Goal: Task Accomplishment & Management: Manage account settings

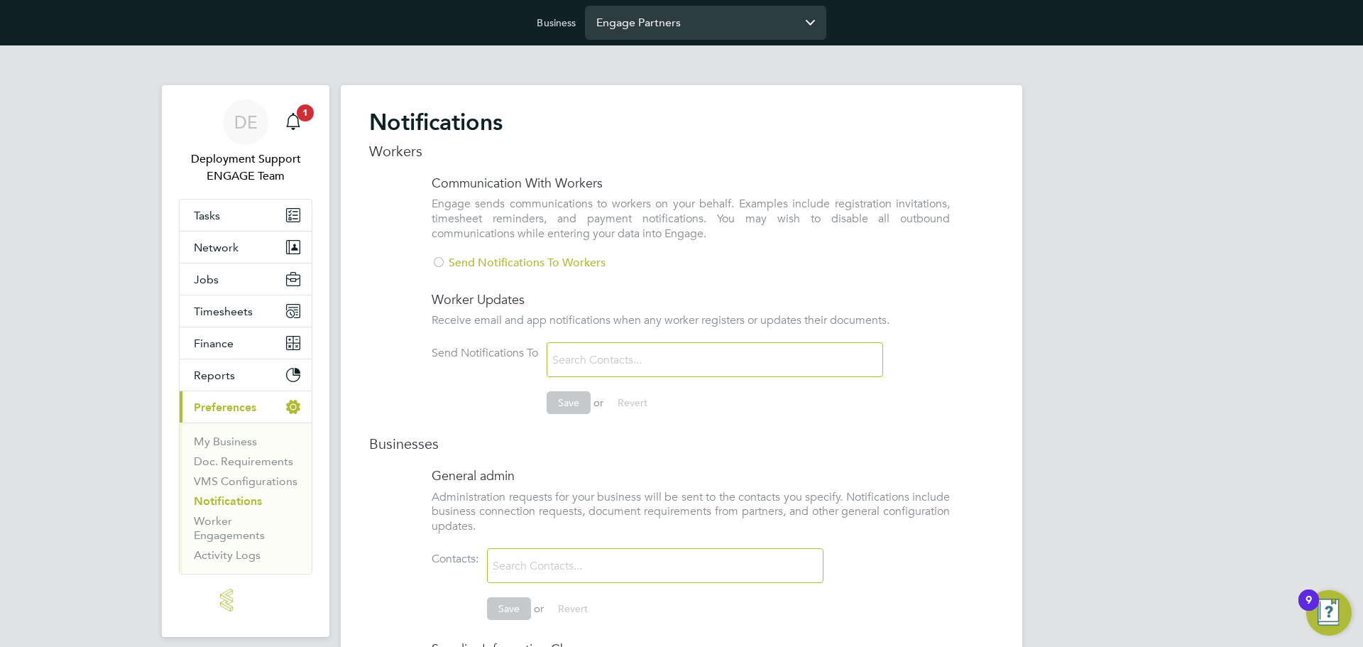
click at [693, 29] on input "Engage Partners" at bounding box center [705, 22] width 241 height 33
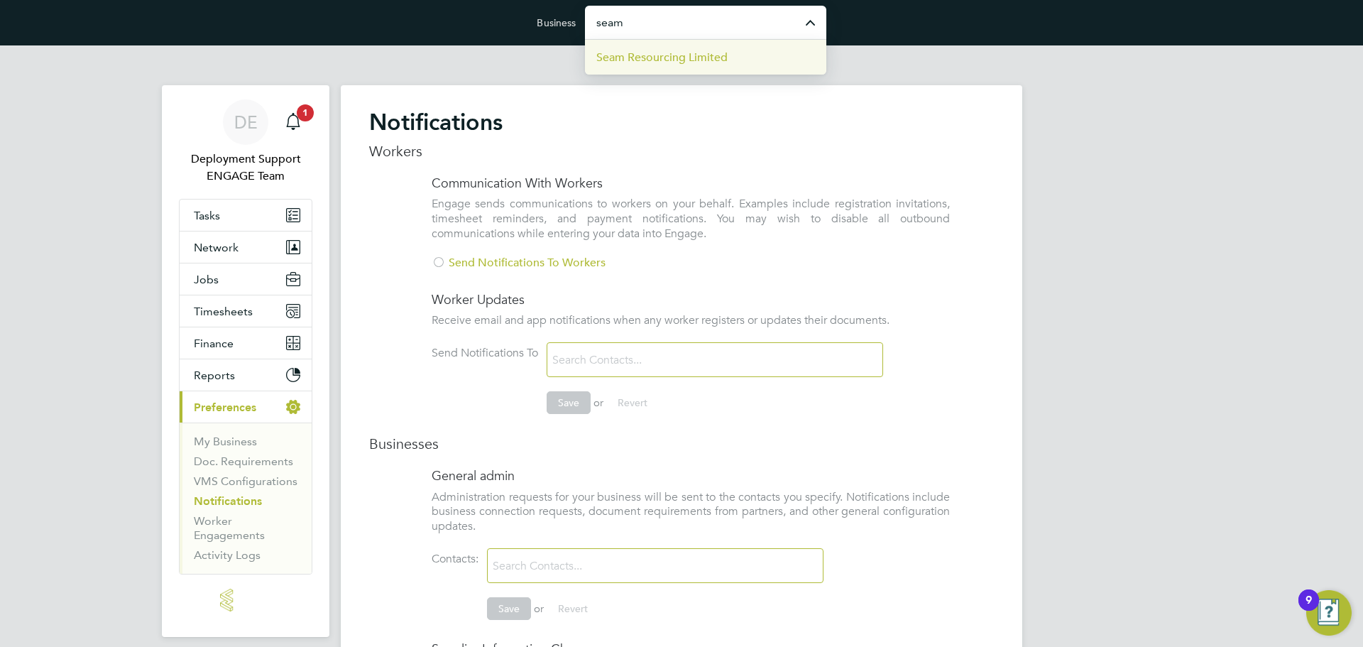
click at [680, 66] on li "Seam Resourcing Limited" at bounding box center [705, 57] width 241 height 35
type input "Seam Resourcing Limited"
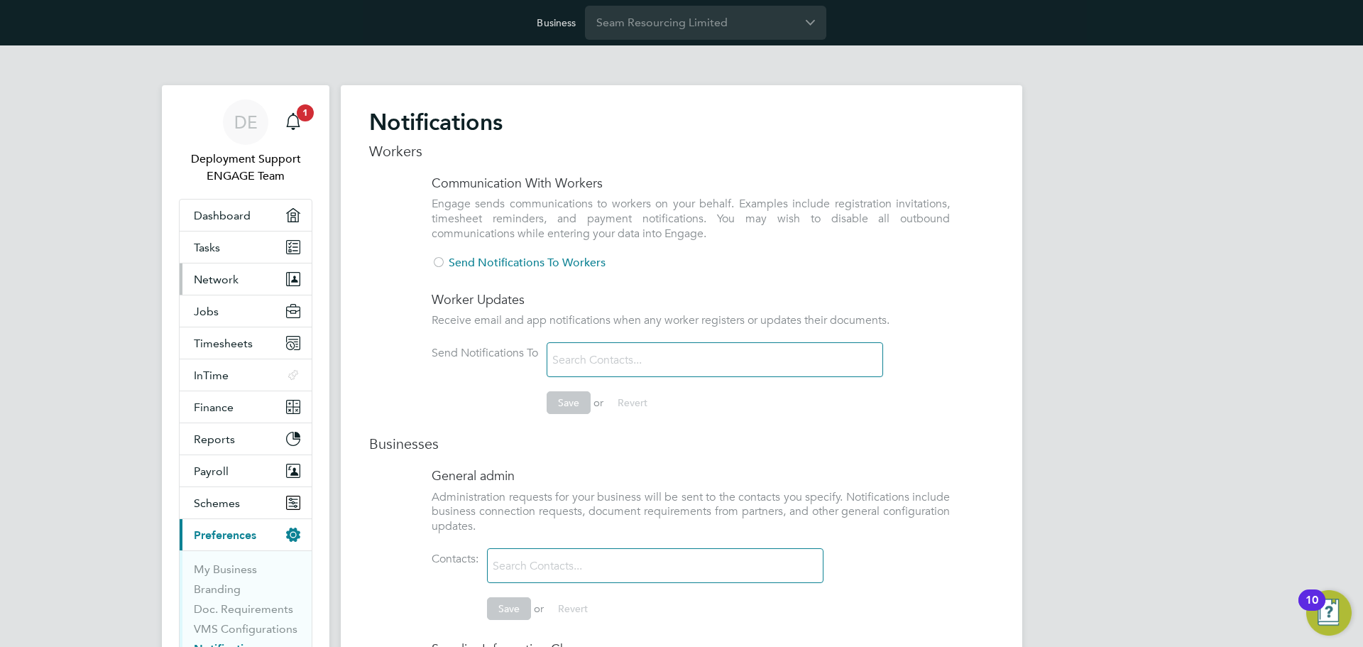
click at [266, 280] on button "Network" at bounding box center [246, 278] width 132 height 31
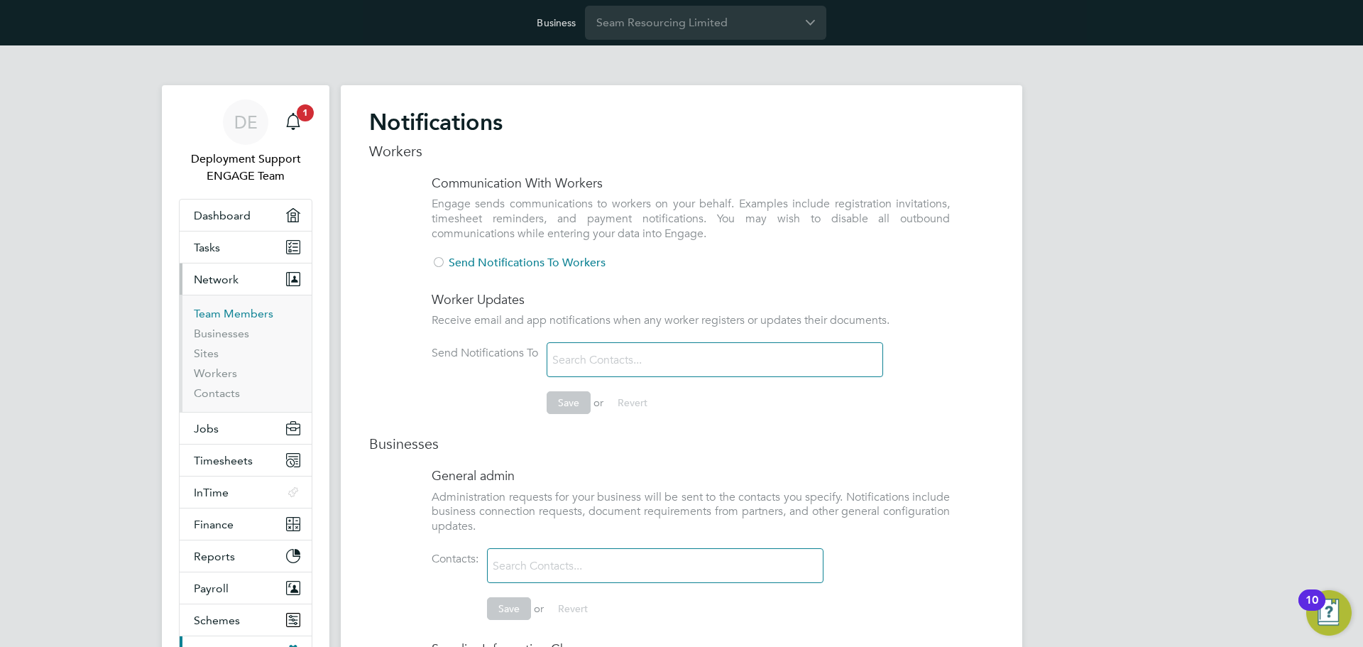
click at [260, 311] on link "Team Members" at bounding box center [234, 313] width 80 height 13
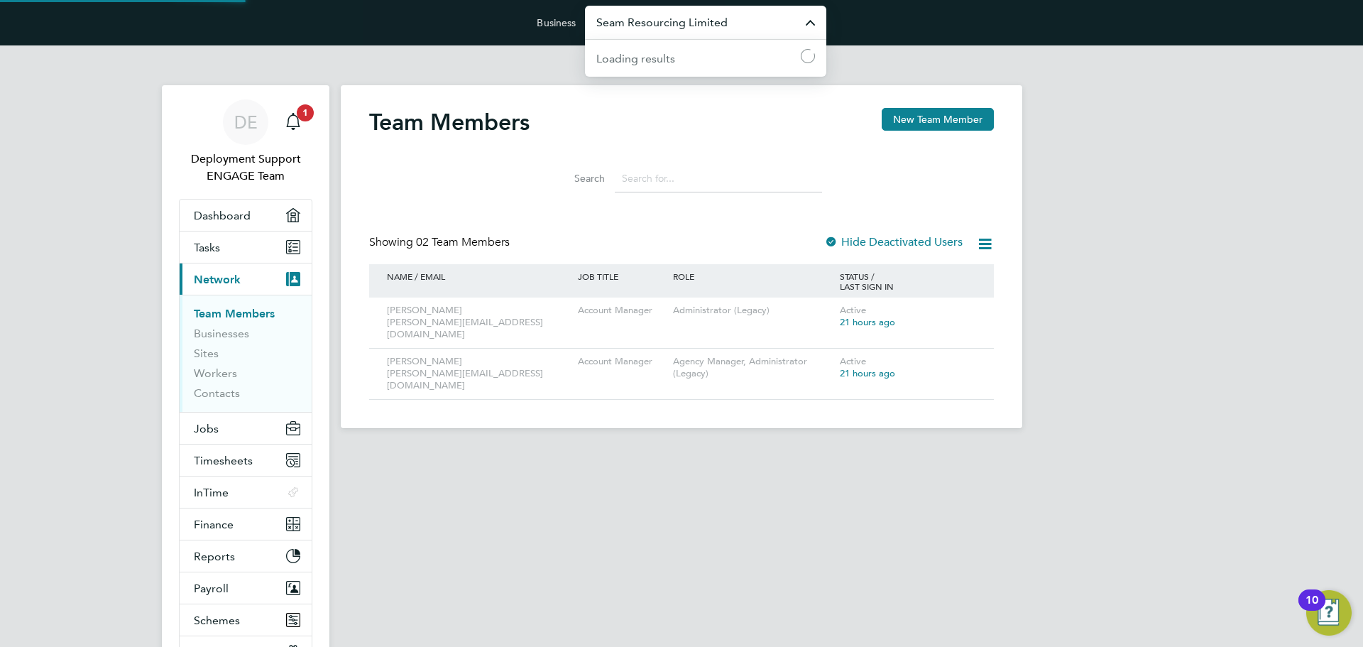
click at [729, 31] on input "Seam Resourcing Limited" at bounding box center [705, 22] width 241 height 33
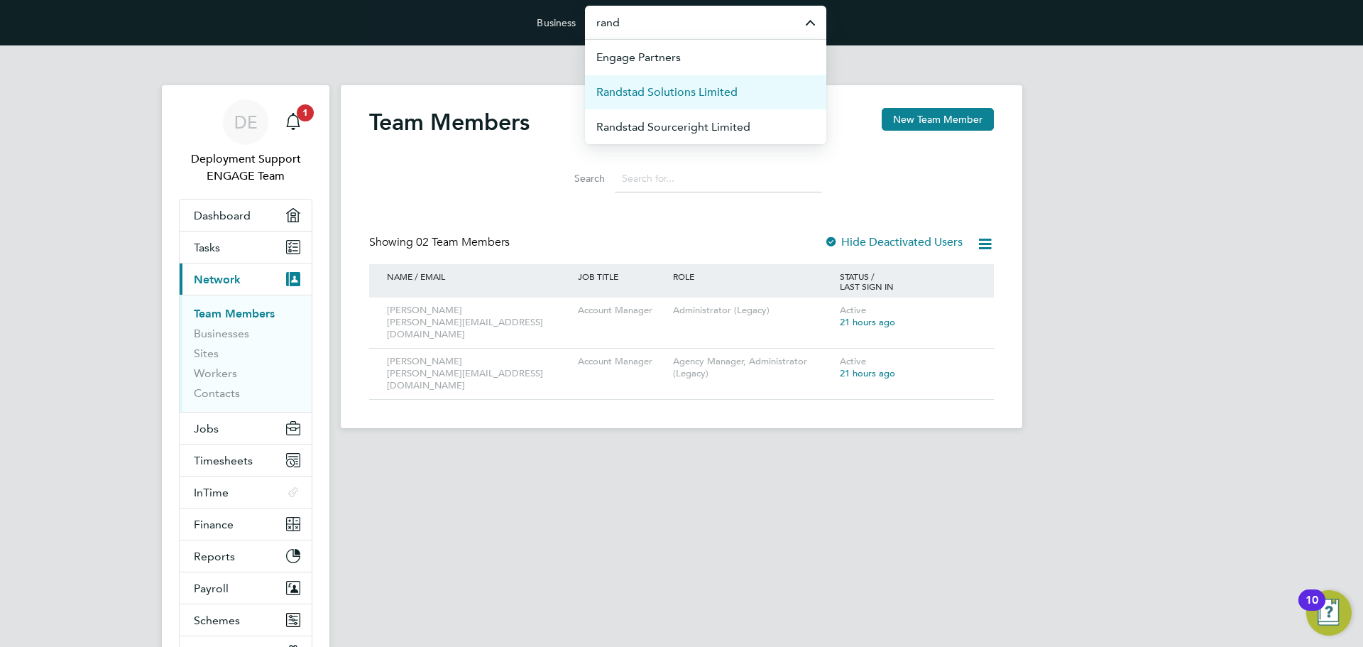
click at [682, 88] on span "Randstad Solutions Limited" at bounding box center [666, 92] width 141 height 17
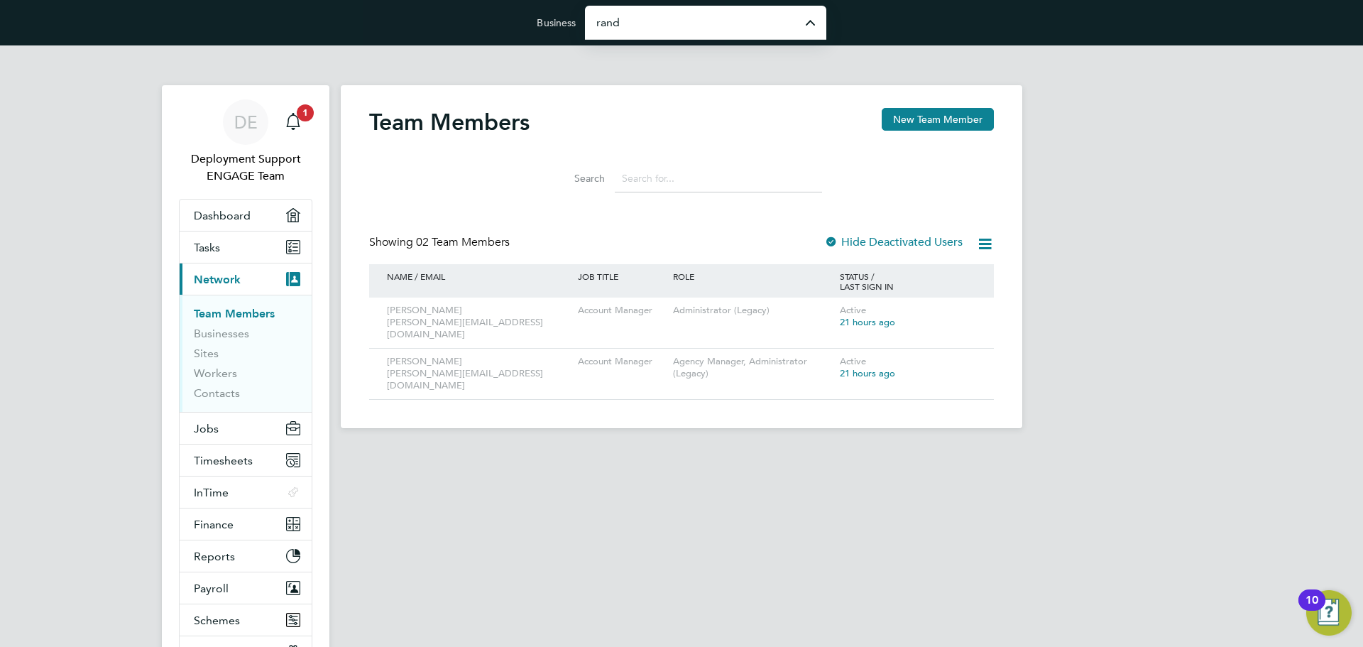
type input "Randstad Solutions Limited"
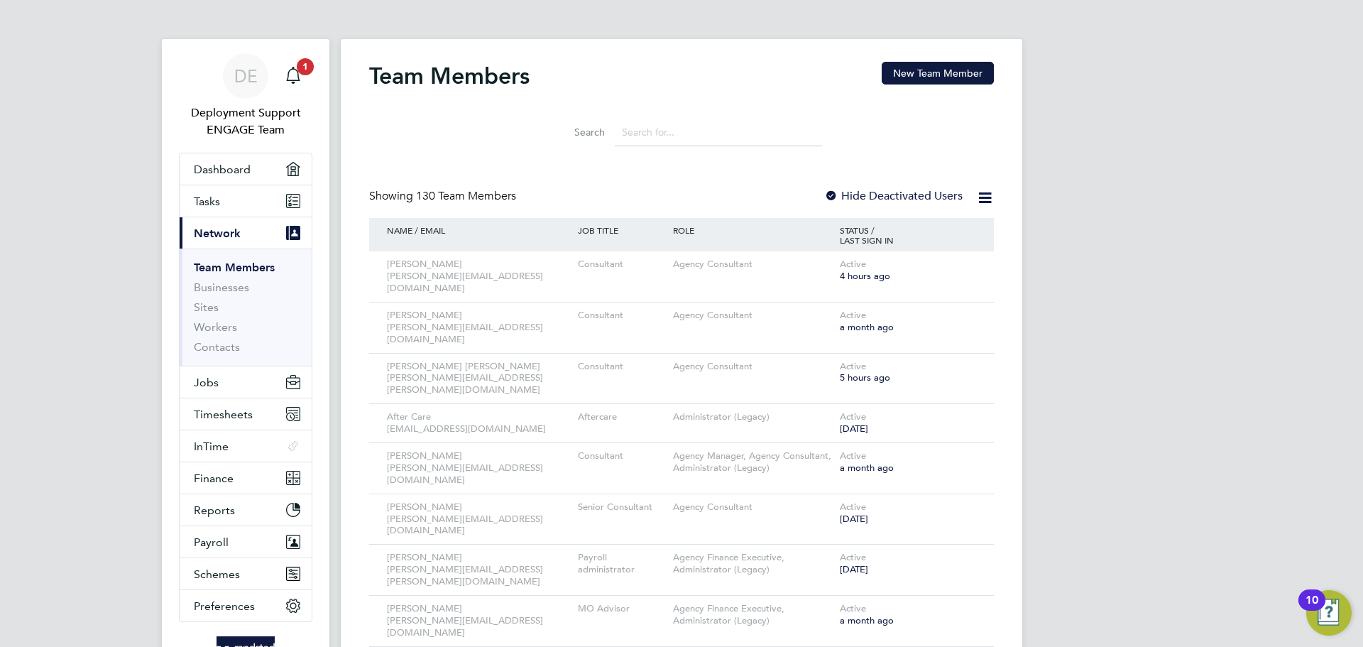
scroll to position [71, 0]
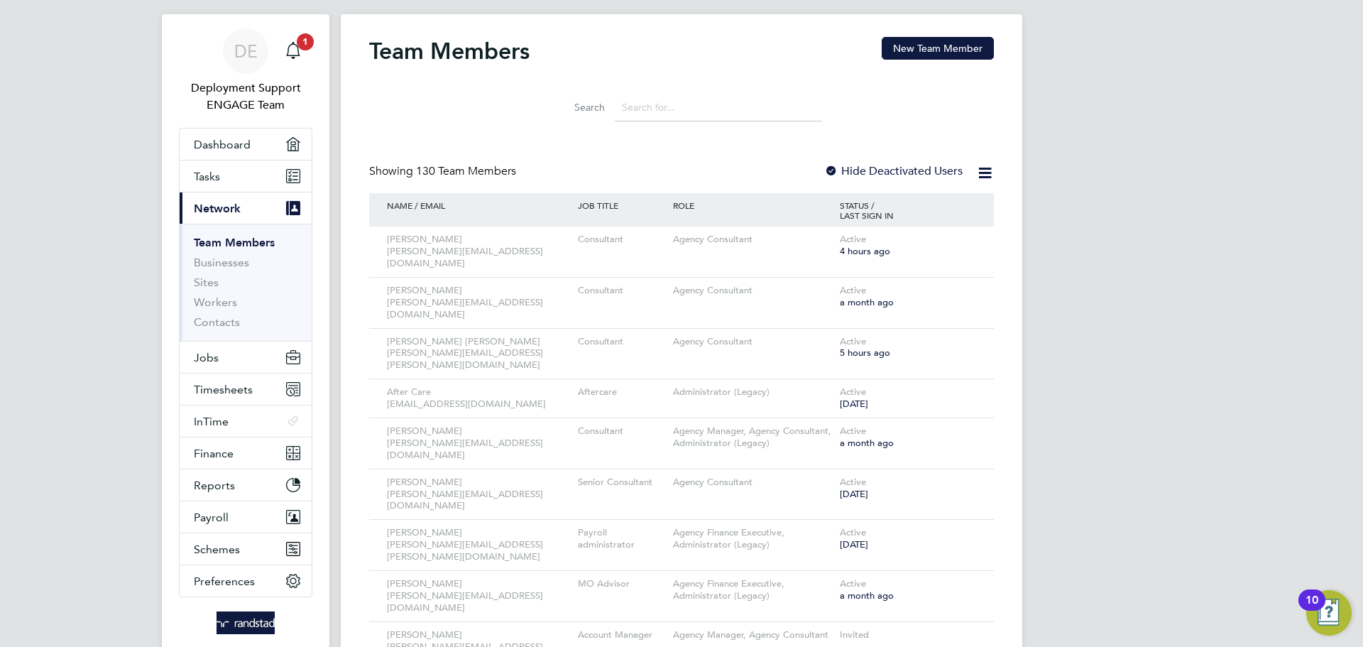
click at [677, 107] on input at bounding box center [718, 108] width 207 height 28
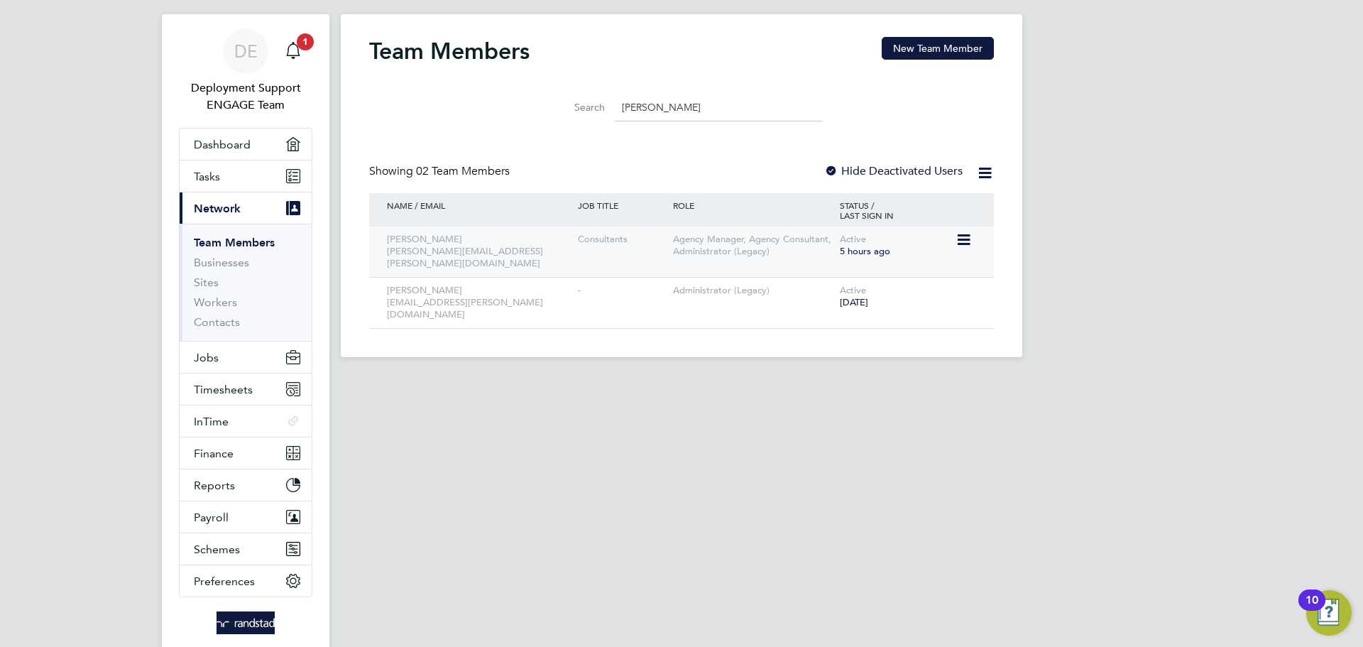
type input "emma"
click at [963, 238] on icon at bounding box center [963, 239] width 14 height 17
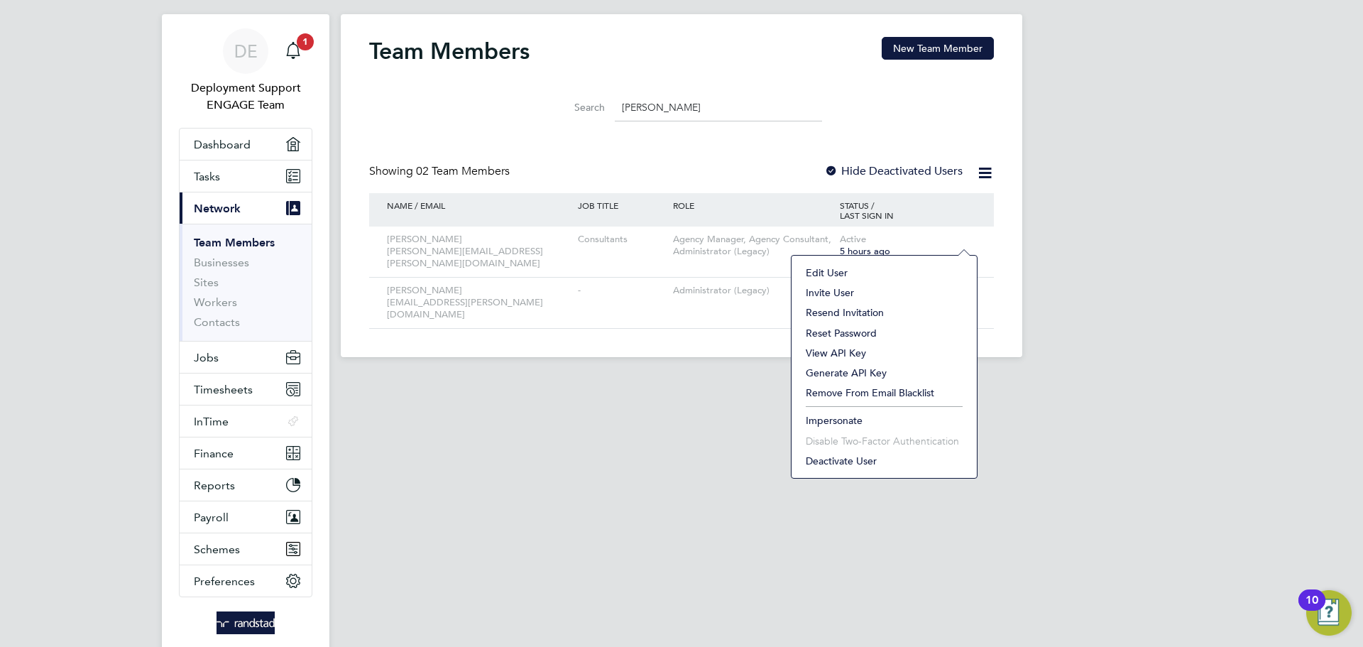
click at [855, 415] on li "Impersonate" at bounding box center [884, 420] width 171 height 20
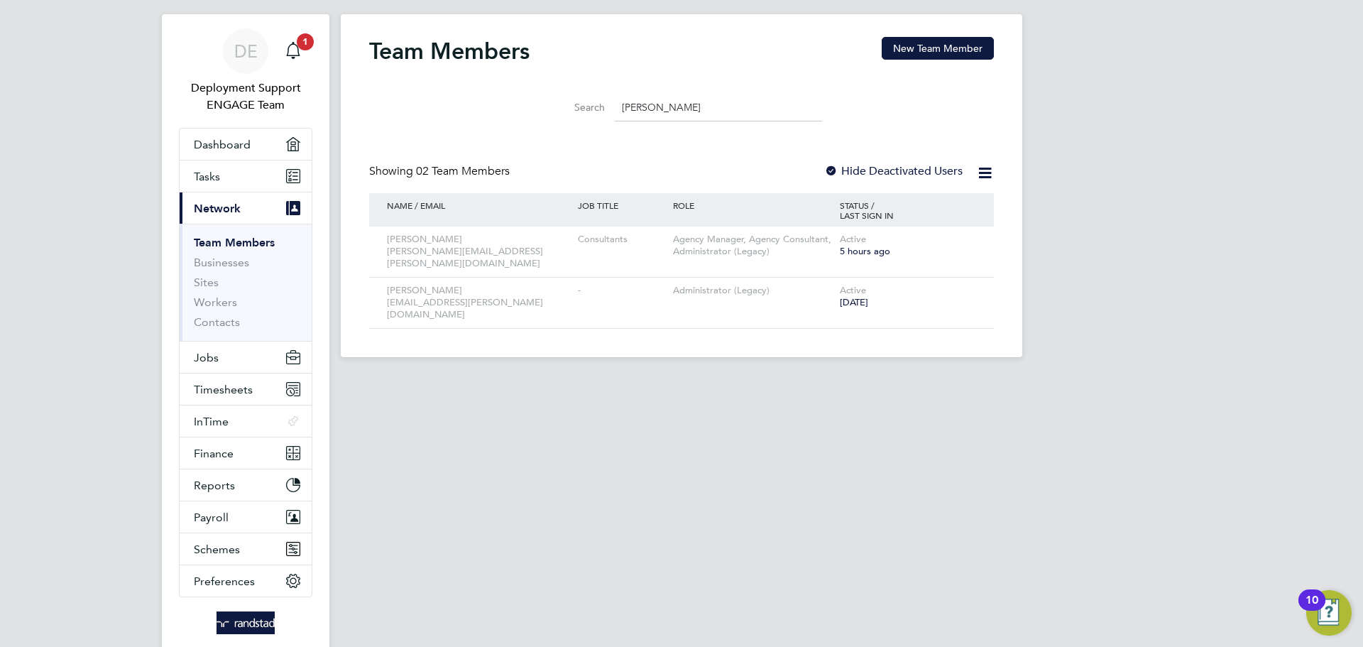
scroll to position [0, 0]
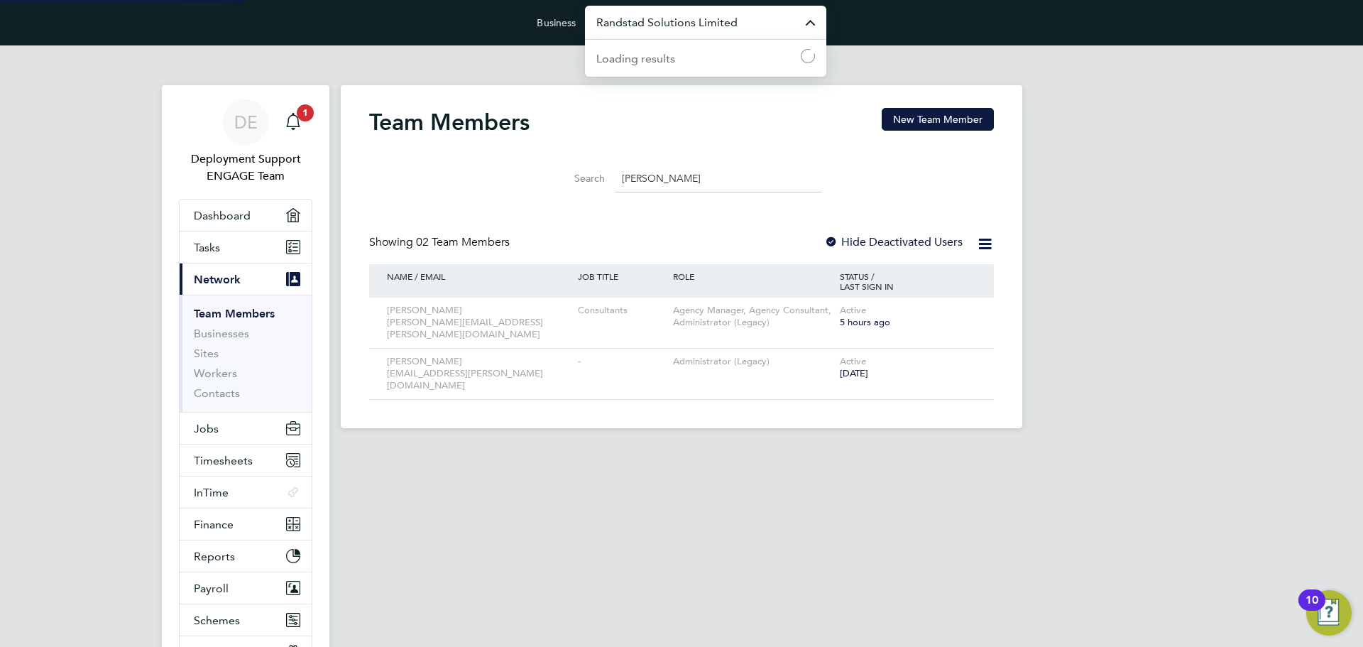
click at [698, 25] on input "Randstad Solutions Limited" at bounding box center [705, 22] width 241 height 33
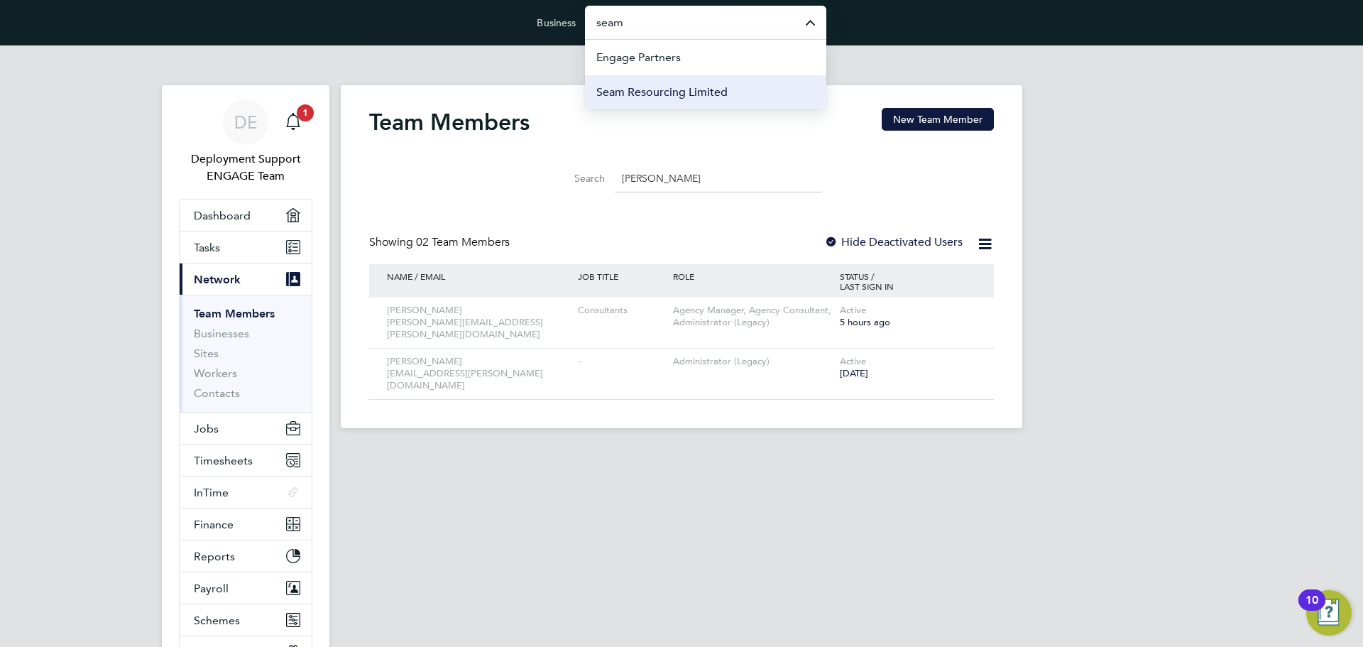
click at [707, 94] on span "Seam Resourcing Limited" at bounding box center [661, 92] width 131 height 17
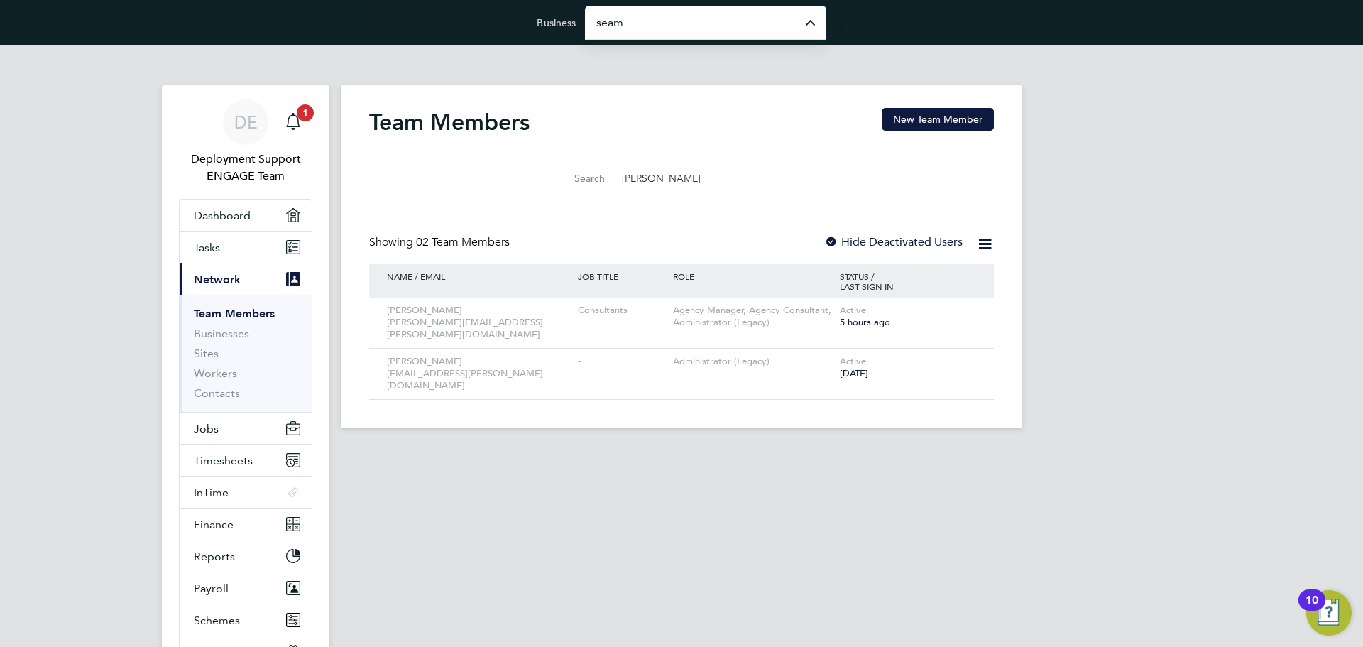
type input "Seam Resourcing Limited"
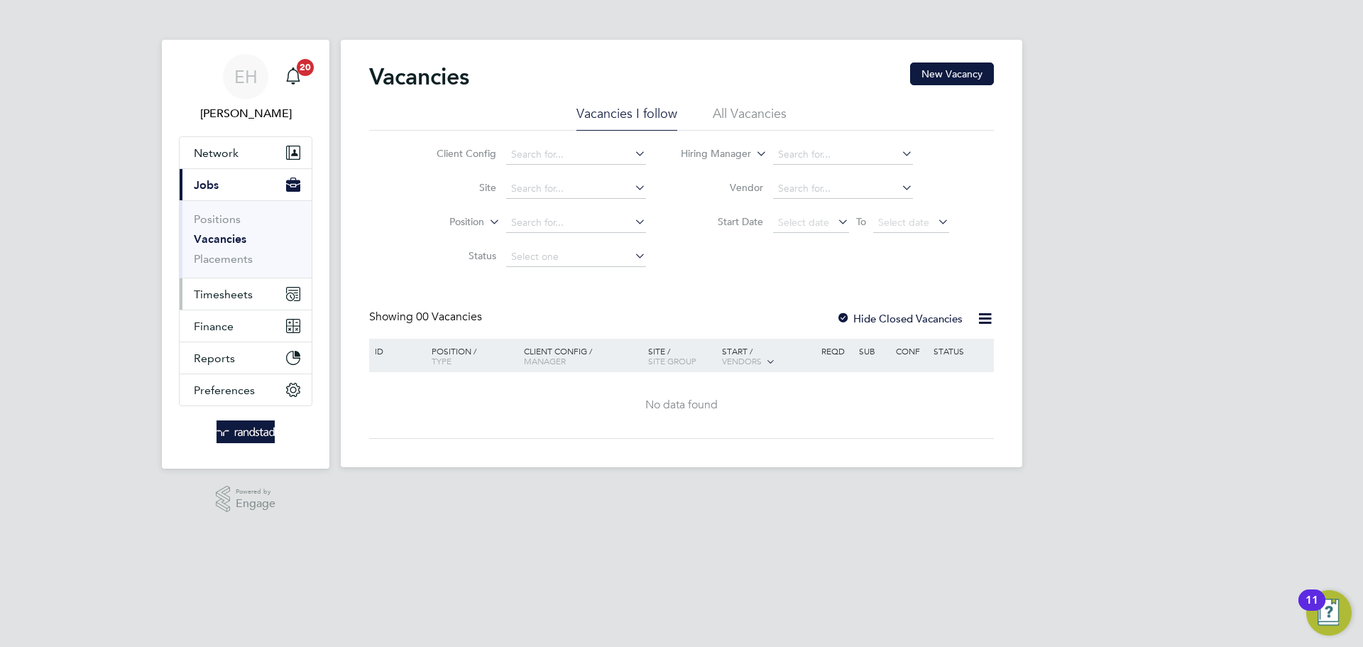
click at [222, 286] on button "Timesheets" at bounding box center [246, 293] width 132 height 31
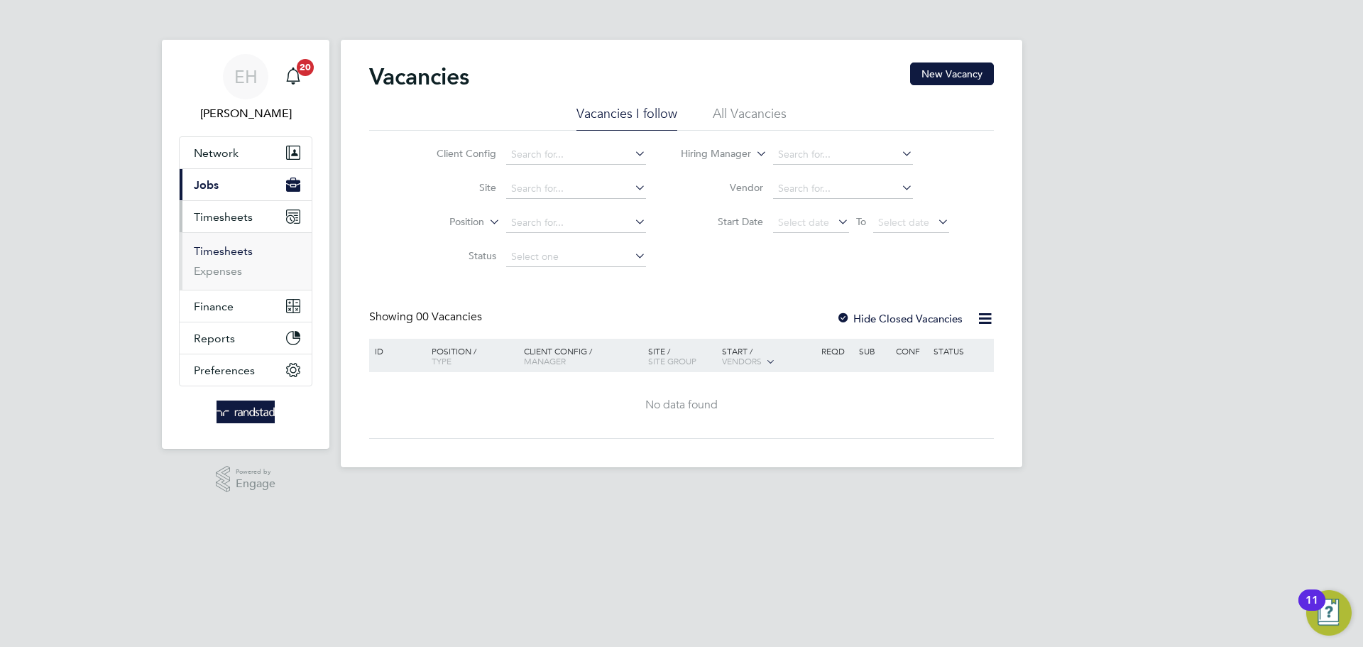
click at [231, 252] on link "Timesheets" at bounding box center [223, 250] width 59 height 13
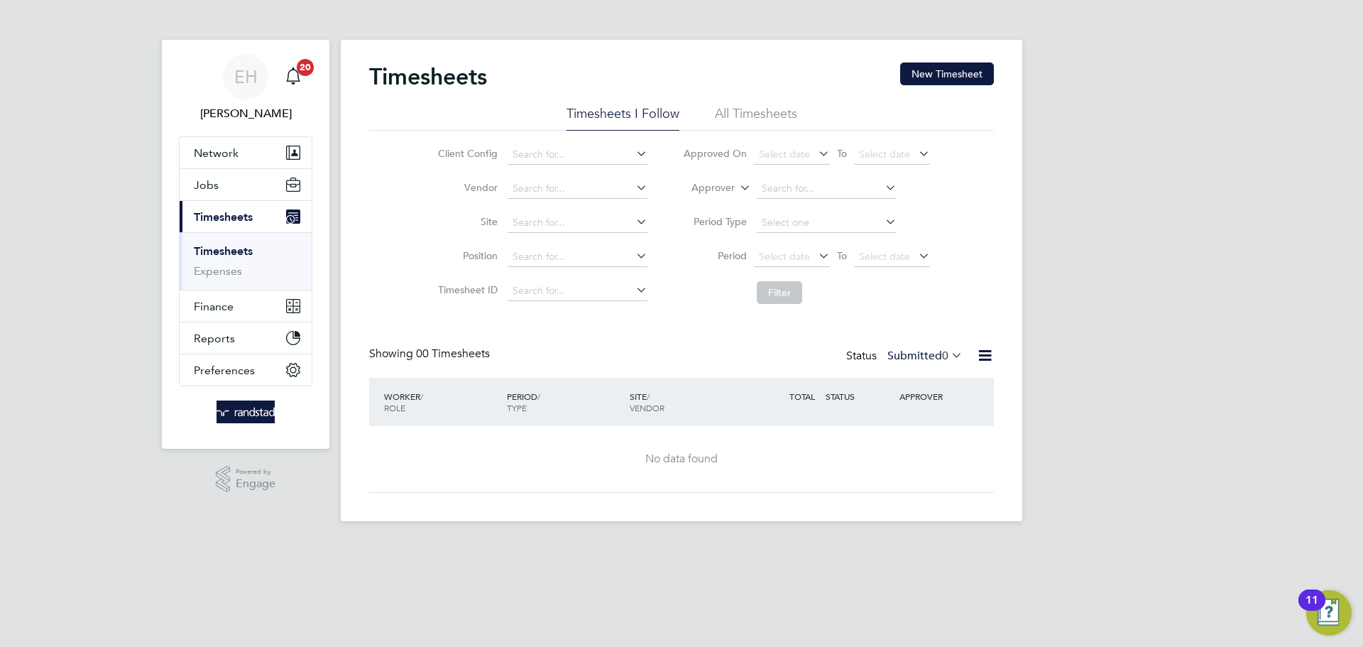
click at [791, 116] on li "All Timesheets" at bounding box center [756, 118] width 82 height 26
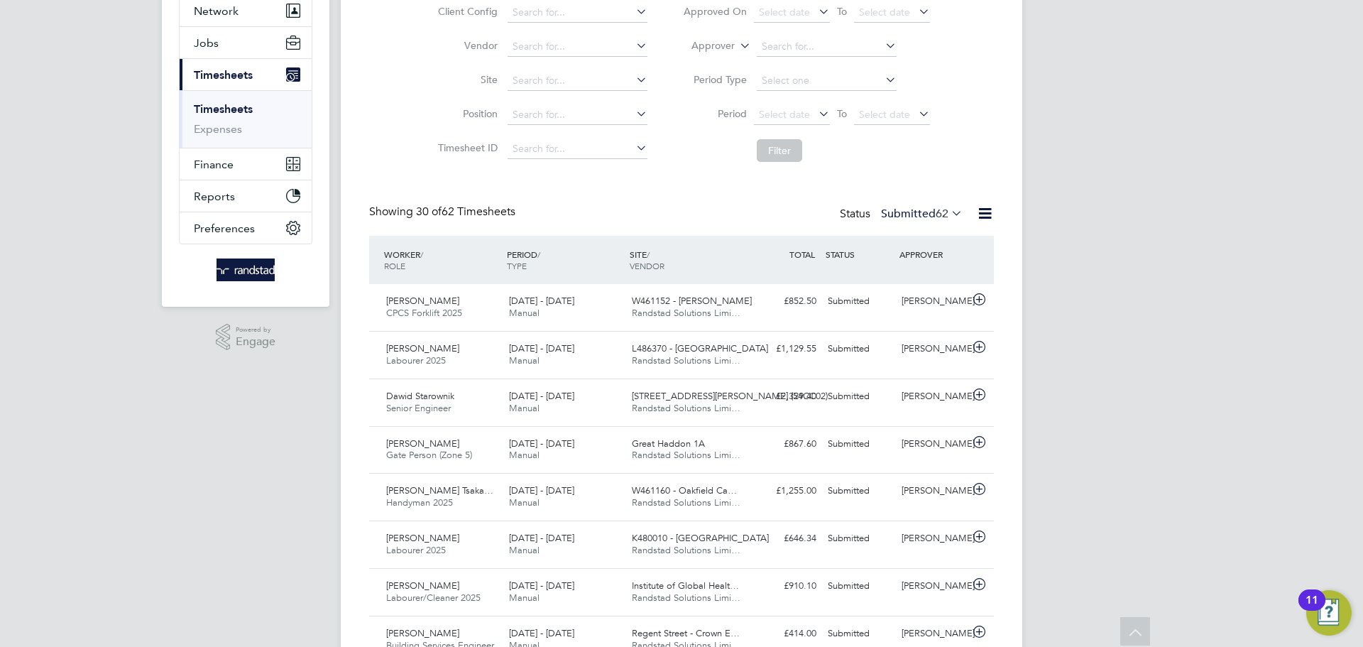
click at [936, 216] on span "62" at bounding box center [942, 214] width 13 height 14
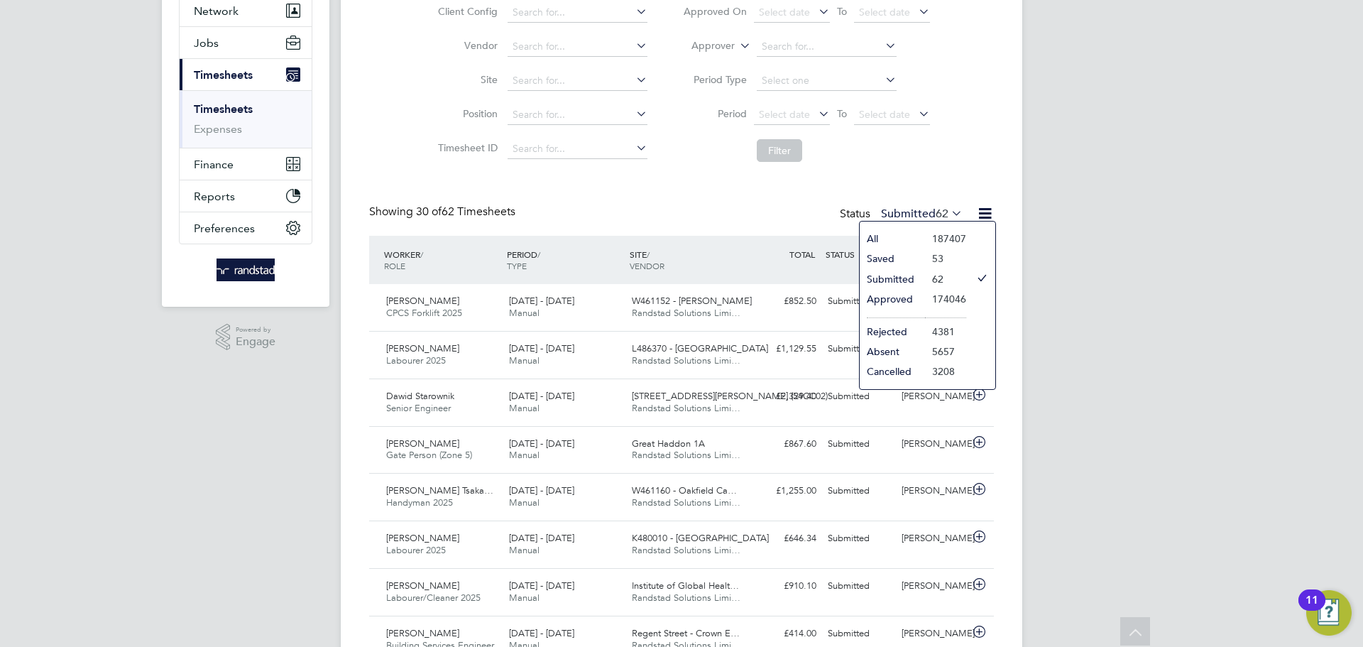
click at [936, 216] on span "62" at bounding box center [942, 214] width 13 height 14
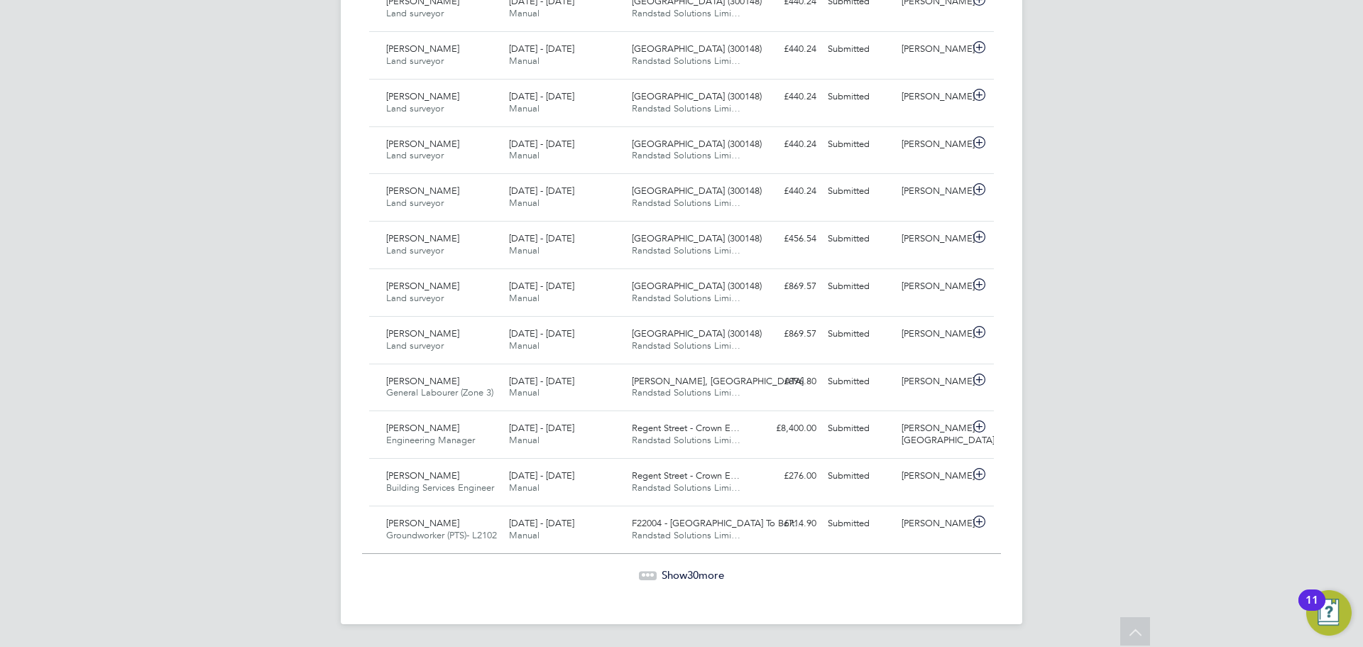
click at [702, 572] on span "Show 30 more" at bounding box center [693, 574] width 62 height 13
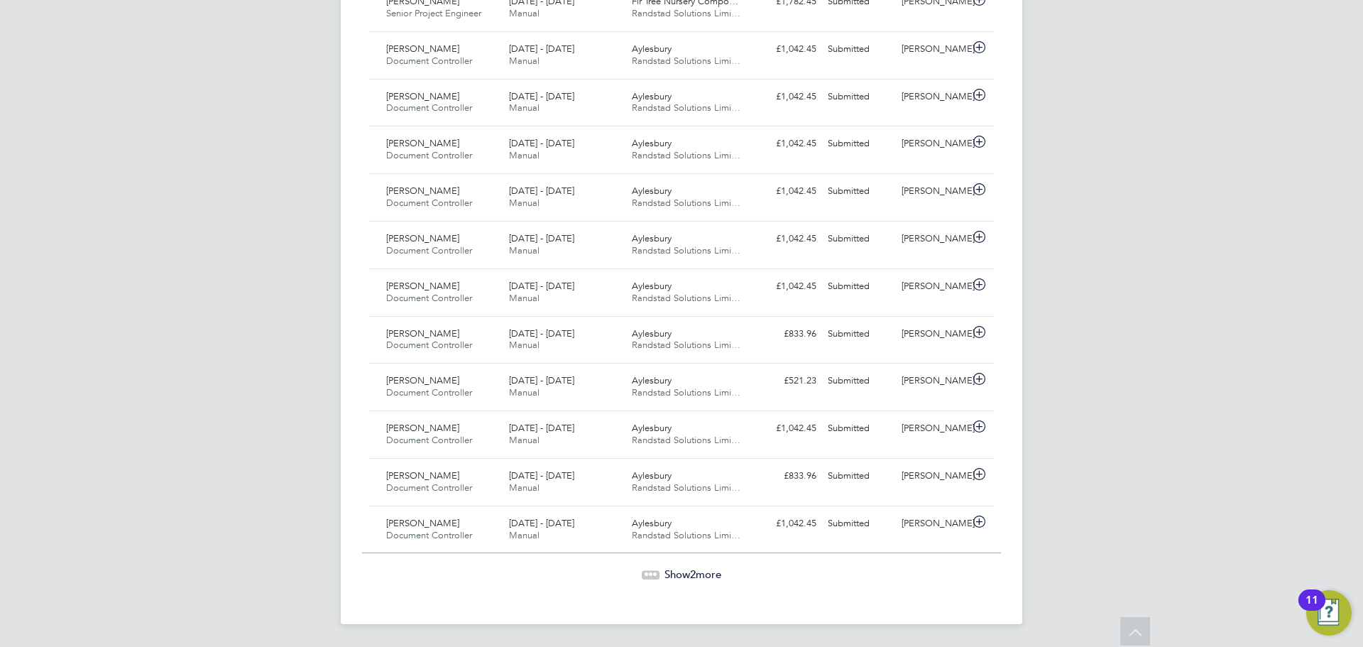
click at [696, 579] on span "2" at bounding box center [693, 573] width 6 height 13
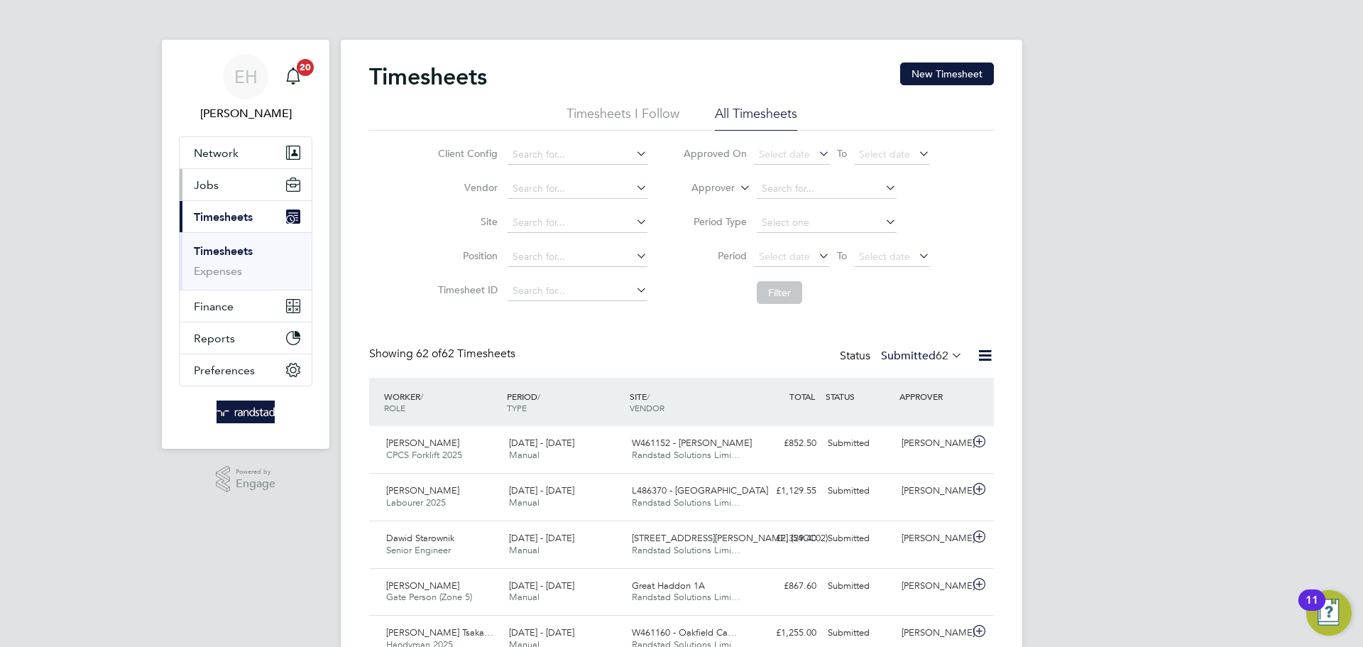
click at [239, 181] on button "Jobs" at bounding box center [246, 184] width 132 height 31
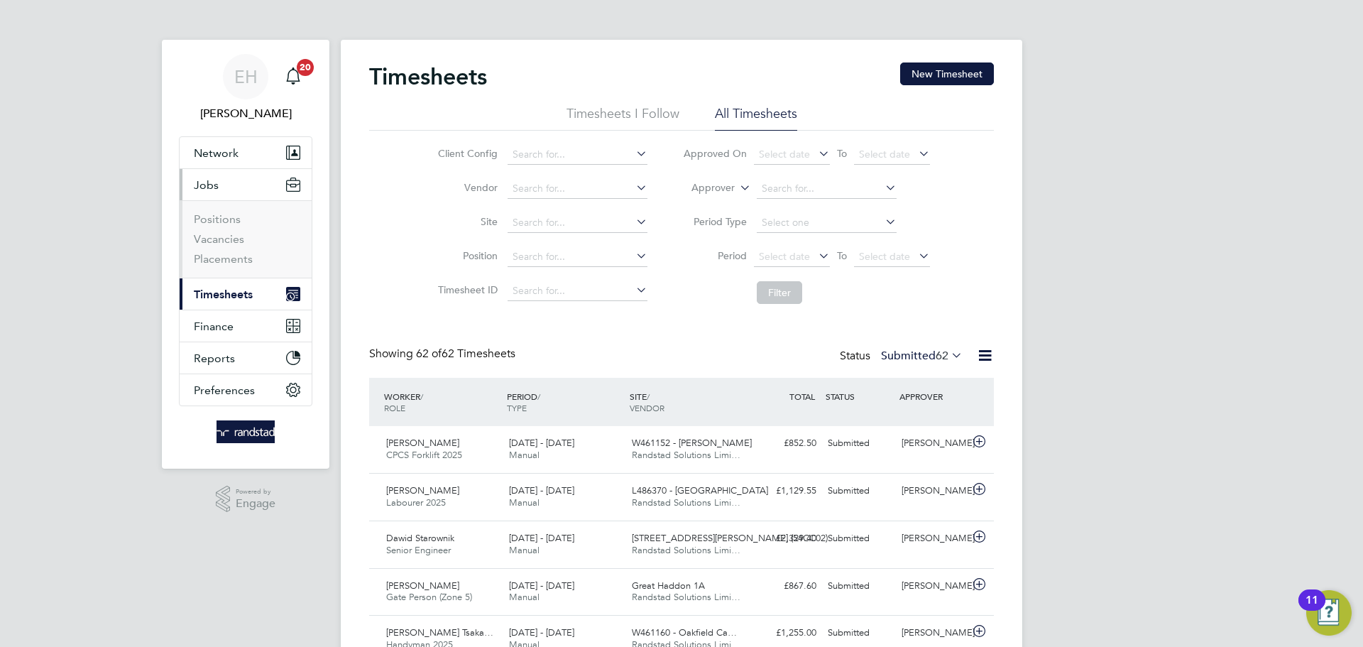
click at [251, 180] on button "Jobs" at bounding box center [246, 184] width 132 height 31
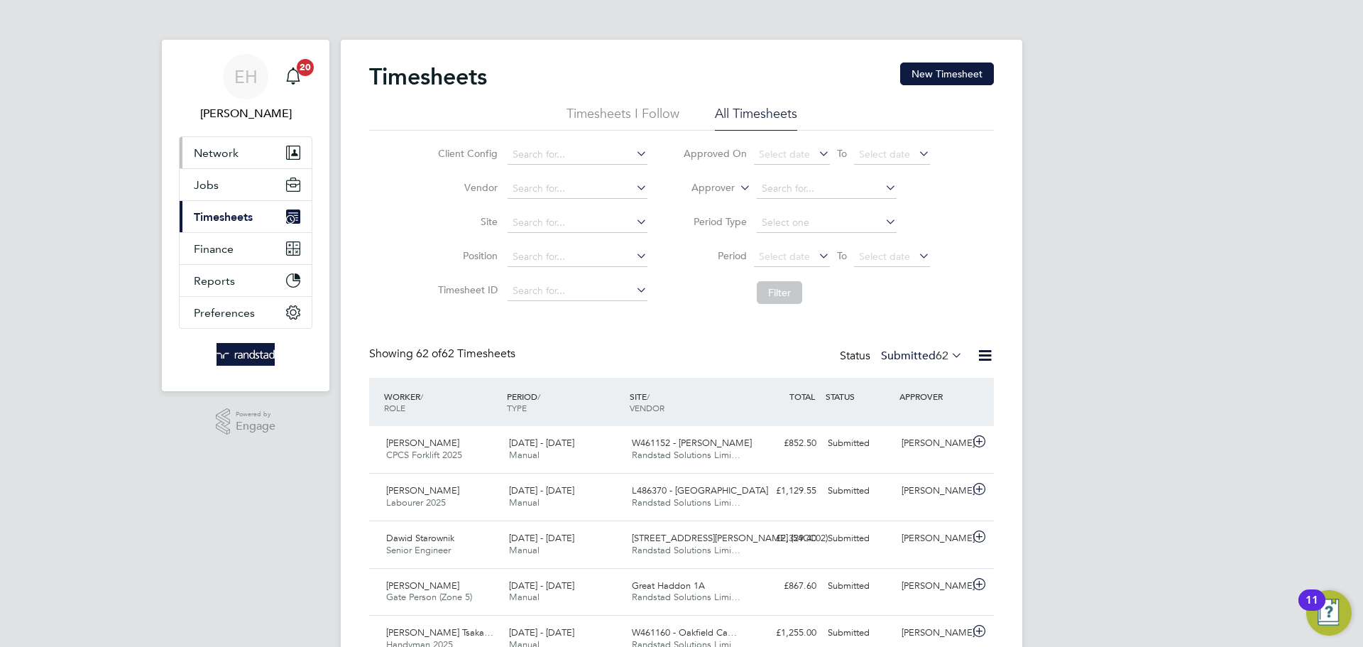
click at [247, 156] on button "Network" at bounding box center [246, 152] width 132 height 31
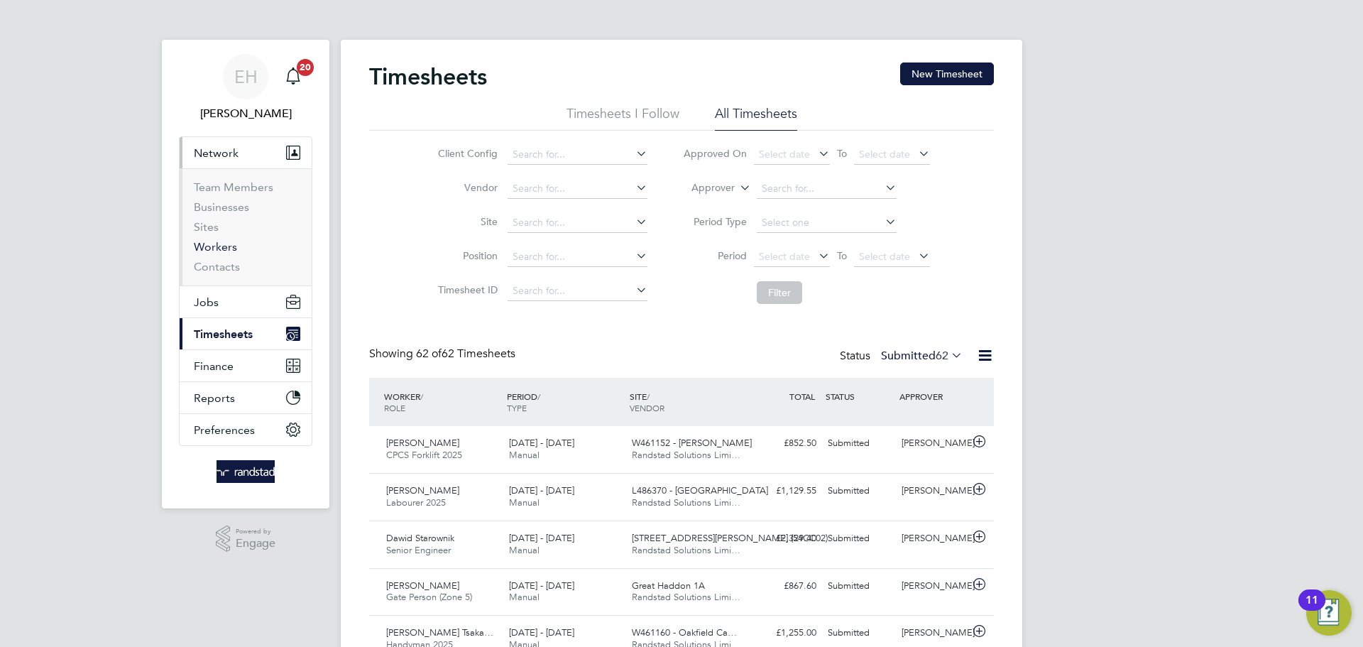
click at [210, 245] on link "Workers" at bounding box center [215, 246] width 43 height 13
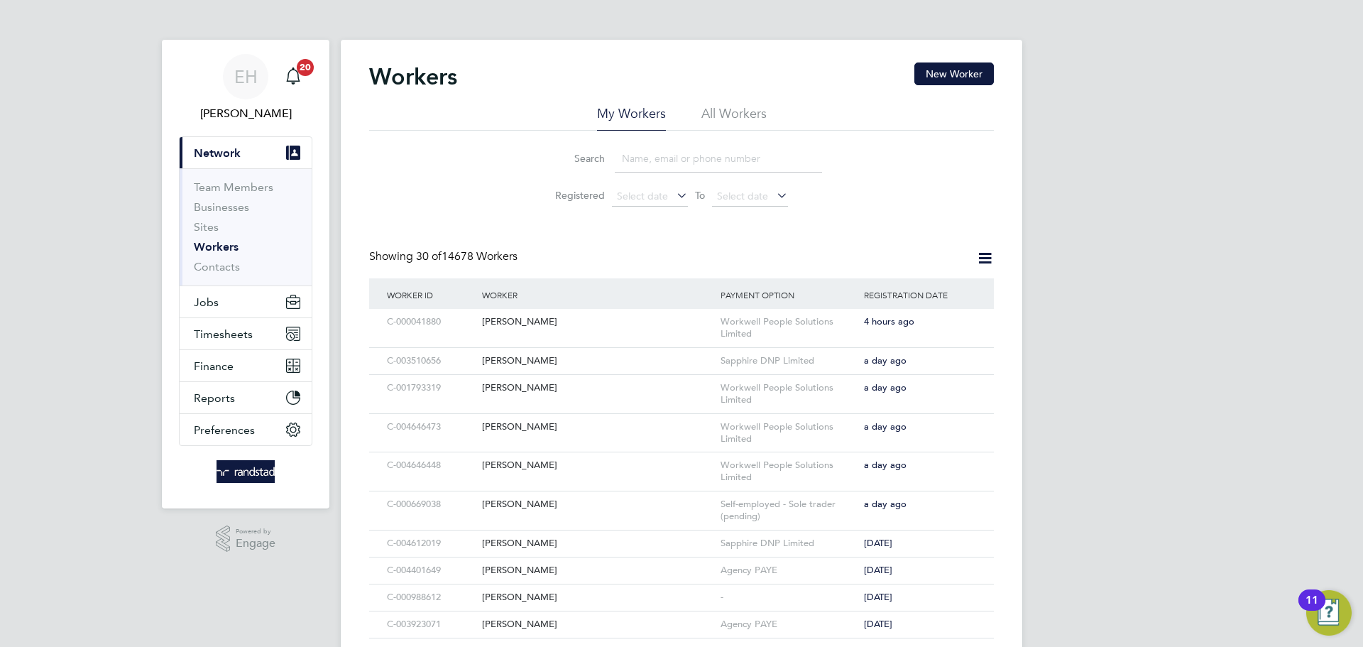
click at [703, 151] on input at bounding box center [718, 159] width 207 height 28
paste input "Godwin Awuse"
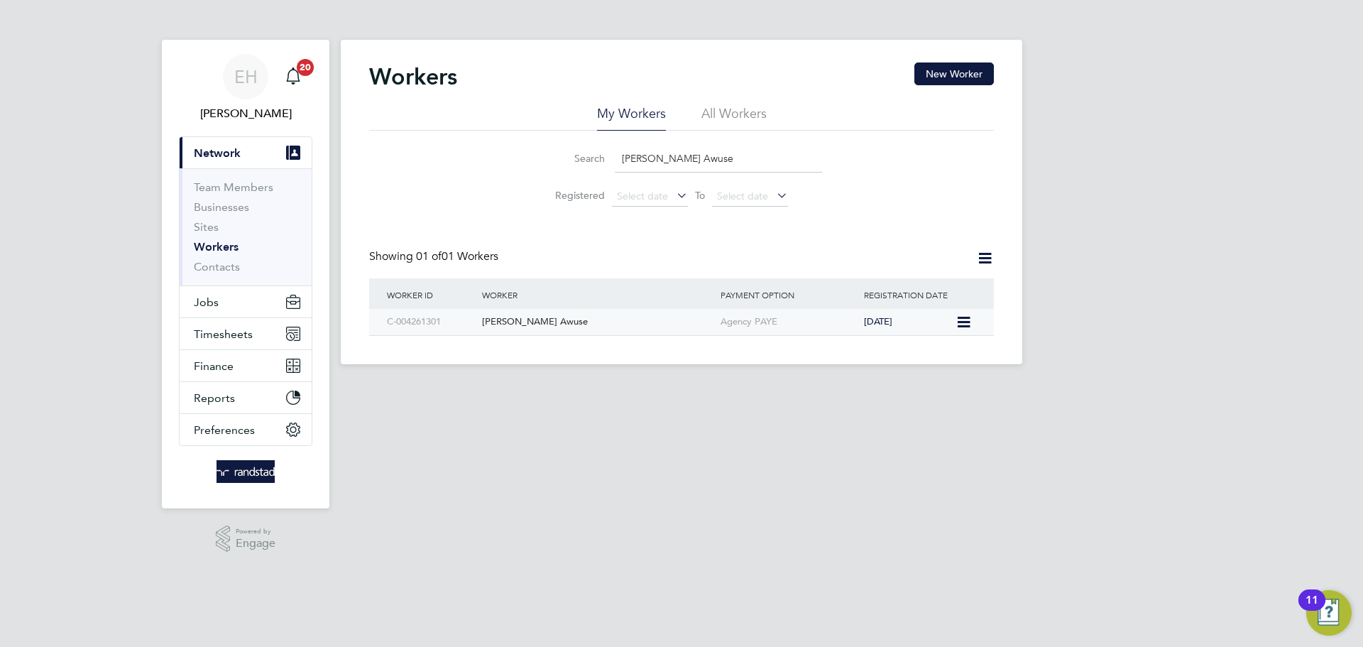
type input "Godwin Awuse"
click at [871, 317] on span "5 months ago" at bounding box center [878, 321] width 28 height 12
click at [600, 322] on div "Godwin Awuse" at bounding box center [598, 322] width 239 height 26
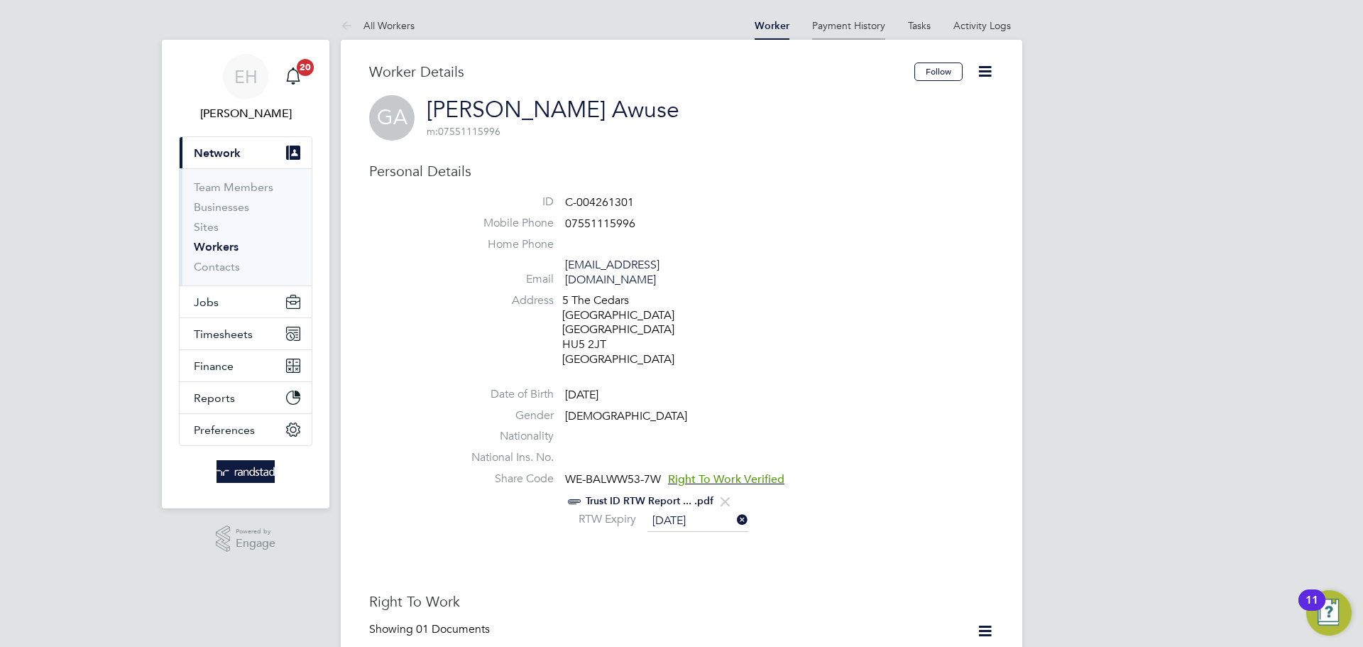
click at [866, 25] on link "Payment History" at bounding box center [848, 25] width 73 height 13
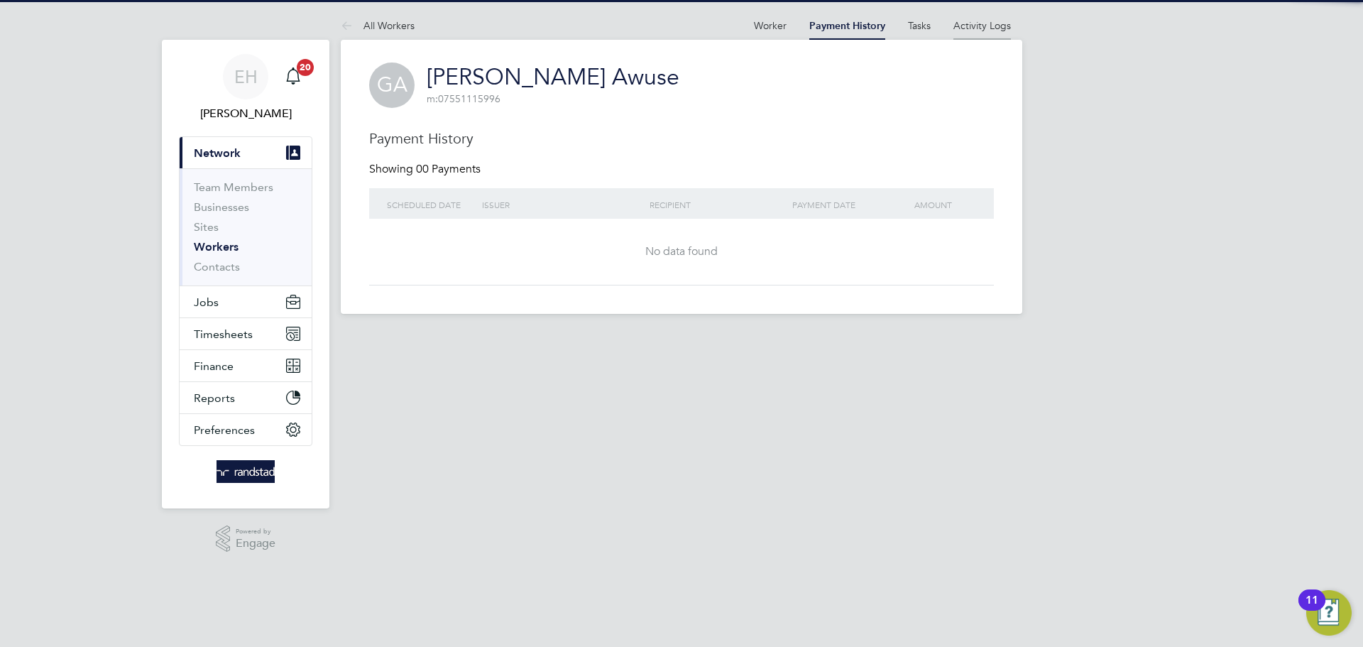
click at [966, 18] on li "Activity Logs" at bounding box center [983, 25] width 58 height 28
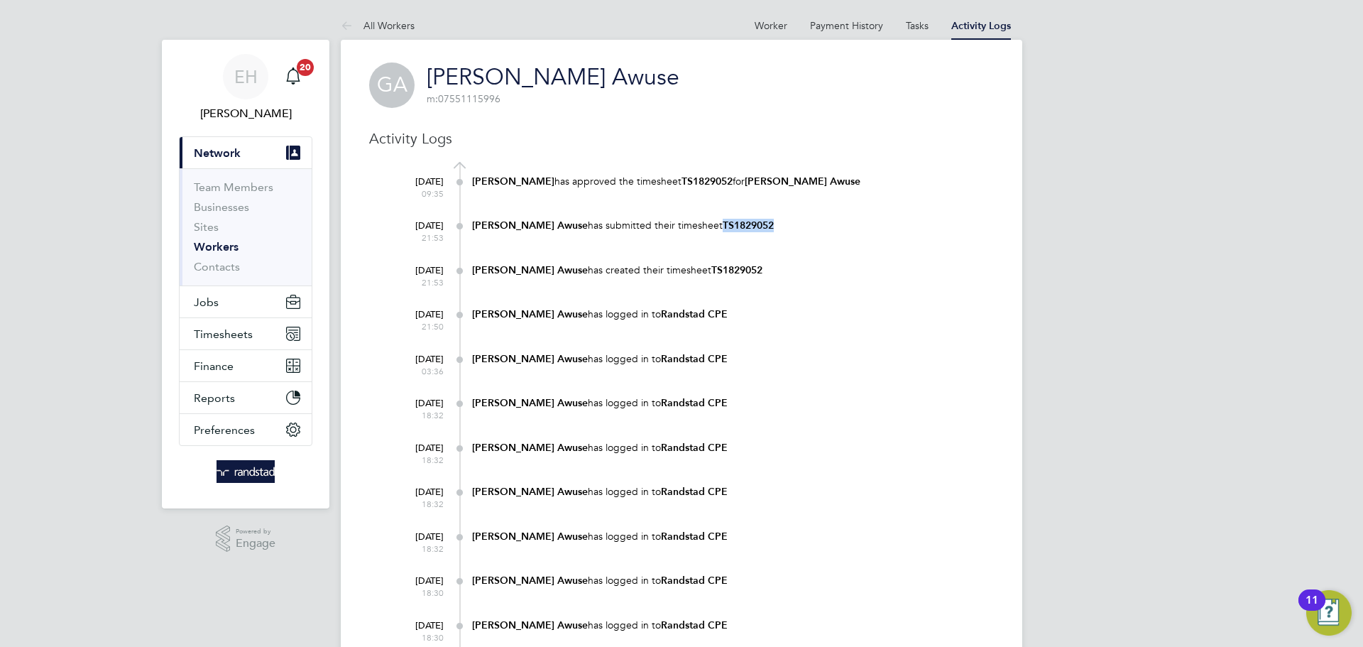
drag, startPoint x: 739, startPoint y: 224, endPoint x: 682, endPoint y: 224, distance: 56.8
click at [682, 224] on div "Godwin Awuse has submitted their timesheet TS1829052" at bounding box center [733, 225] width 522 height 13
copy b "TS1829052"
click at [266, 301] on button "Jobs" at bounding box center [246, 301] width 132 height 31
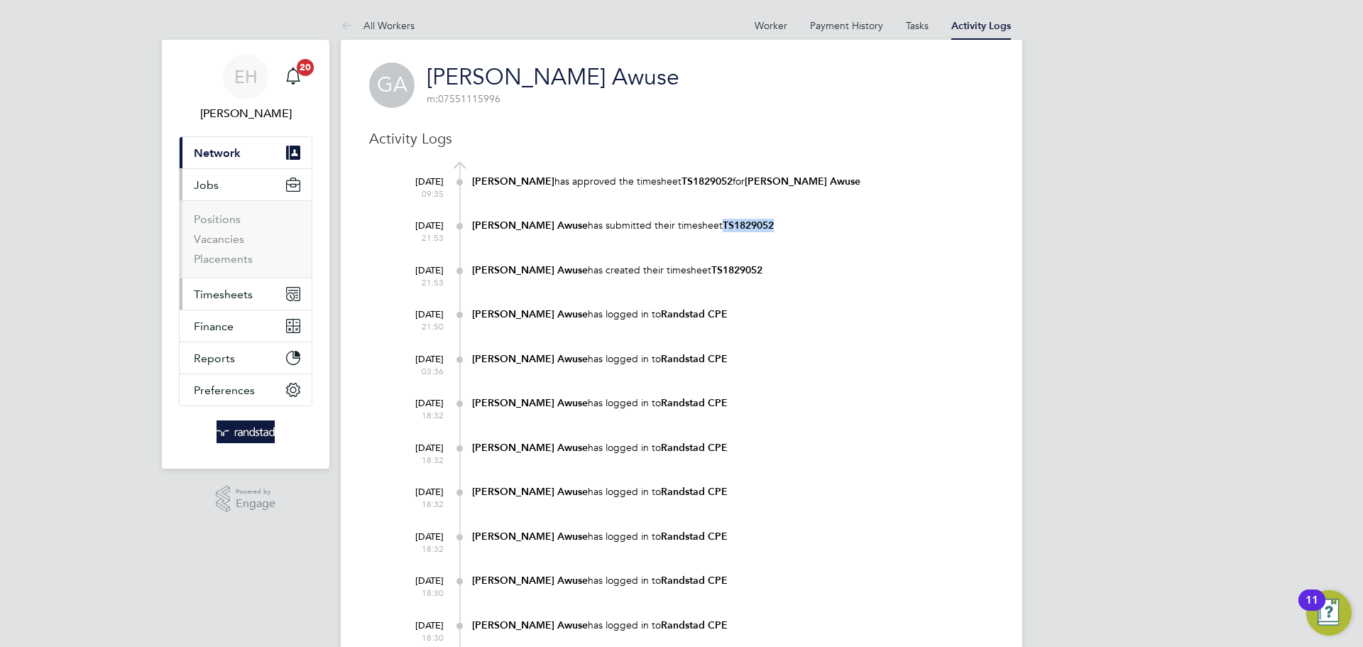
click at [256, 295] on button "Timesheets" at bounding box center [246, 293] width 132 height 31
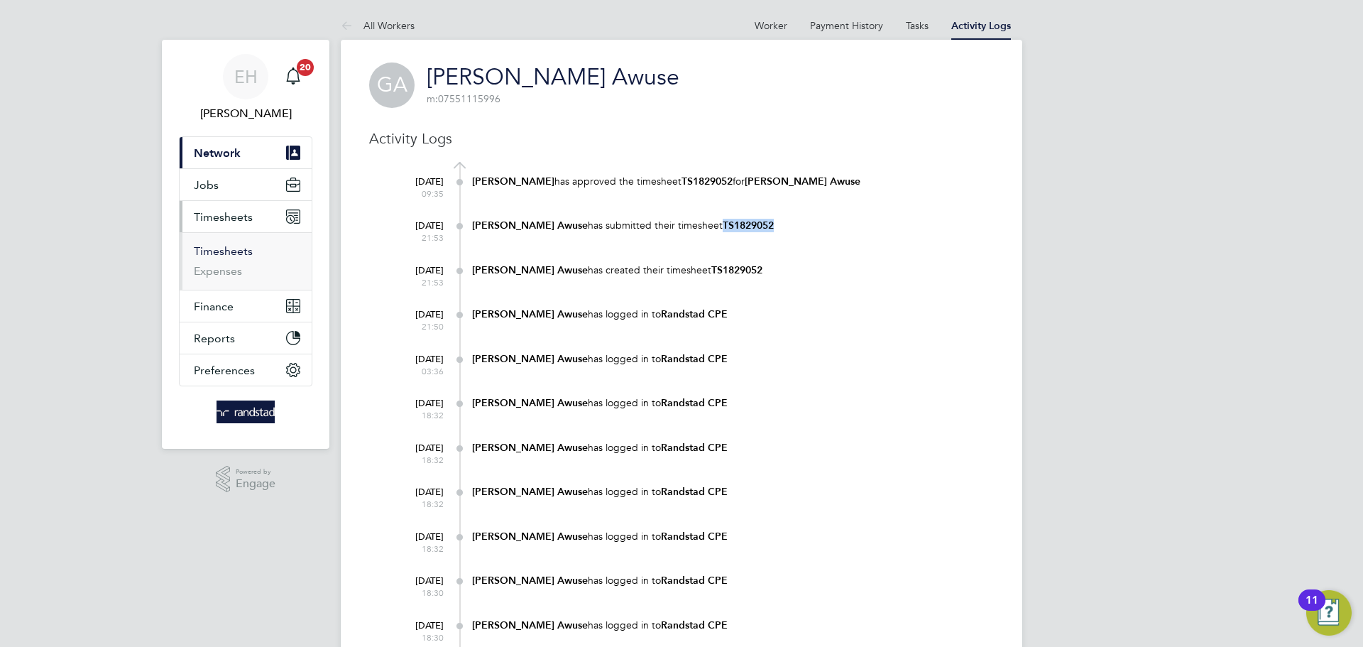
click at [232, 251] on link "Timesheets" at bounding box center [223, 250] width 59 height 13
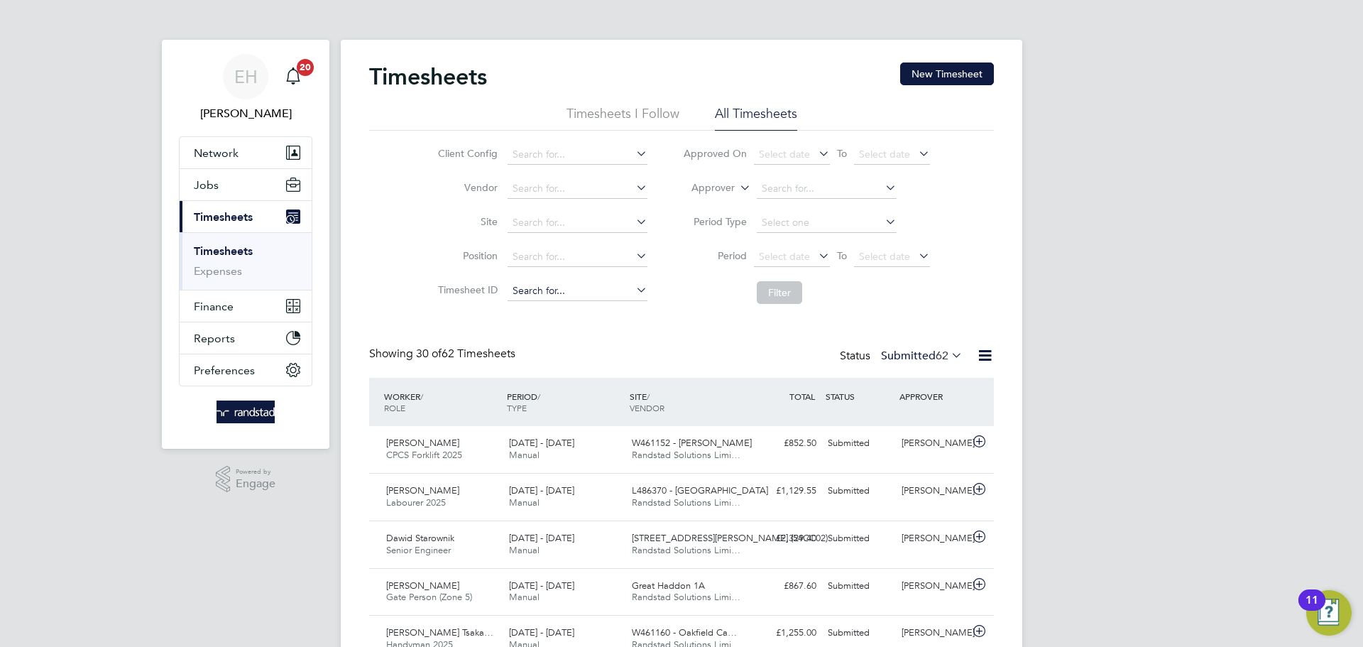
click at [583, 283] on input at bounding box center [578, 291] width 140 height 20
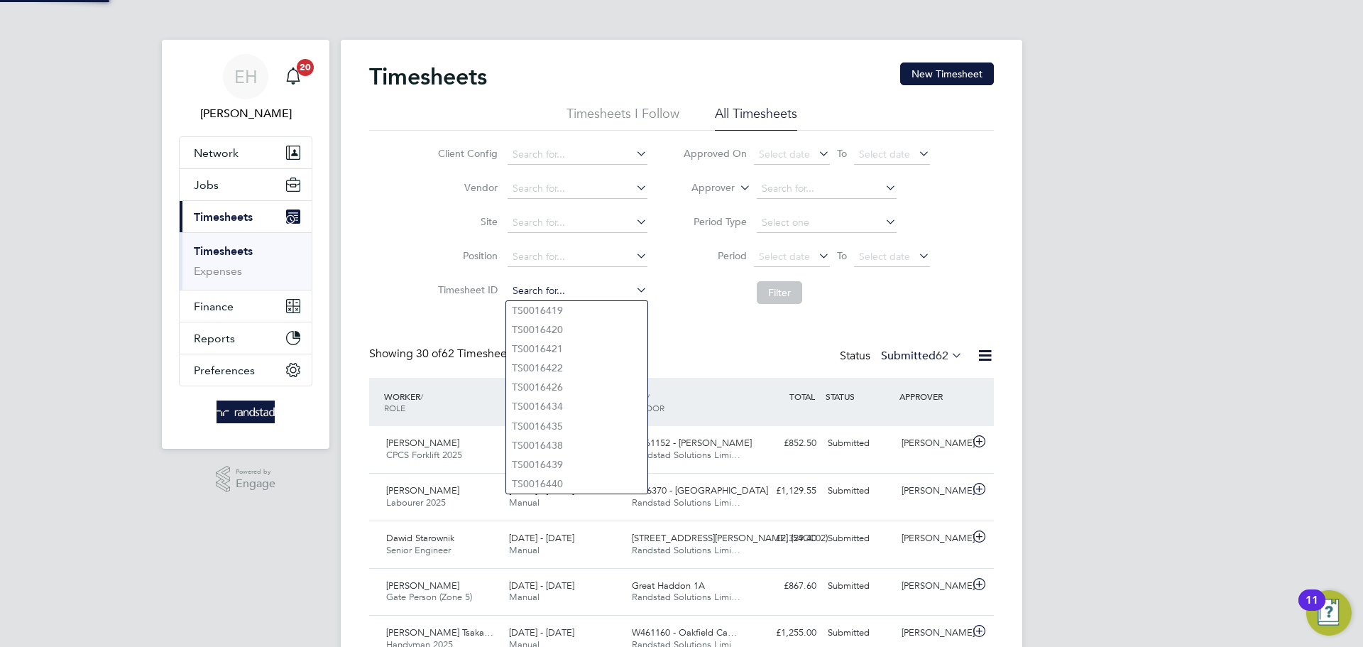
paste input "TS1829052"
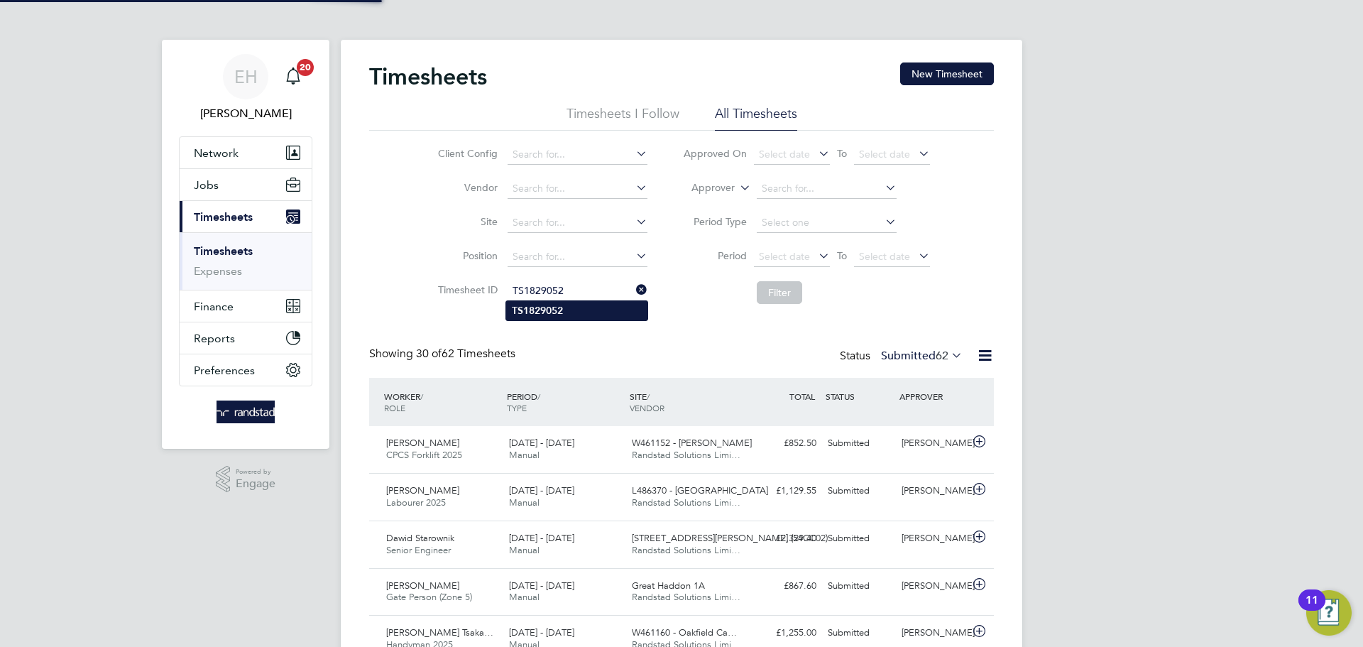
type input "TS1829052"
click at [571, 305] on li "TS1829052" at bounding box center [576, 310] width 141 height 19
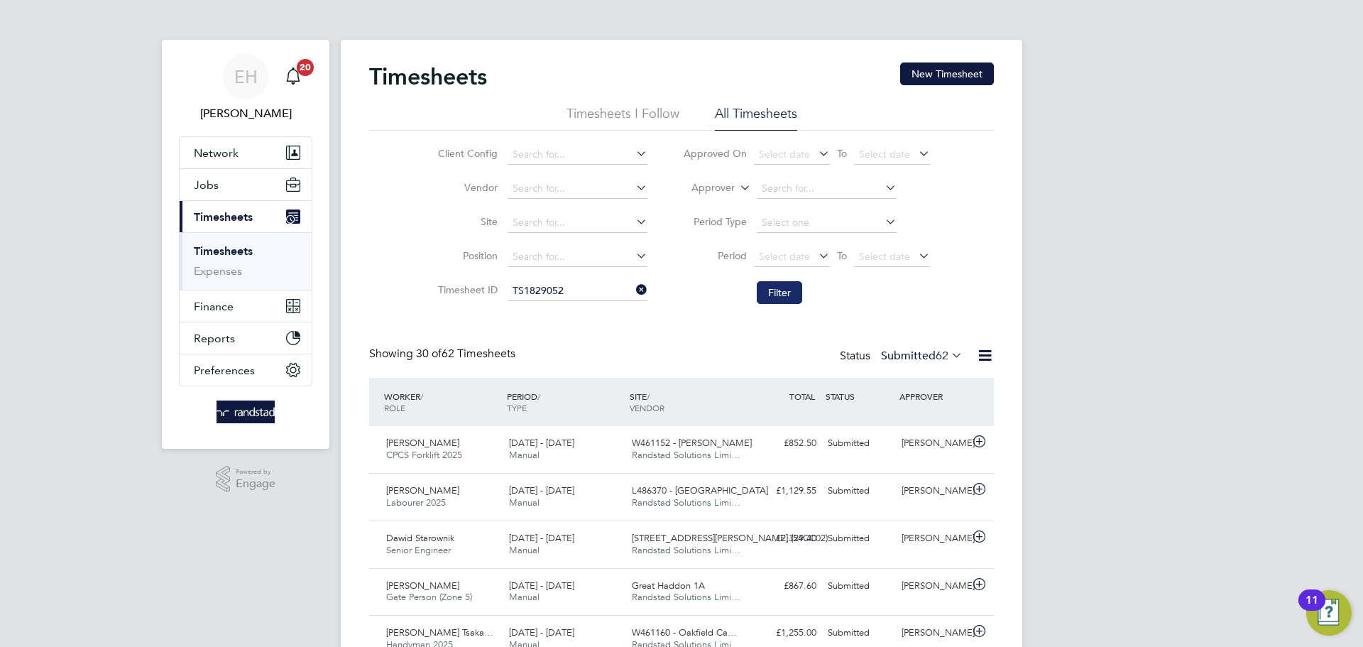
click at [792, 298] on button "Filter" at bounding box center [779, 292] width 45 height 23
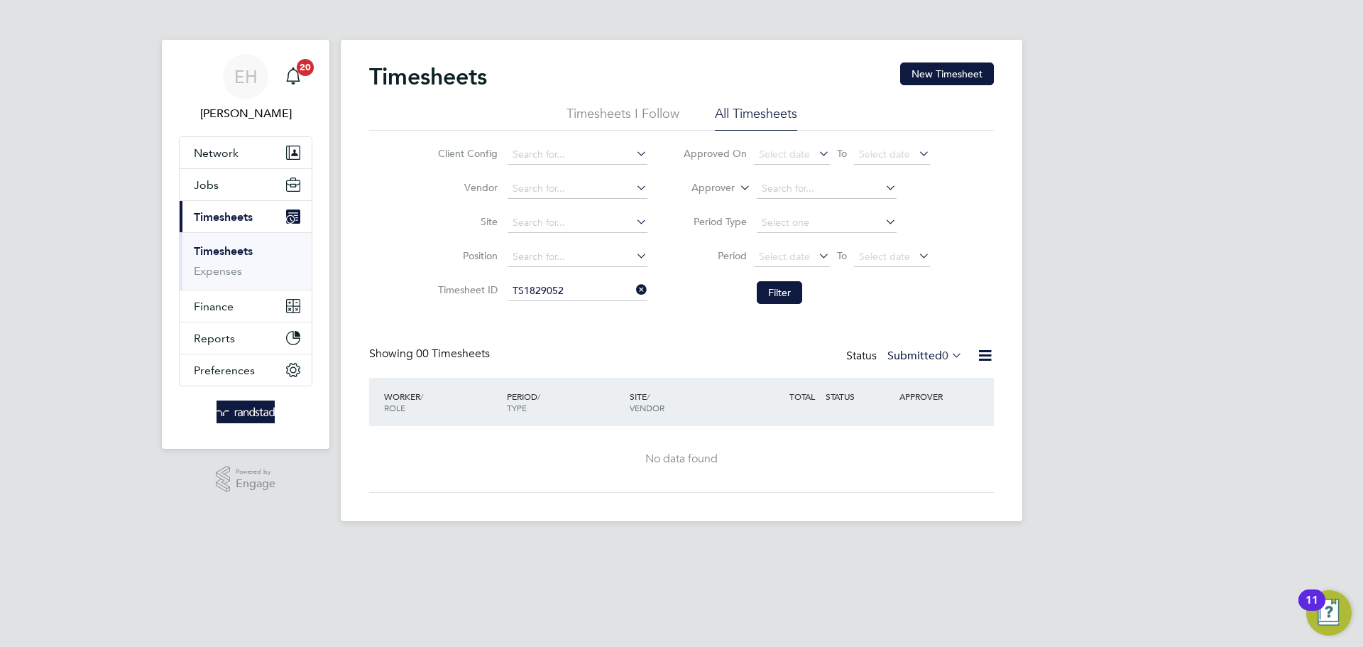
click at [981, 356] on icon at bounding box center [985, 356] width 18 height 18
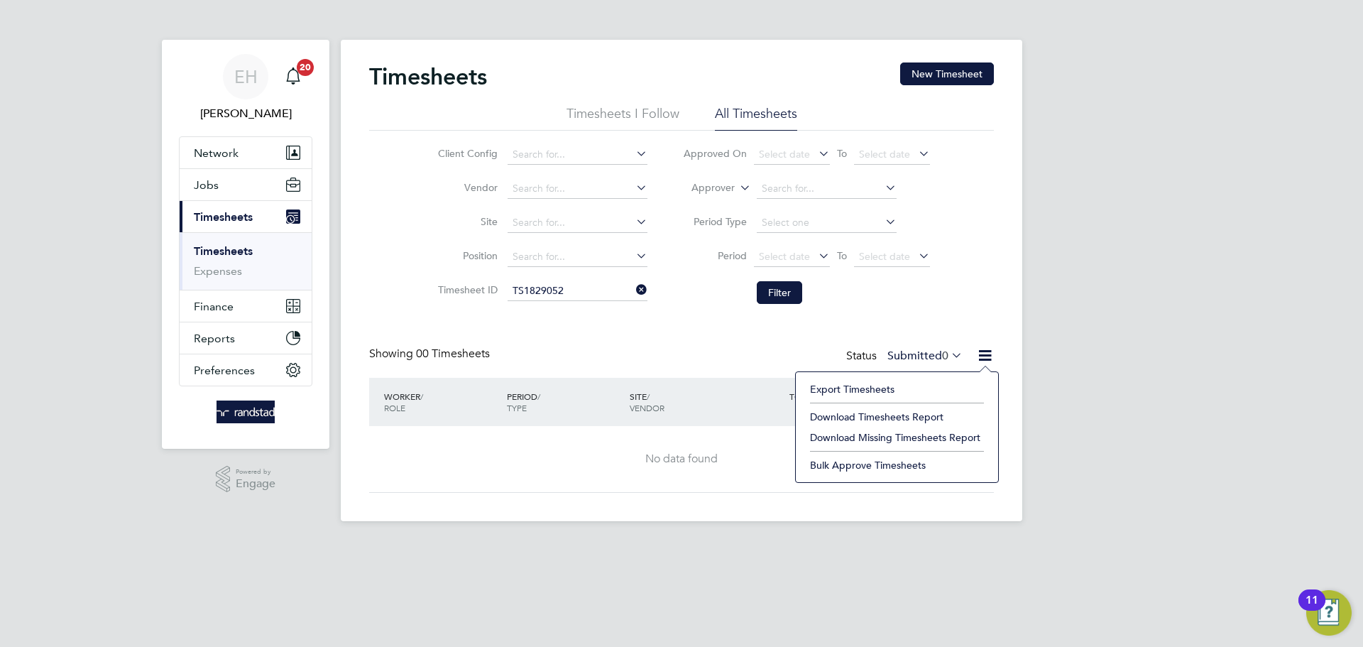
click at [981, 356] on icon at bounding box center [985, 356] width 18 height 18
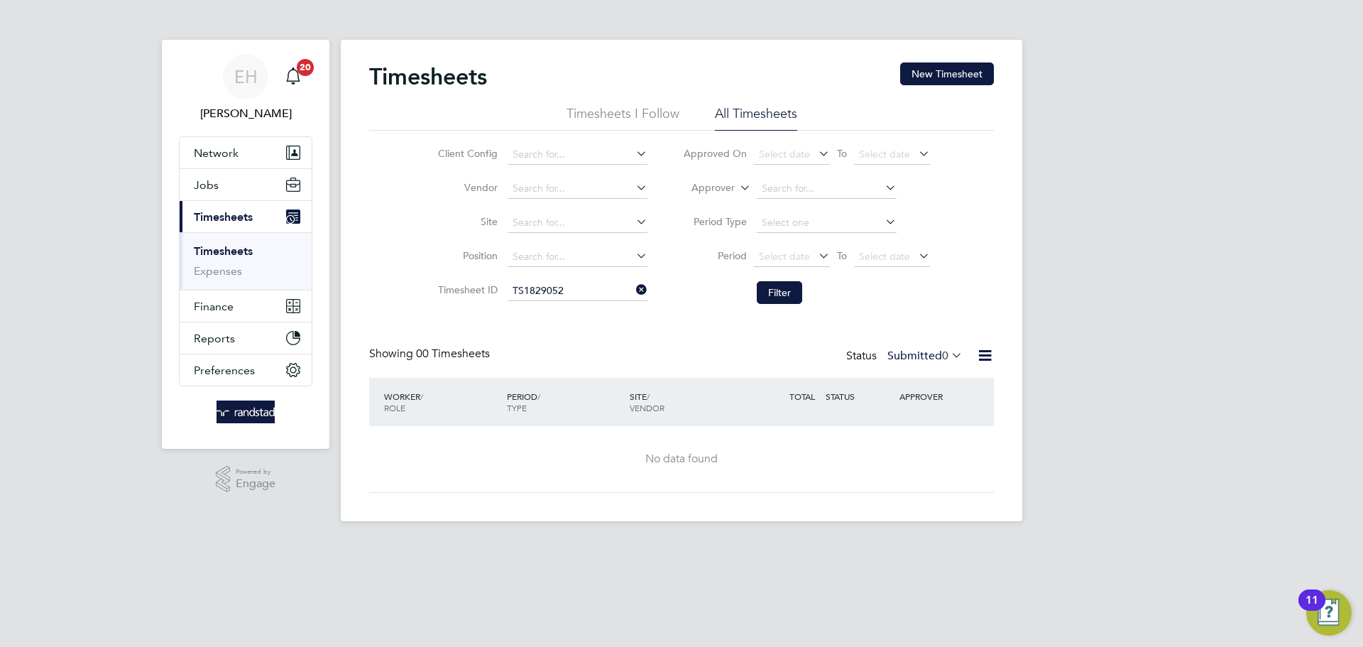
click at [930, 353] on label "Submitted 0" at bounding box center [925, 356] width 75 height 14
click at [935, 374] on li "All" at bounding box center [922, 381] width 65 height 20
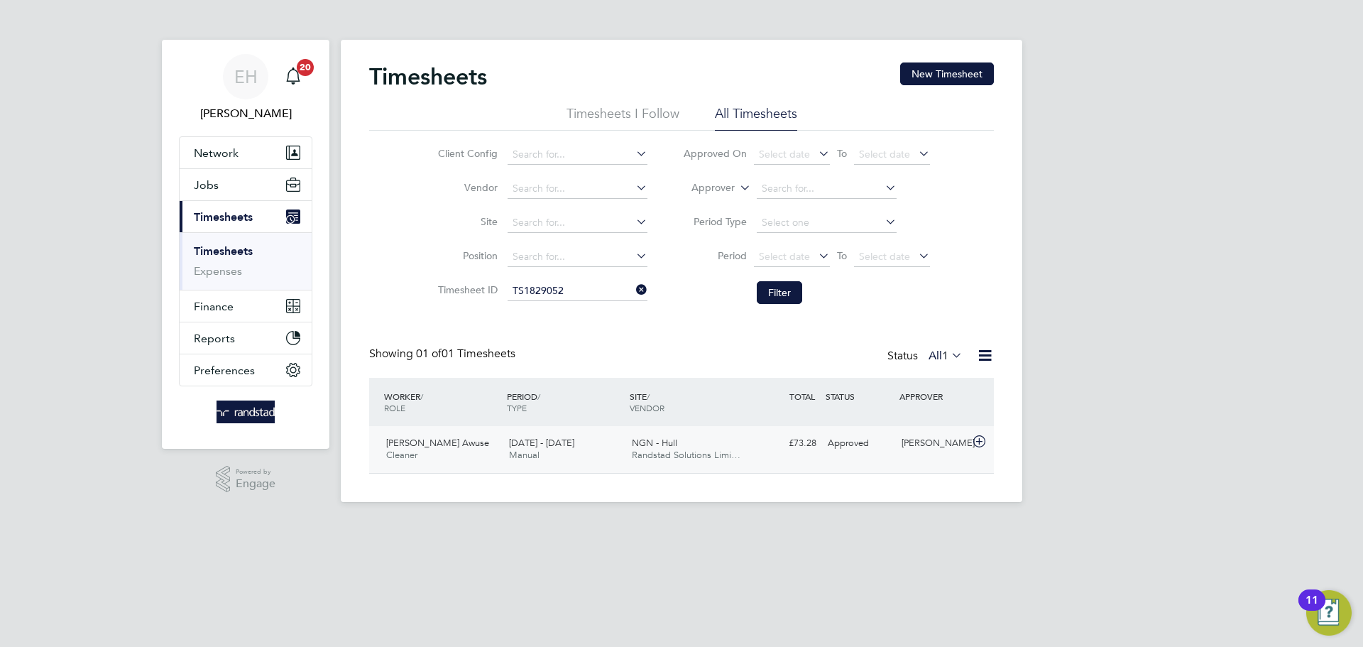
click at [687, 448] on div "NGN - Hull Randstad Solutions Limi…" at bounding box center [687, 450] width 123 height 36
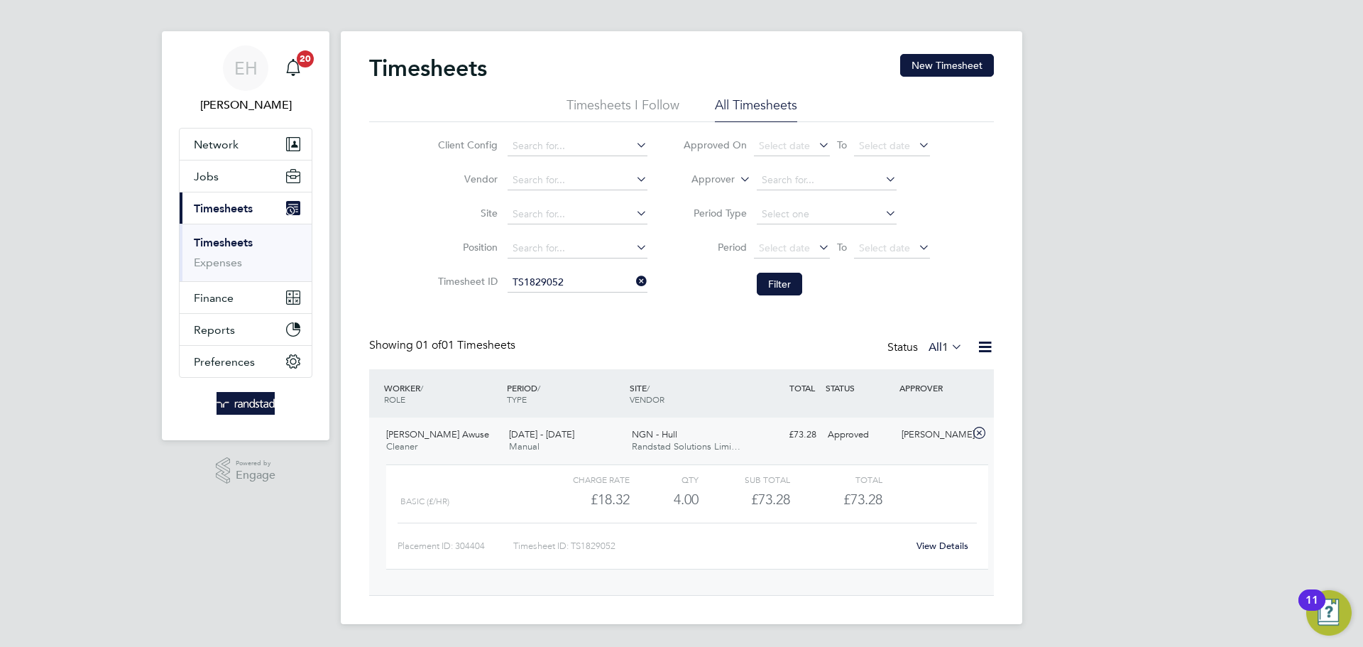
click at [941, 543] on link "View Details" at bounding box center [943, 546] width 52 height 12
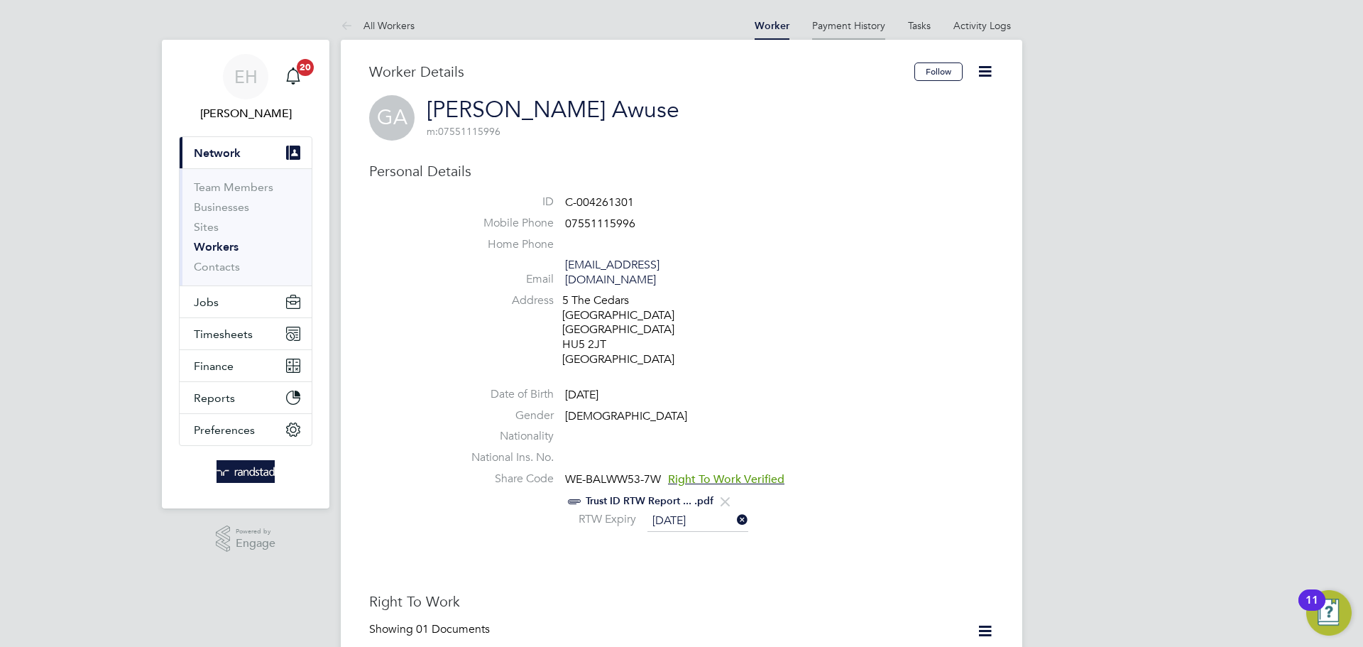
click at [850, 29] on link "Payment History" at bounding box center [848, 25] width 73 height 13
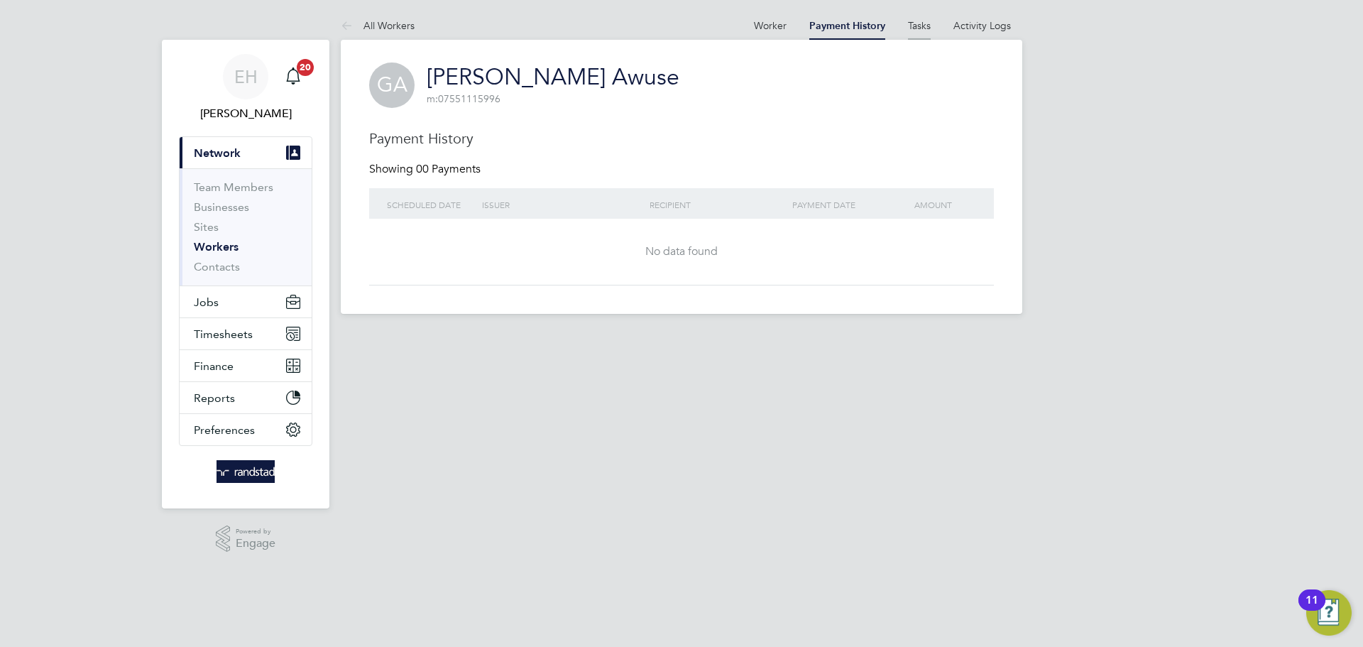
click at [921, 24] on link "Tasks" at bounding box center [919, 25] width 23 height 13
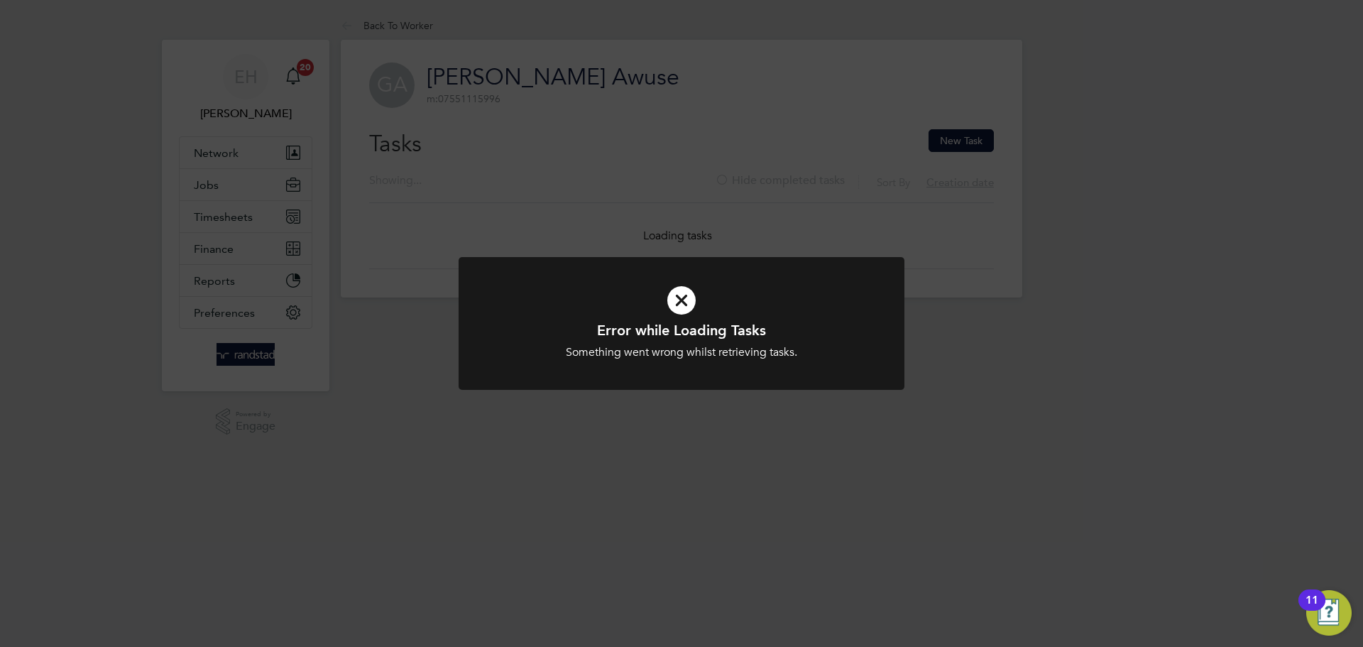
click at [982, 41] on div "Error while Loading Tasks Something went wrong whilst retrieving tasks. Cancel …" at bounding box center [681, 323] width 1363 height 647
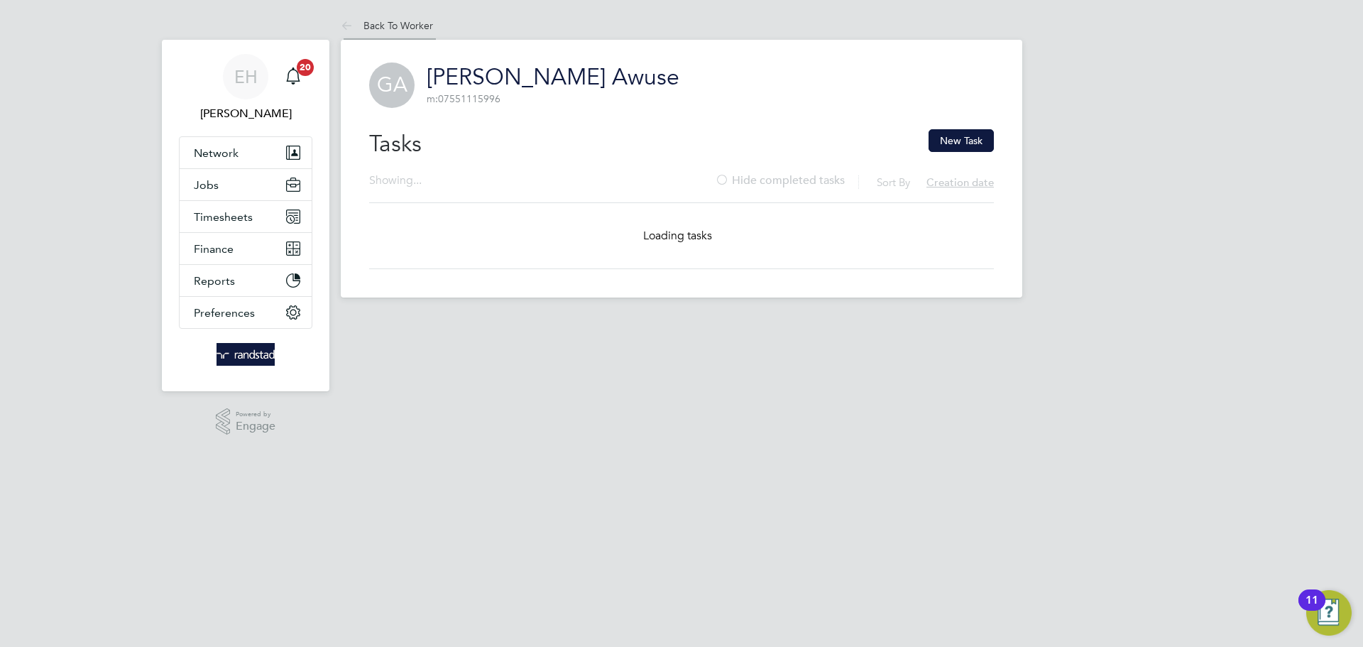
click at [422, 23] on link "Back To Worker" at bounding box center [387, 25] width 92 height 13
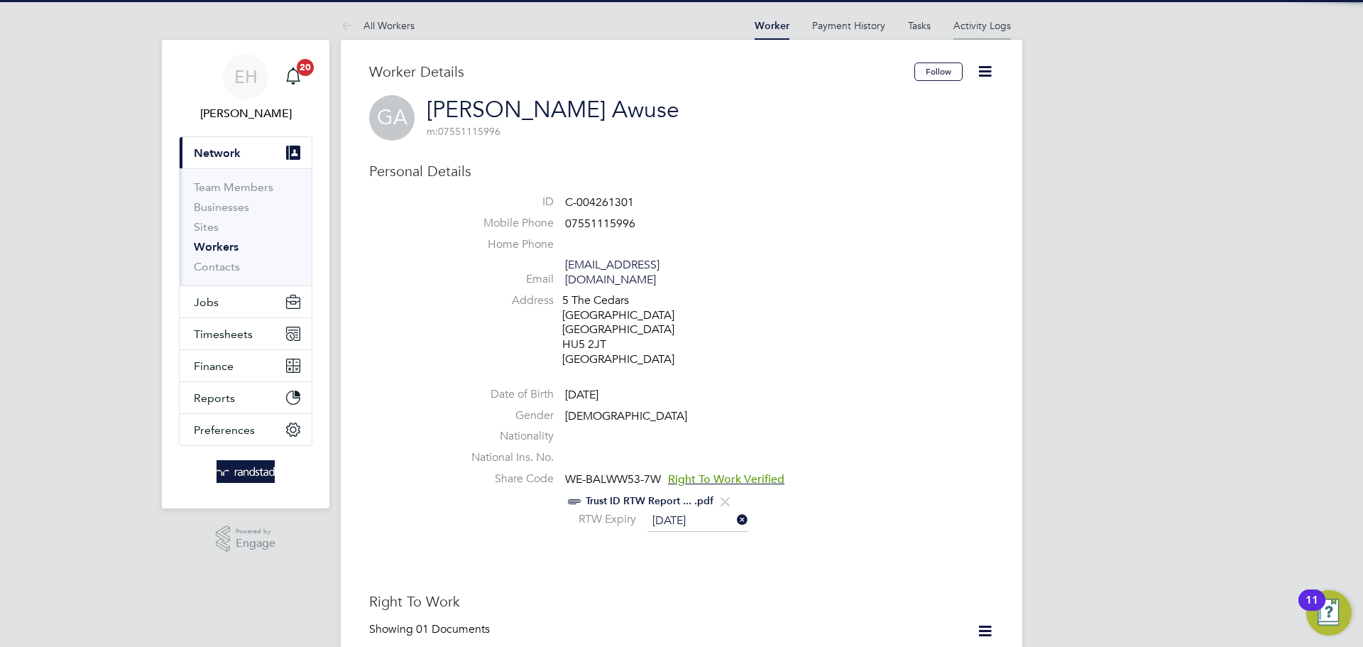
click at [981, 24] on link "Activity Logs" at bounding box center [983, 25] width 58 height 13
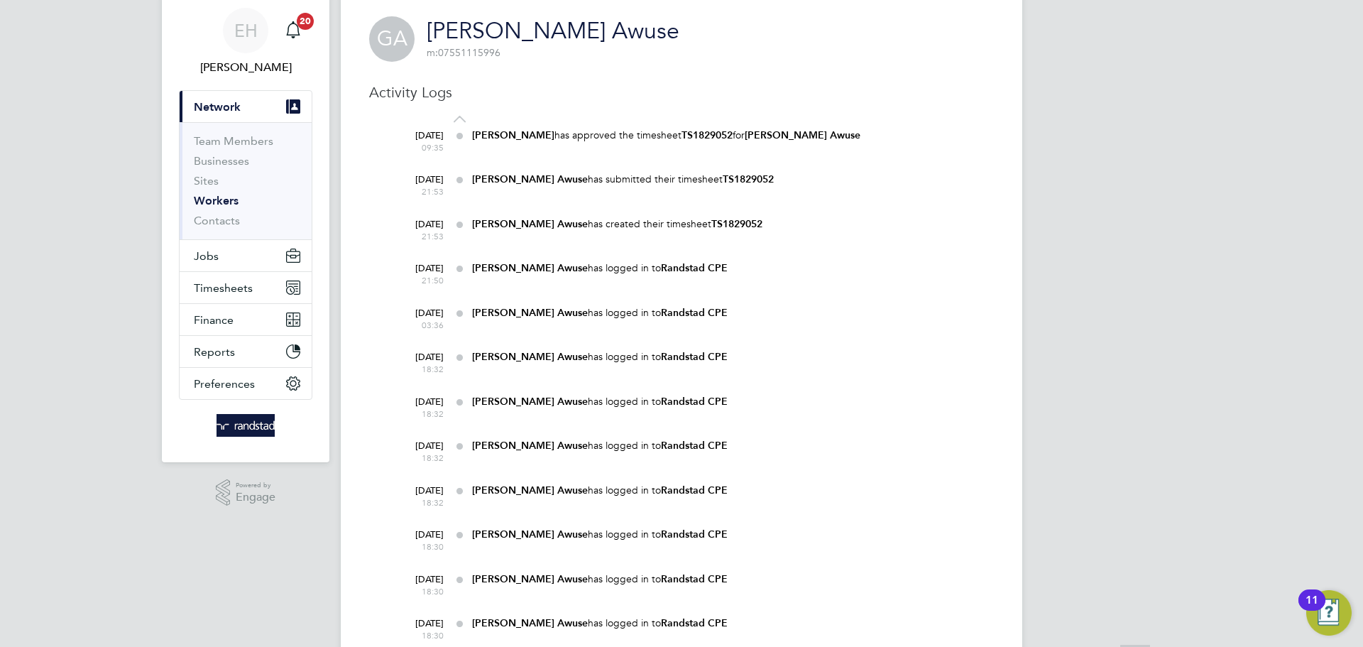
scroll to position [71, 0]
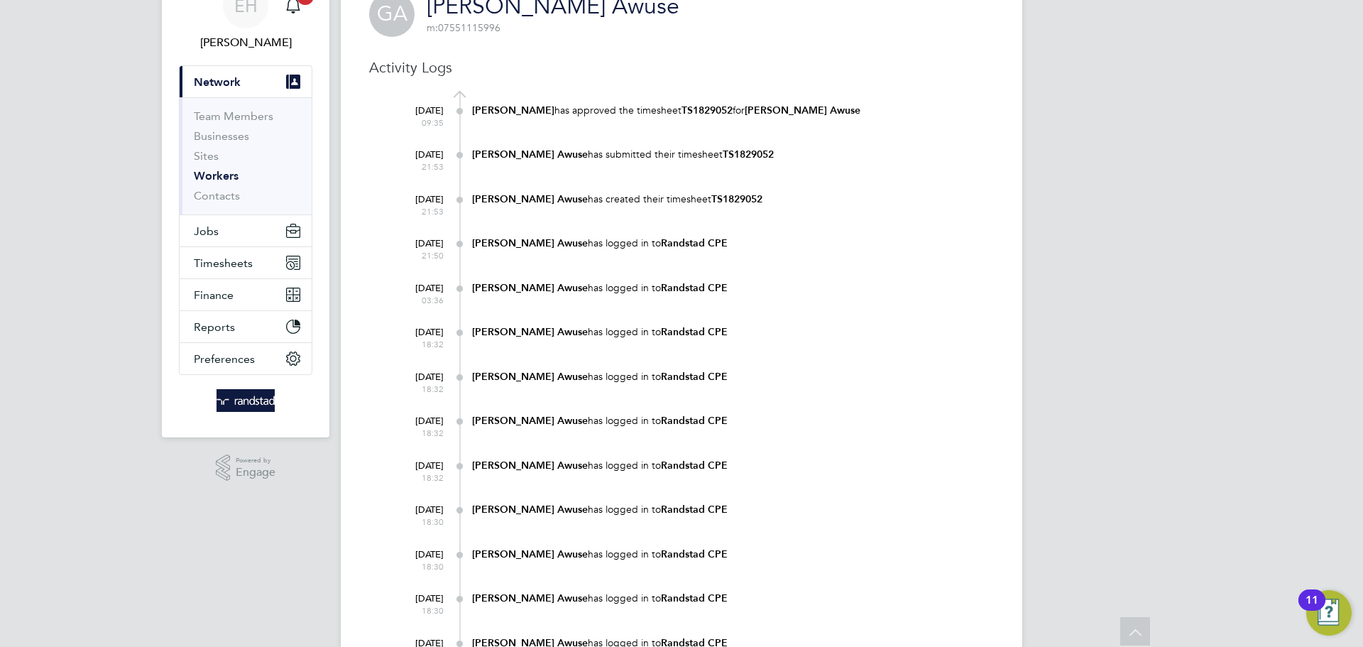
click at [723, 148] on b "TS1829052" at bounding box center [748, 154] width 51 height 12
click at [741, 199] on div "[PERSON_NAME] has created their timesheet TS1829052" at bounding box center [733, 198] width 522 height 13
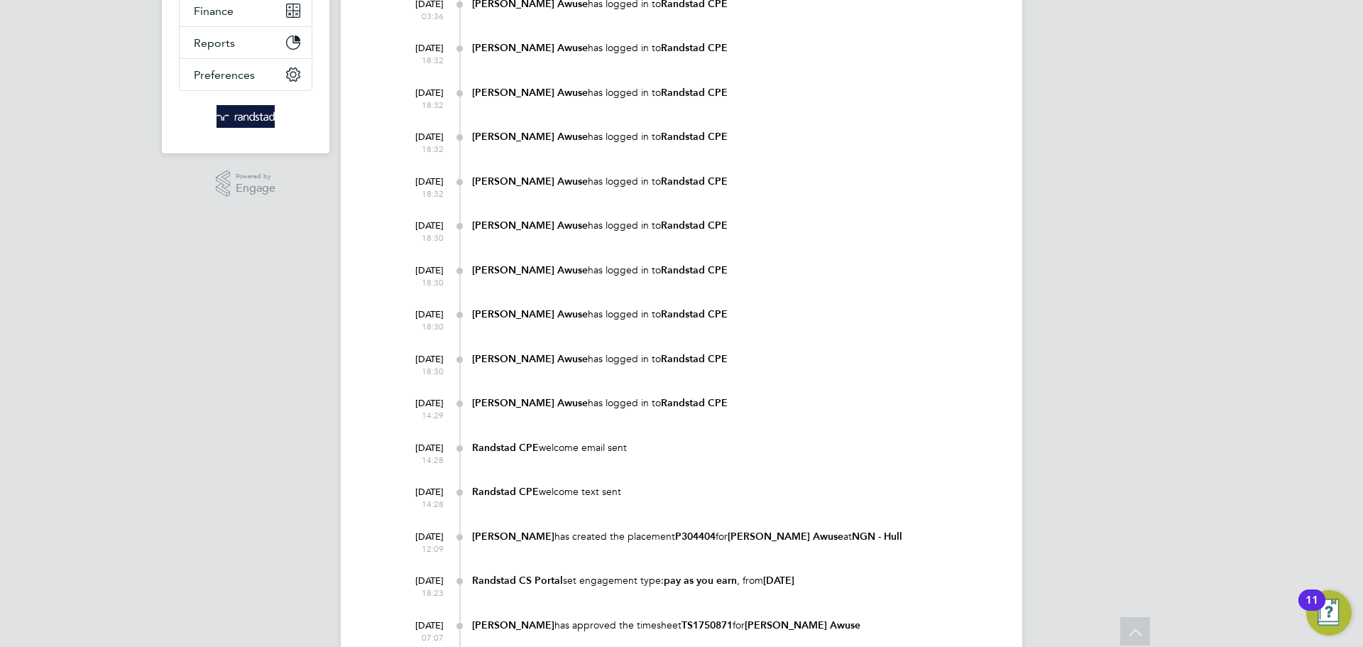
scroll to position [426, 0]
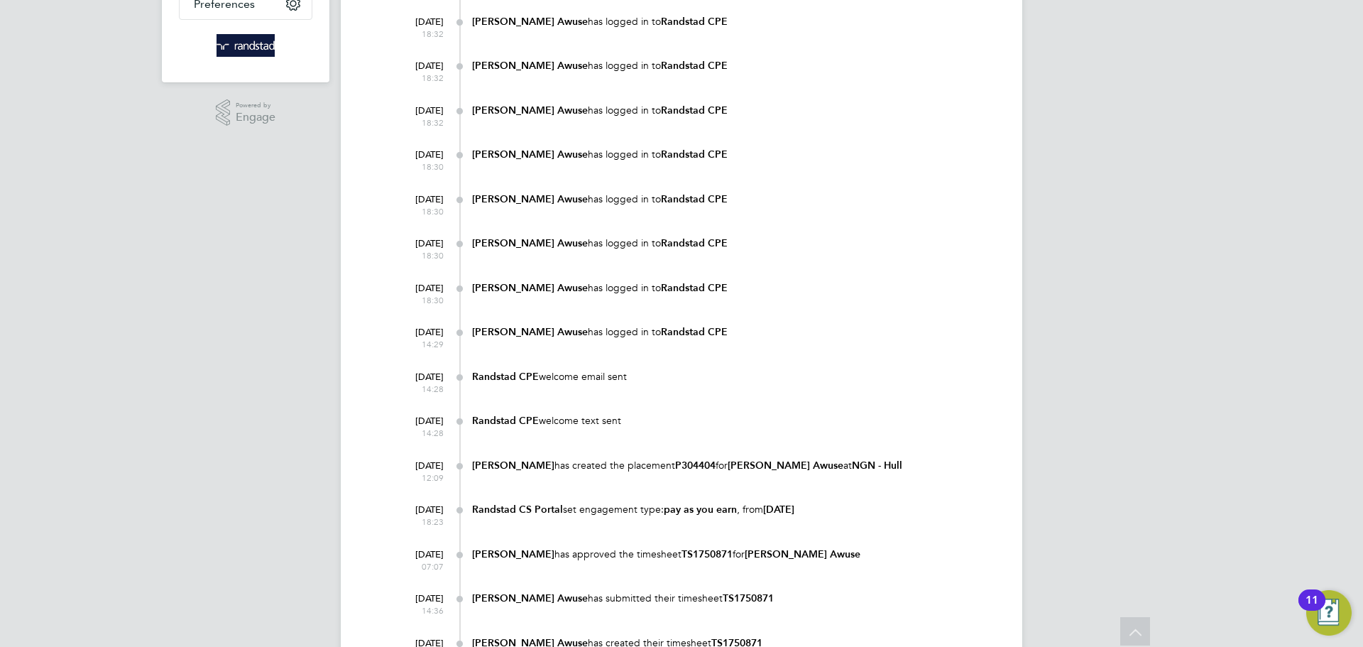
click at [685, 459] on b "P304404" at bounding box center [695, 465] width 40 height 12
copy div "P304404"
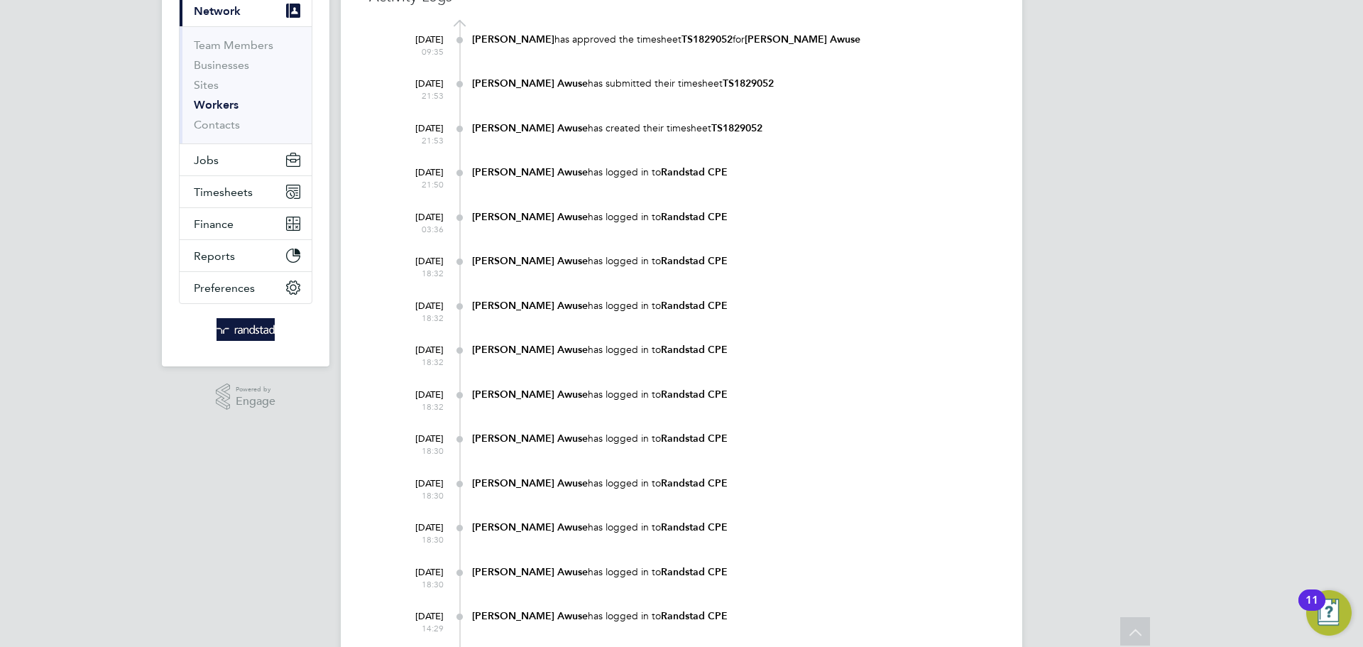
scroll to position [0, 0]
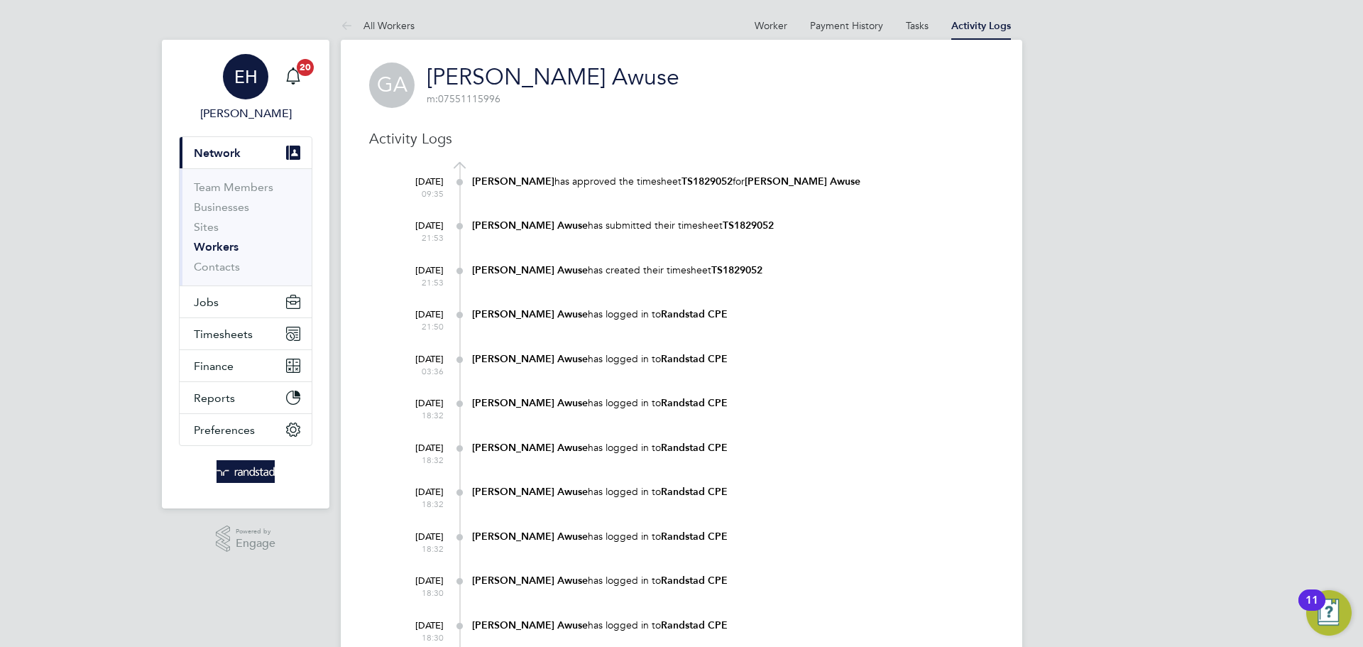
click at [258, 95] on div "EH" at bounding box center [245, 76] width 45 height 45
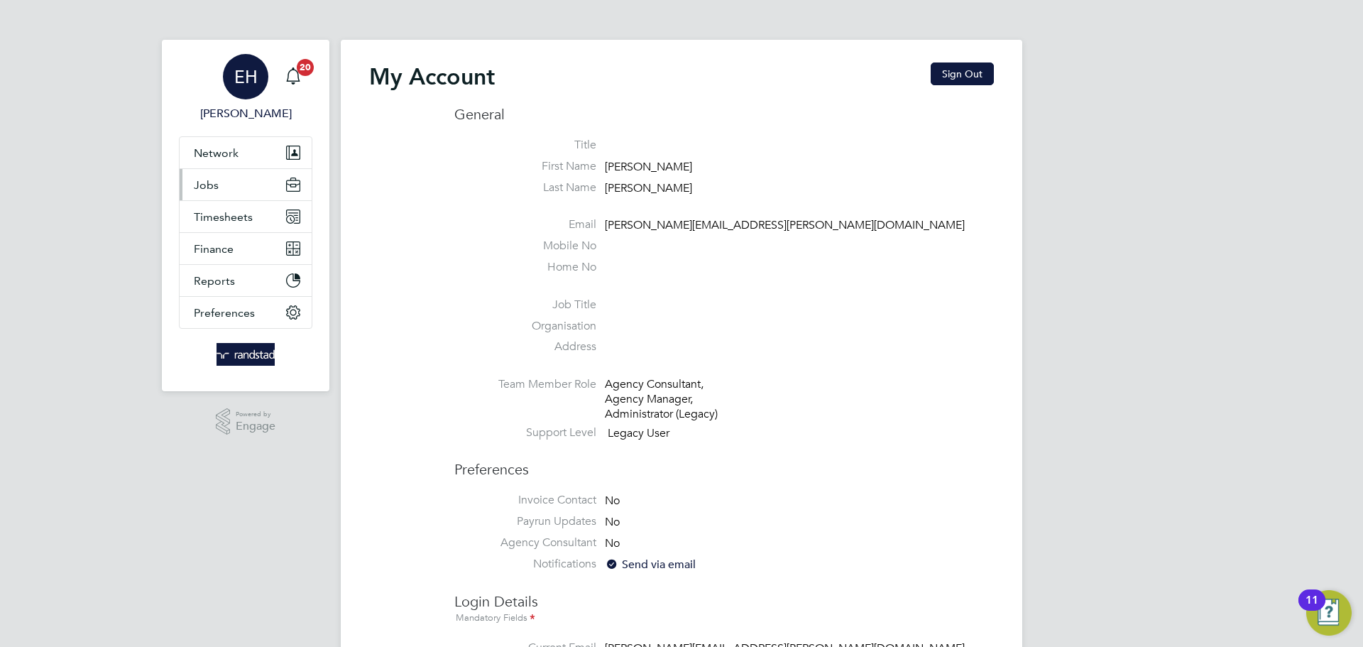
click at [239, 182] on button "Jobs" at bounding box center [246, 184] width 132 height 31
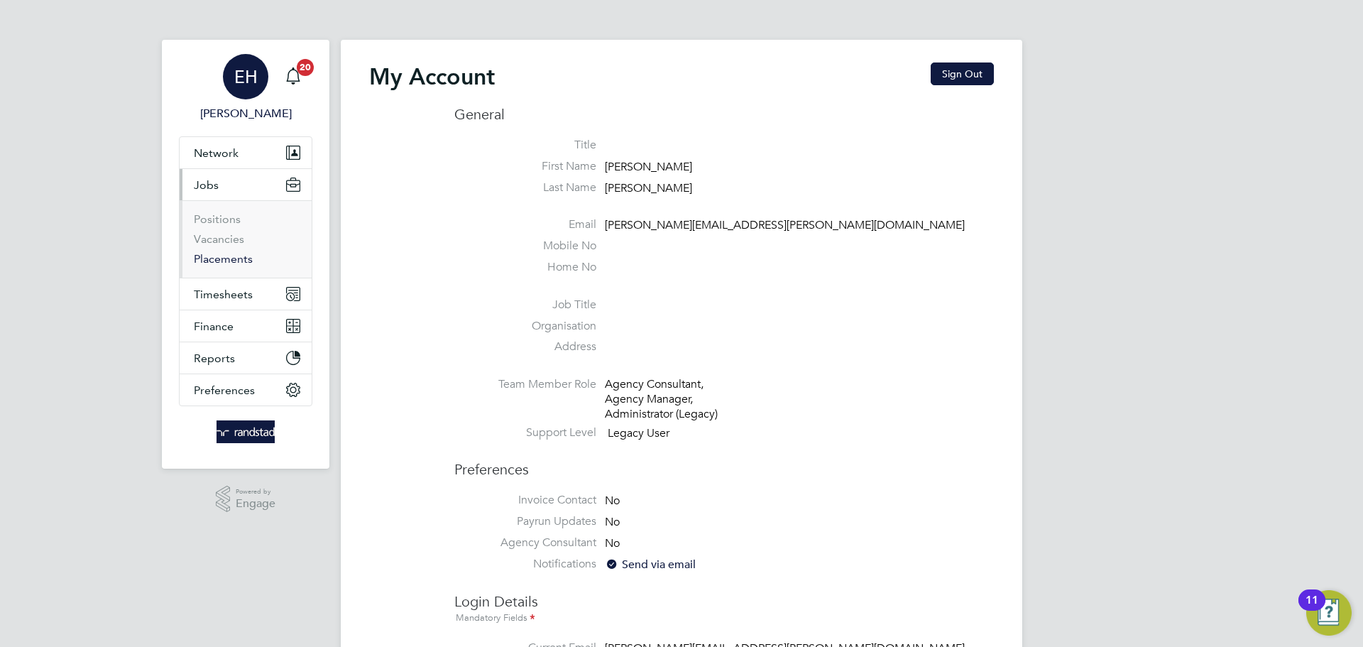
click at [228, 260] on link "Placements" at bounding box center [223, 258] width 59 height 13
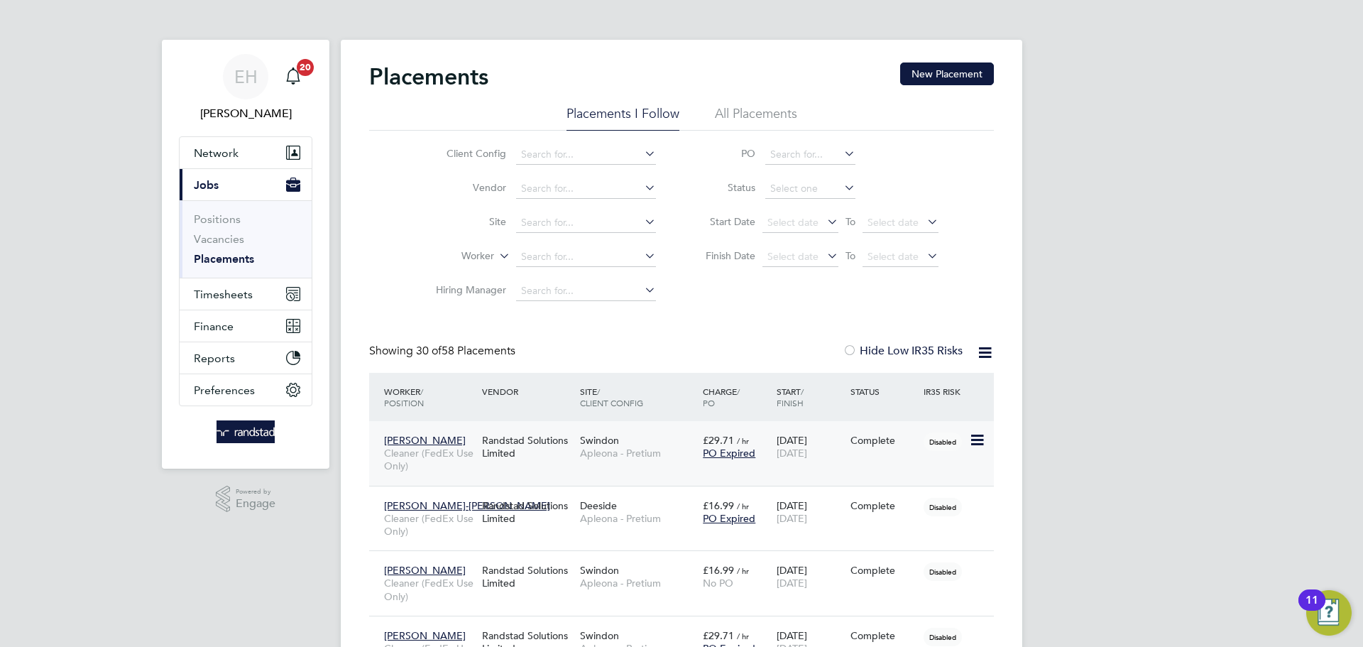
click at [527, 441] on div "Randstad Solutions Limited" at bounding box center [528, 447] width 98 height 40
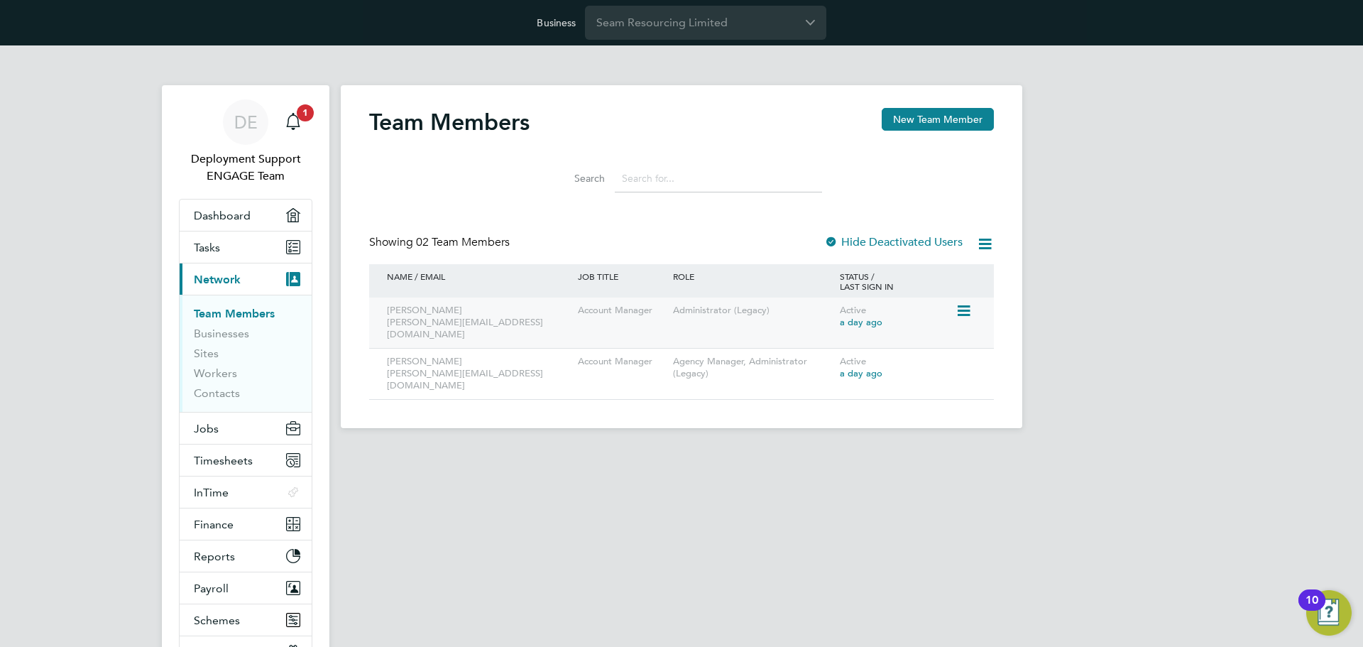
click at [962, 312] on icon at bounding box center [963, 311] width 14 height 17
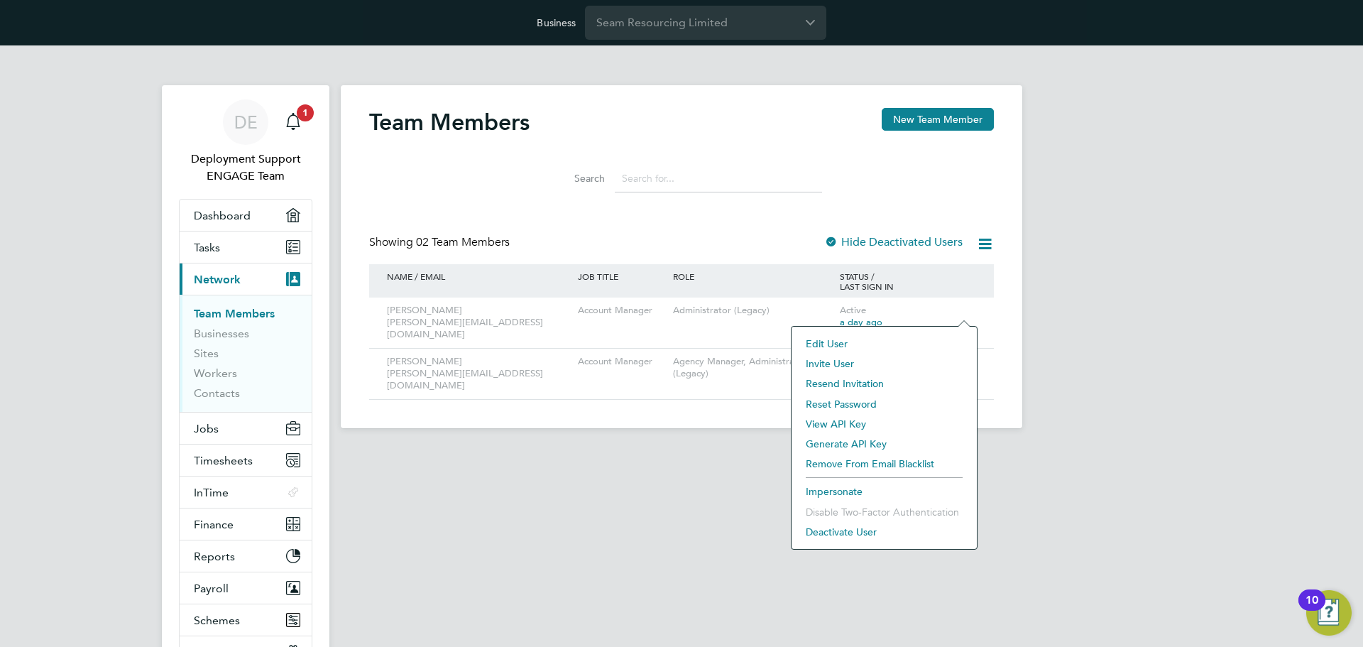
click at [883, 344] on li "Edit User" at bounding box center [884, 344] width 171 height 20
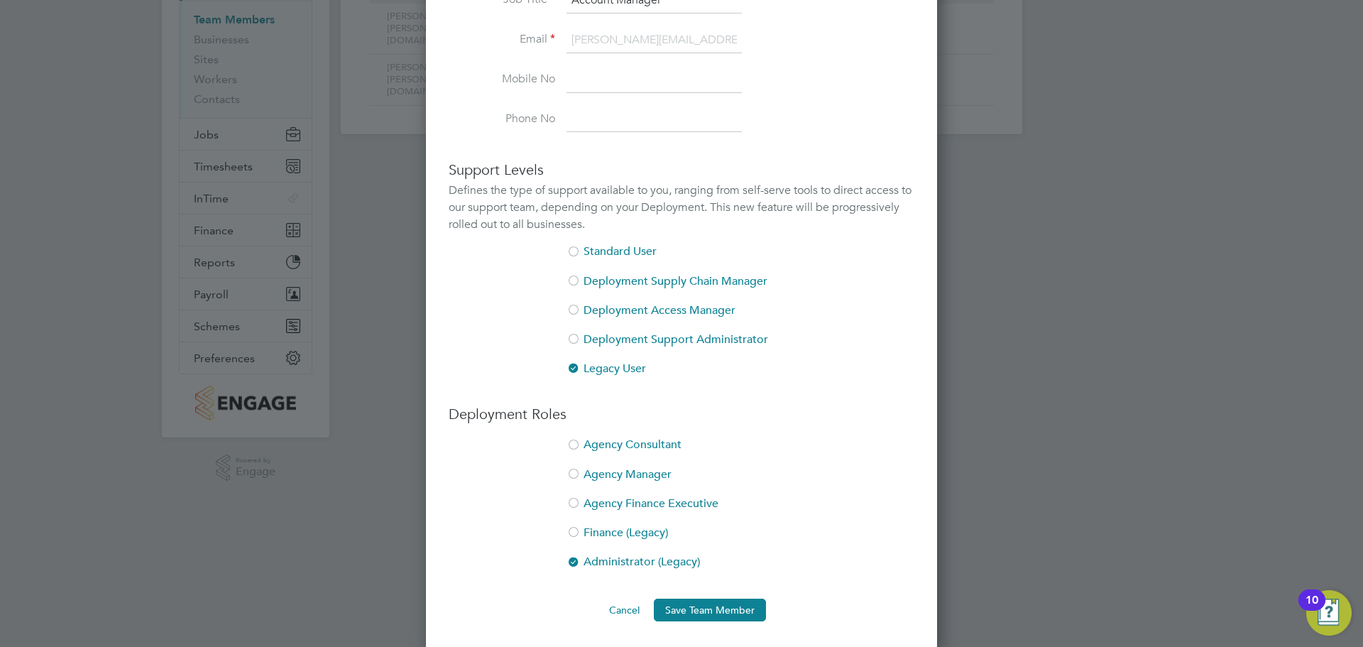
scroll to position [297, 0]
click at [636, 465] on li "Agency Manager" at bounding box center [682, 478] width 466 height 29
click at [715, 613] on button "Save Team Member" at bounding box center [710, 607] width 112 height 23
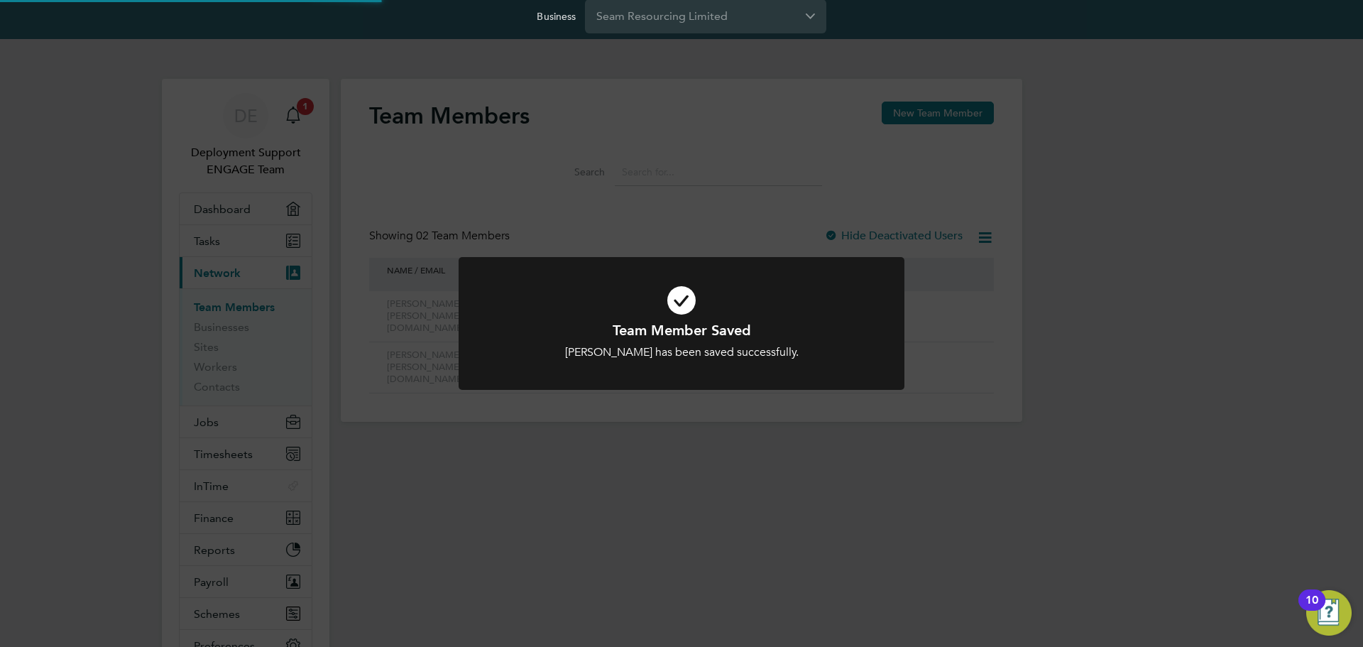
scroll to position [0, 0]
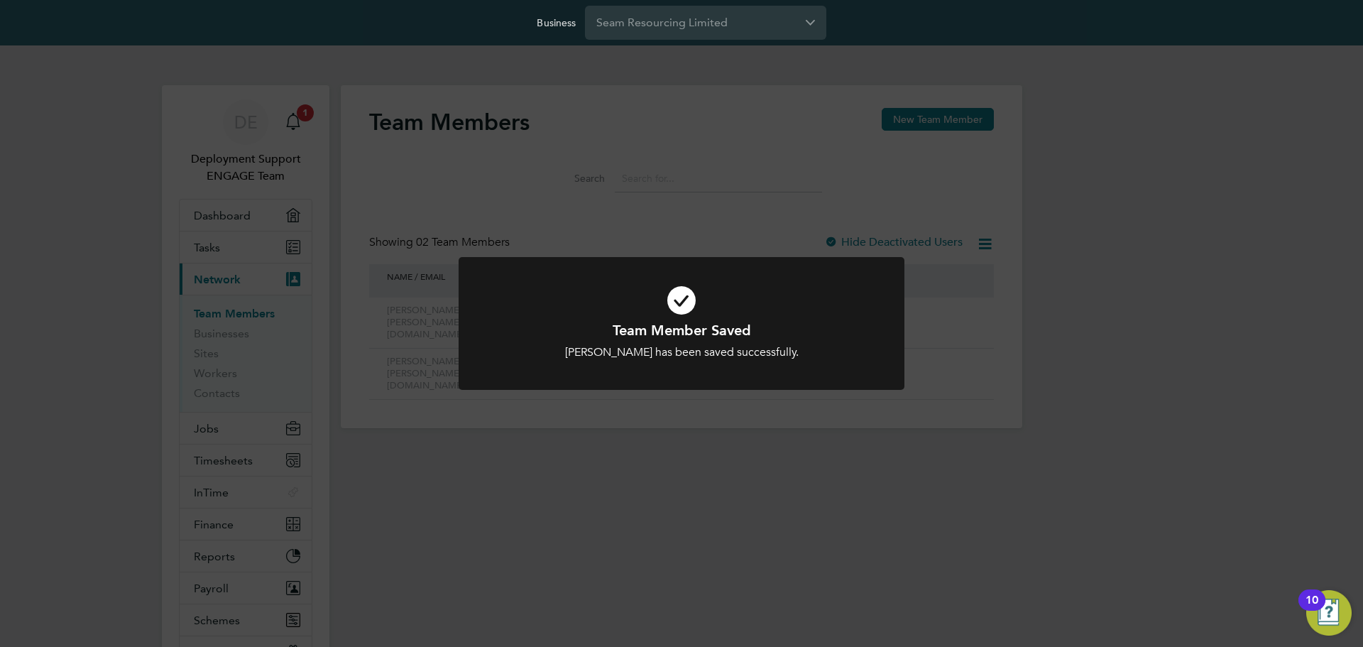
click at [807, 459] on div "Team Member Saved Kathy Calveley has been saved successfully. Cancel Okay" at bounding box center [681, 323] width 1363 height 647
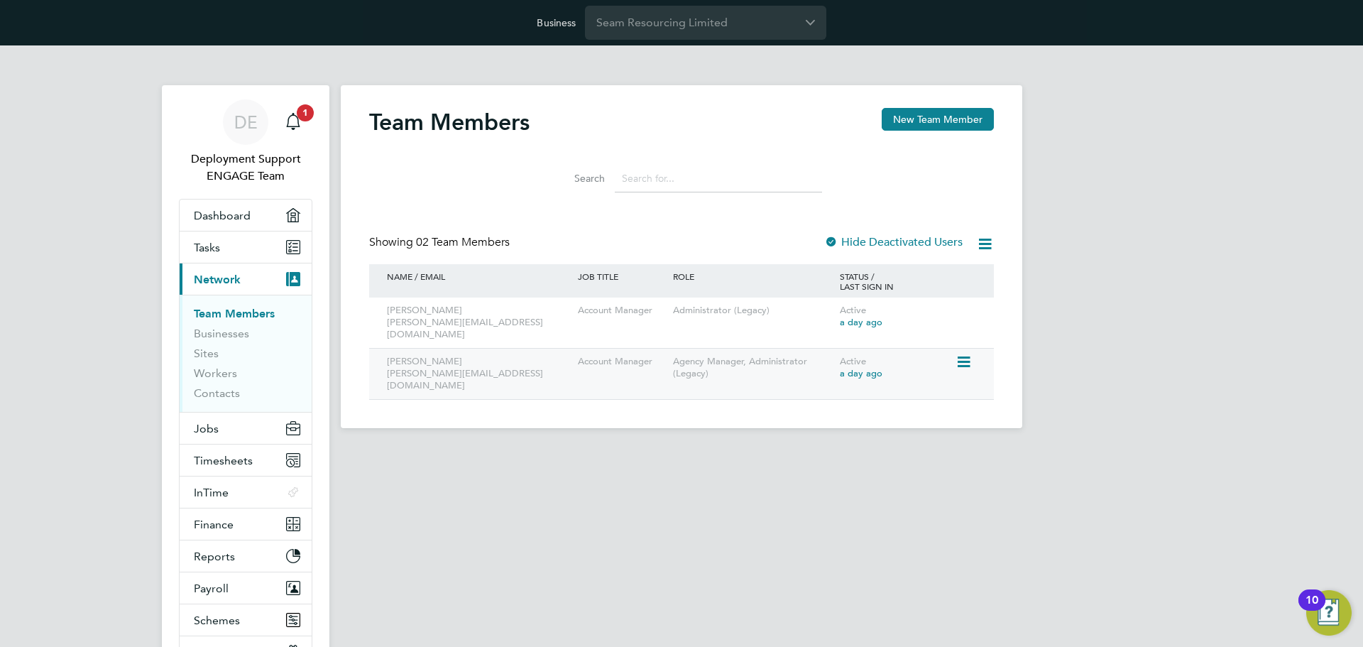
click at [969, 354] on icon at bounding box center [963, 362] width 14 height 17
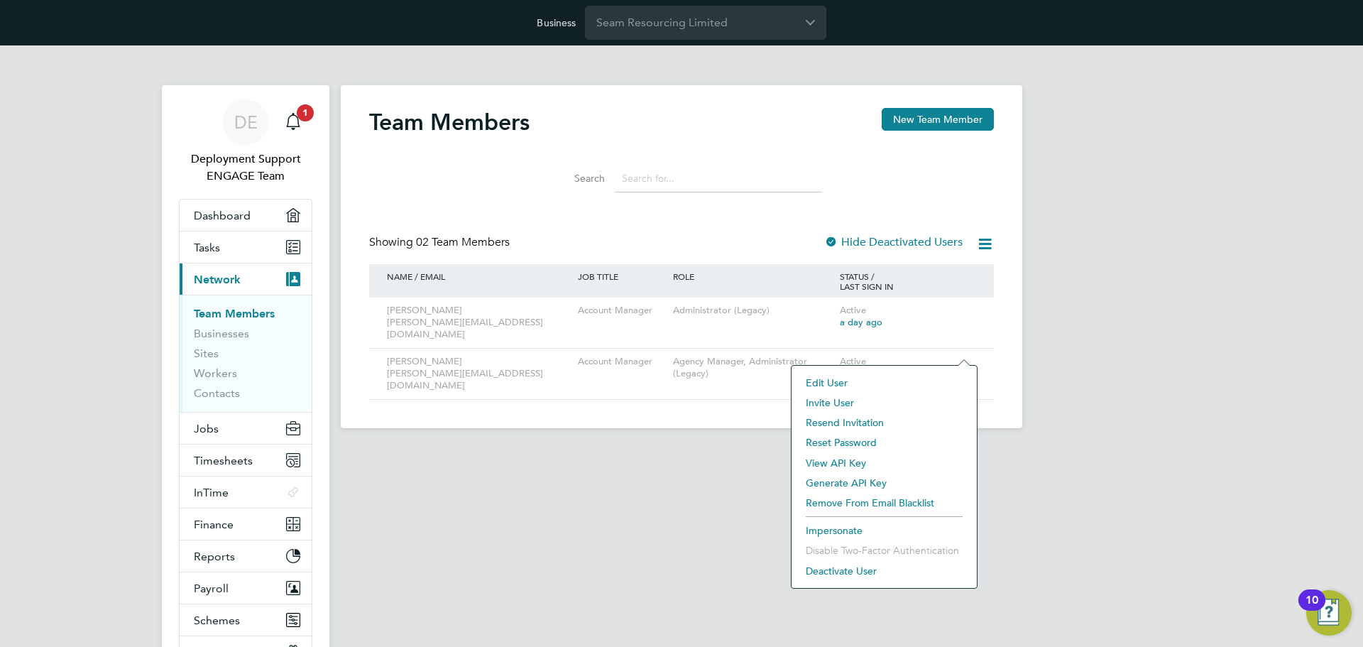
click at [840, 378] on li "Edit User" at bounding box center [884, 383] width 171 height 20
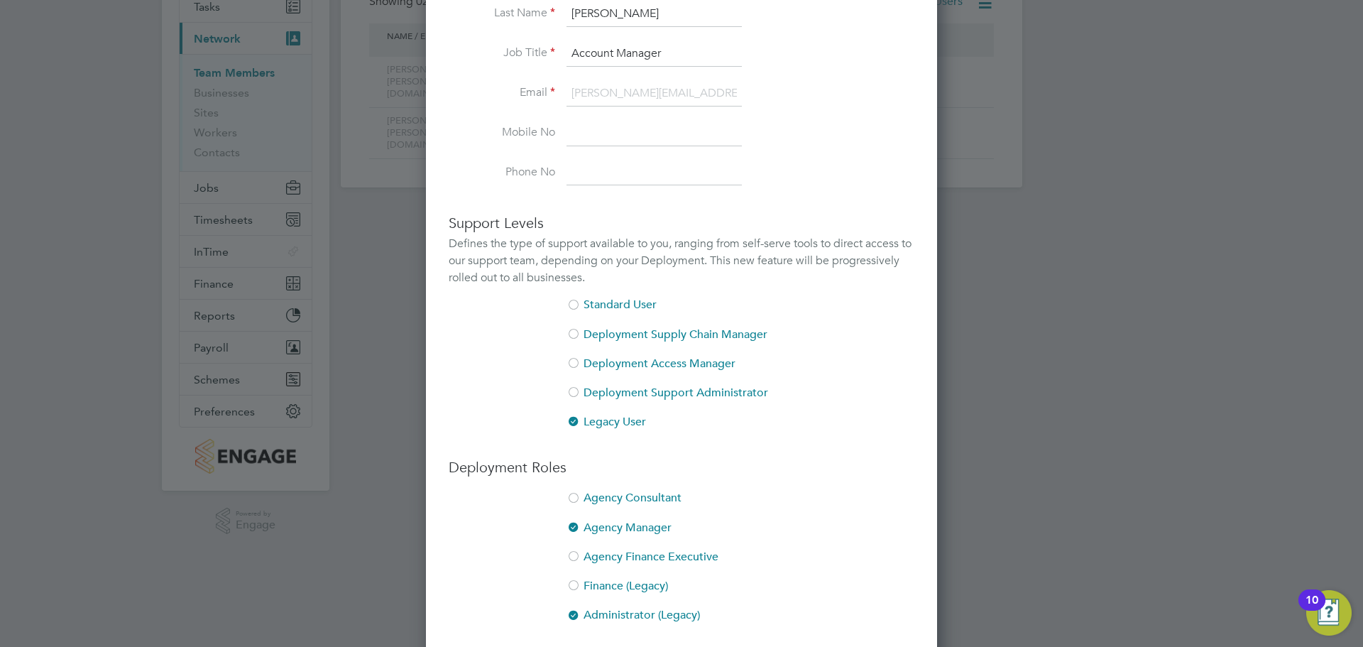
scroll to position [297, 0]
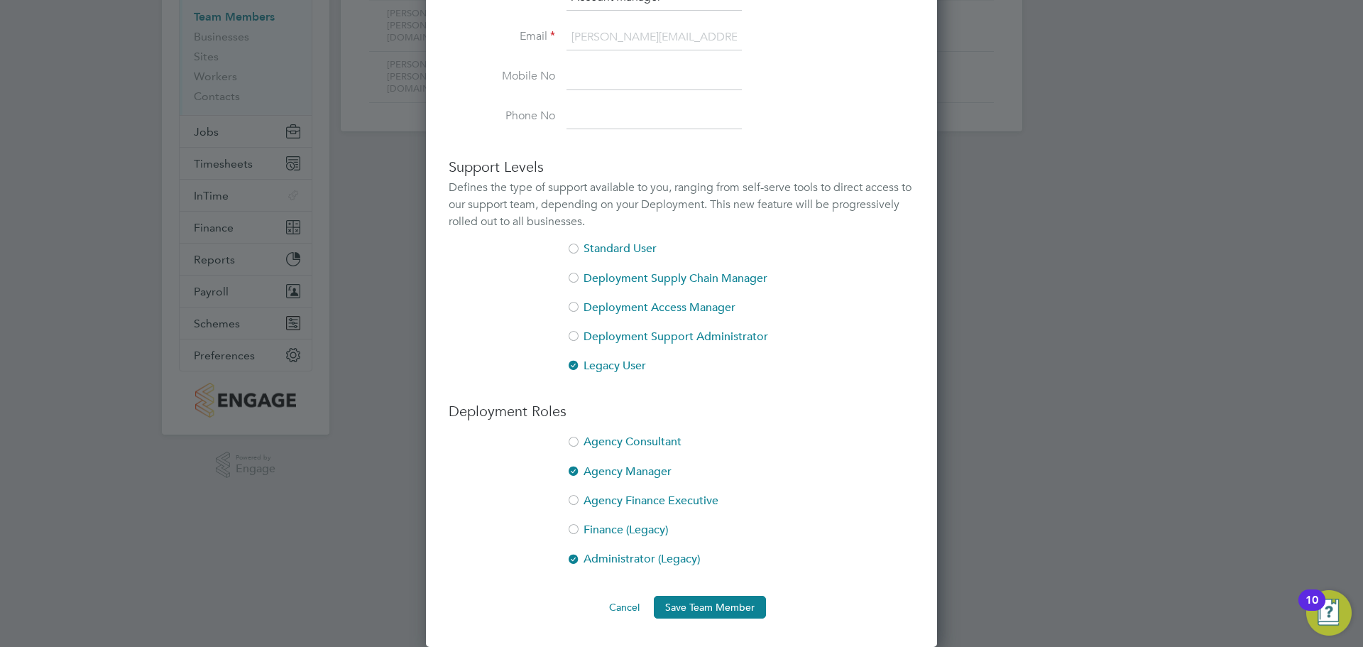
click at [568, 469] on div at bounding box center [574, 472] width 14 height 14
click at [729, 610] on button "Save Team Member" at bounding box center [710, 607] width 112 height 23
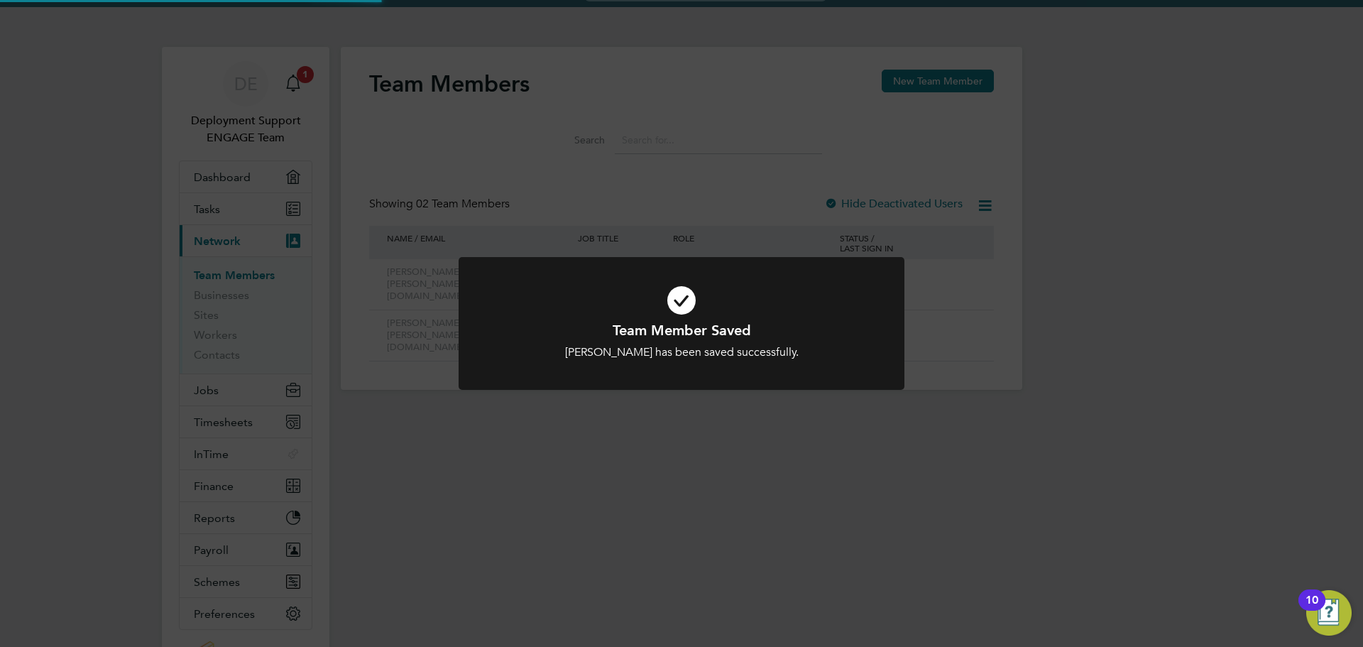
scroll to position [0, 0]
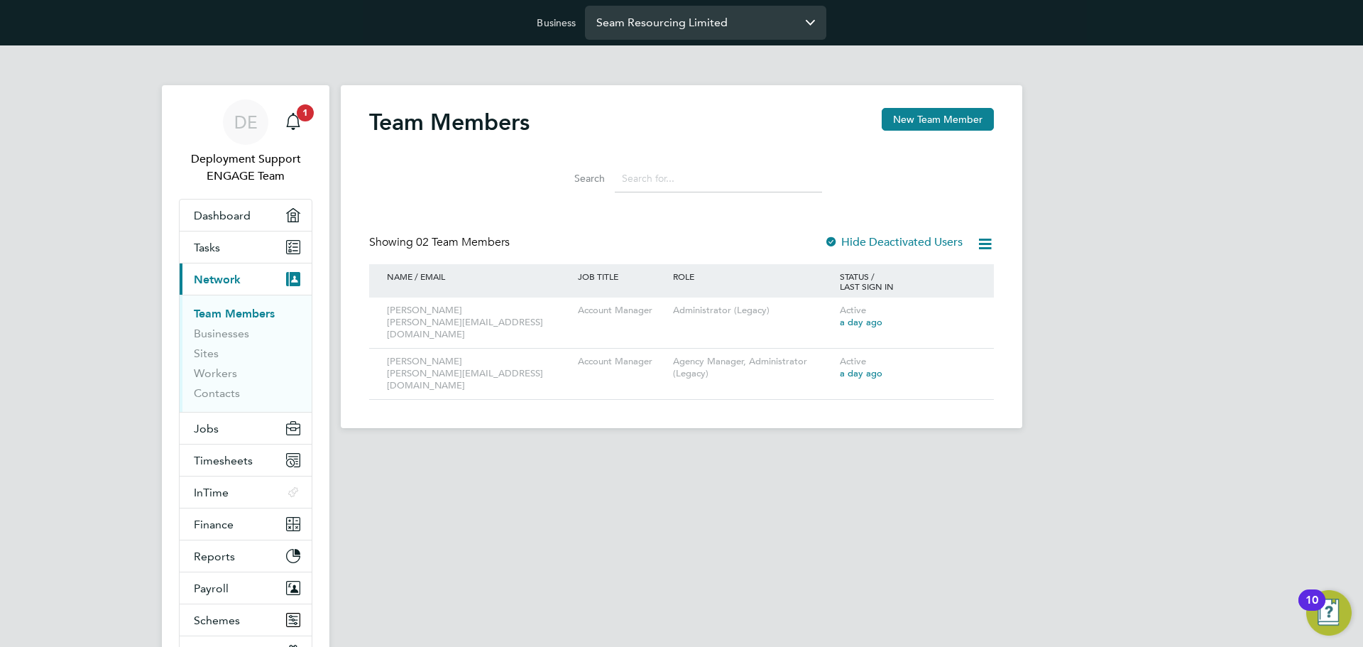
click at [710, 39] on div "Seam Resourcing Limited" at bounding box center [705, 23] width 241 height 34
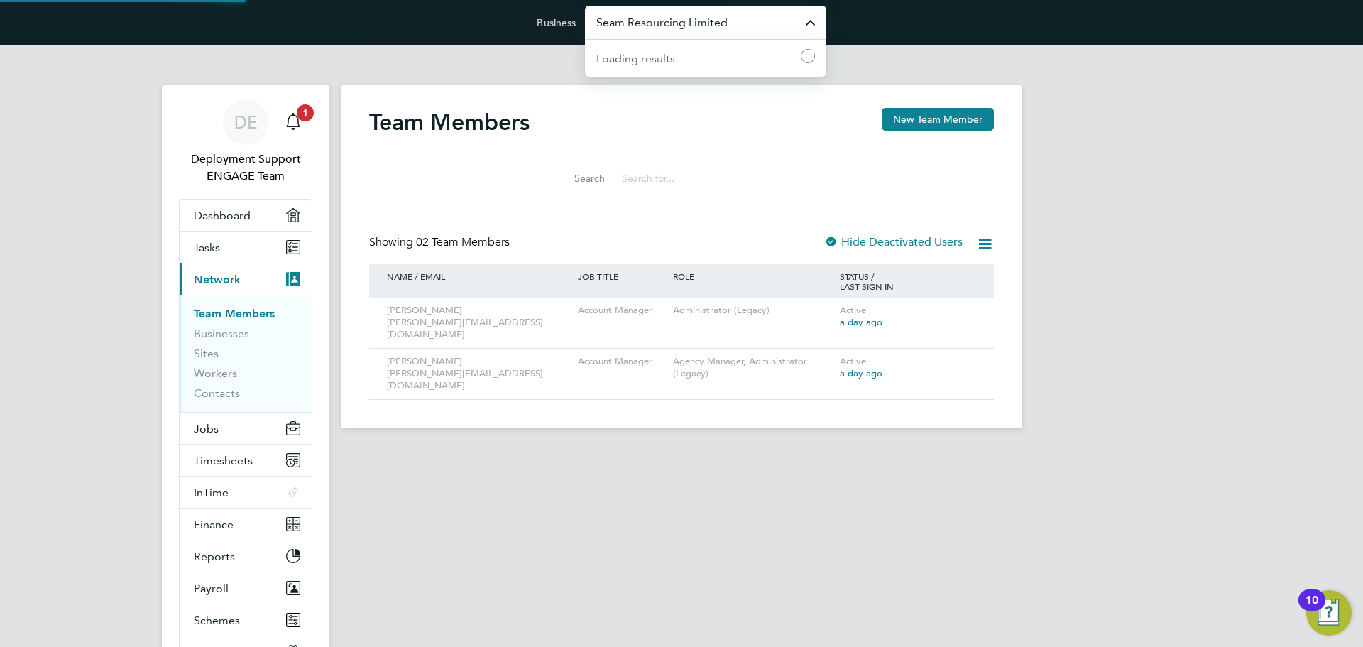
click at [719, 23] on input "Seam Resourcing Limited" at bounding box center [705, 22] width 241 height 33
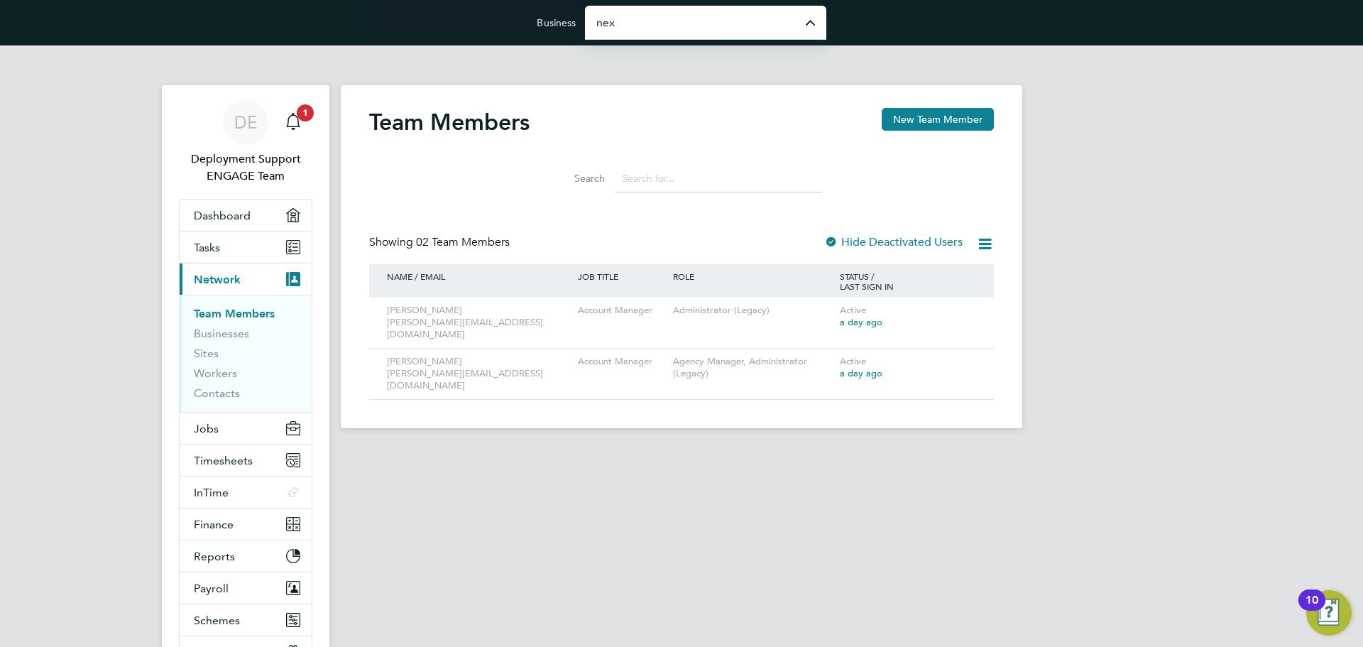
type input "Nextech Group Limited"
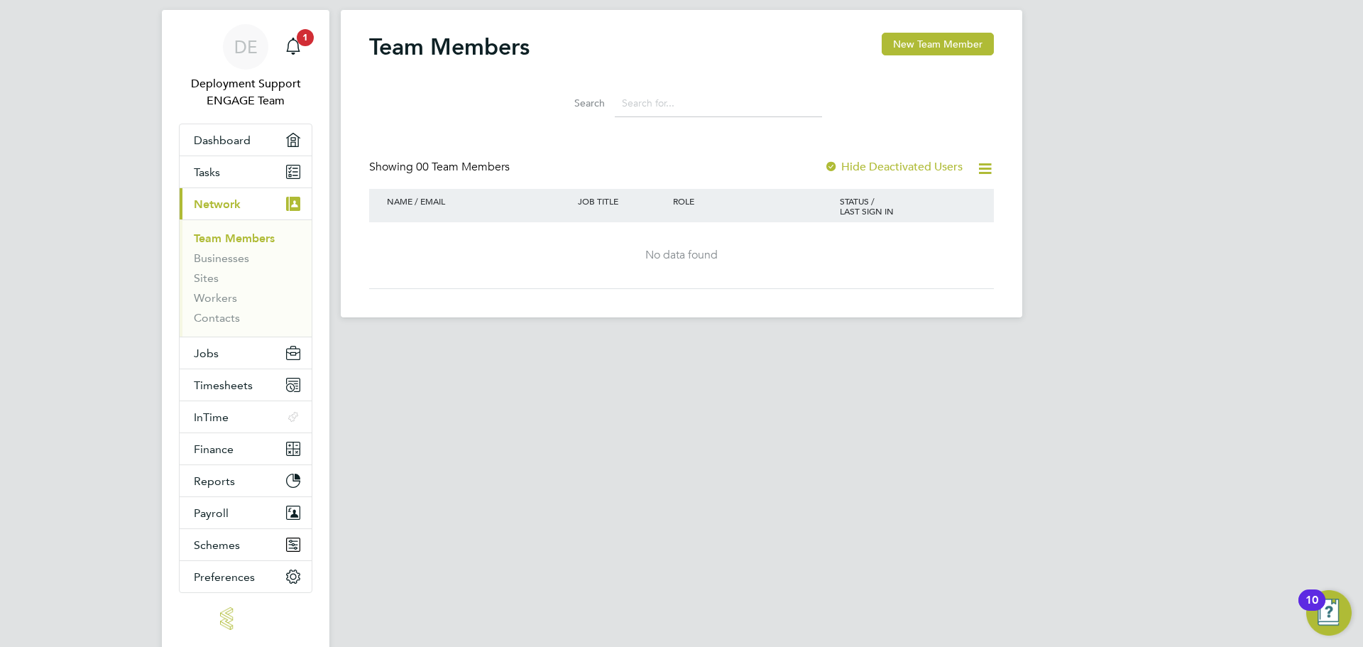
scroll to position [145, 0]
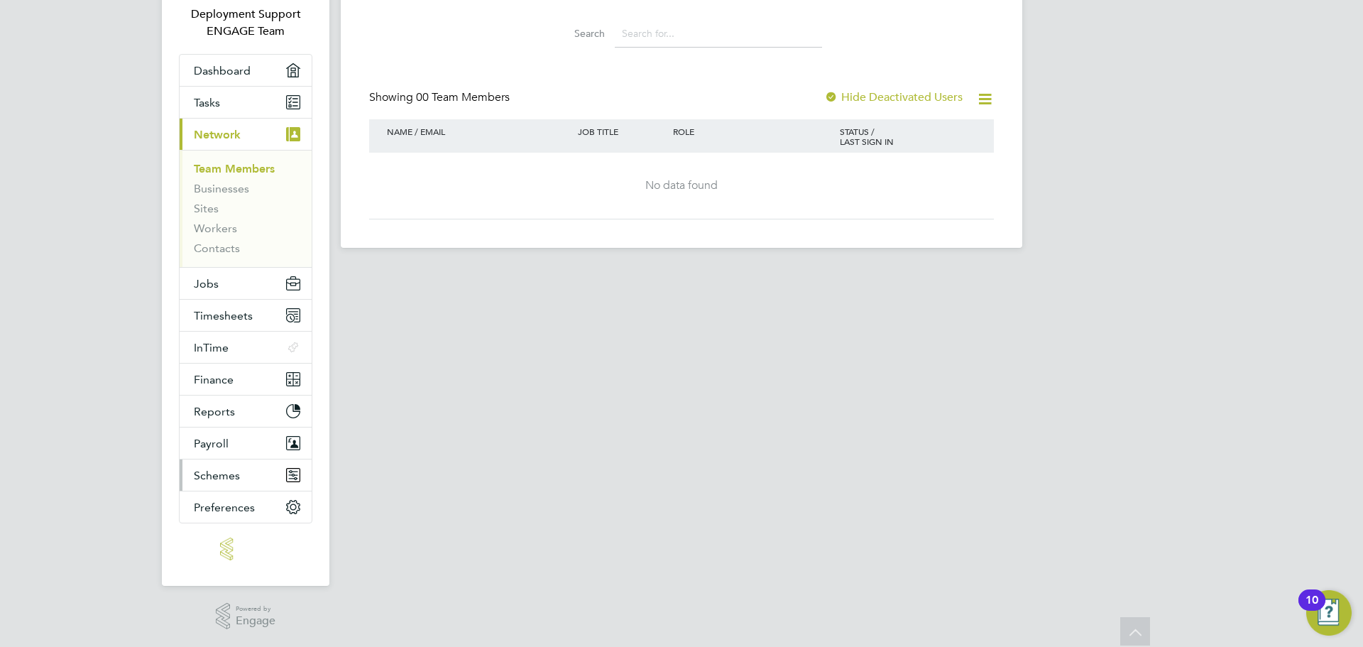
click at [271, 474] on button "Schemes" at bounding box center [246, 474] width 132 height 31
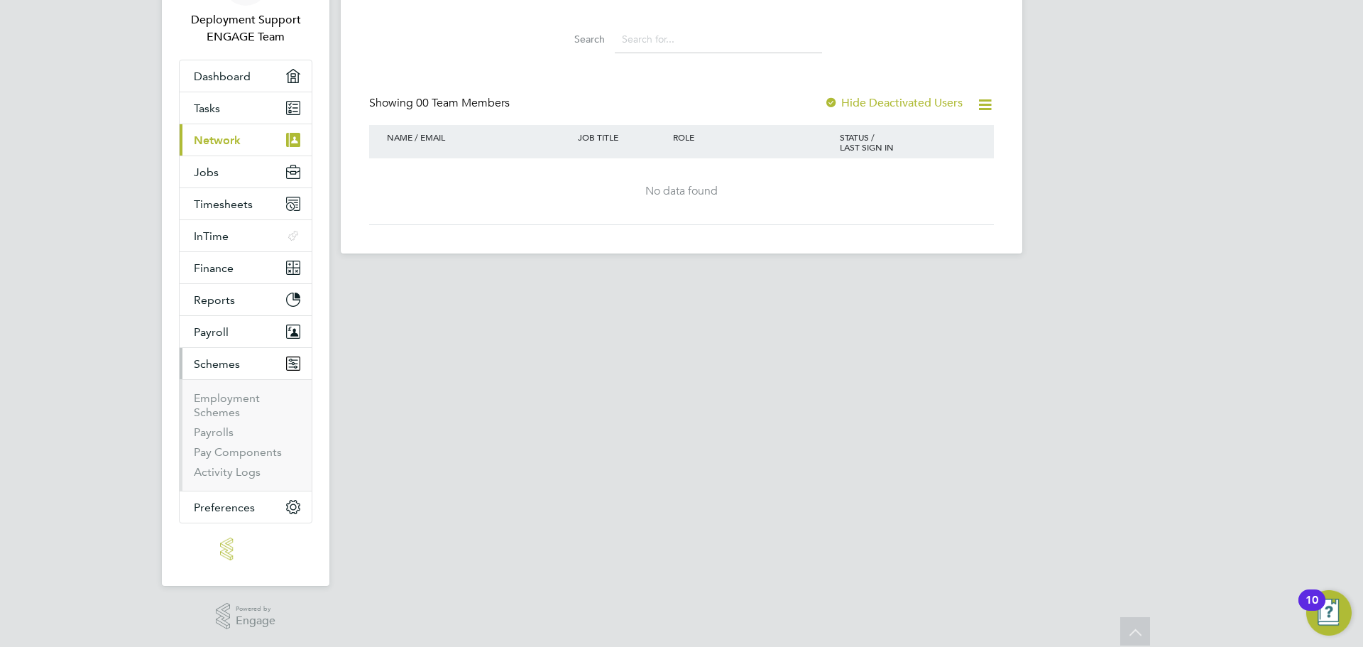
scroll to position [139, 0]
click at [219, 407] on link "Employment Schemes" at bounding box center [227, 405] width 66 height 28
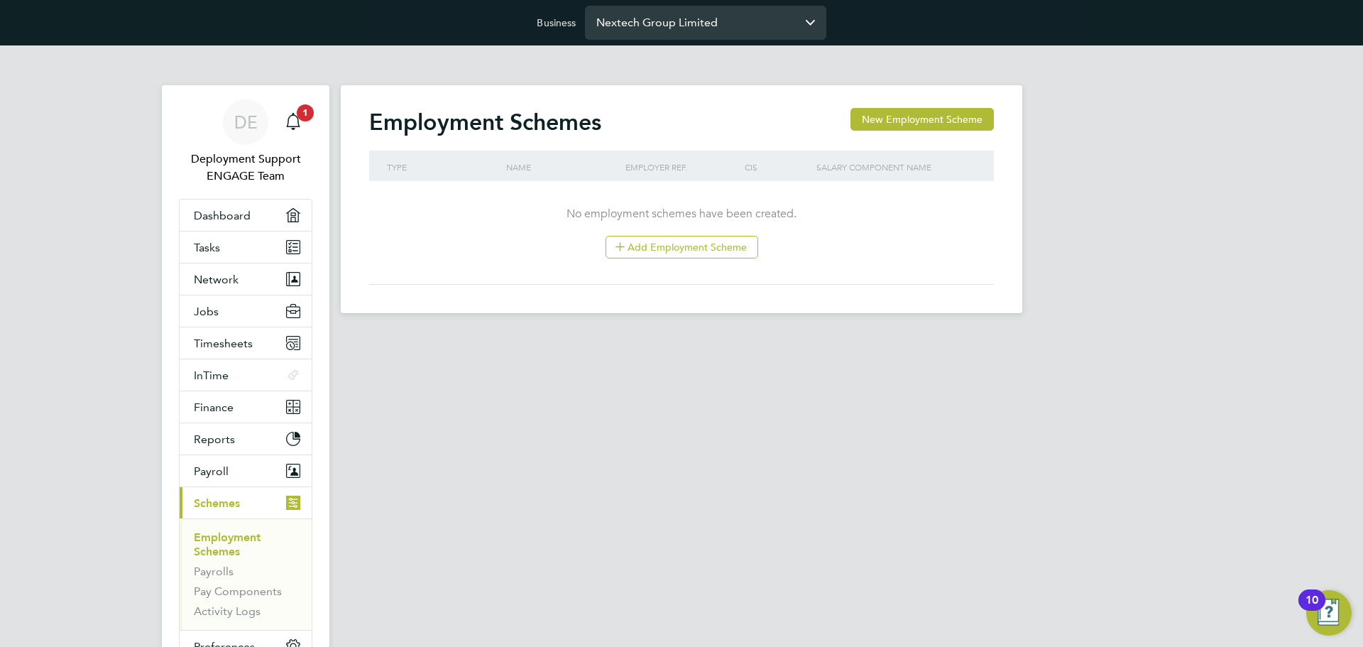
click at [679, 22] on input "Nextech Group Limited" at bounding box center [705, 22] width 241 height 33
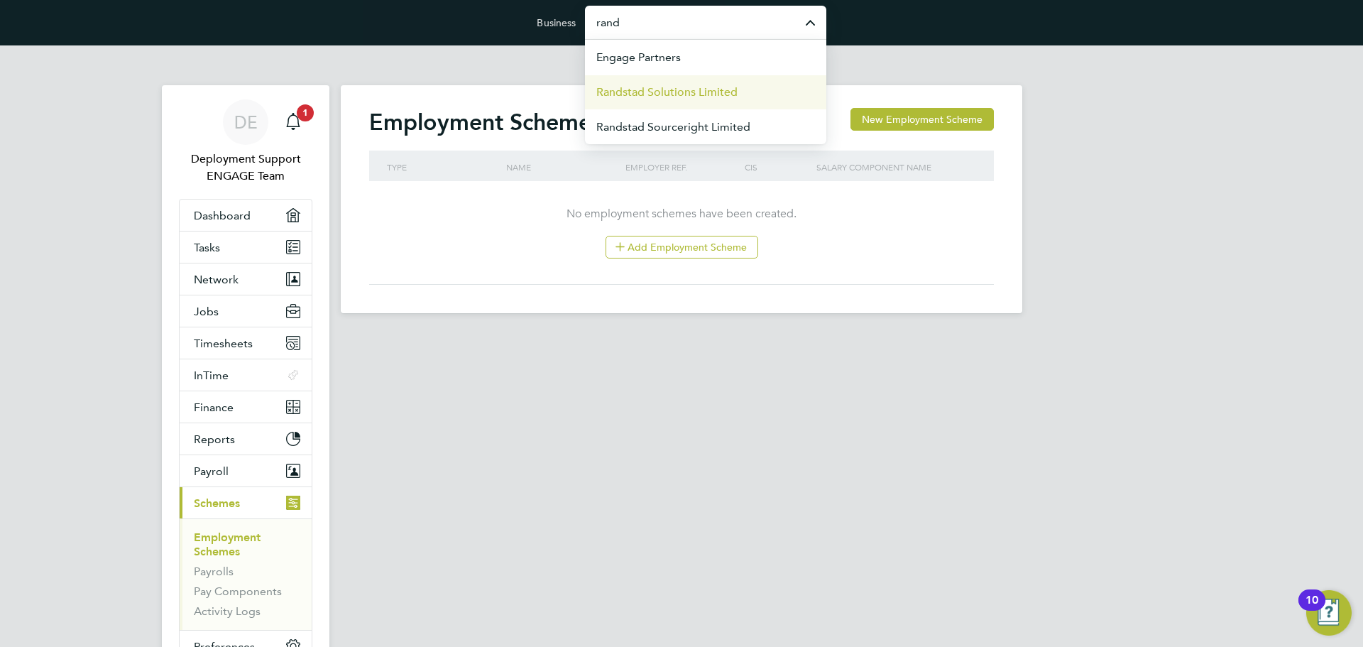
click at [699, 89] on span "Randstad Solutions Limited" at bounding box center [666, 92] width 141 height 17
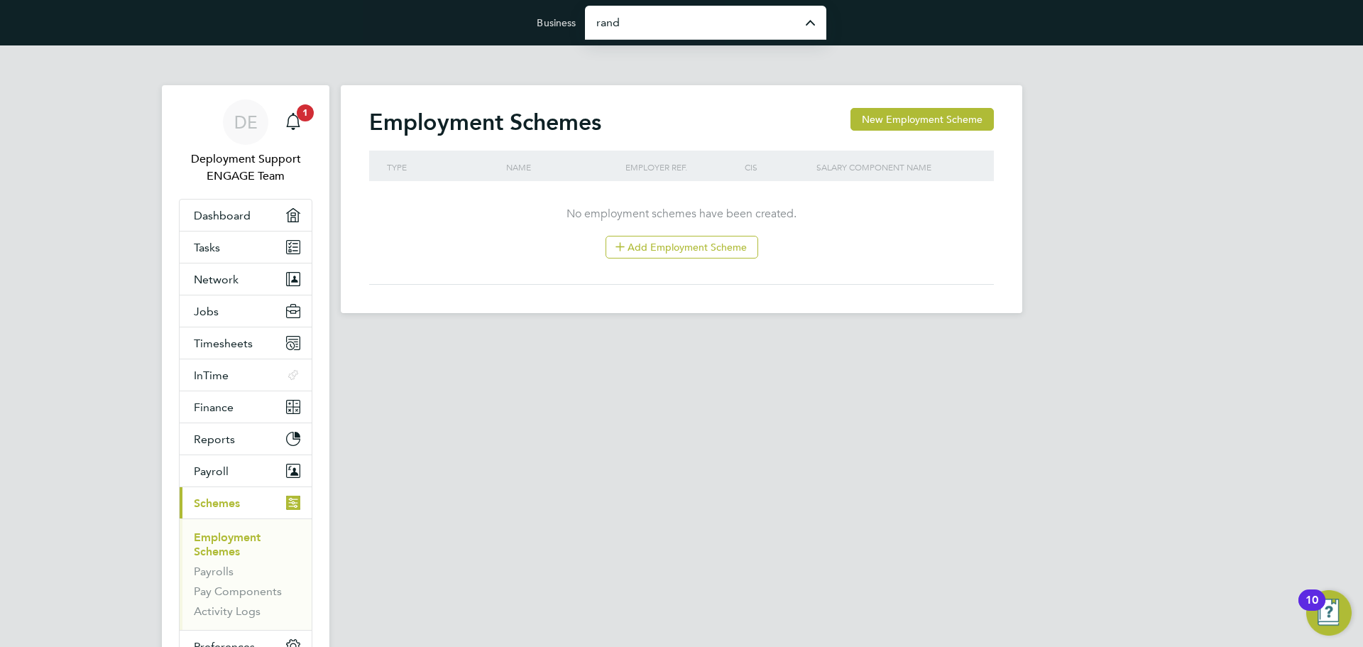
type input "Randstad Solutions Limited"
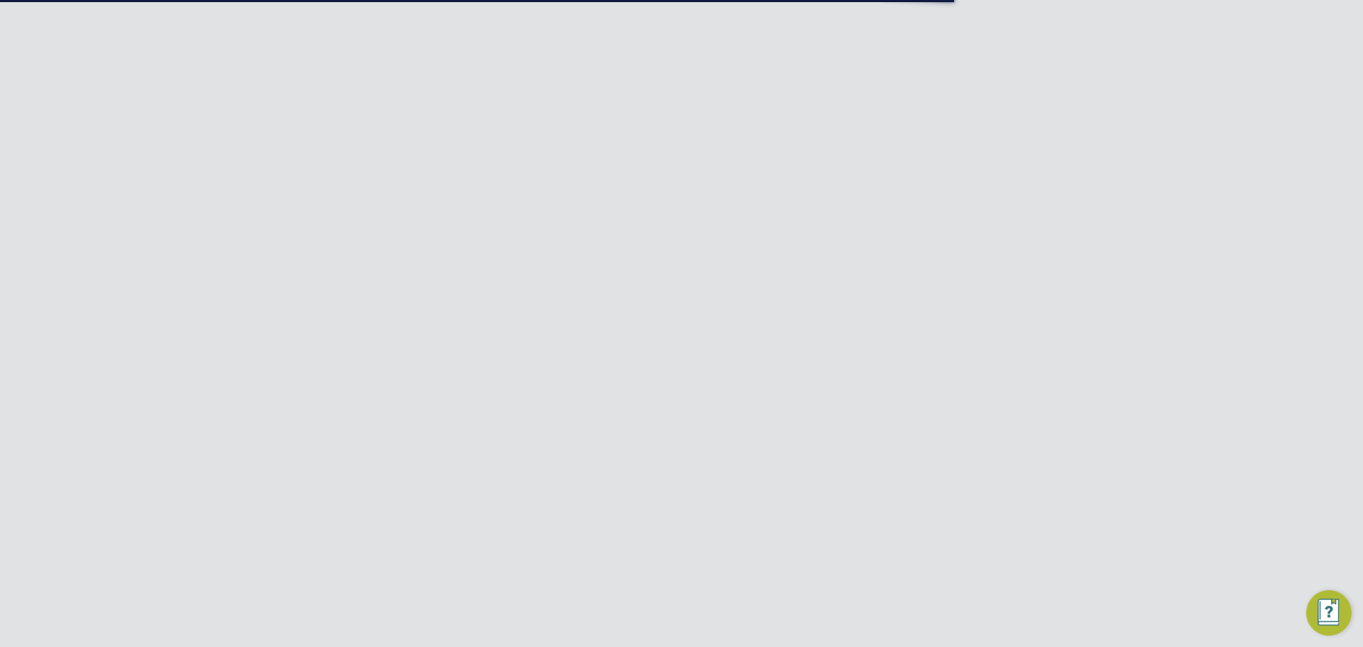
scroll to position [27, 120]
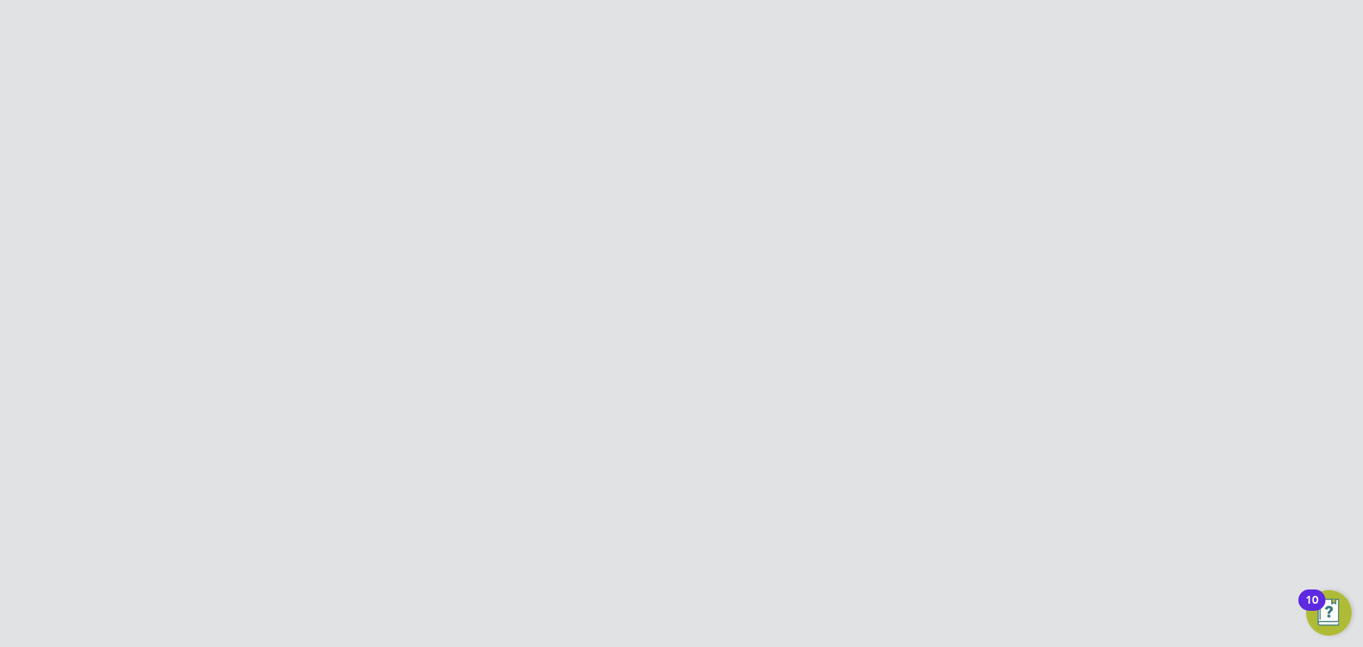
click at [223, 280] on span "Network" at bounding box center [216, 279] width 45 height 13
click at [217, 309] on link "Team Members" at bounding box center [234, 313] width 80 height 13
click at [915, 134] on div "Team Members New Team Member" at bounding box center [681, 129] width 625 height 43
click at [923, 123] on button "New Team Member" at bounding box center [938, 119] width 112 height 23
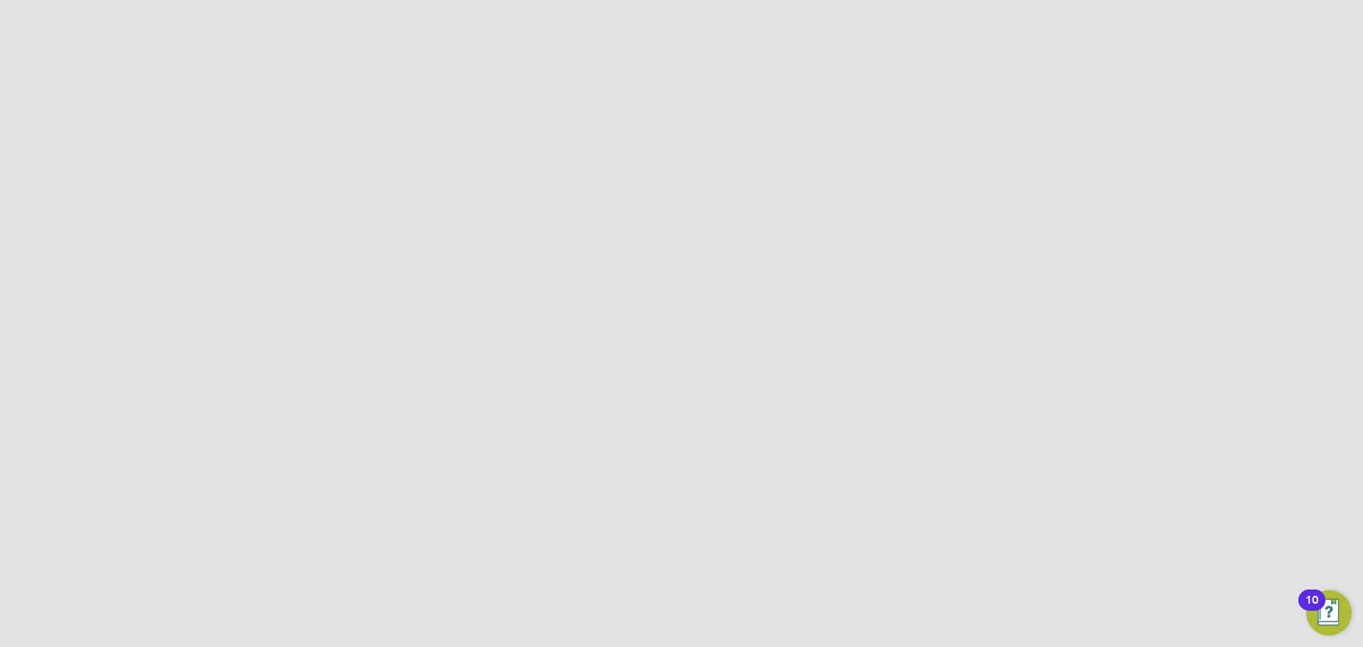
click at [650, 268] on input at bounding box center [654, 276] width 175 height 26
click at [672, 207] on input at bounding box center [654, 205] width 175 height 26
paste input "Scott"
type input "Scott"
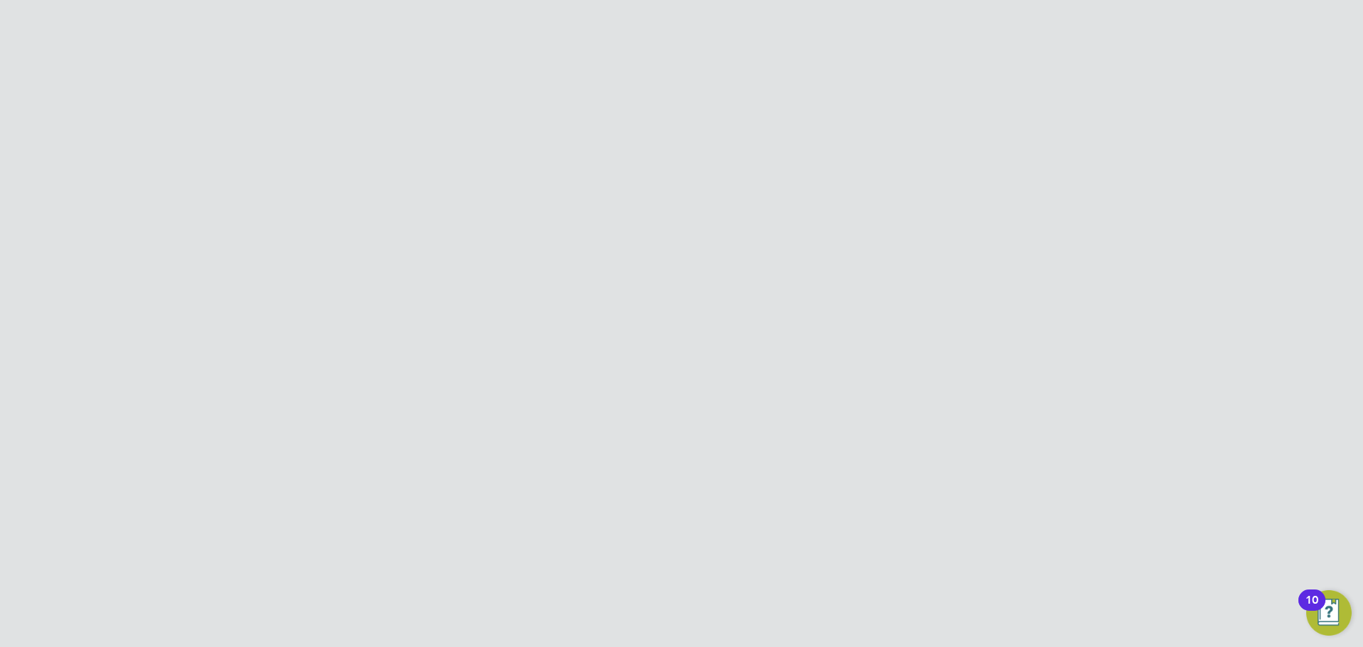
click at [585, 246] on input at bounding box center [654, 244] width 175 height 26
paste input "McGlynn"
type input "McGlynn"
click at [493, 284] on label "Job Title" at bounding box center [502, 282] width 107 height 15
click at [537, 287] on label "Job Title" at bounding box center [502, 282] width 107 height 15
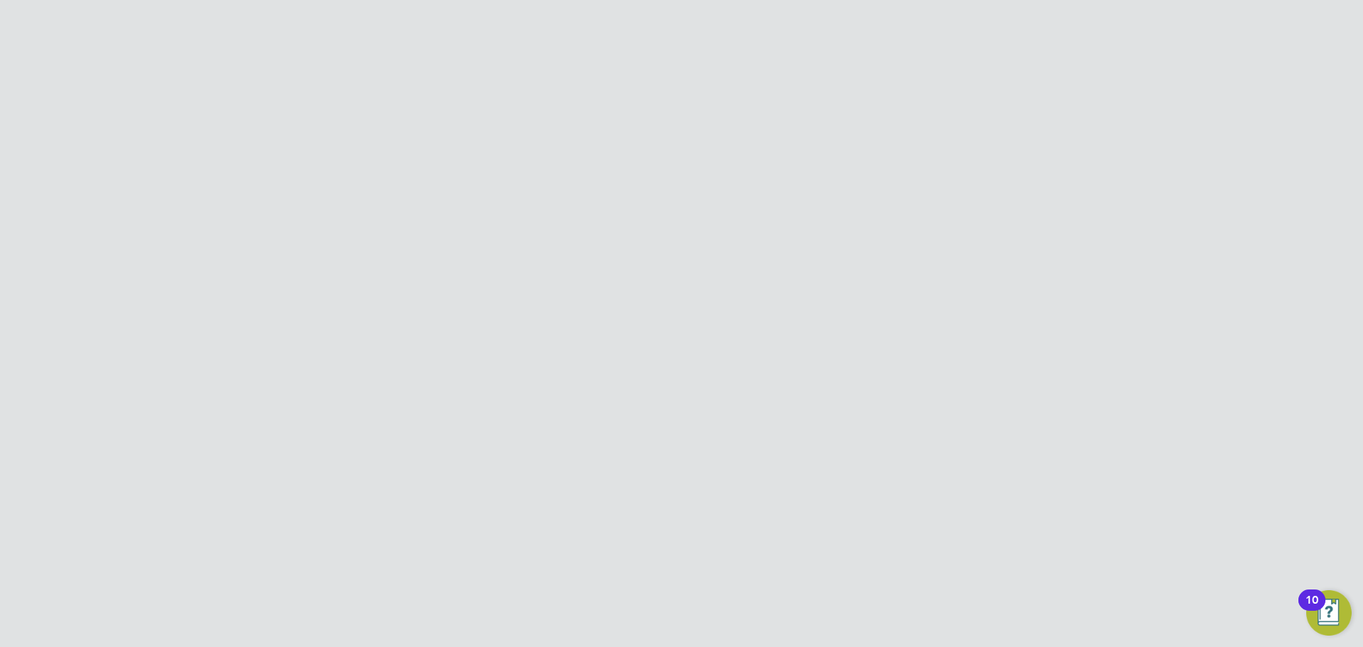
click at [603, 276] on input at bounding box center [654, 284] width 175 height 26
paste input "Senior Consultant"
type input "Senior Consultant"
click at [506, 283] on label "Job Title" at bounding box center [502, 282] width 107 height 15
click at [609, 329] on input at bounding box center [654, 323] width 175 height 26
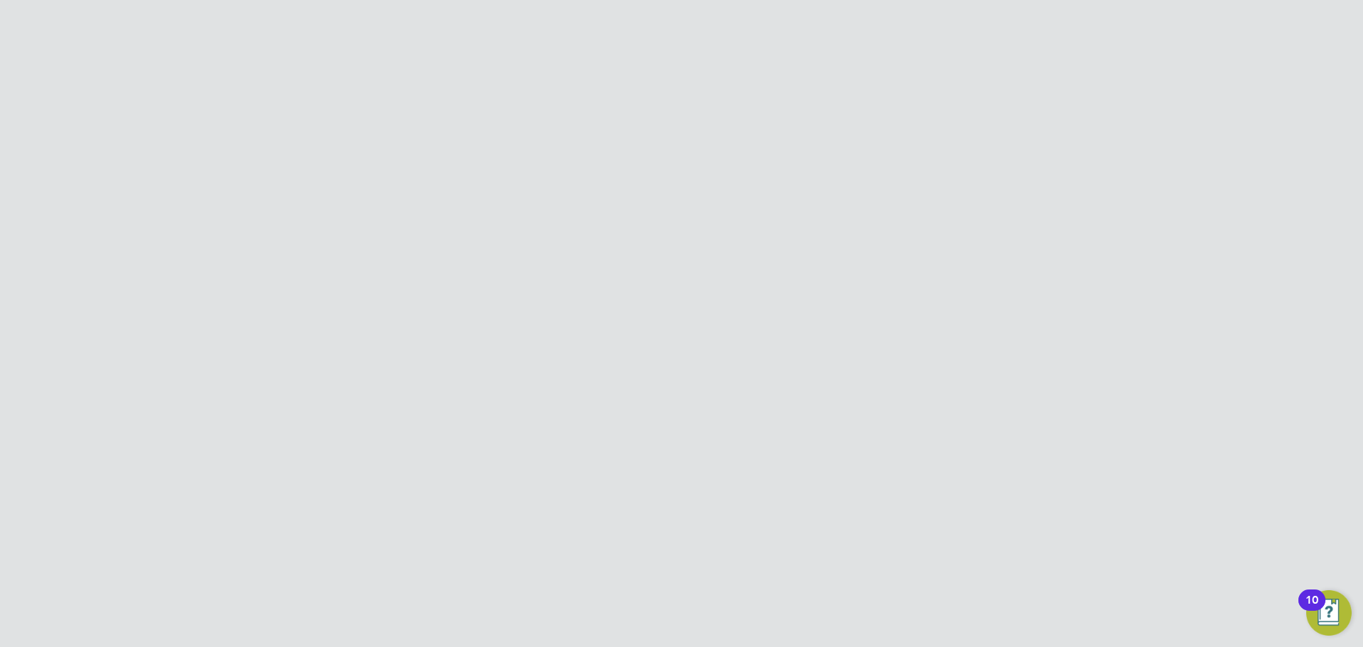
paste input "scott.mcglynn@randstad.co.uk"
type input "scott.mcglynn@randstad.co.uk"
click at [805, 241] on li "Last Name McGlynn" at bounding box center [682, 251] width 466 height 40
click at [615, 494] on li "Administrator (Legacy)" at bounding box center [682, 496] width 466 height 29
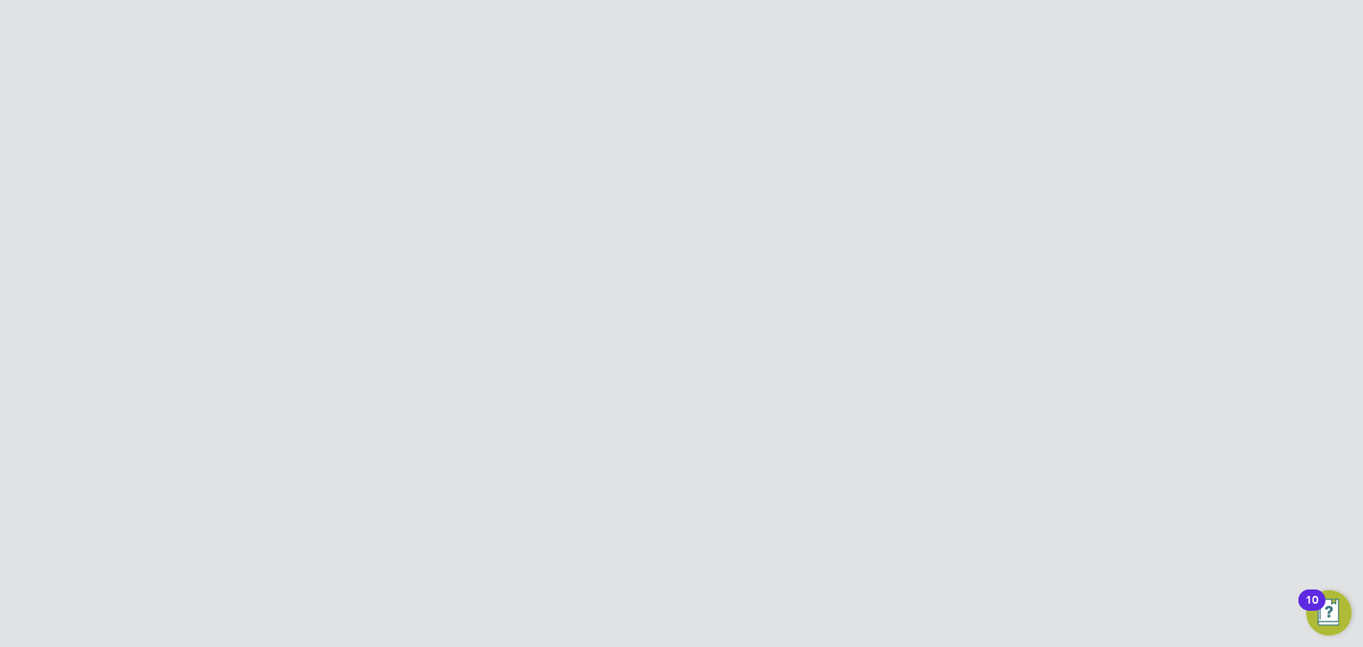
click at [751, 530] on button "Create and Invite" at bounding box center [737, 537] width 101 height 23
click at [720, 386] on button "Create and invite" at bounding box center [714, 393] width 103 height 23
click at [777, 216] on div "Error while Creating Team Member The email scott.mcglynn@randstad.co.uk already…" at bounding box center [681, 323] width 1363 height 647
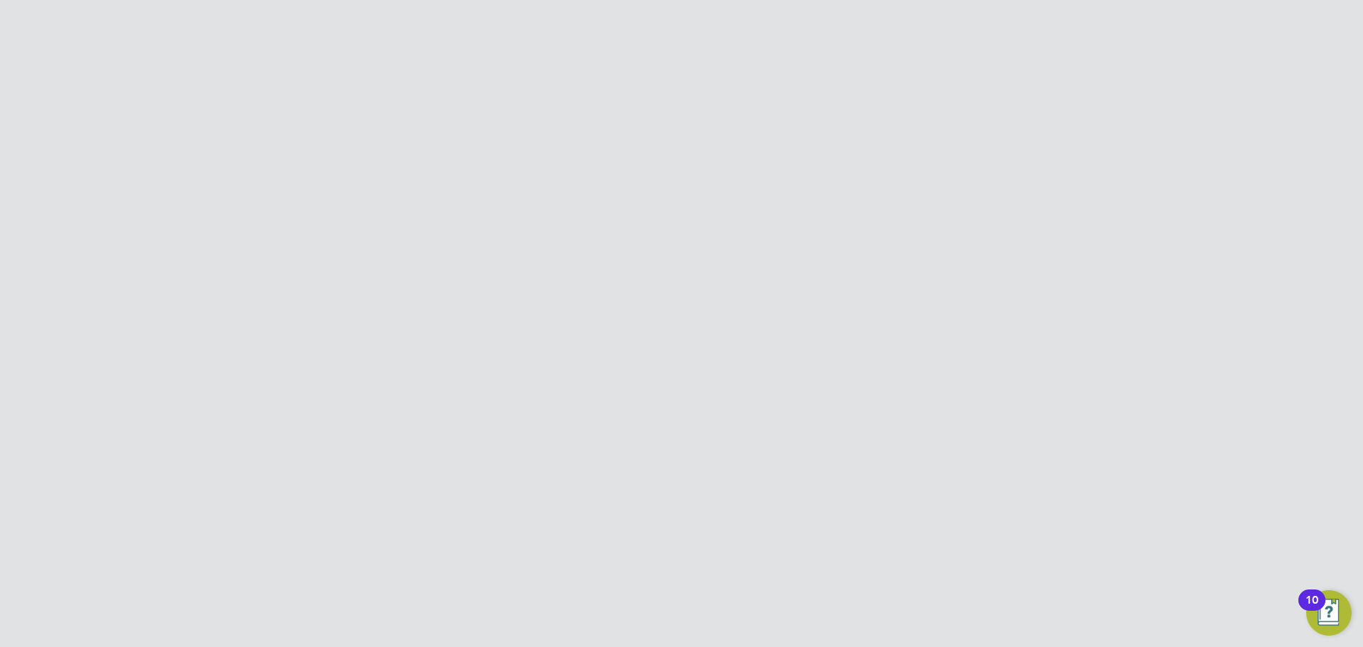
click at [915, 49] on div at bounding box center [921, 44] width 26 height 26
click at [653, 189] on input at bounding box center [718, 179] width 207 height 28
type input "sco"
click at [699, 13] on input "Randstad Solutions Limited" at bounding box center [705, 22] width 241 height 33
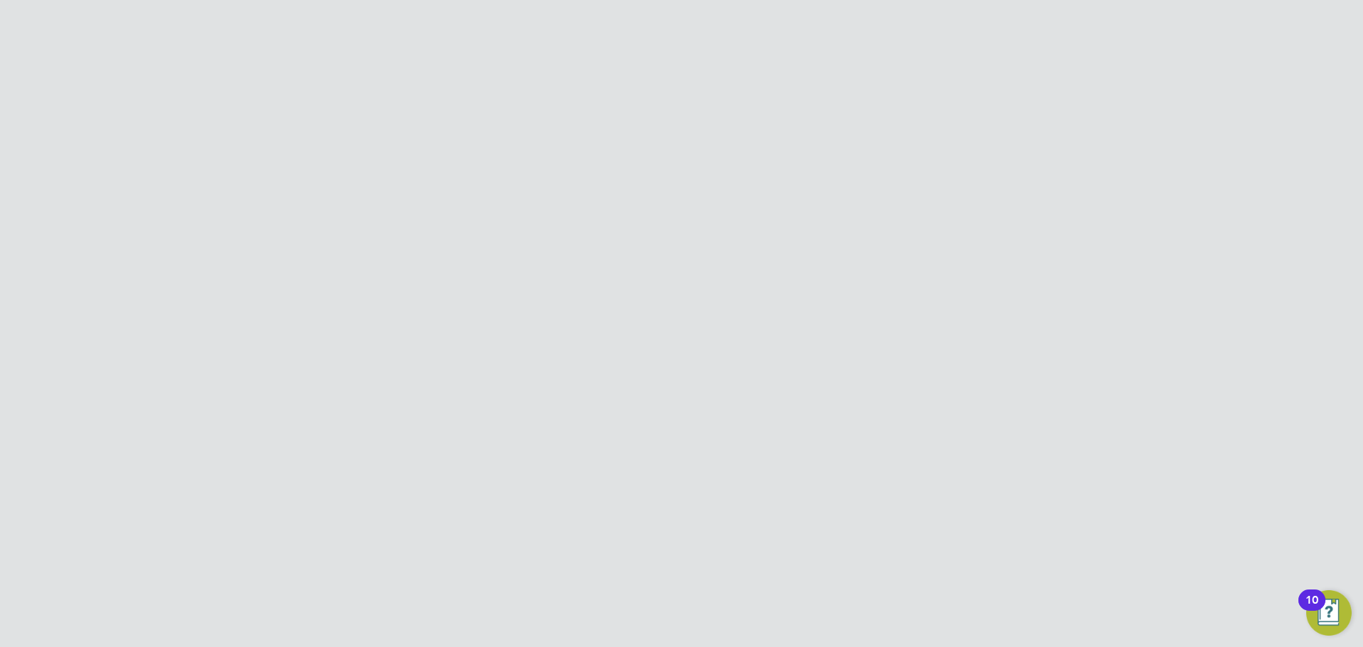
click at [666, 87] on span "Nextech Group Limited" at bounding box center [657, 92] width 122 height 17
type input "Nextech Group Limited"
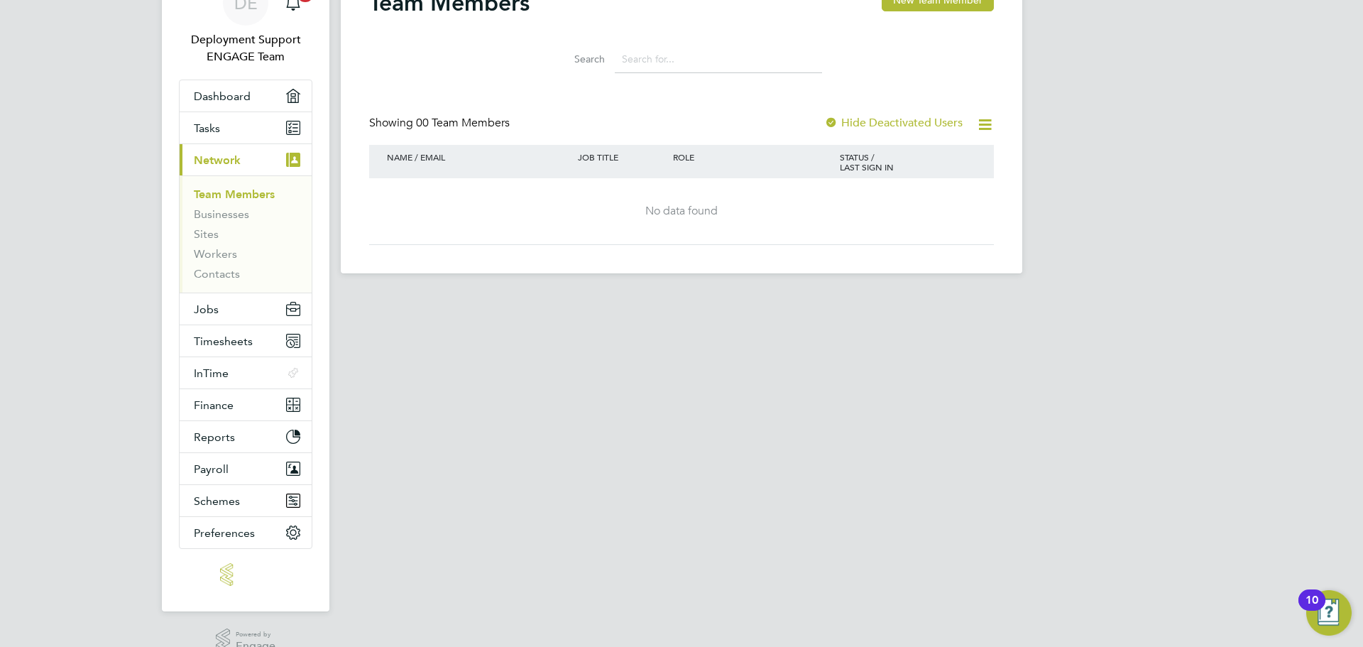
scroll to position [145, 0]
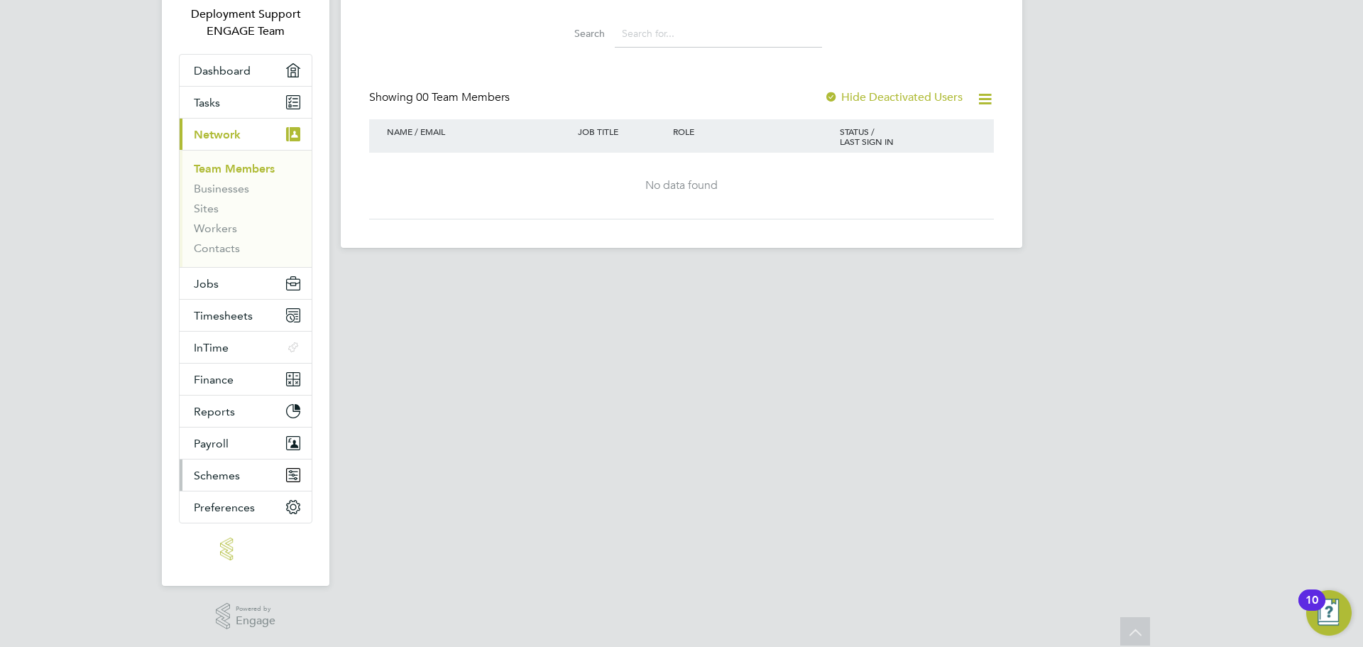
click at [258, 471] on button "Schemes" at bounding box center [246, 474] width 132 height 31
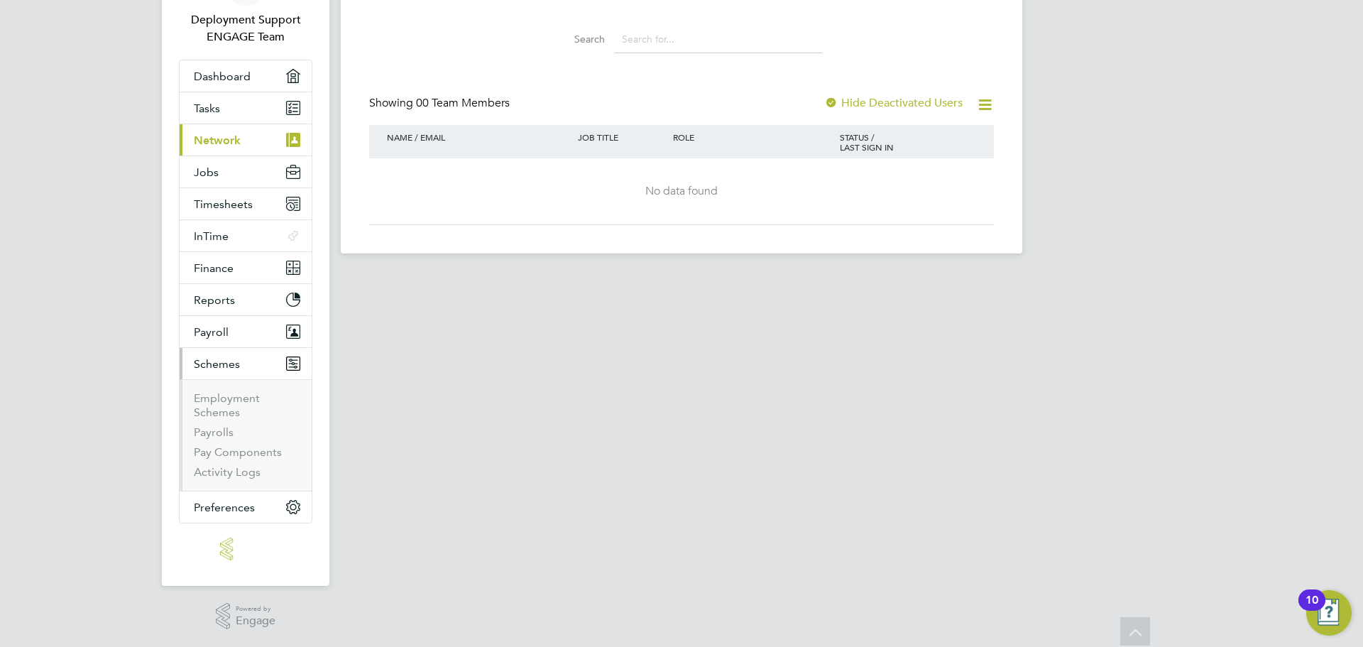
scroll to position [139, 0]
click at [236, 410] on link "Employment Schemes" at bounding box center [227, 405] width 66 height 28
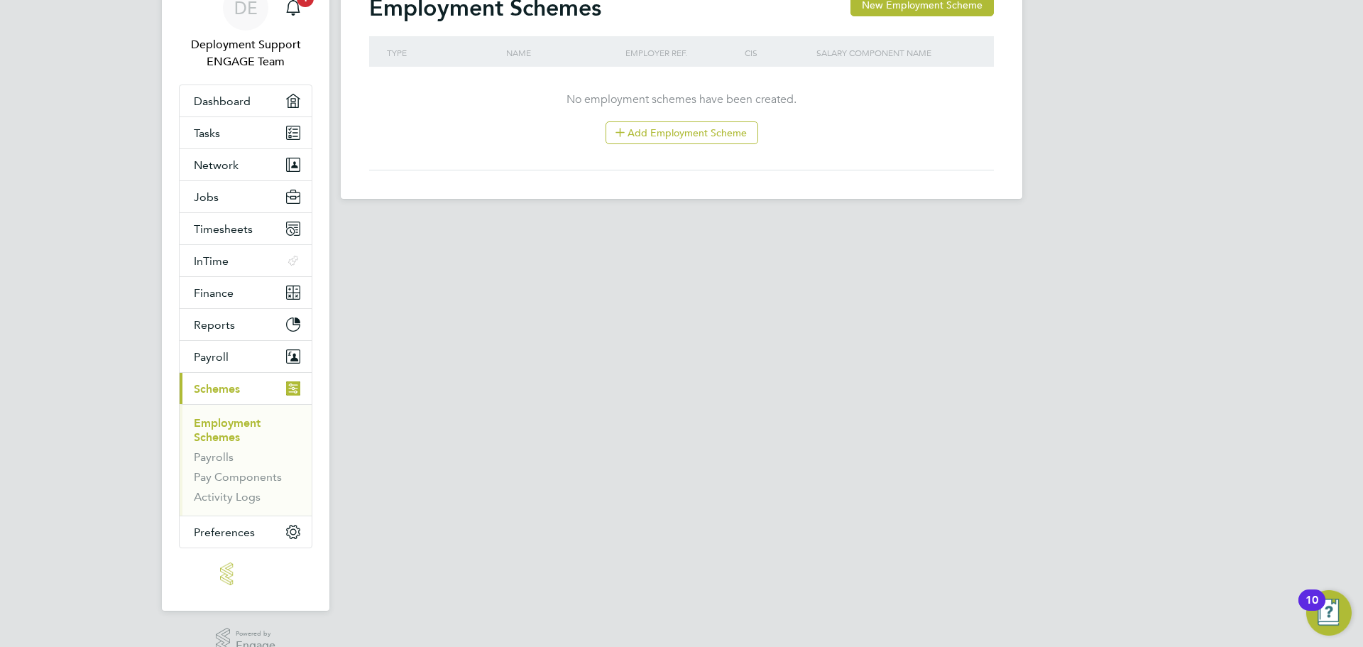
scroll to position [139, 0]
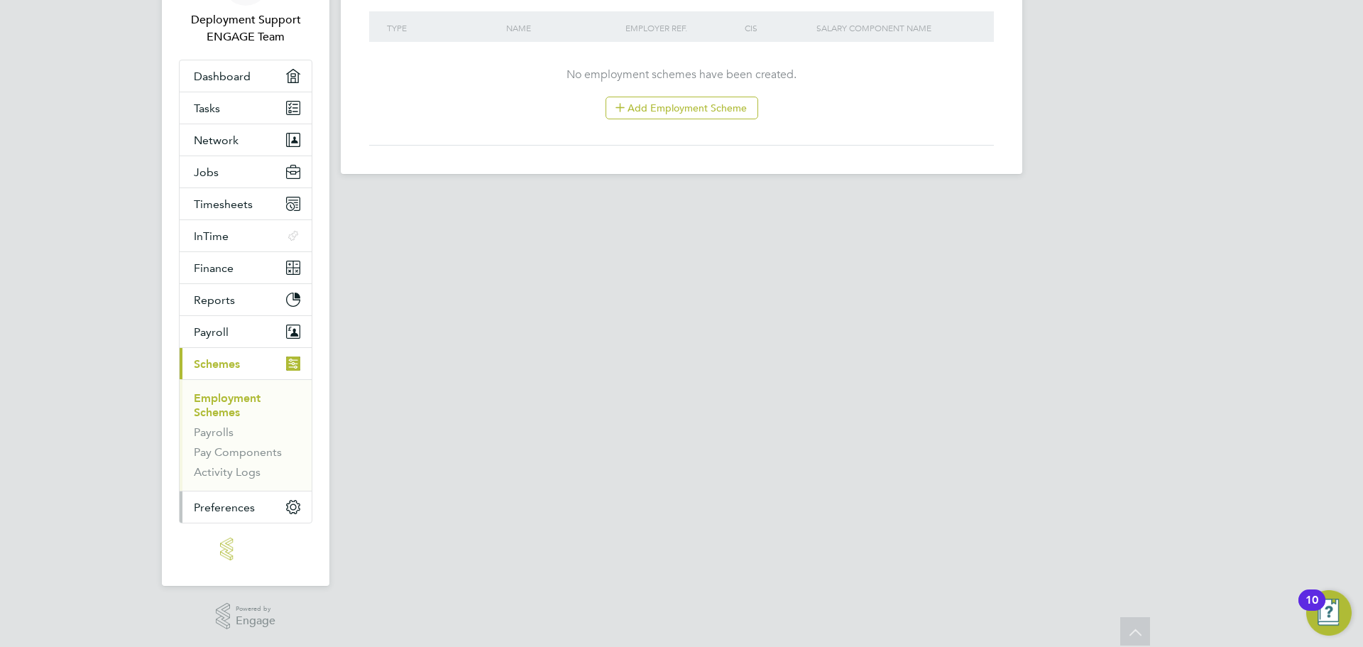
click at [268, 503] on button "Preferences" at bounding box center [246, 506] width 132 height 31
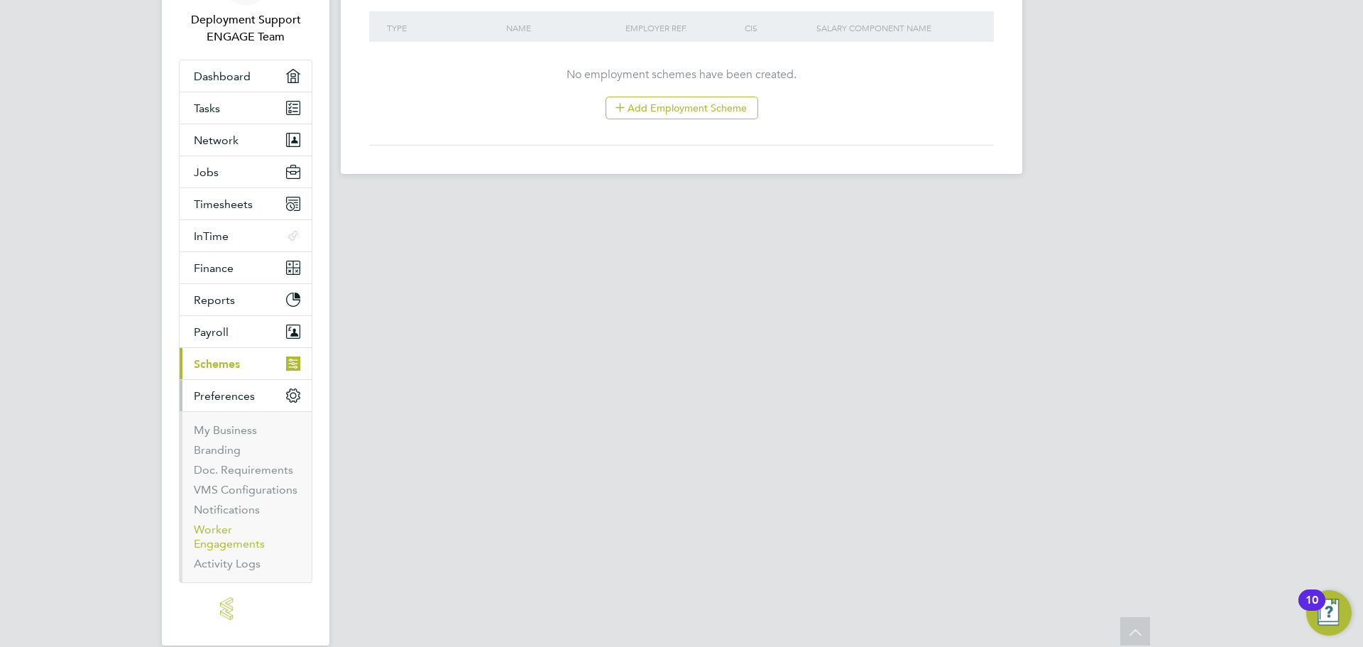
click at [220, 537] on link "Worker Engagements" at bounding box center [229, 537] width 71 height 28
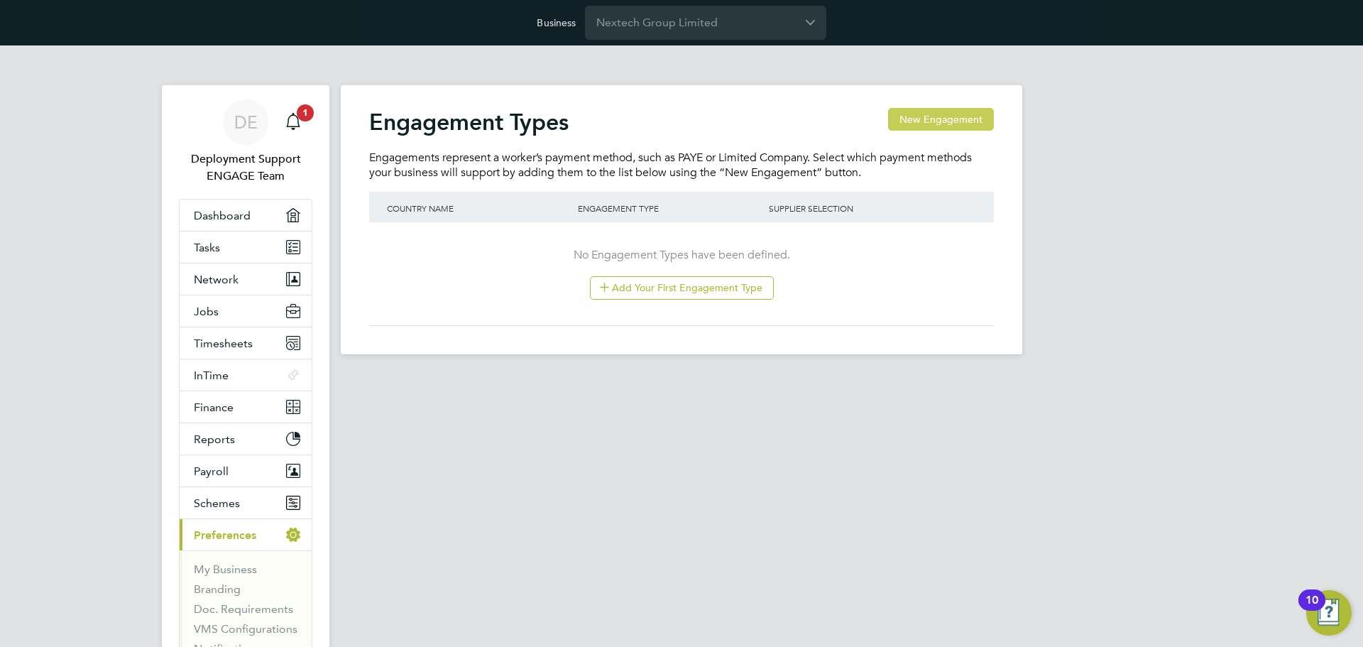
click at [939, 110] on button "New Engagement" at bounding box center [941, 119] width 106 height 23
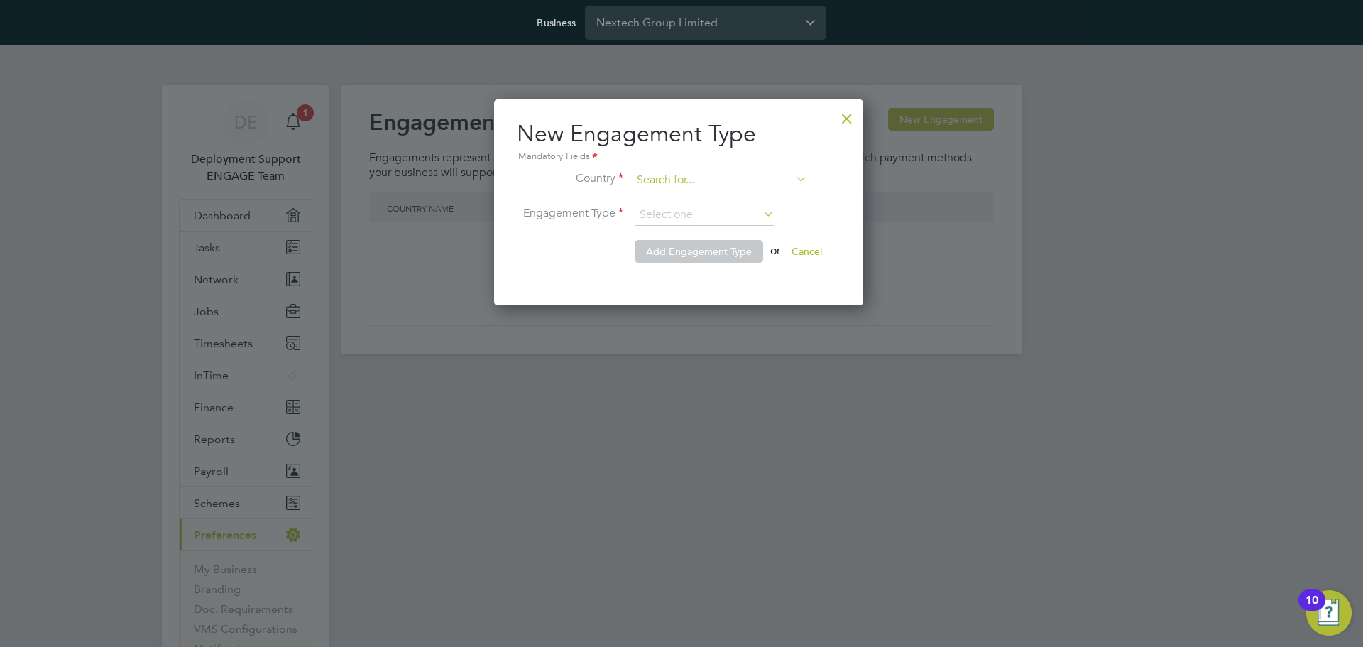
click at [690, 173] on input at bounding box center [719, 180] width 175 height 20
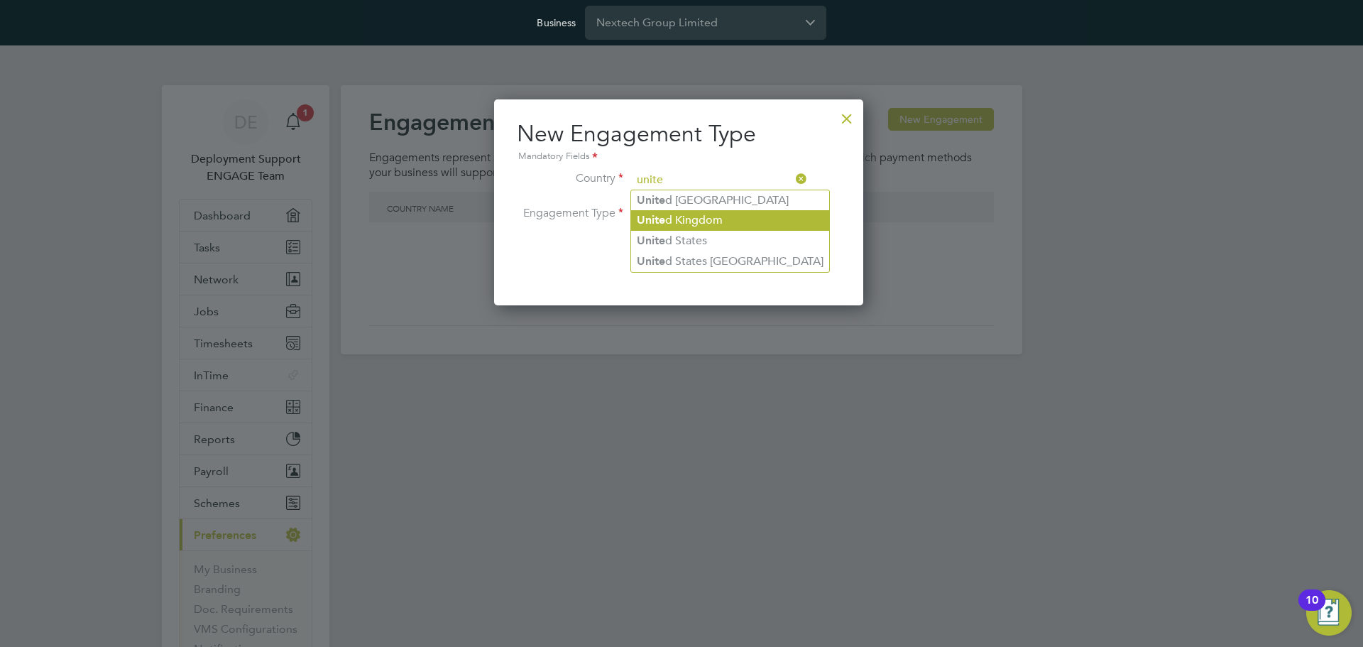
click at [697, 221] on li "Unite d Kingdom" at bounding box center [730, 220] width 198 height 21
type input "[GEOGRAPHIC_DATA]"
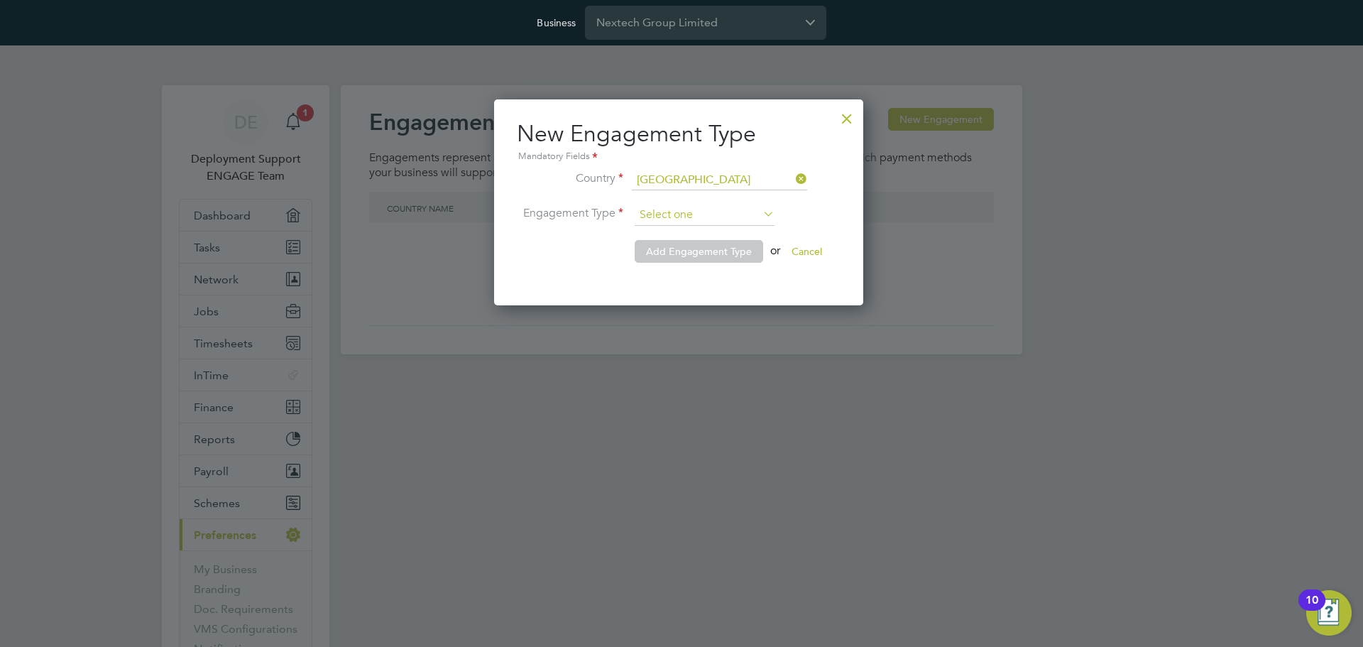
click at [719, 212] on input at bounding box center [705, 215] width 140 height 21
click at [702, 235] on li "Limited Company" at bounding box center [704, 235] width 141 height 18
type input "Limited Company"
click at [721, 254] on span "Add Engagement Type" at bounding box center [699, 251] width 106 height 13
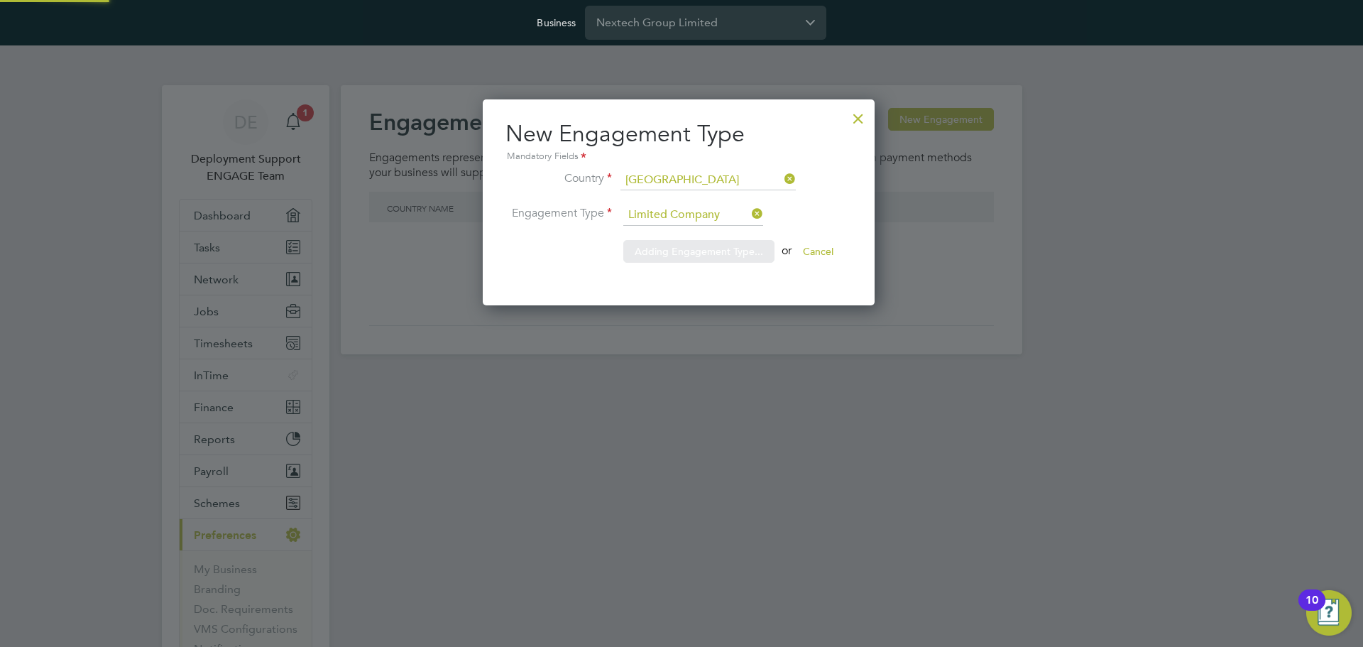
scroll to position [207, 397]
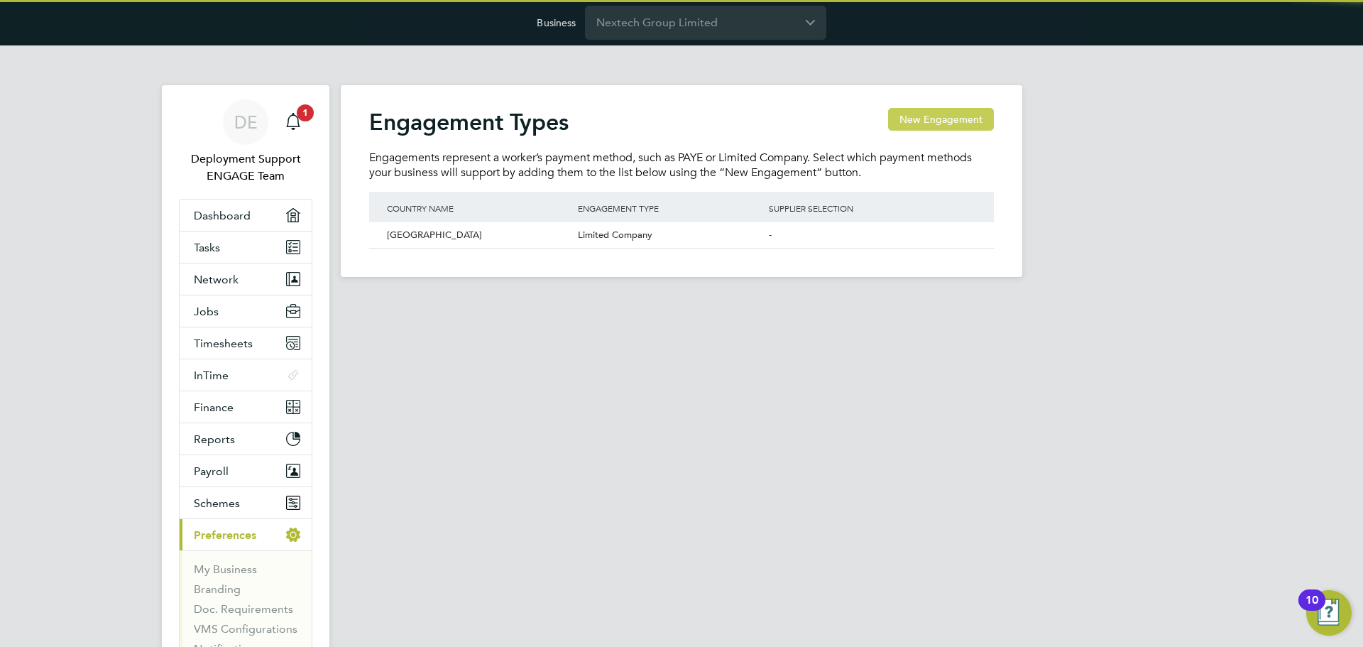
click at [938, 122] on button "New Engagement" at bounding box center [941, 119] width 106 height 23
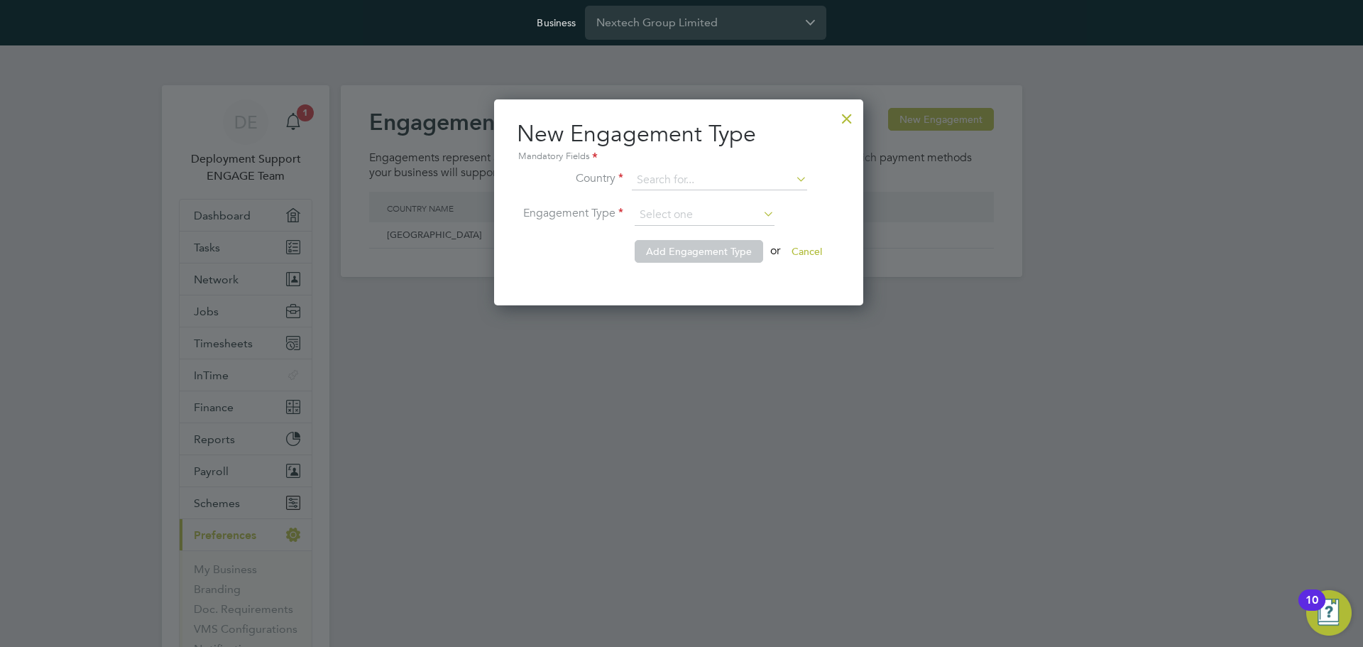
scroll to position [207, 374]
click at [671, 183] on input at bounding box center [719, 180] width 175 height 20
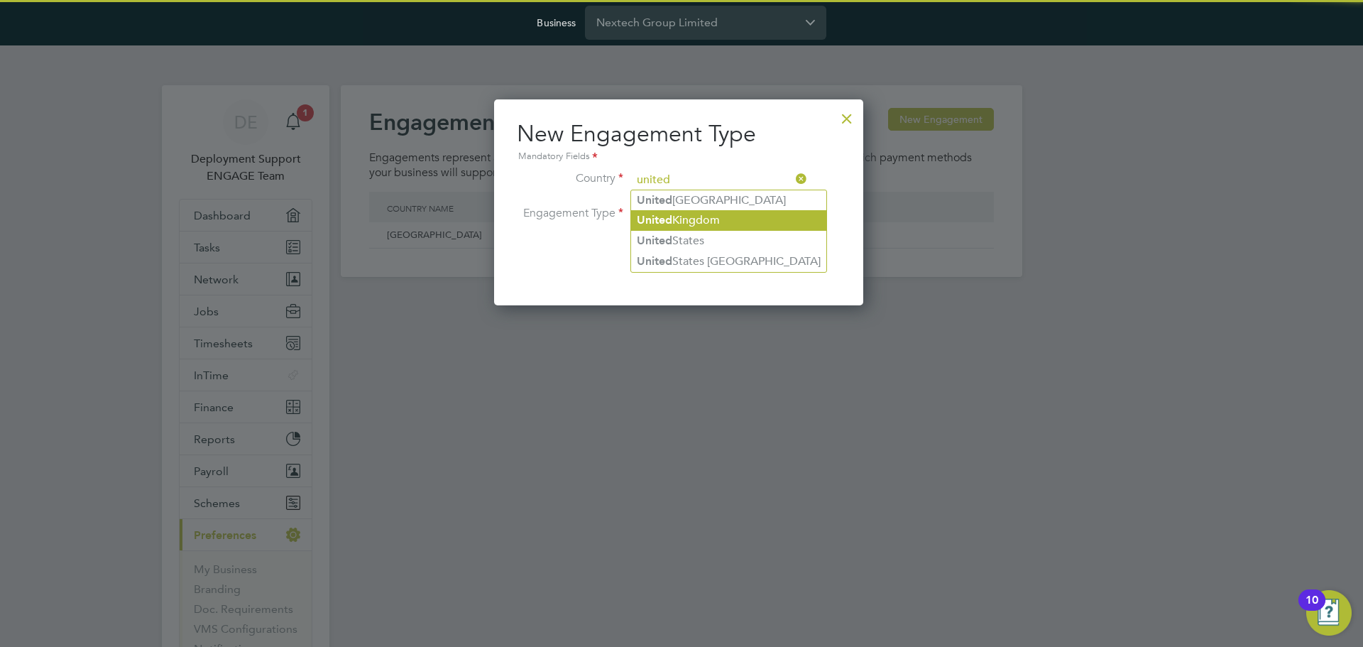
click at [676, 219] on li "[GEOGRAPHIC_DATA]" at bounding box center [728, 220] width 195 height 21
type input "[GEOGRAPHIC_DATA]"
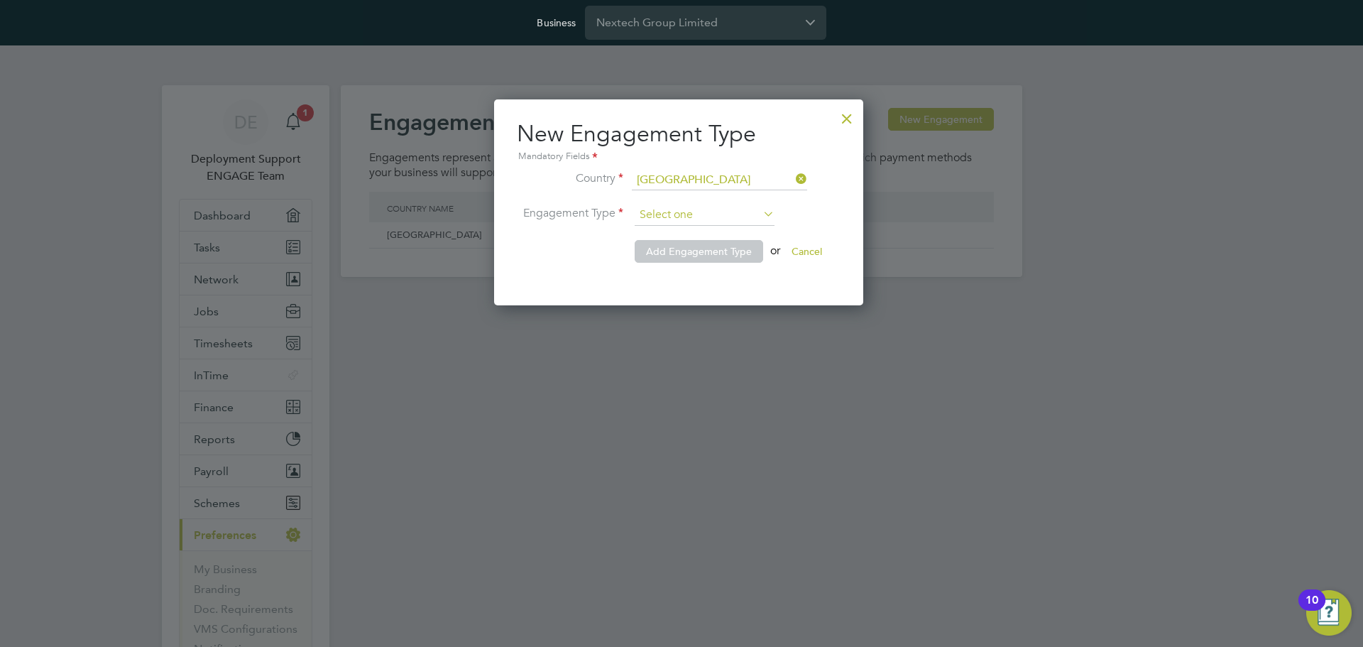
click at [692, 209] on input at bounding box center [705, 215] width 140 height 21
click at [682, 257] on li "PAYE Direct" at bounding box center [704, 253] width 141 height 18
type input "PAYE Direct"
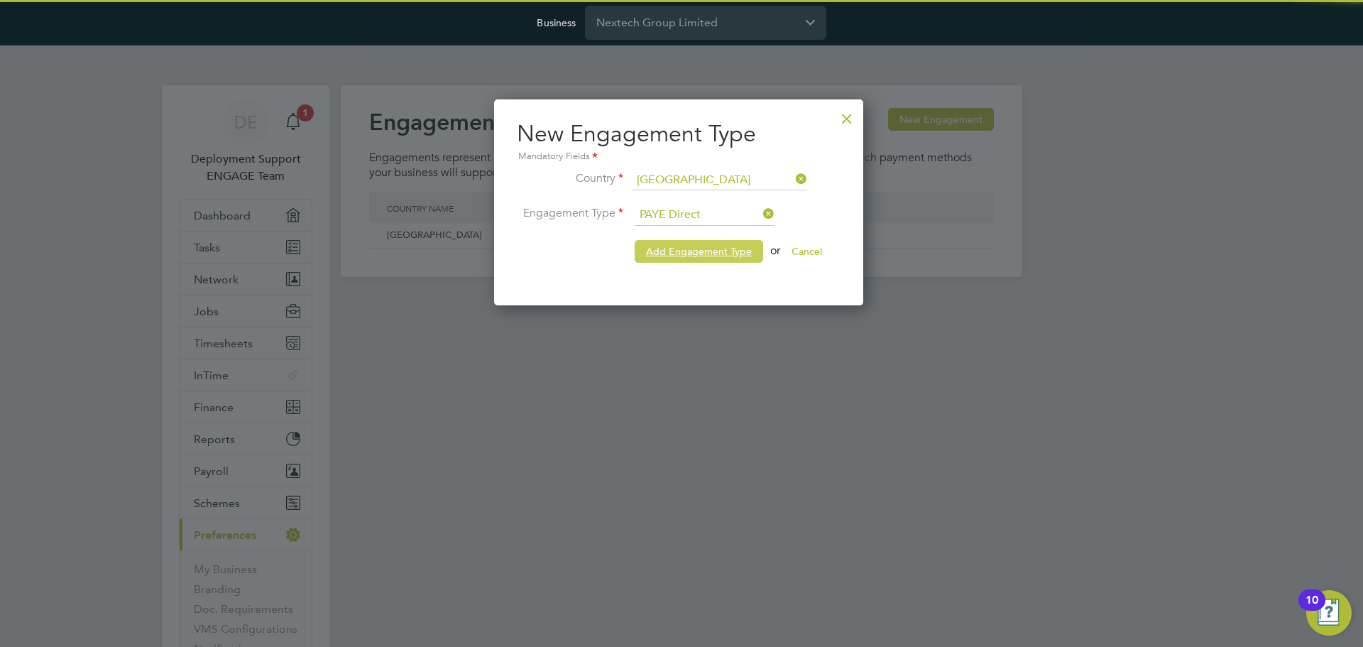
click at [710, 245] on span "Add Engagement Type" at bounding box center [699, 251] width 106 height 13
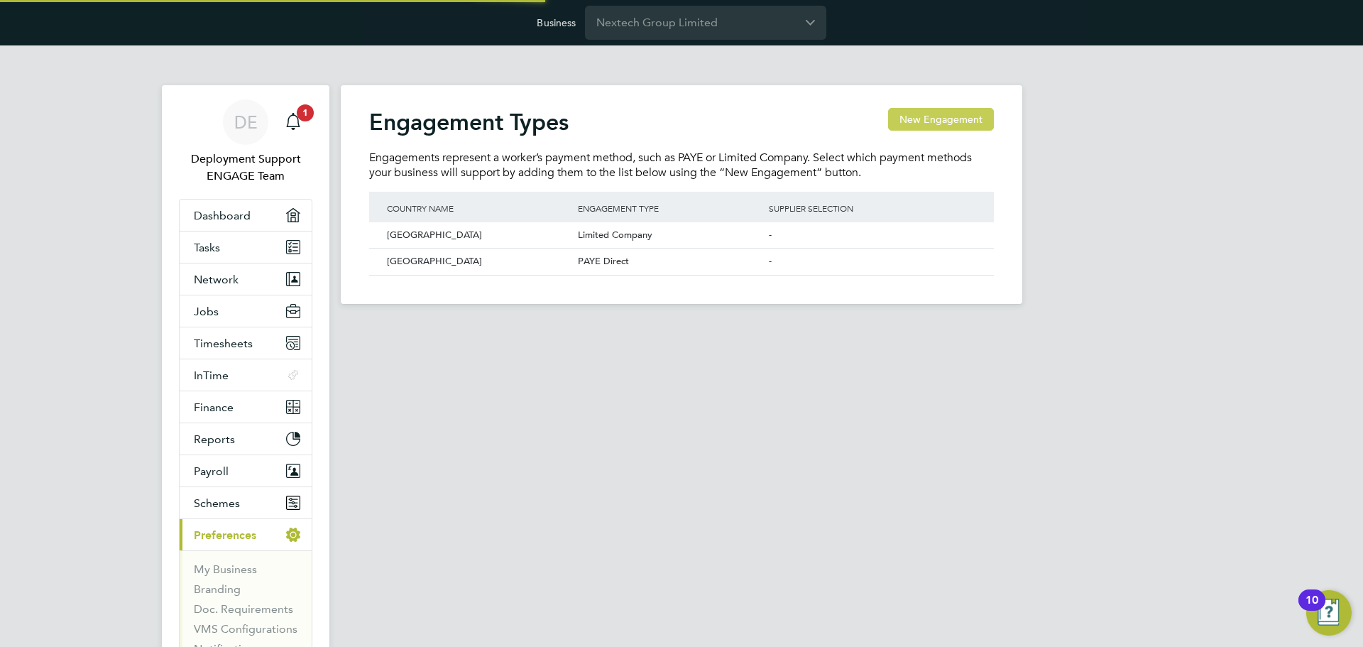
click at [912, 118] on button "New Engagement" at bounding box center [941, 119] width 106 height 23
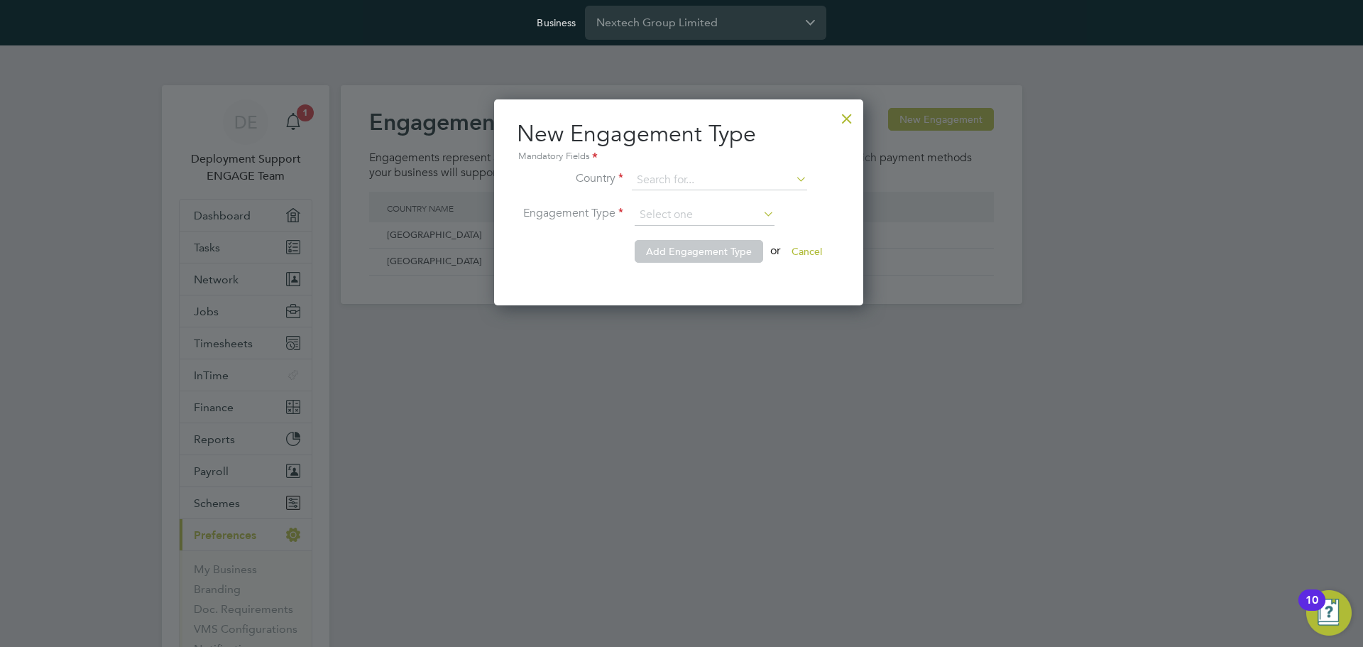
scroll to position [207, 374]
click at [666, 177] on input at bounding box center [719, 180] width 175 height 20
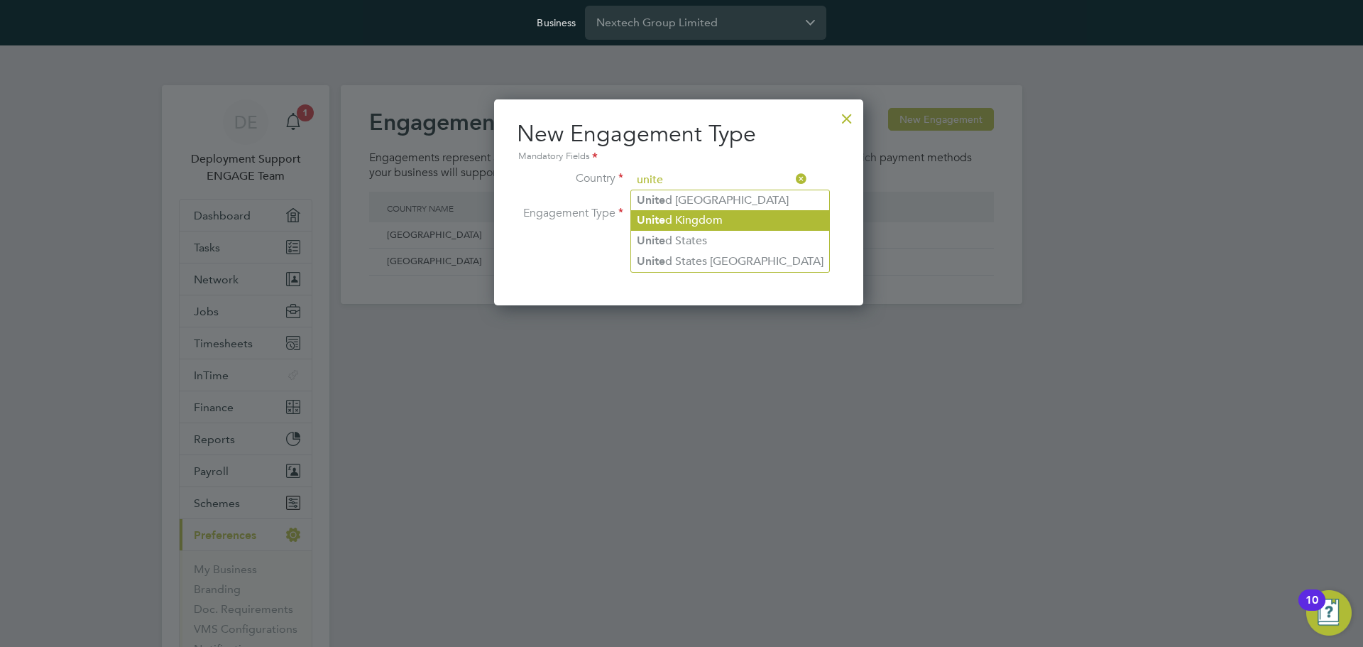
click at [668, 212] on li "Unite d Kingdom" at bounding box center [730, 220] width 198 height 21
type input "[GEOGRAPHIC_DATA]"
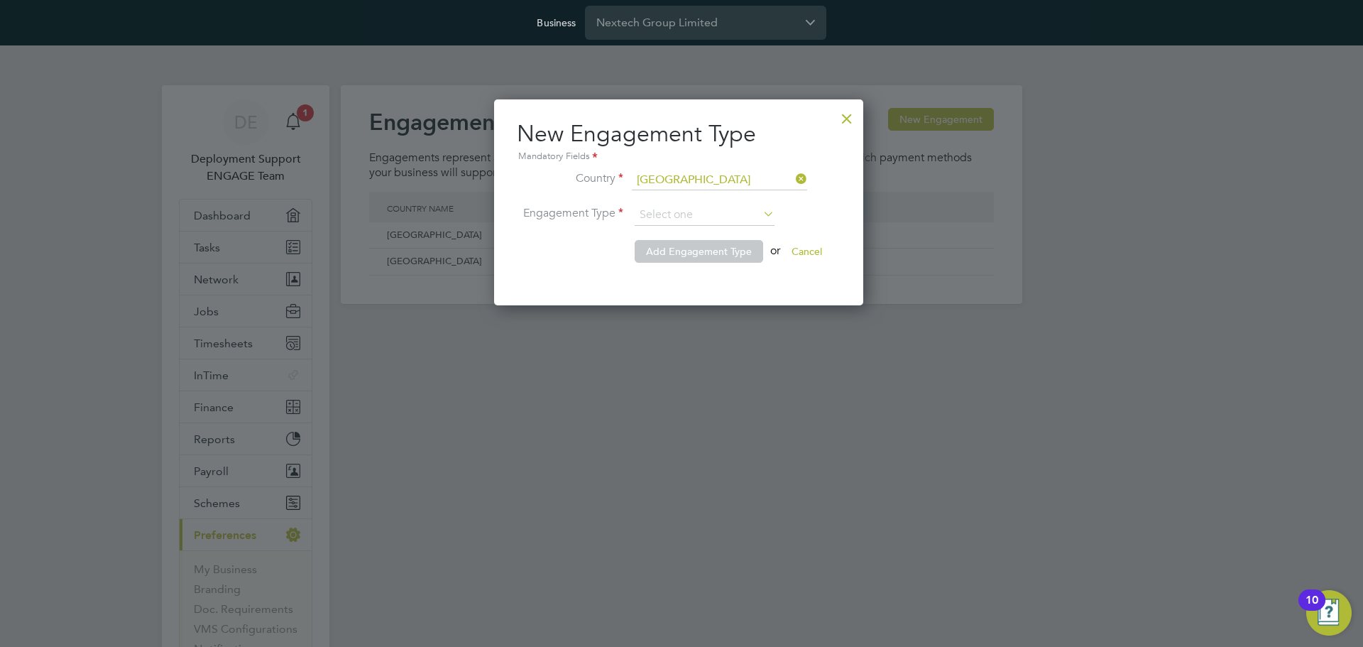
click at [668, 212] on input at bounding box center [705, 215] width 140 height 21
click at [682, 267] on li "Self-employed" at bounding box center [704, 272] width 141 height 18
type input "Self-employed"
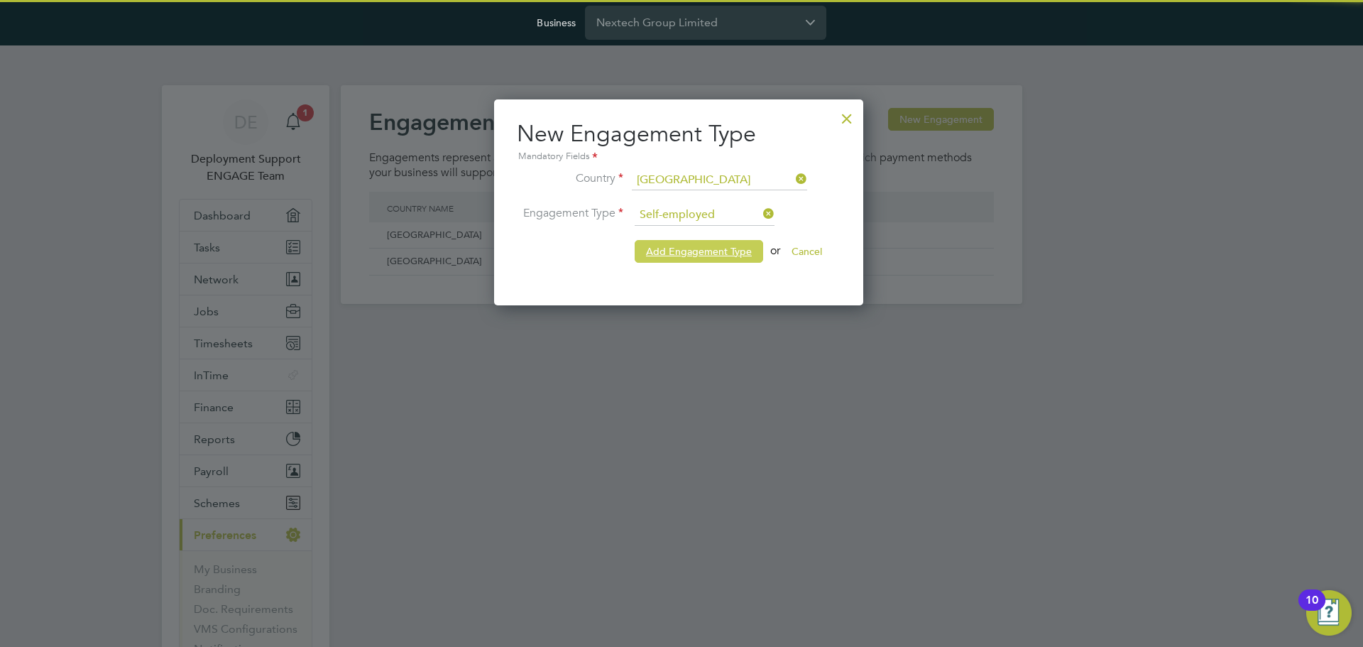
click at [718, 253] on span "Add Engagement Type" at bounding box center [699, 251] width 106 height 13
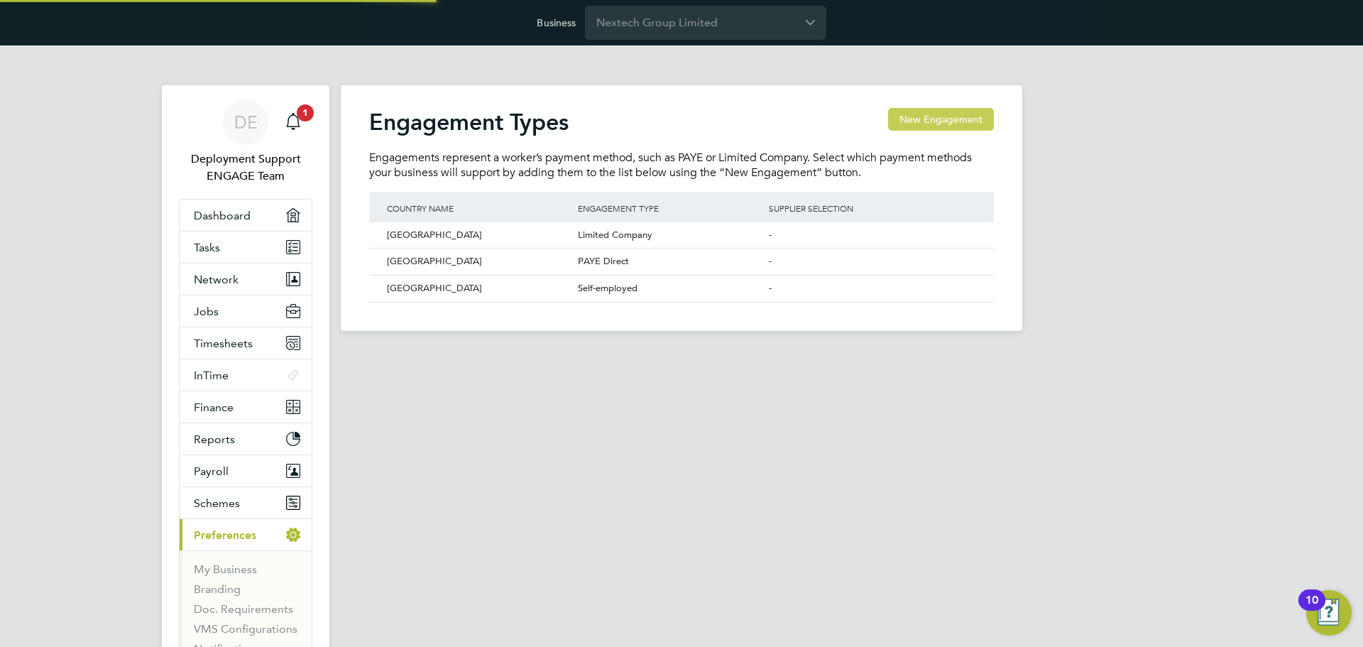
click at [939, 121] on button "New Engagement" at bounding box center [941, 119] width 106 height 23
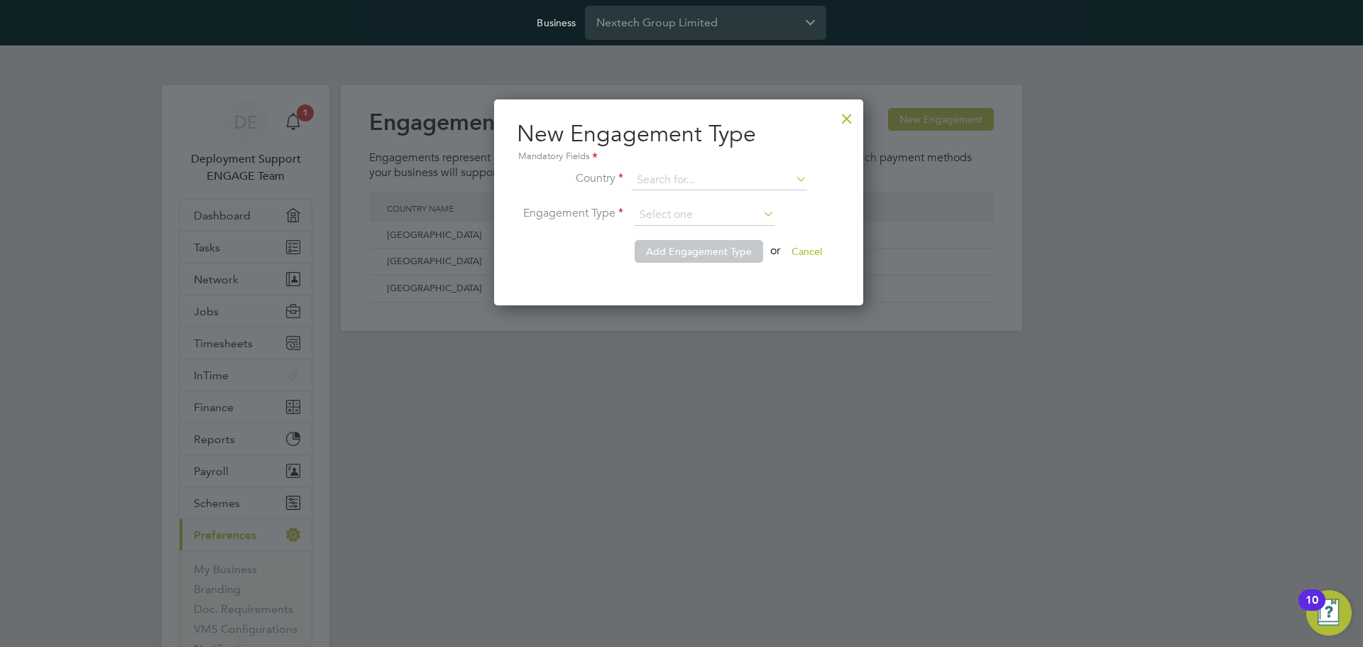
scroll to position [207, 374]
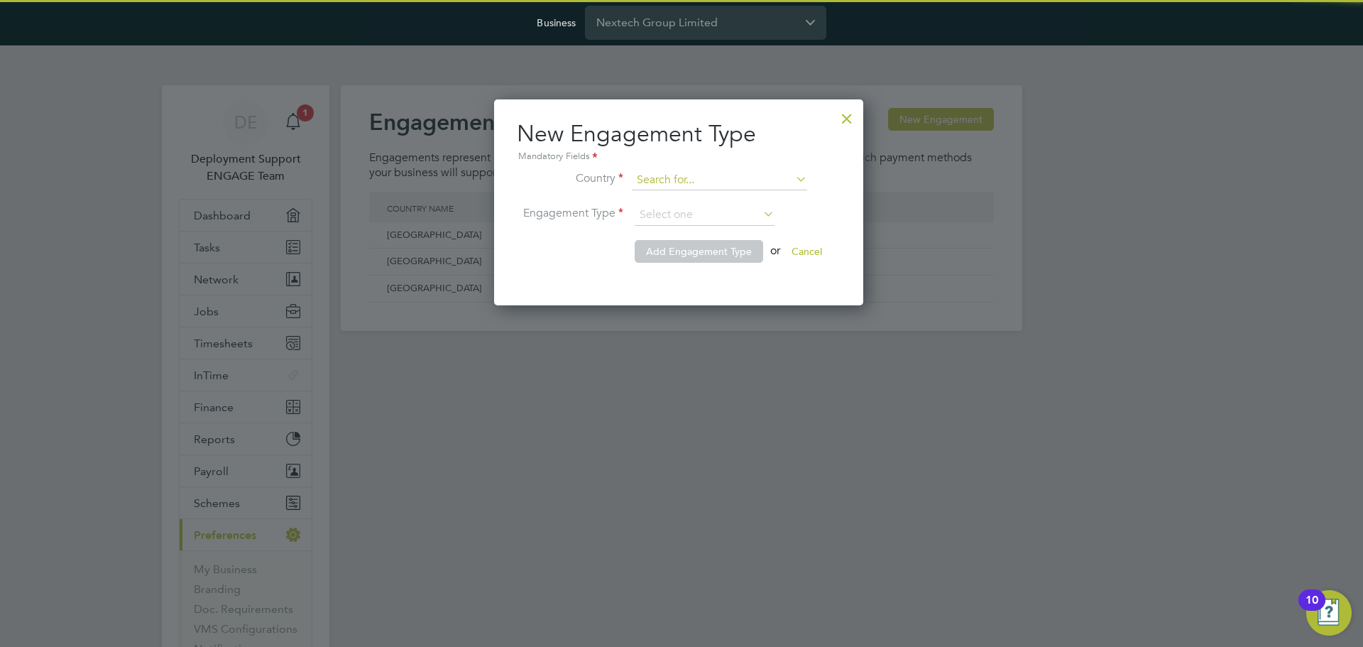
click at [730, 178] on input at bounding box center [719, 180] width 175 height 20
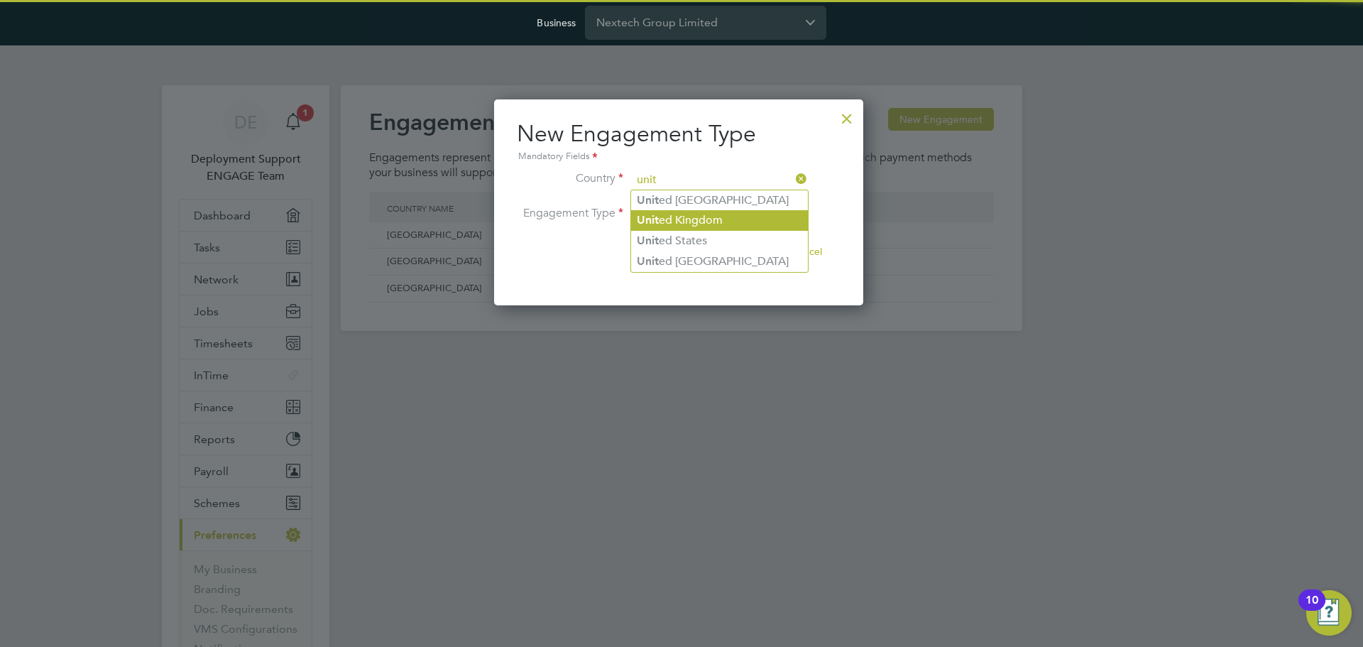
click at [718, 217] on li "Unit ed Kingdom" at bounding box center [719, 220] width 177 height 21
type input "[GEOGRAPHIC_DATA]"
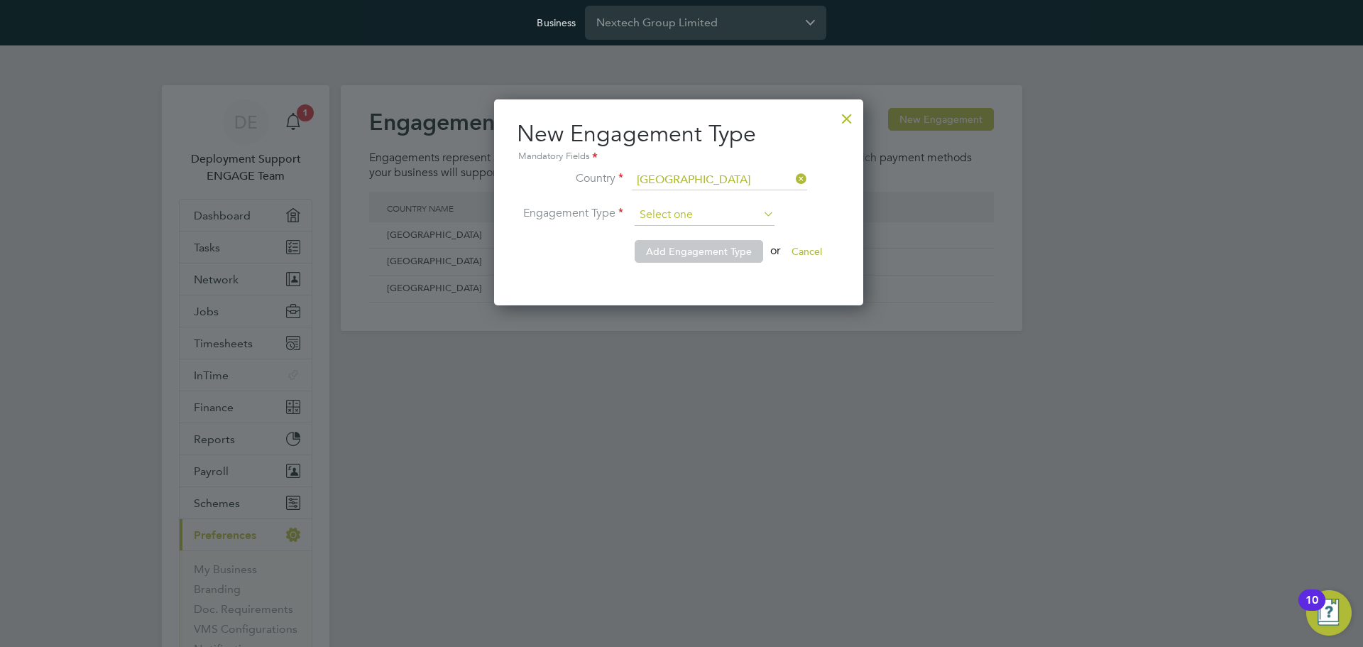
click at [720, 212] on input at bounding box center [705, 215] width 140 height 21
click at [690, 287] on li "Umbrella" at bounding box center [704, 290] width 141 height 18
type input "Umbrella"
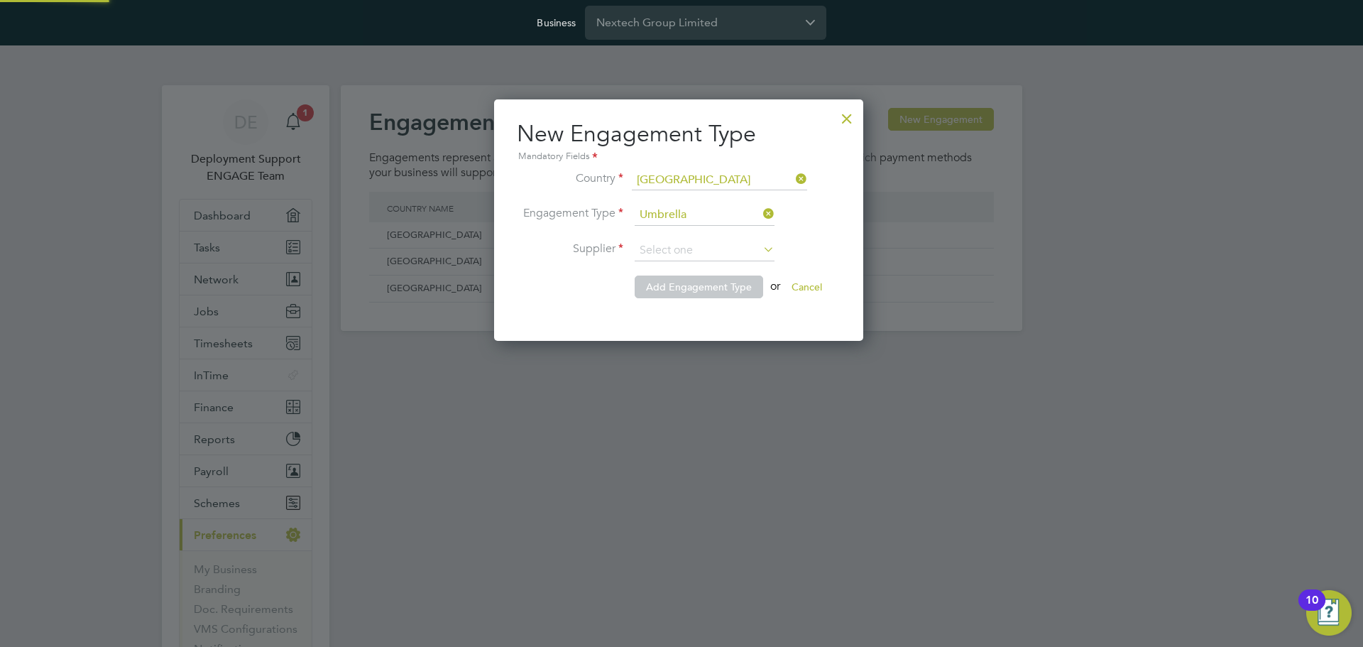
scroll to position [242, 374]
click at [690, 252] on input at bounding box center [705, 250] width 140 height 21
click at [685, 266] on li "Workers can only choose an existing supplier" at bounding box center [781, 270] width 294 height 18
type input "Workers can only choose an existing supplier"
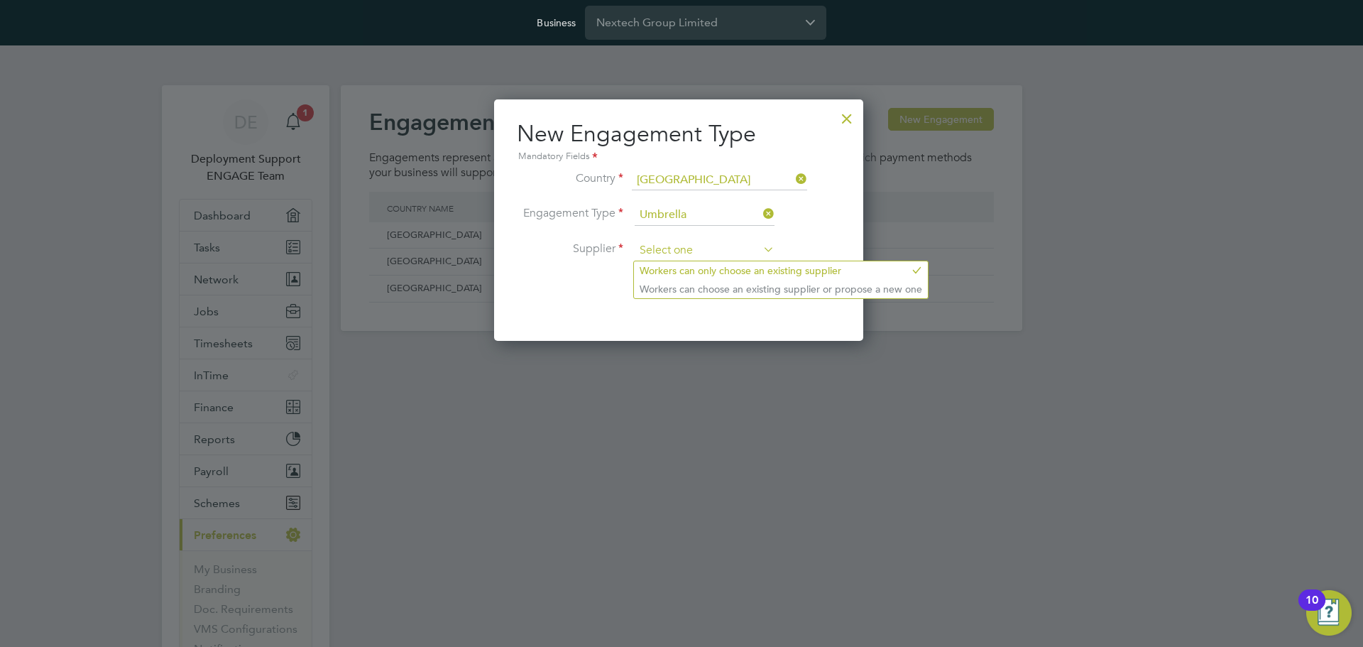
click at [687, 249] on input at bounding box center [705, 250] width 140 height 21
click at [587, 256] on label "Supplier" at bounding box center [570, 248] width 107 height 15
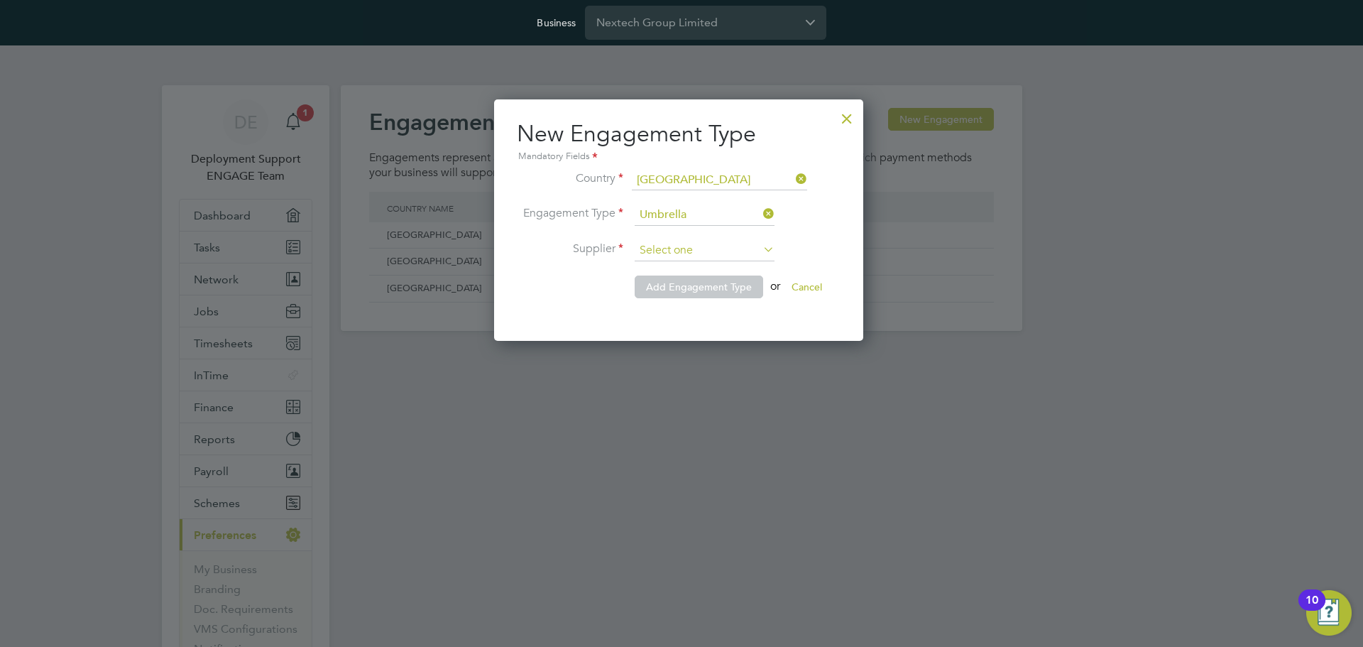
click at [664, 261] on div "Engagement Types New Engagement Engagements represent a worker’s payment method…" at bounding box center [682, 208] width 682 height 246
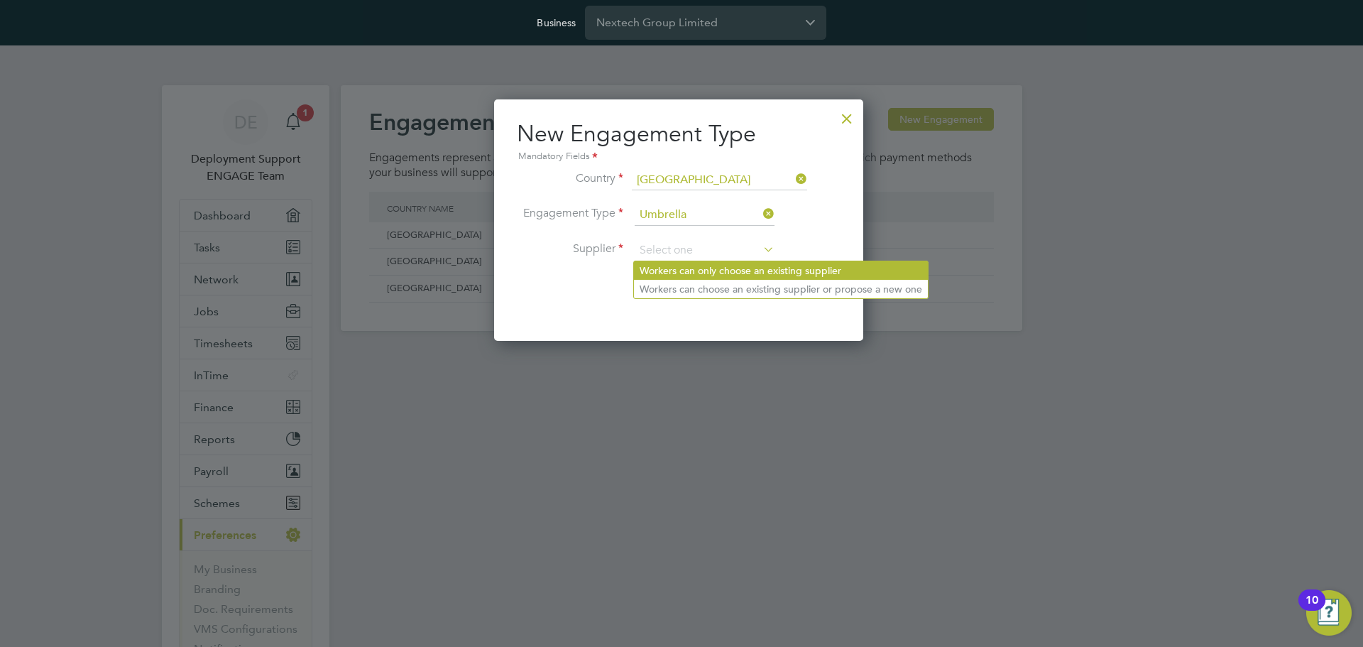
click at [667, 264] on li "Workers can only choose an existing supplier" at bounding box center [781, 270] width 294 height 18
type input "Workers can only choose an existing supplier"
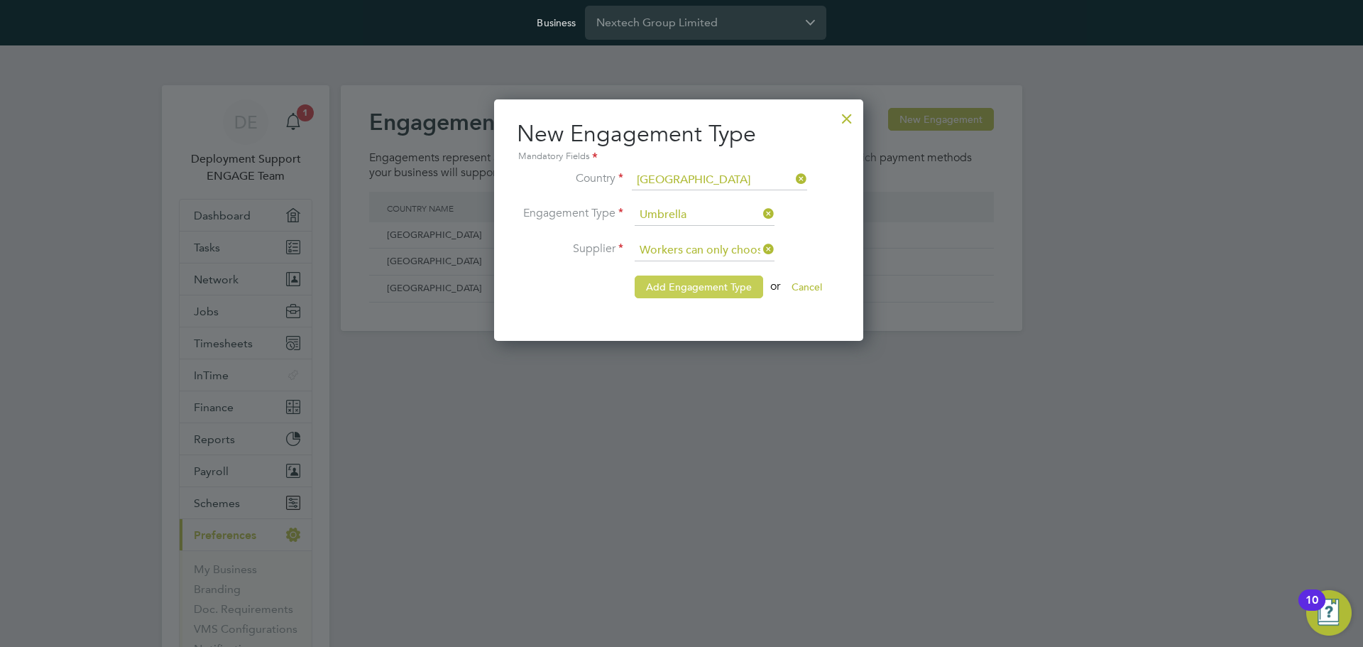
click at [727, 288] on span "Add Engagement Type" at bounding box center [699, 286] width 106 height 13
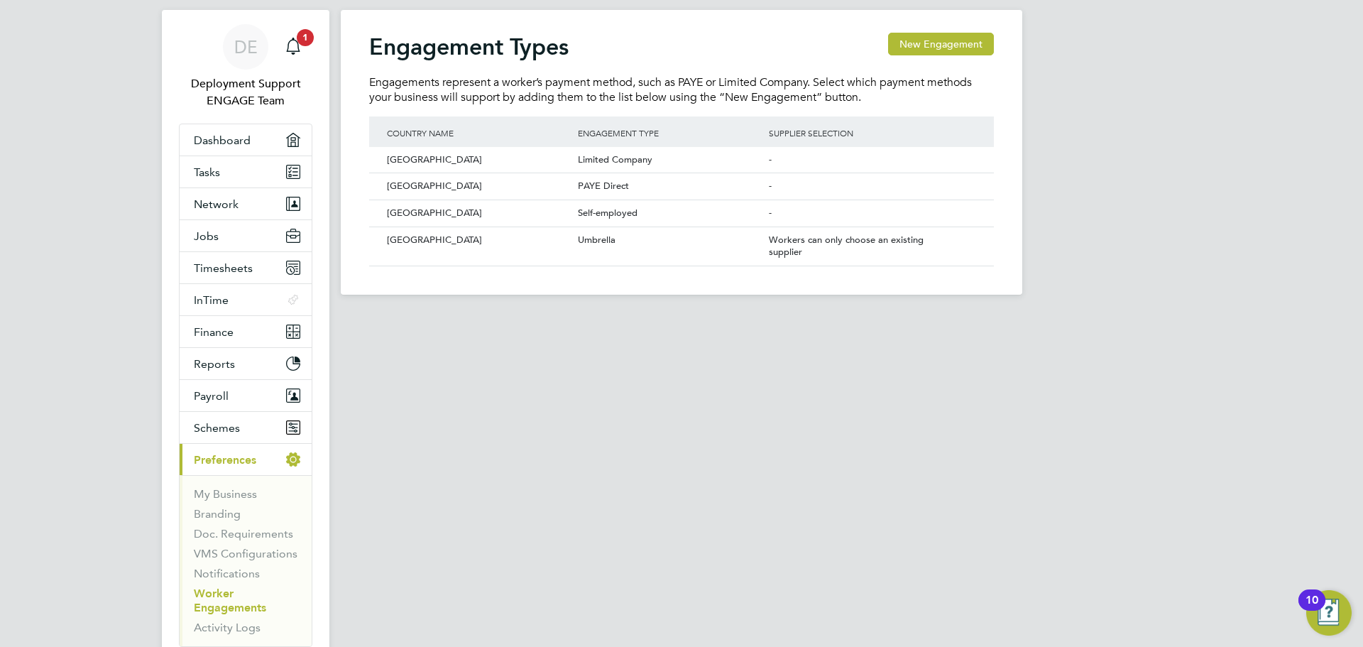
scroll to position [142, 0]
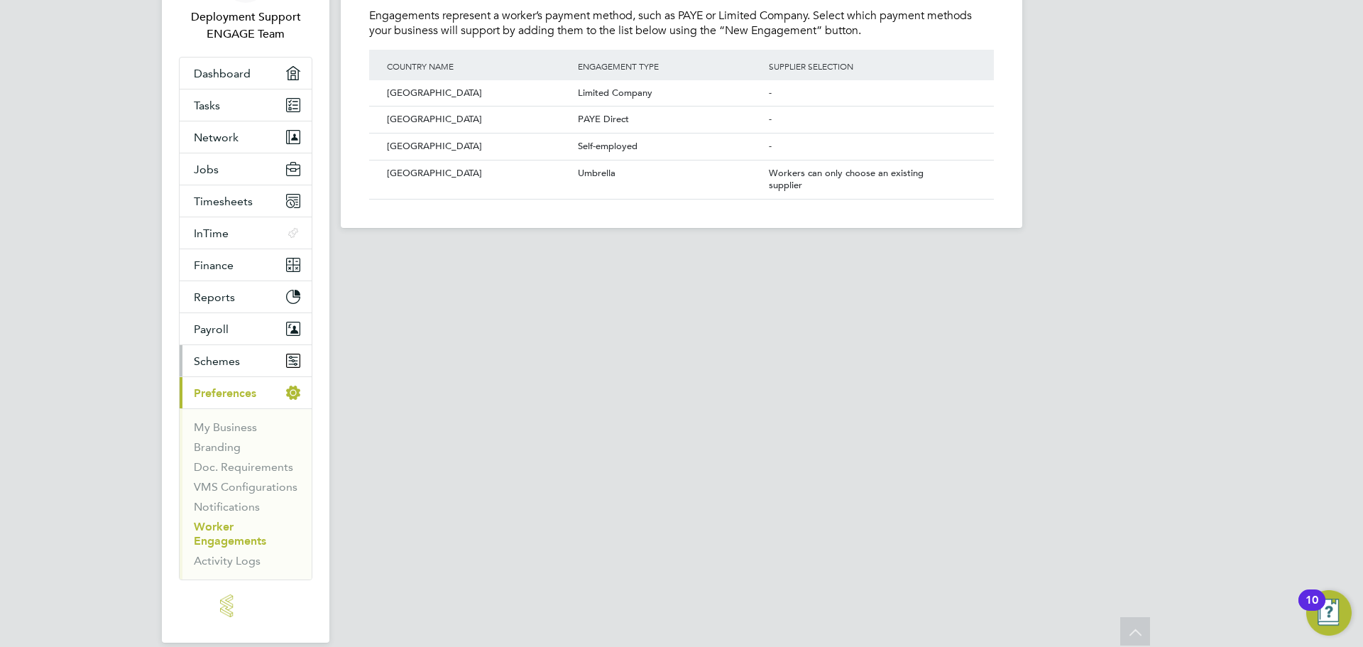
click at [244, 358] on button "Schemes" at bounding box center [246, 360] width 132 height 31
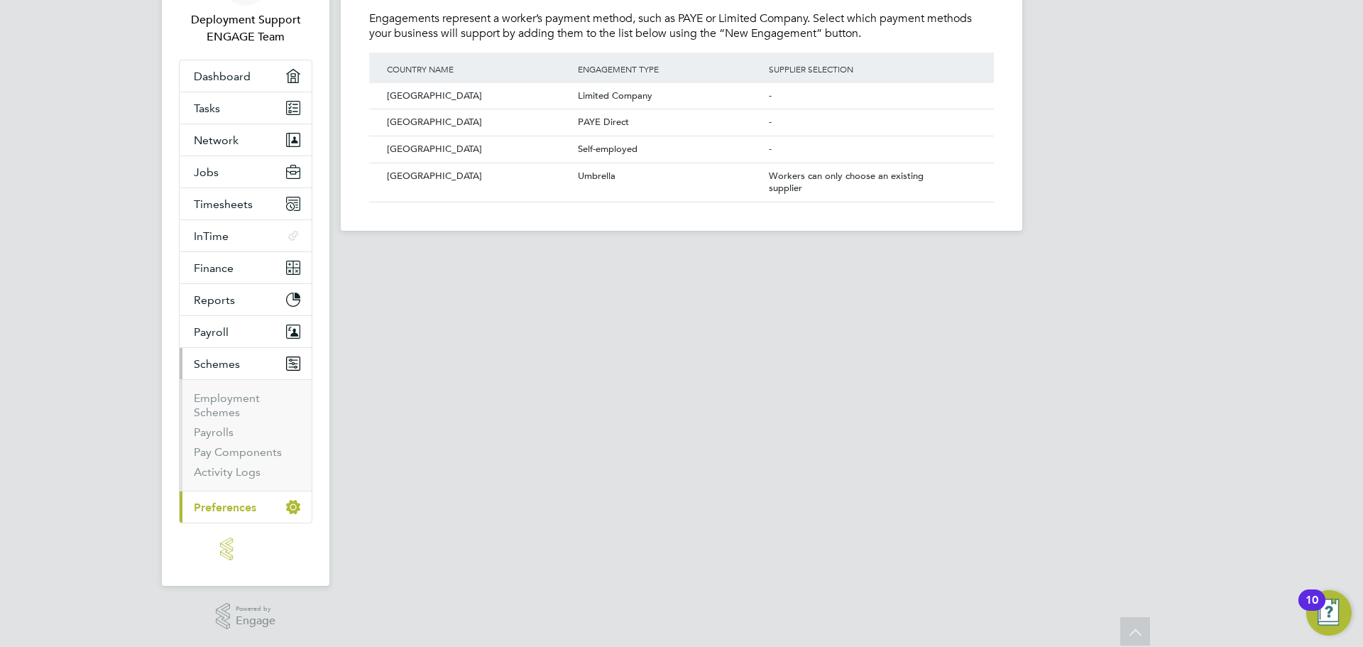
scroll to position [139, 0]
click at [227, 397] on link "Employment Schemes" at bounding box center [227, 405] width 66 height 28
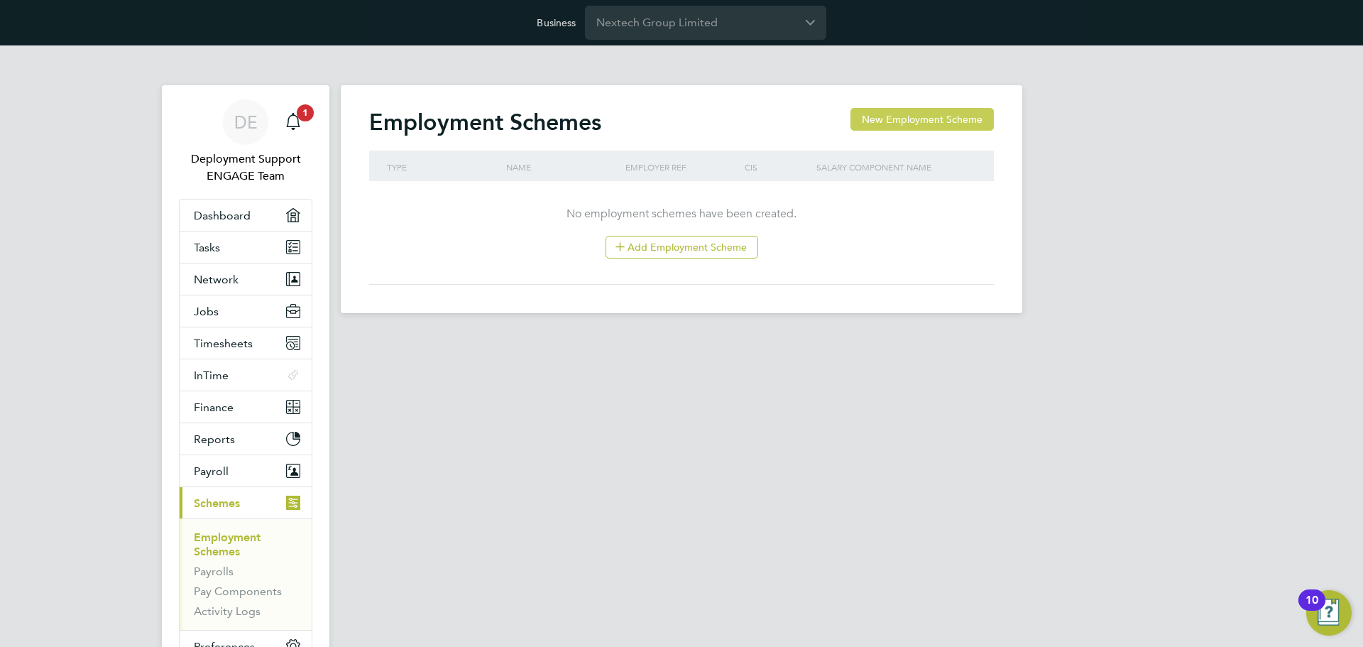
click at [952, 111] on button "New Employment Scheme" at bounding box center [922, 119] width 143 height 23
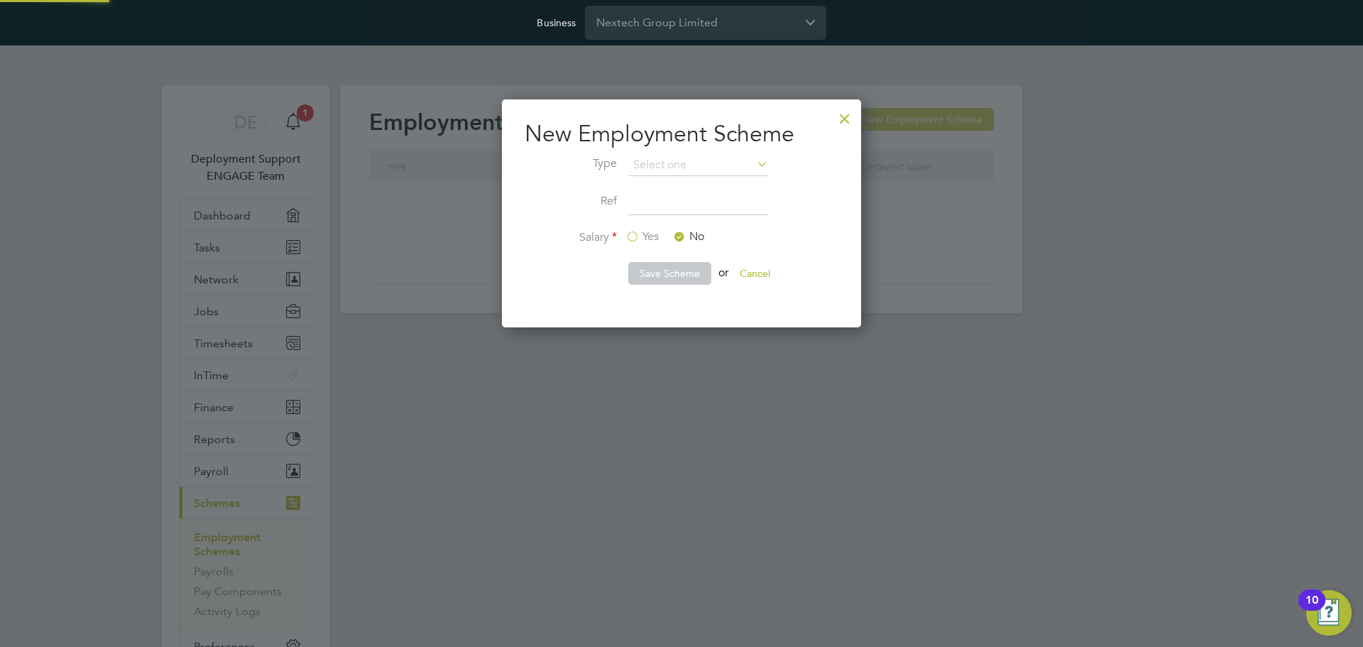
scroll to position [229, 360]
click at [746, 164] on input at bounding box center [698, 165] width 140 height 21
click at [699, 202] on li "PAYE (Standard)" at bounding box center [698, 204] width 141 height 18
type input "PAYE (Standard)"
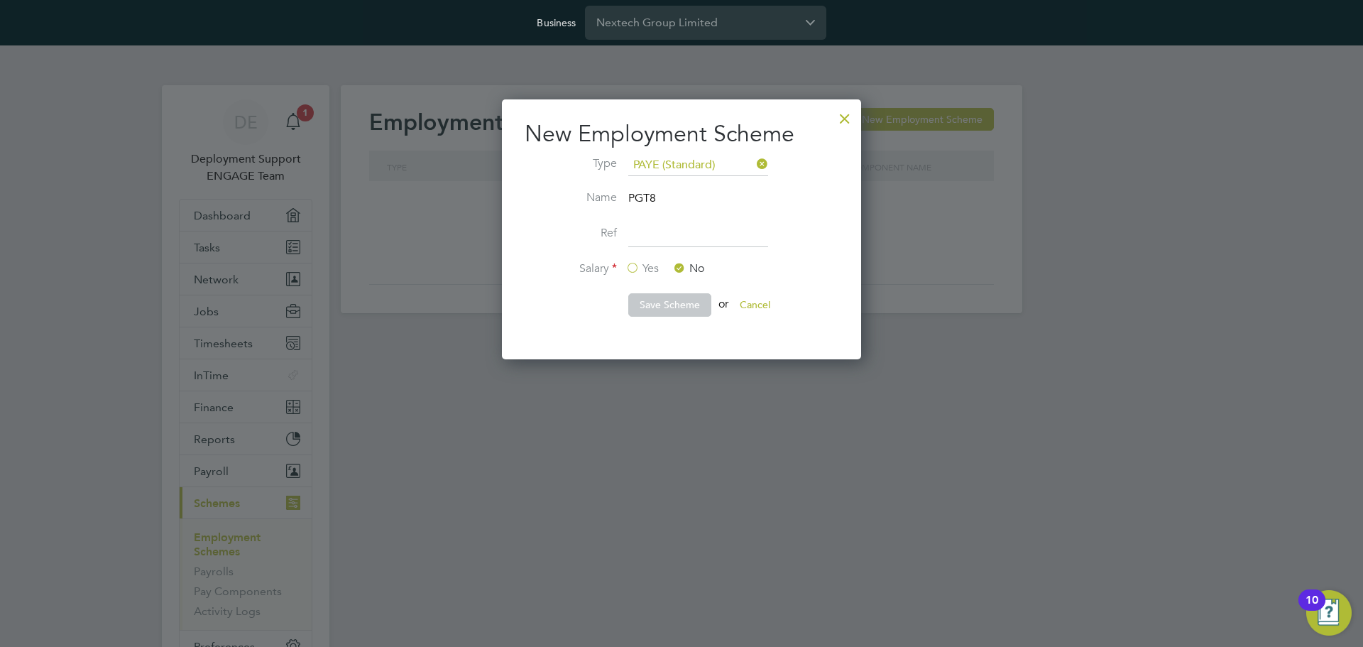
scroll to position [260, 360]
click at [676, 229] on input at bounding box center [698, 235] width 140 height 26
type input "1"
click at [756, 251] on li "Ref 1" at bounding box center [682, 242] width 314 height 40
click at [674, 307] on button "Save Scheme" at bounding box center [669, 304] width 83 height 23
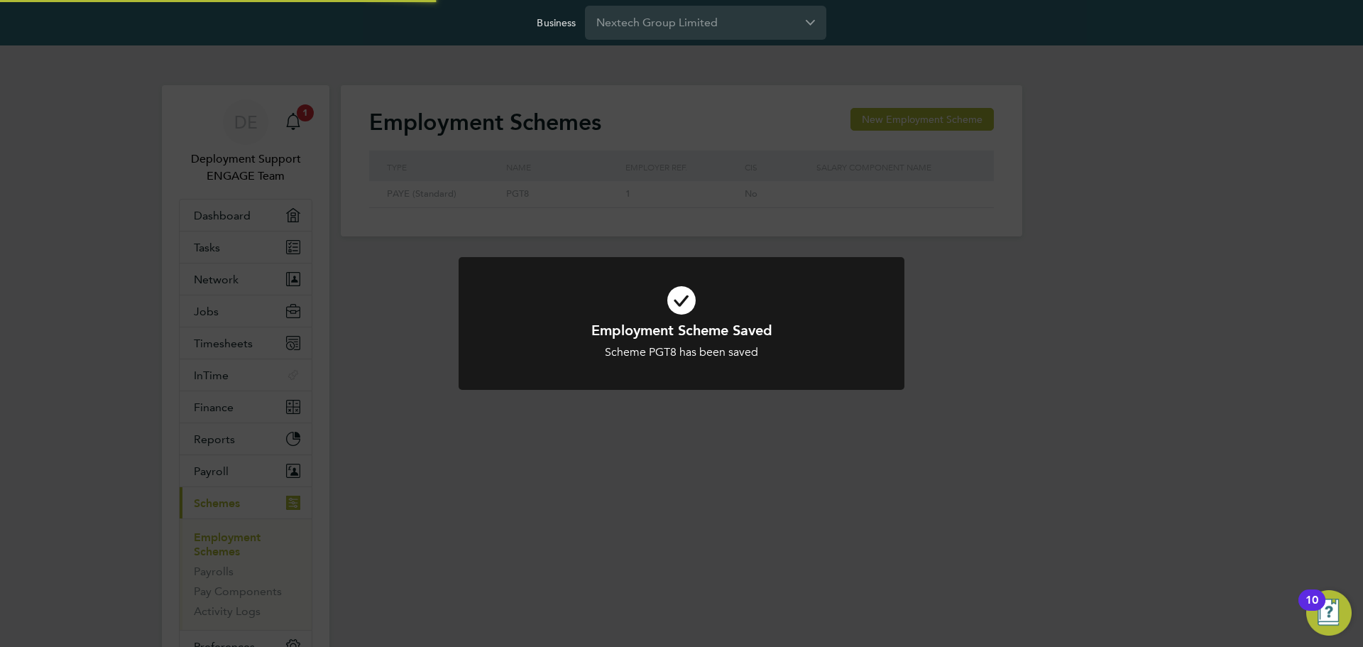
scroll to position [27, 120]
click at [738, 437] on div "Employment Scheme Saved Scheme PGT8 has been saved Cancel Okay" at bounding box center [681, 323] width 1363 height 647
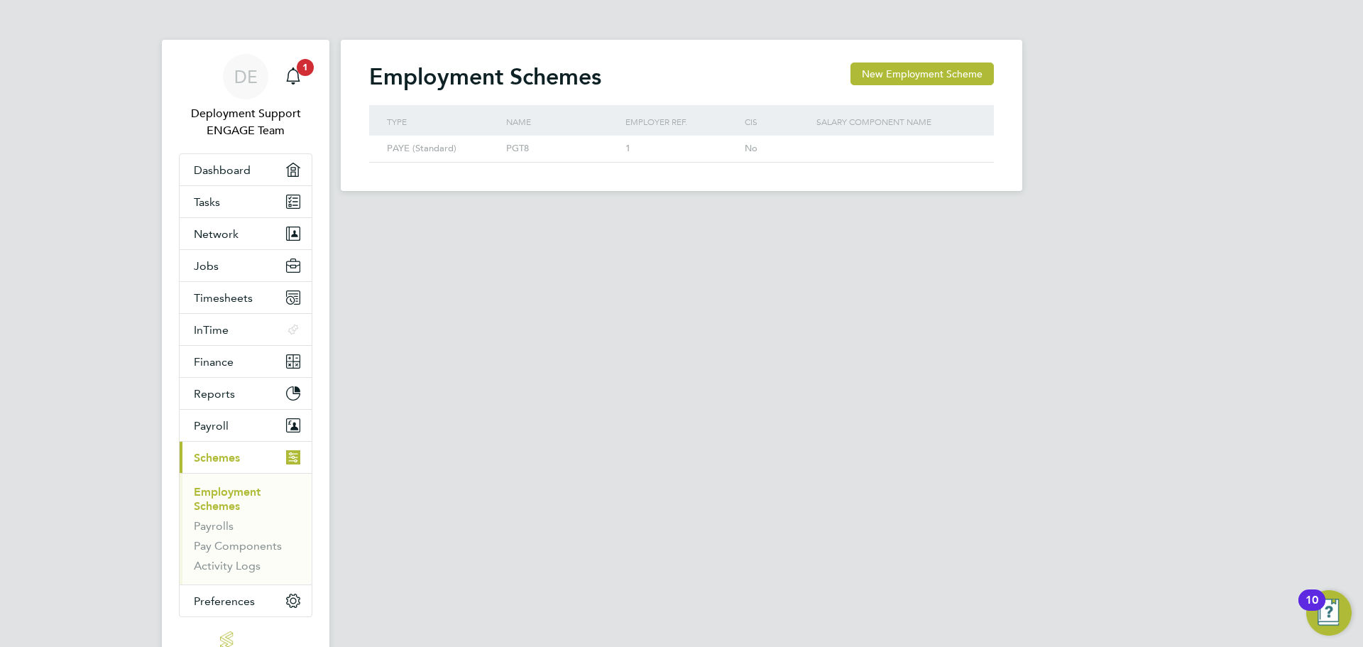
scroll to position [71, 0]
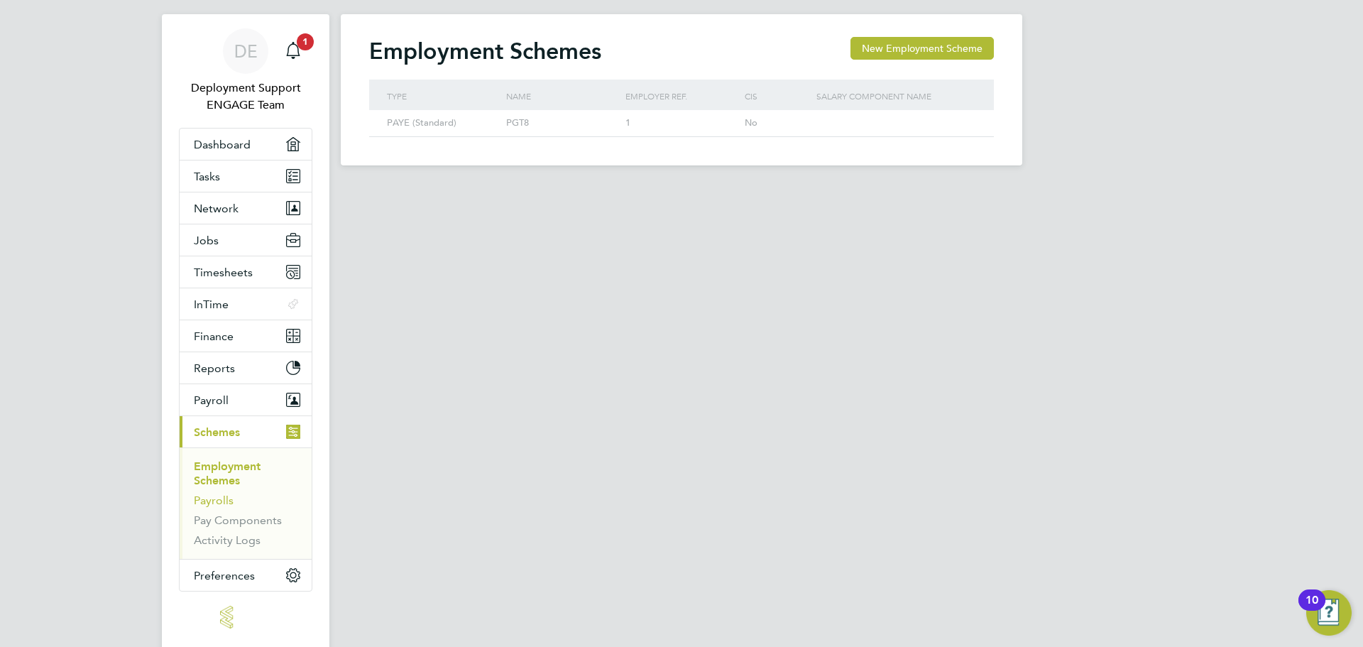
click at [214, 506] on link "Payrolls" at bounding box center [214, 500] width 40 height 13
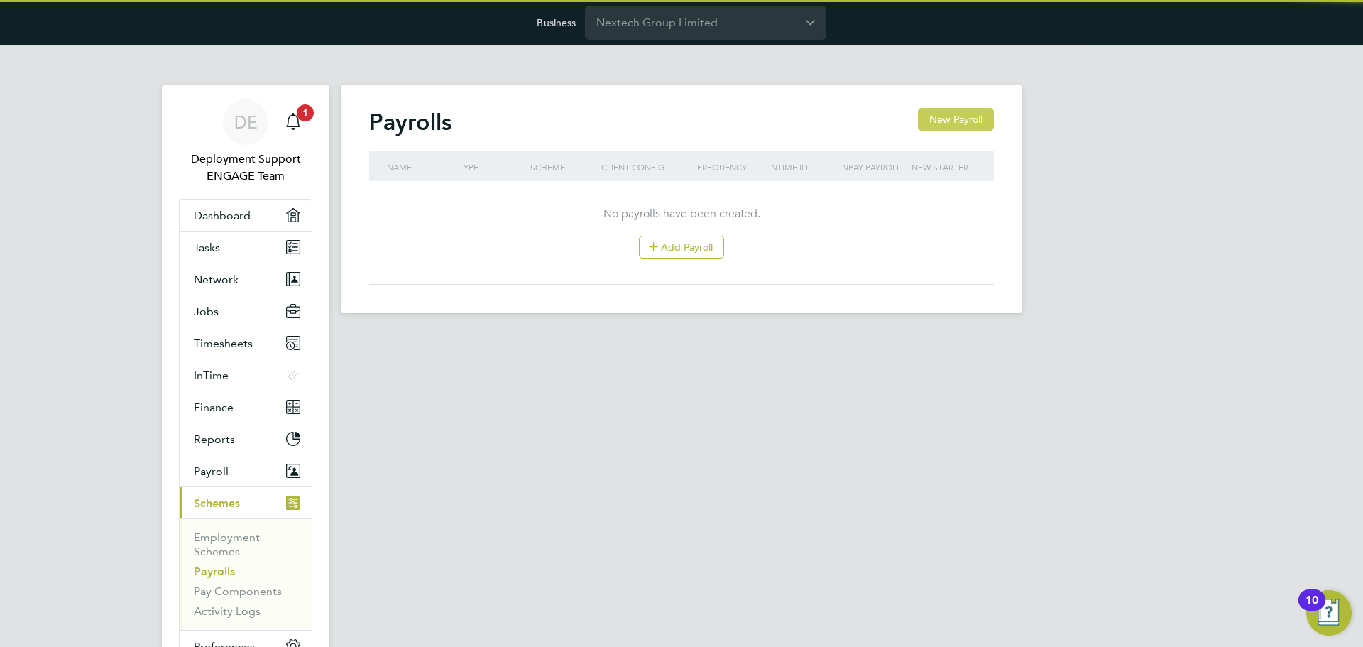
click at [939, 129] on button "New Payroll" at bounding box center [956, 119] width 76 height 23
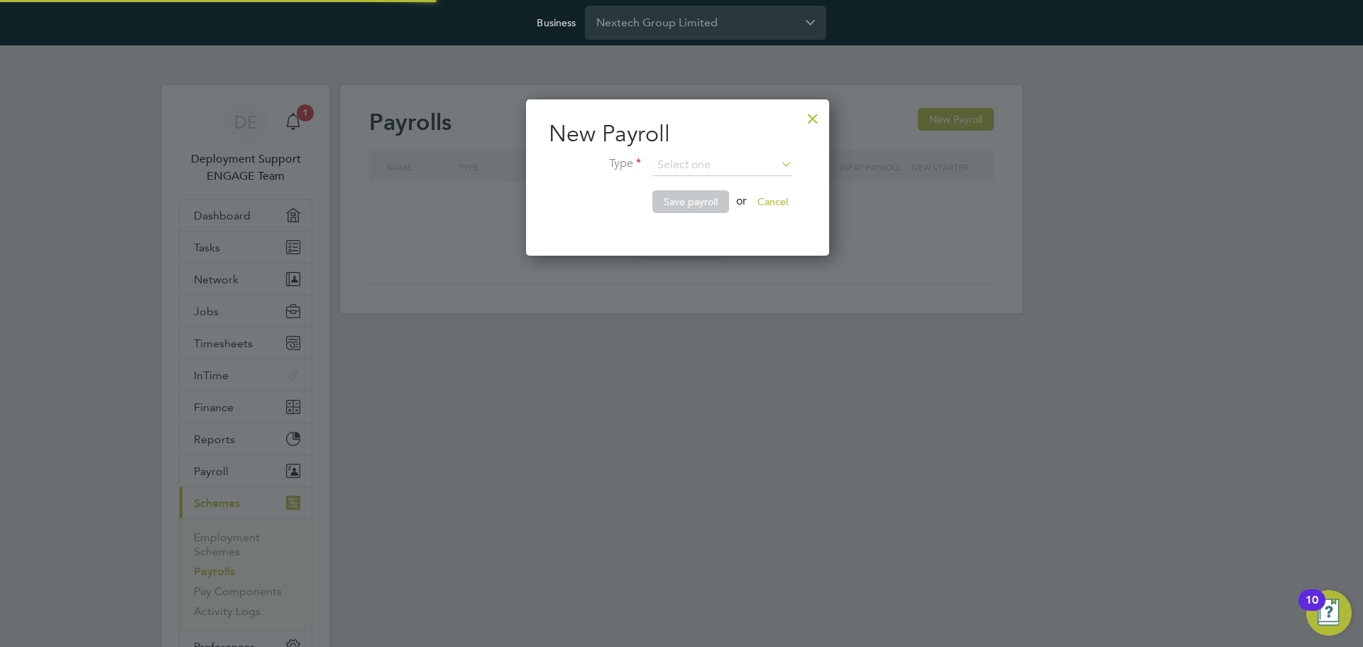
scroll to position [157, 311]
click at [742, 157] on input at bounding box center [723, 165] width 140 height 21
click at [719, 185] on li "PAYE (Standard)" at bounding box center [722, 185] width 141 height 18
type input "PAYE (Standard)"
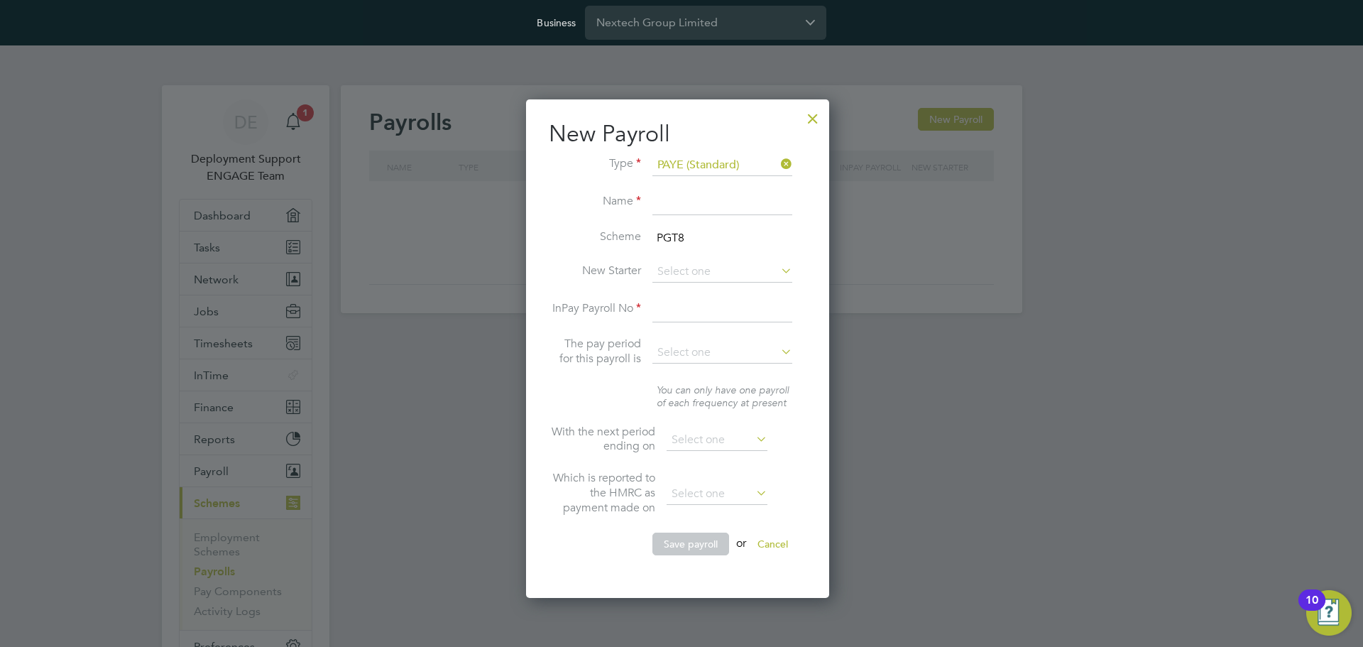
click at [689, 209] on input at bounding box center [723, 203] width 140 height 26
type input "PAYE"
click at [577, 235] on label "Scheme" at bounding box center [595, 236] width 92 height 15
click at [688, 268] on input at bounding box center [723, 271] width 140 height 21
click at [692, 290] on li "Pay info" at bounding box center [722, 292] width 141 height 18
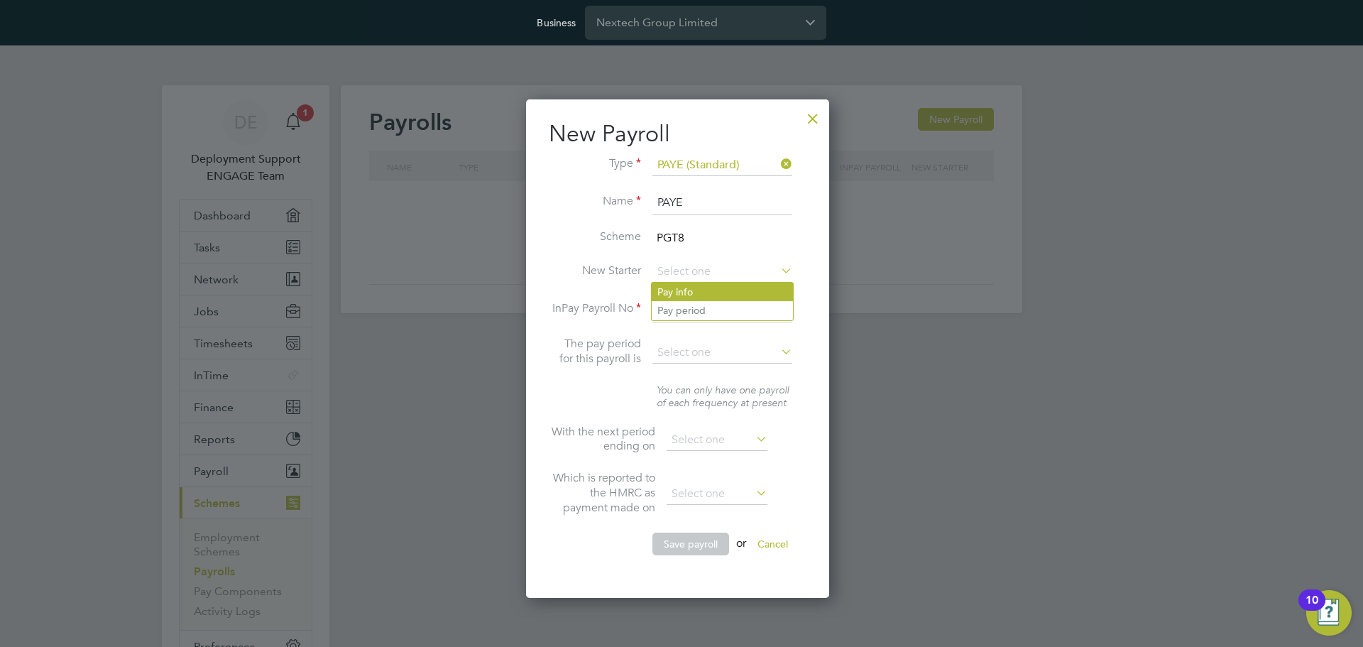
type input "Pay info"
click at [703, 310] on input at bounding box center [723, 310] width 140 height 26
type input "1"
click at [702, 352] on input at bounding box center [723, 352] width 140 height 21
click at [702, 368] on li "Weekly" at bounding box center [722, 373] width 141 height 18
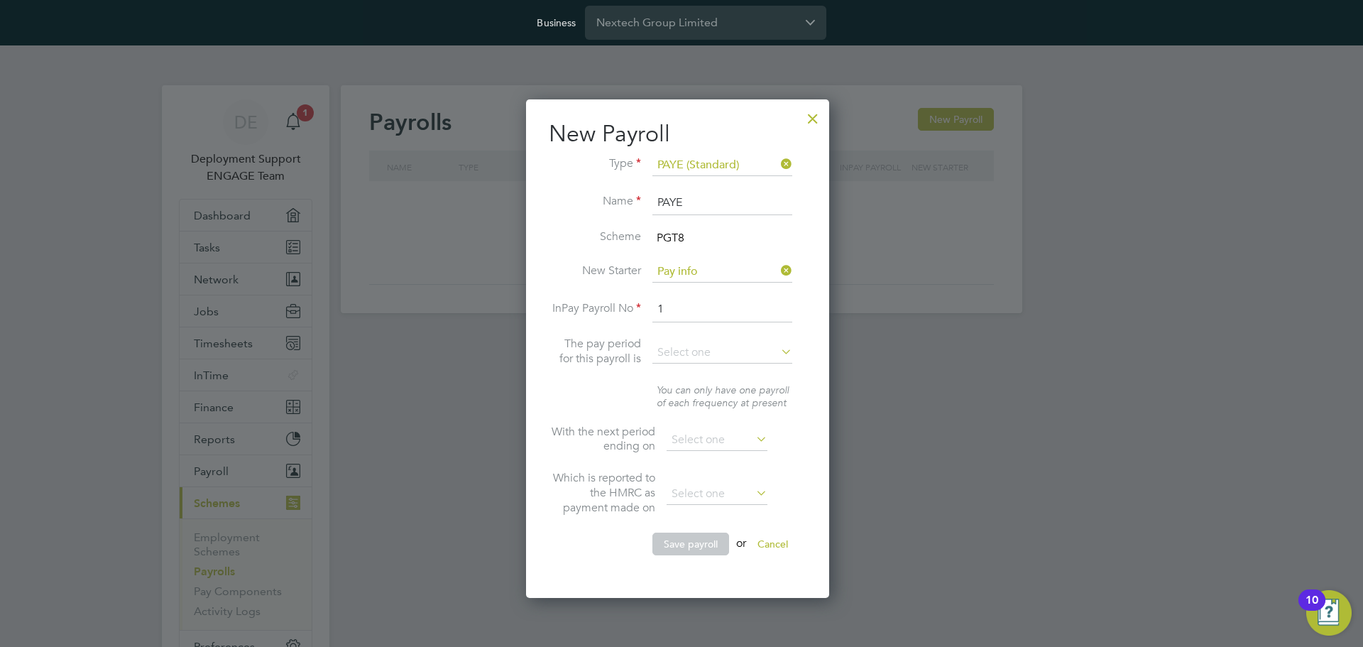
type input "Weekly"
click at [722, 431] on input at bounding box center [717, 440] width 101 height 21
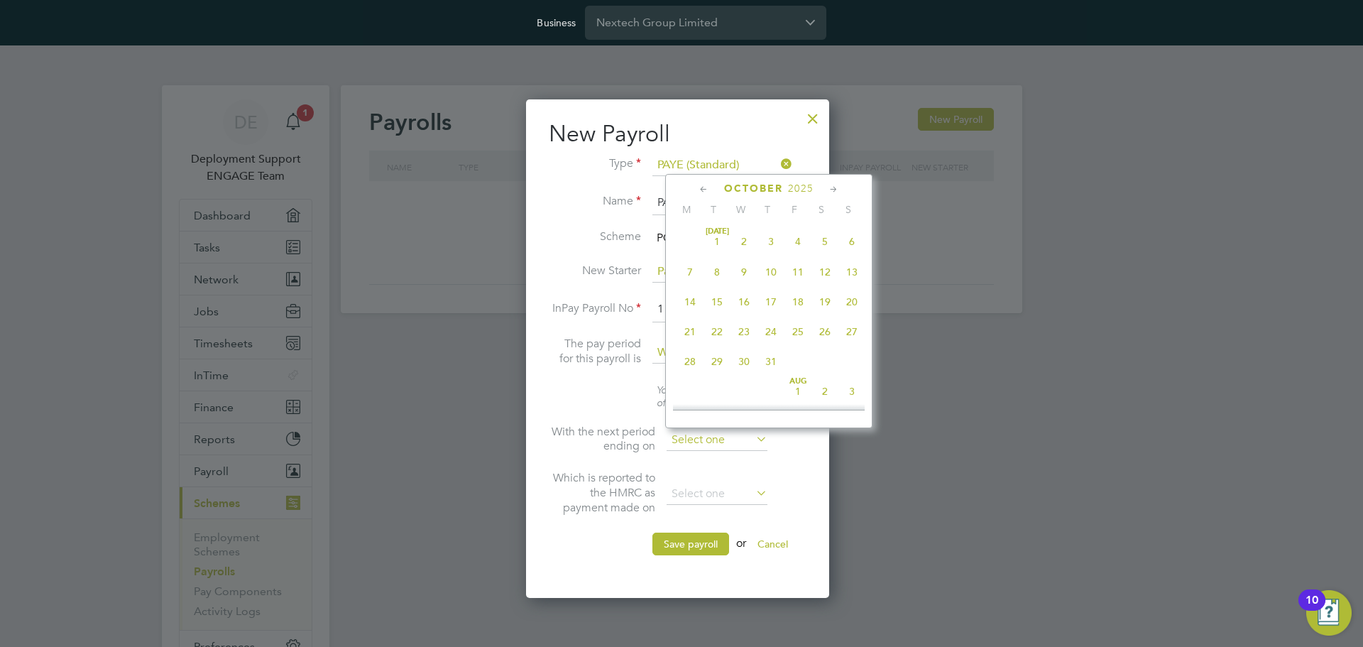
scroll to position [400, 0]
click at [594, 385] on li "You can only have one payroll of each frequency at present" at bounding box center [678, 403] width 258 height 41
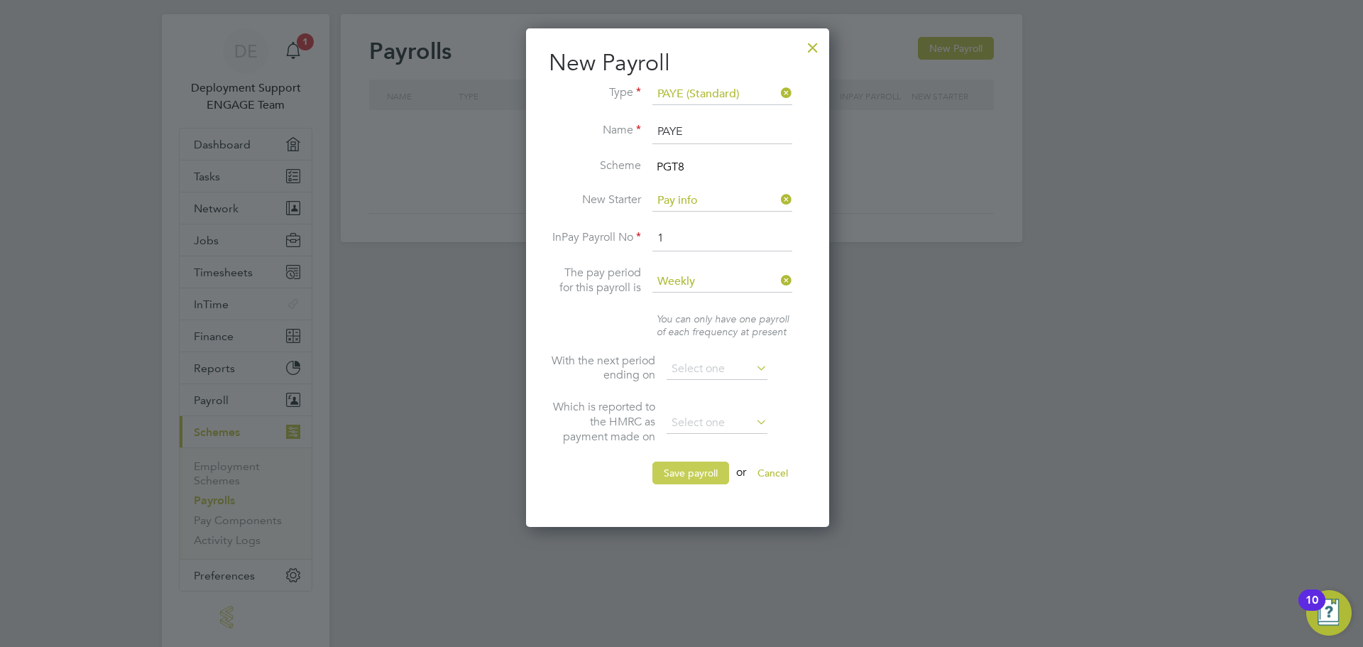
click at [692, 467] on button "Save payroll" at bounding box center [691, 473] width 77 height 23
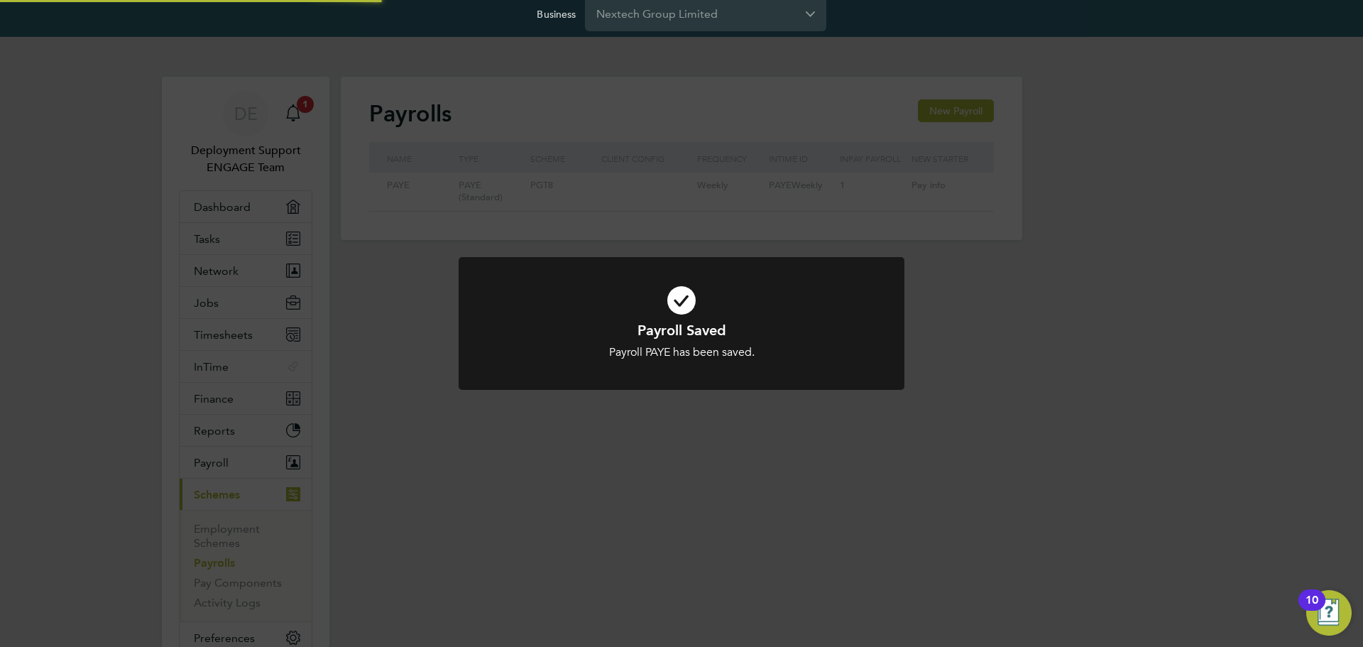
scroll to position [0, 0]
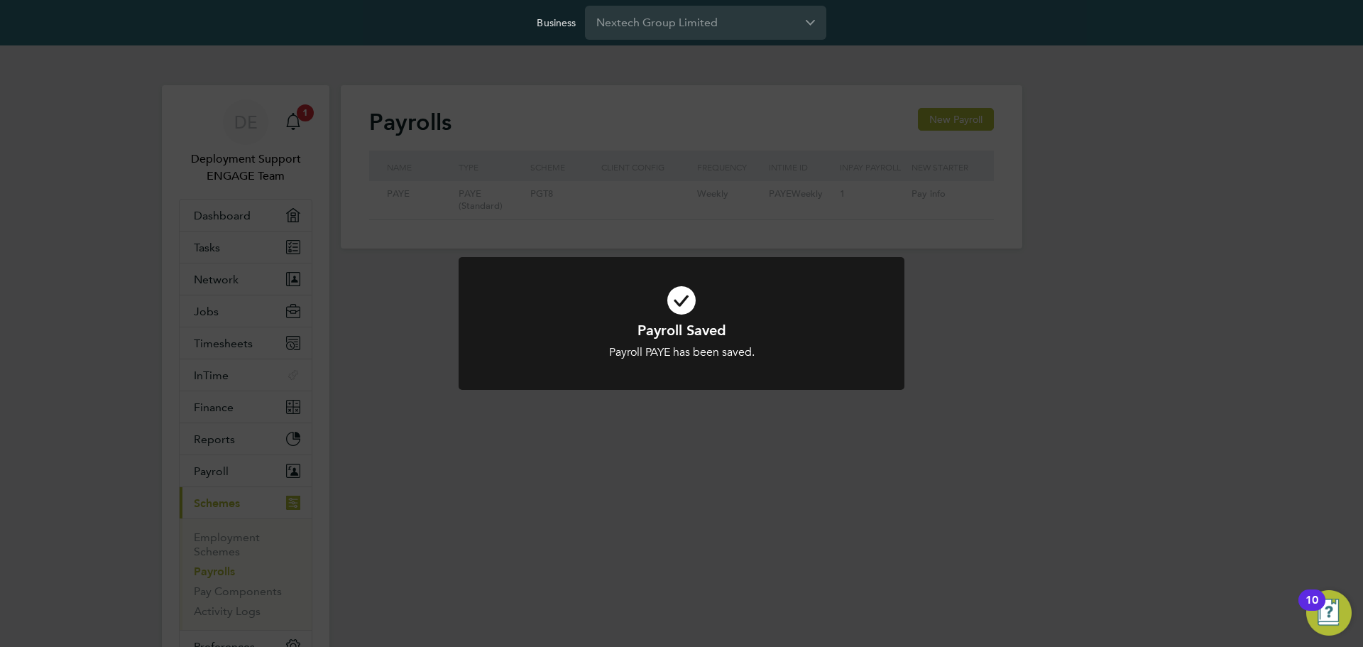
click at [743, 455] on div "Payroll Saved Payroll PAYE has been saved. Cancel Okay" at bounding box center [681, 323] width 1363 height 647
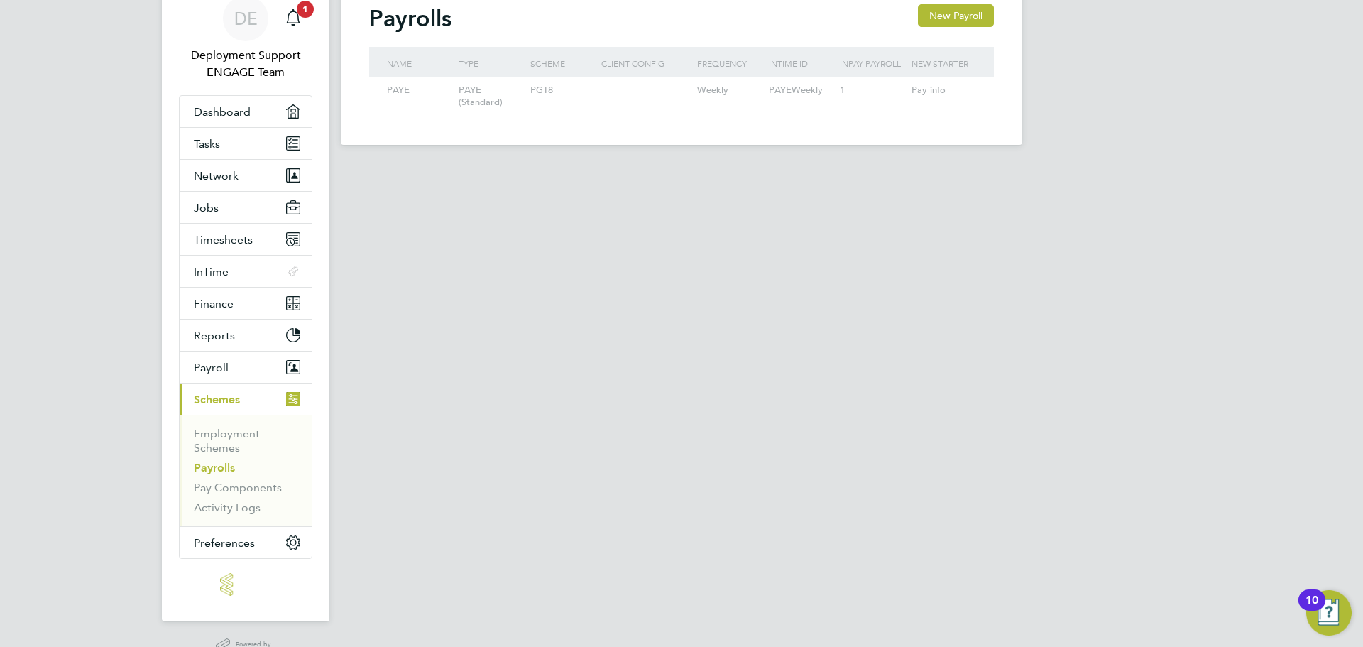
scroll to position [139, 0]
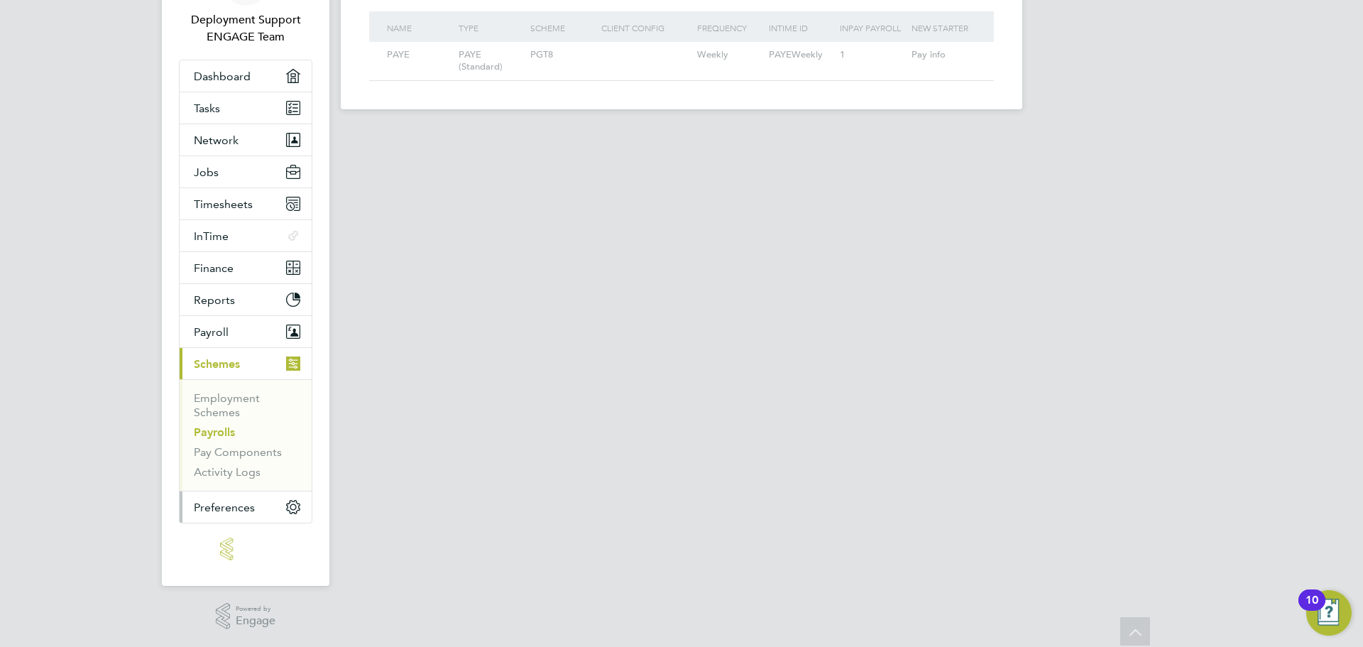
click at [260, 503] on button "Preferences" at bounding box center [246, 506] width 132 height 31
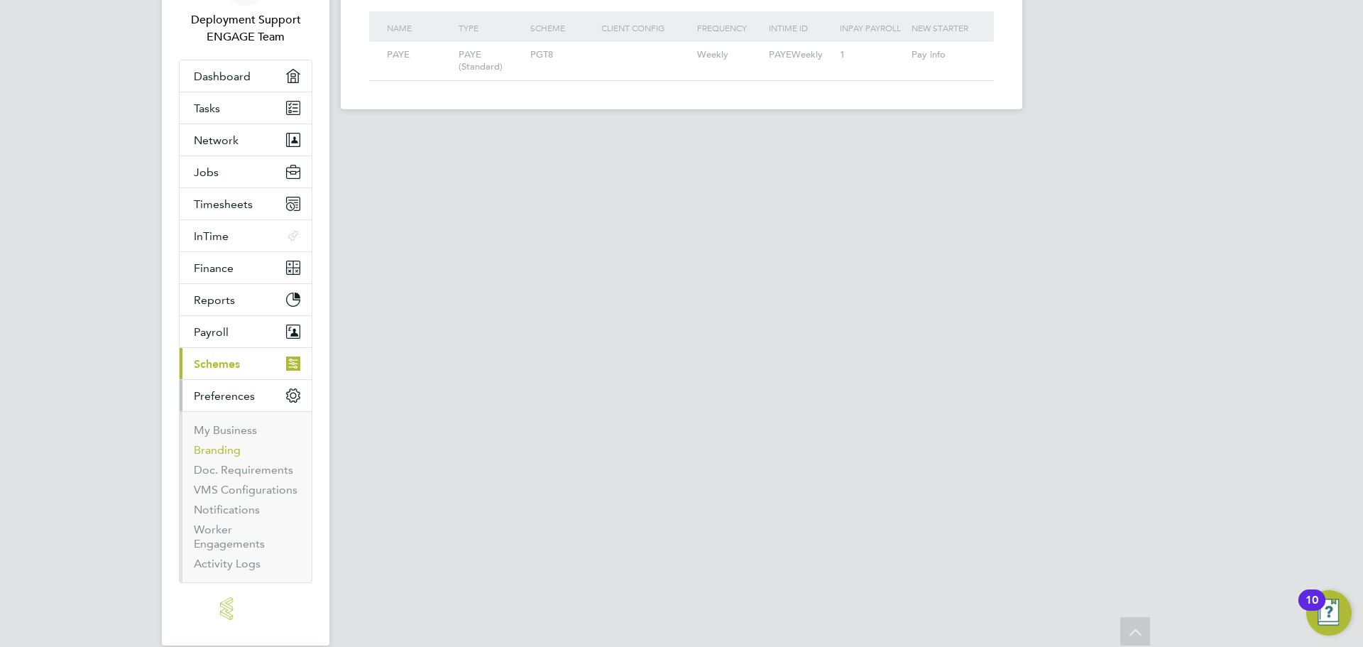
click at [229, 450] on link "Branding" at bounding box center [217, 449] width 47 height 13
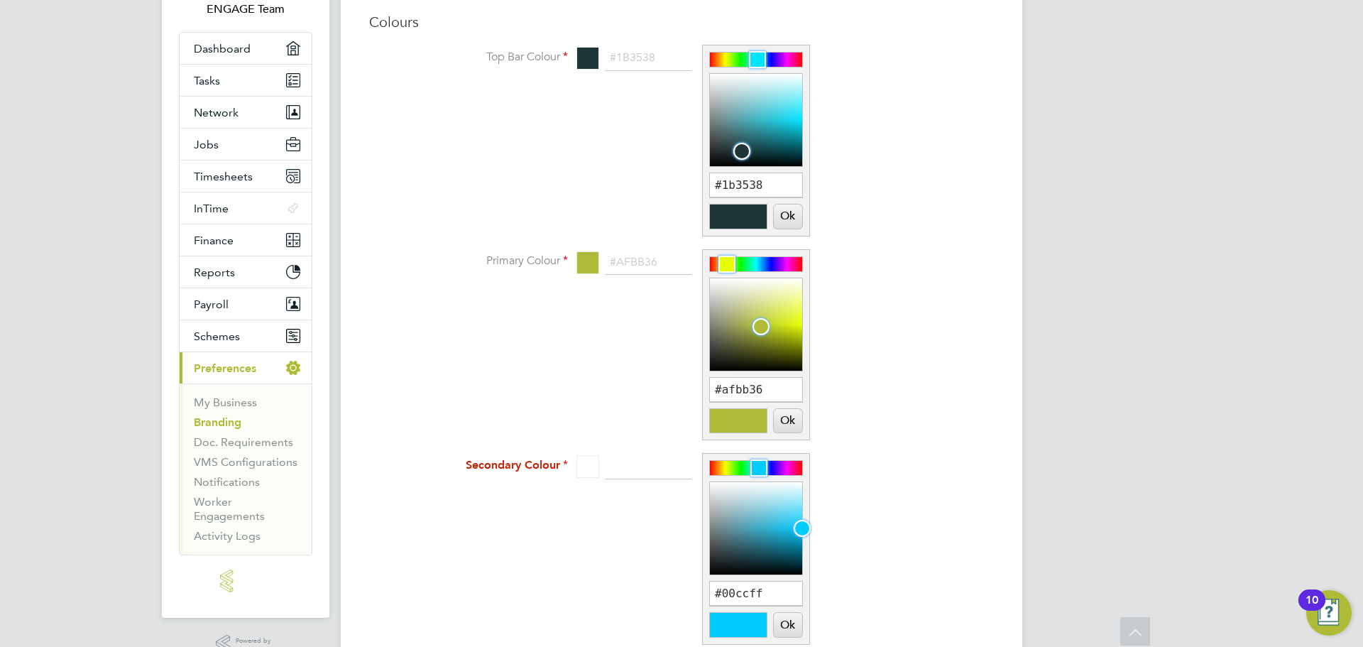
scroll to position [142, 0]
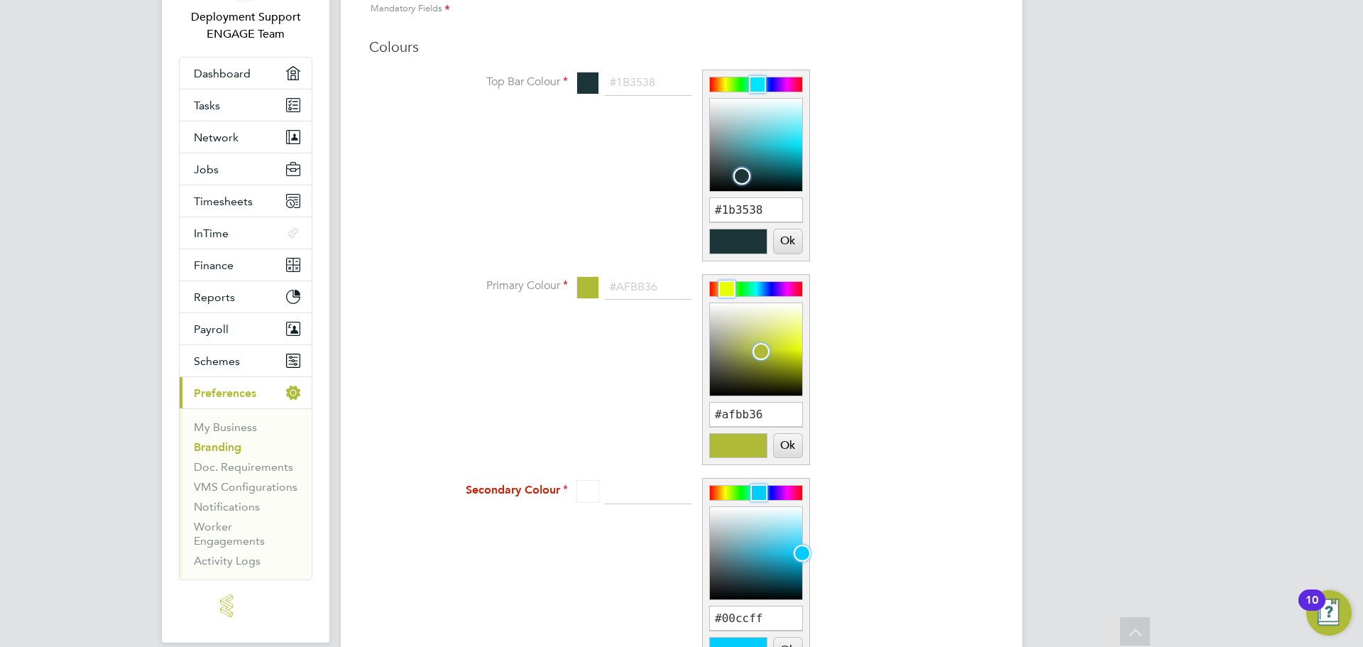
click at [611, 161] on div "#1B3538 #1b3538 Ok Cancel" at bounding box center [693, 165] width 233 height 190
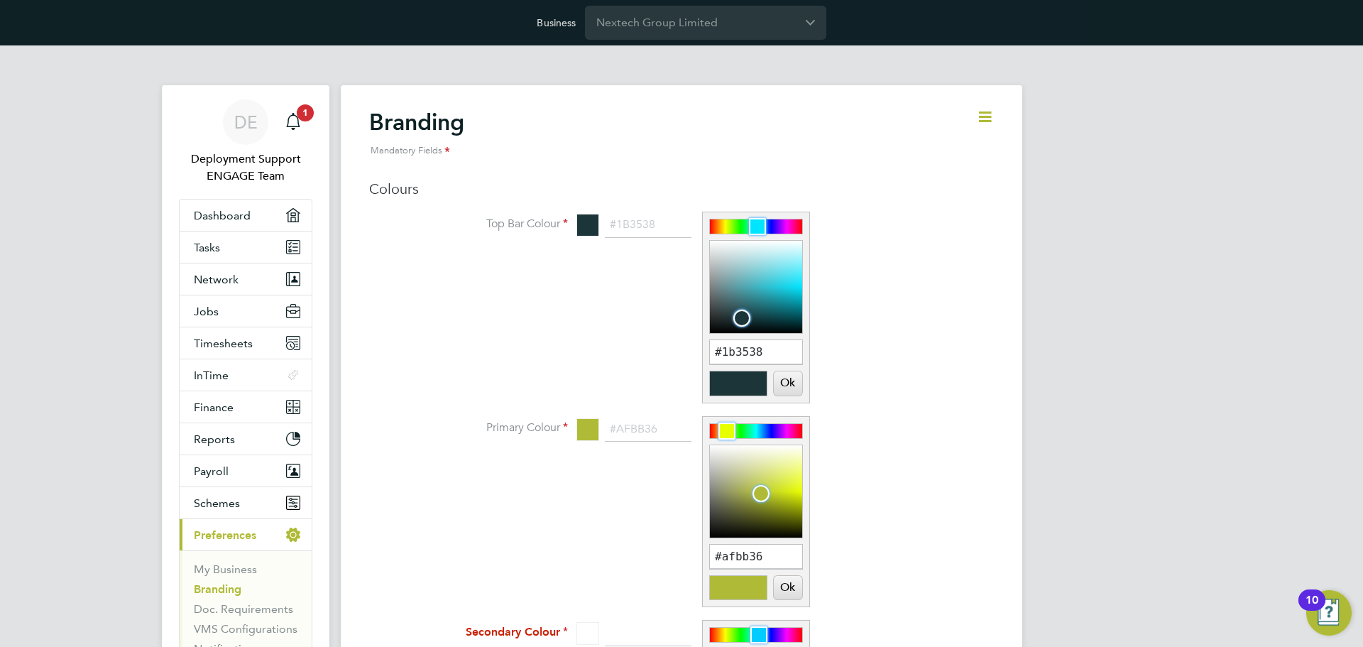
scroll to position [71, 0]
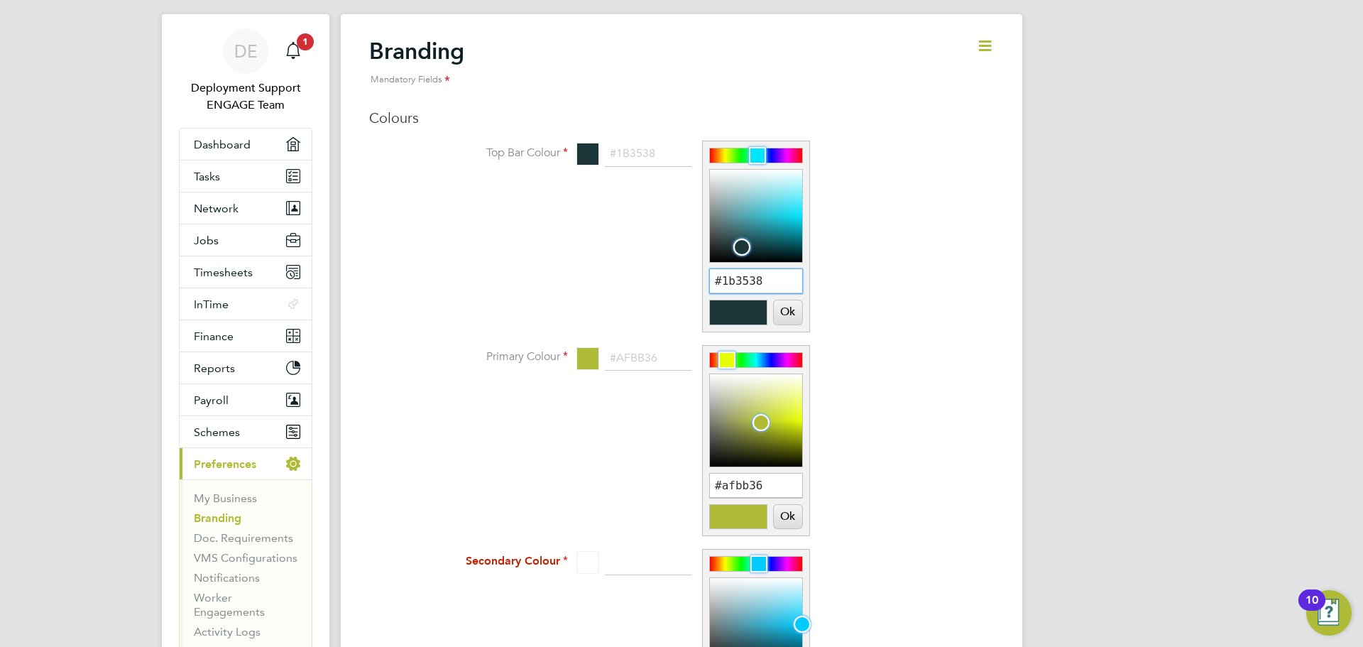
click at [749, 281] on input "#1b3538" at bounding box center [756, 281] width 92 height 24
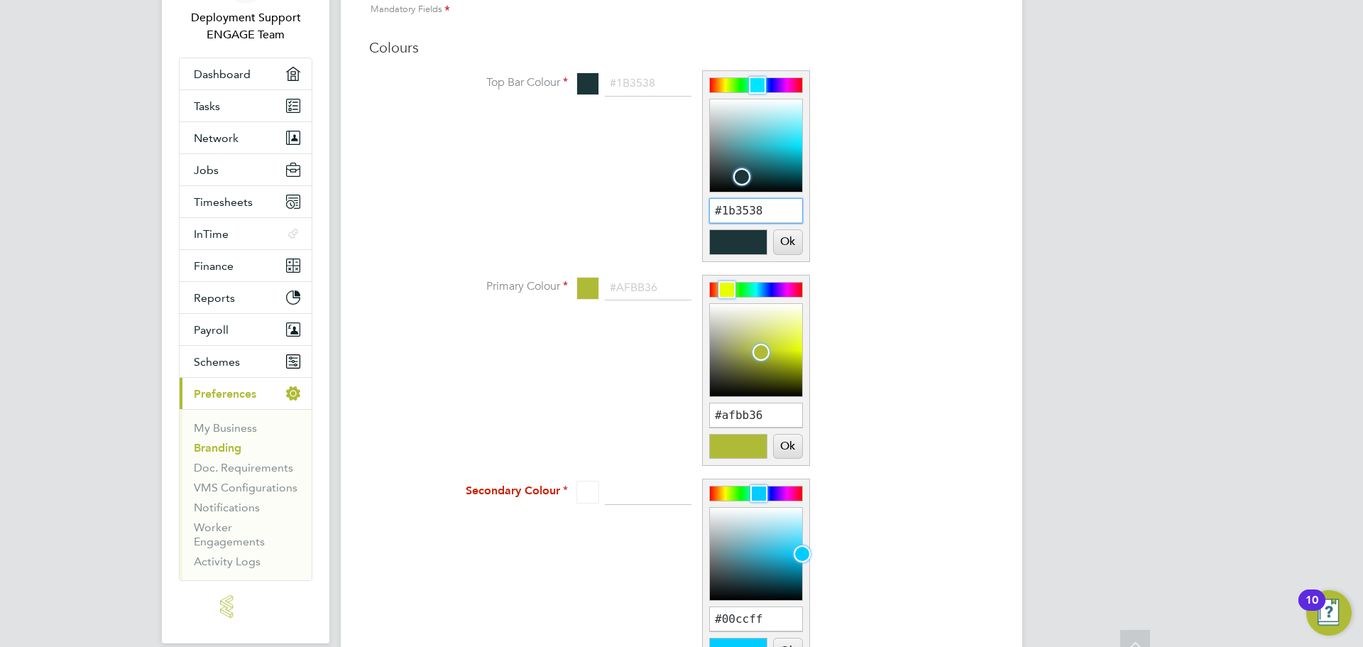
scroll to position [142, 0]
click at [741, 414] on input "#afbb36" at bounding box center [756, 415] width 92 height 24
paste input "0d8294"
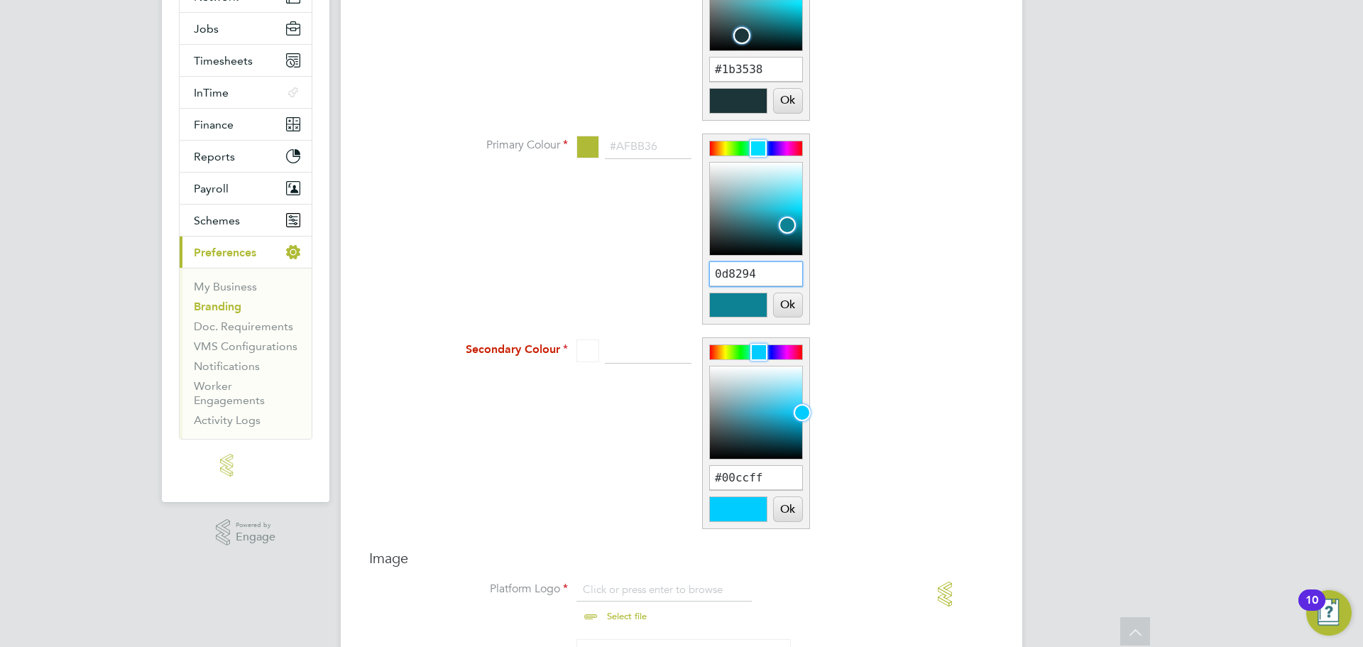
scroll to position [284, 0]
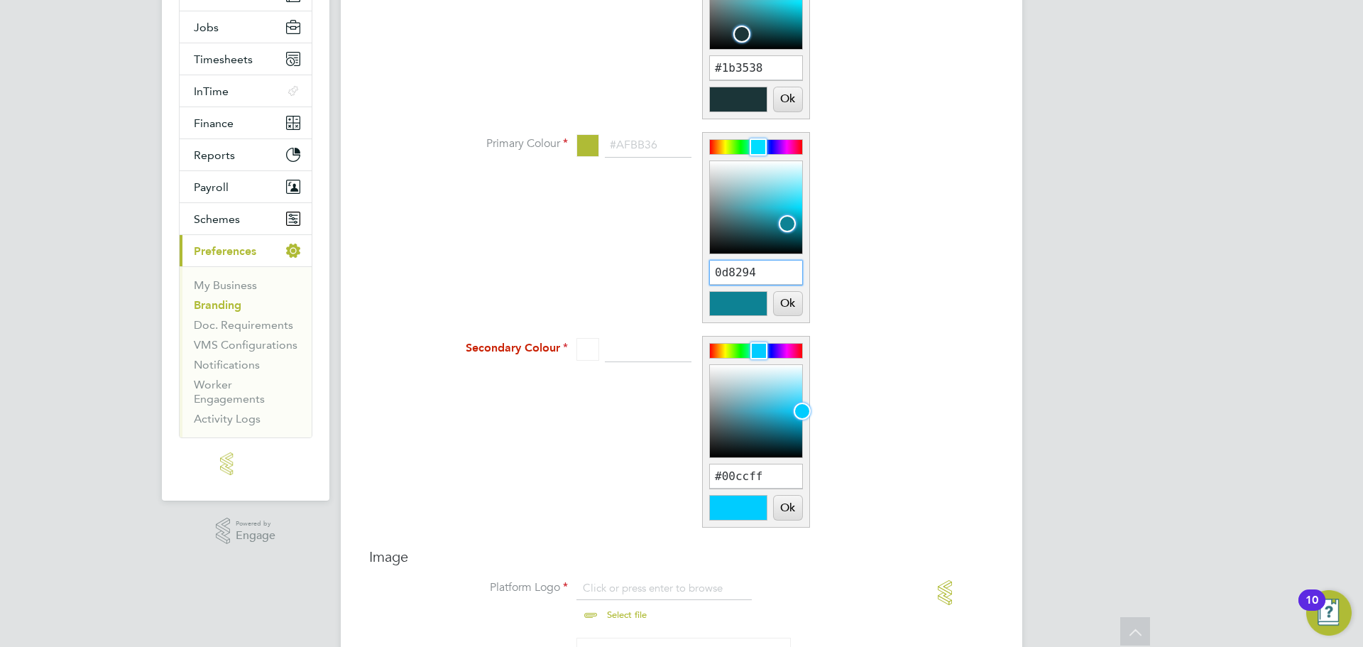
type input "0d8294"
click at [739, 479] on input "#00ccff" at bounding box center [756, 476] width 92 height 24
paste input "0d8294"
type input "0d8294"
click at [903, 449] on li "Secondary Colour 0d8294 Ok Cancel" at bounding box center [710, 439] width 568 height 205
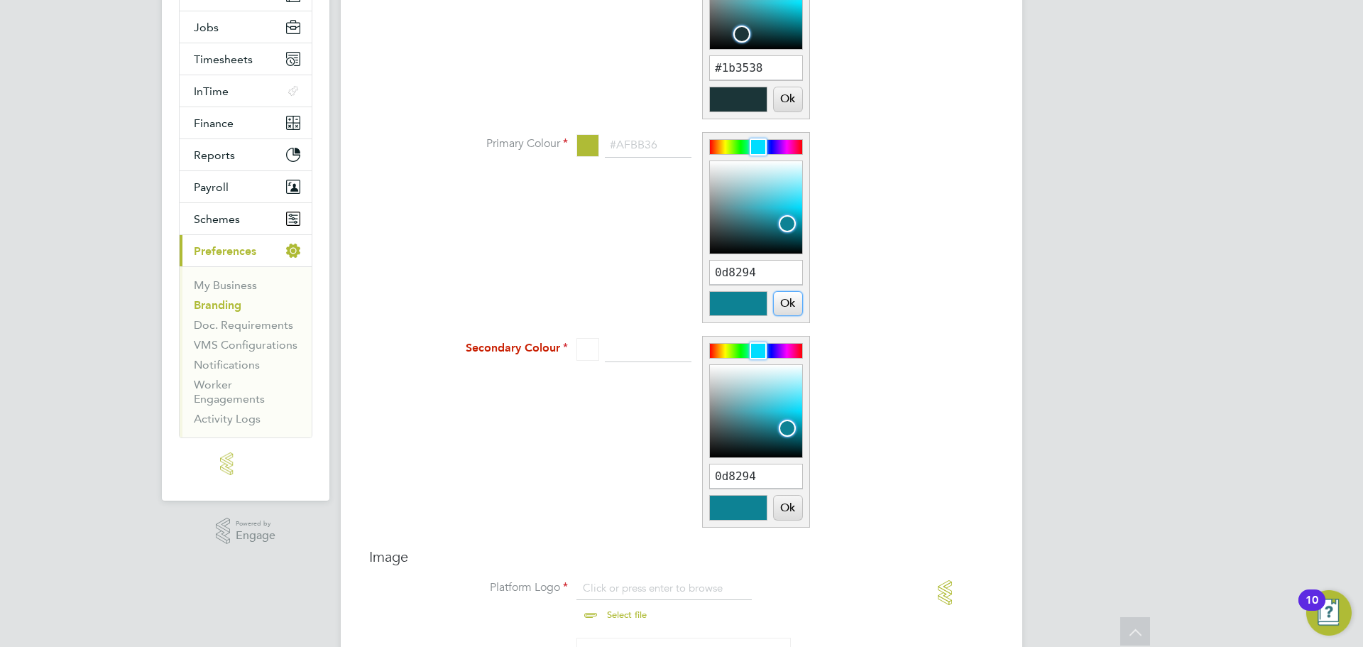
click at [786, 309] on button "Ok" at bounding box center [788, 304] width 28 height 24
type input "#0d8294"
click at [785, 514] on button "Ok" at bounding box center [788, 508] width 28 height 24
type input "#0d8294"
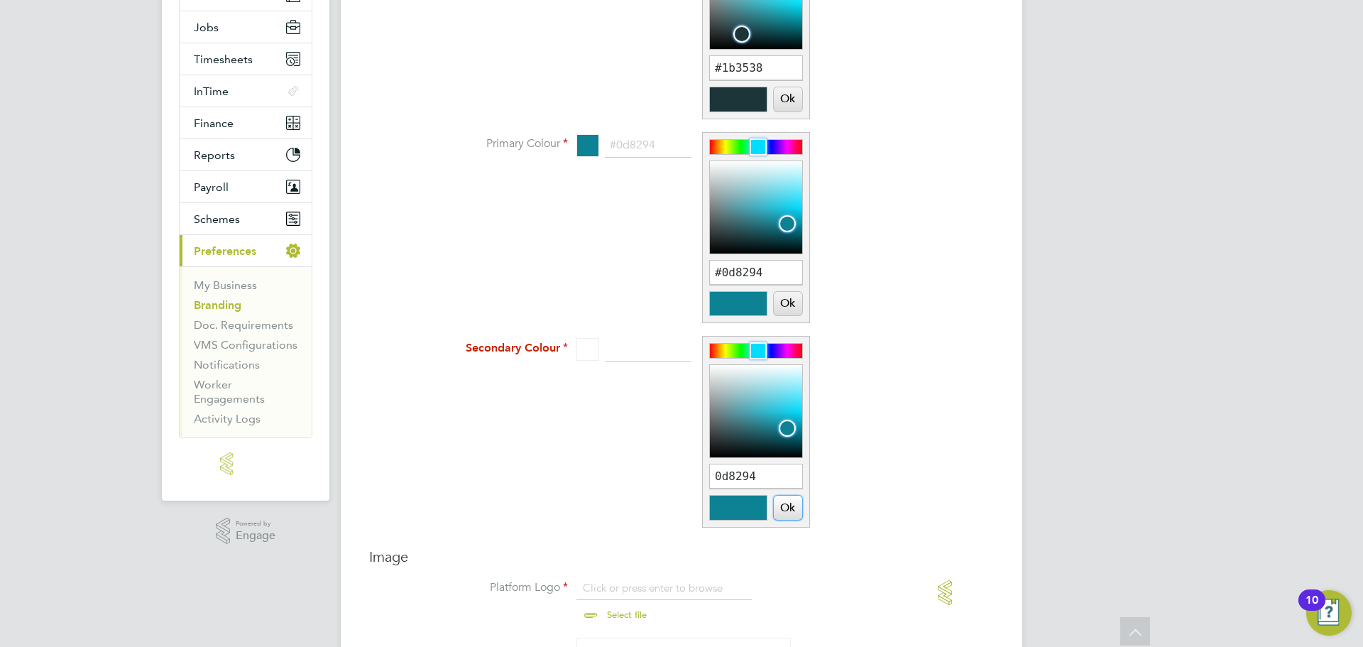
type input "#0d8294"
click at [902, 399] on li "Secondary Colour #0d8294 #0d8294 Ok Cancel" at bounding box center [710, 439] width 568 height 205
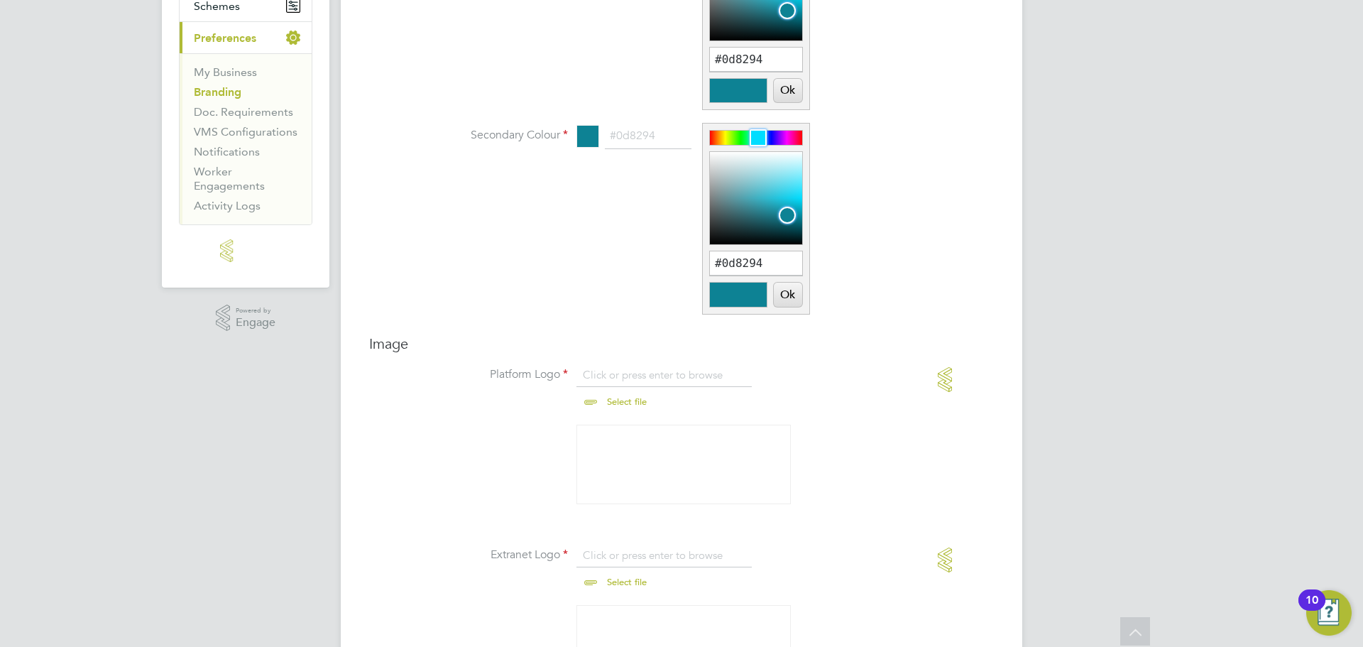
scroll to position [568, 0]
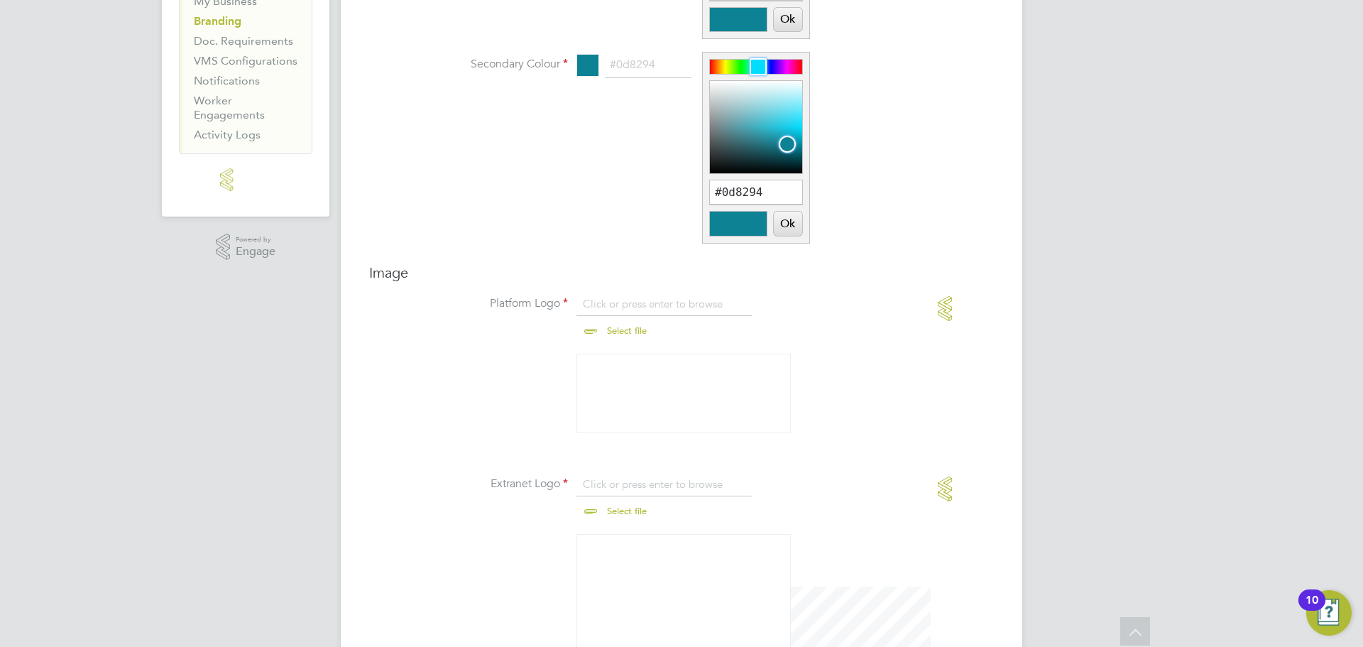
click at [623, 325] on input "file" at bounding box center [640, 318] width 223 height 43
type input "C:\fakepath\NEW LOGO HORIZONTAL.png"
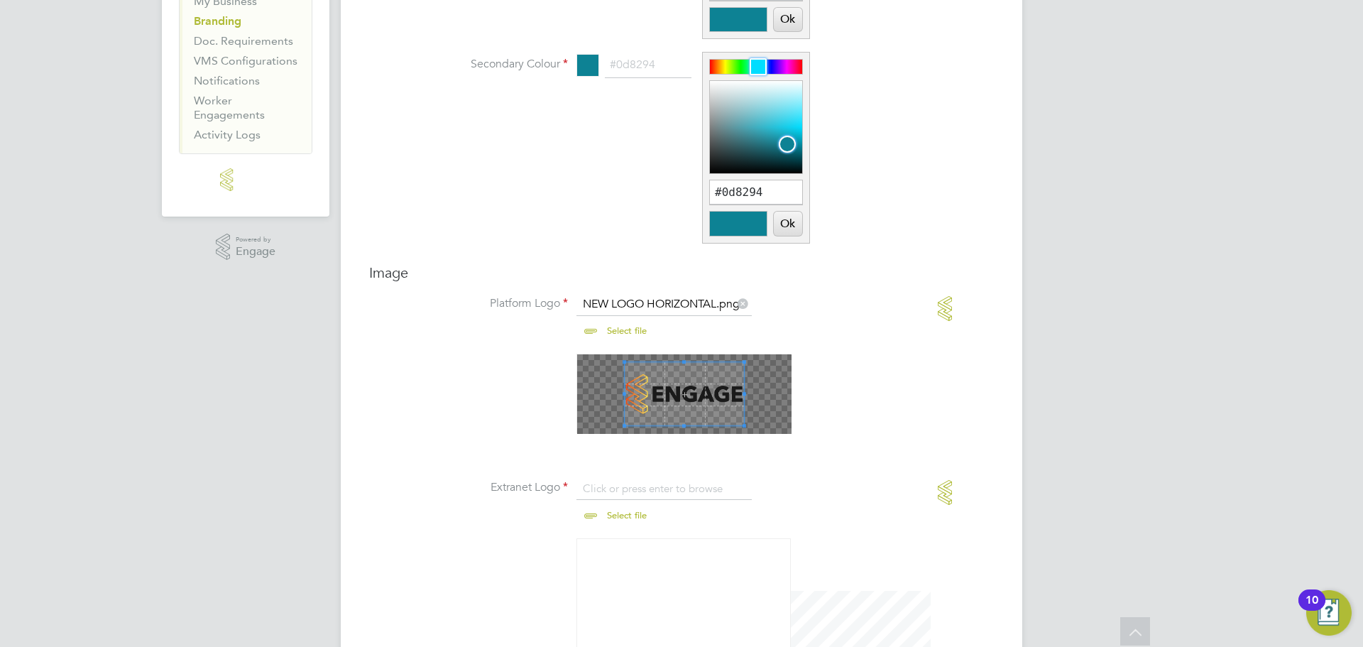
click at [893, 388] on li at bounding box center [710, 403] width 568 height 98
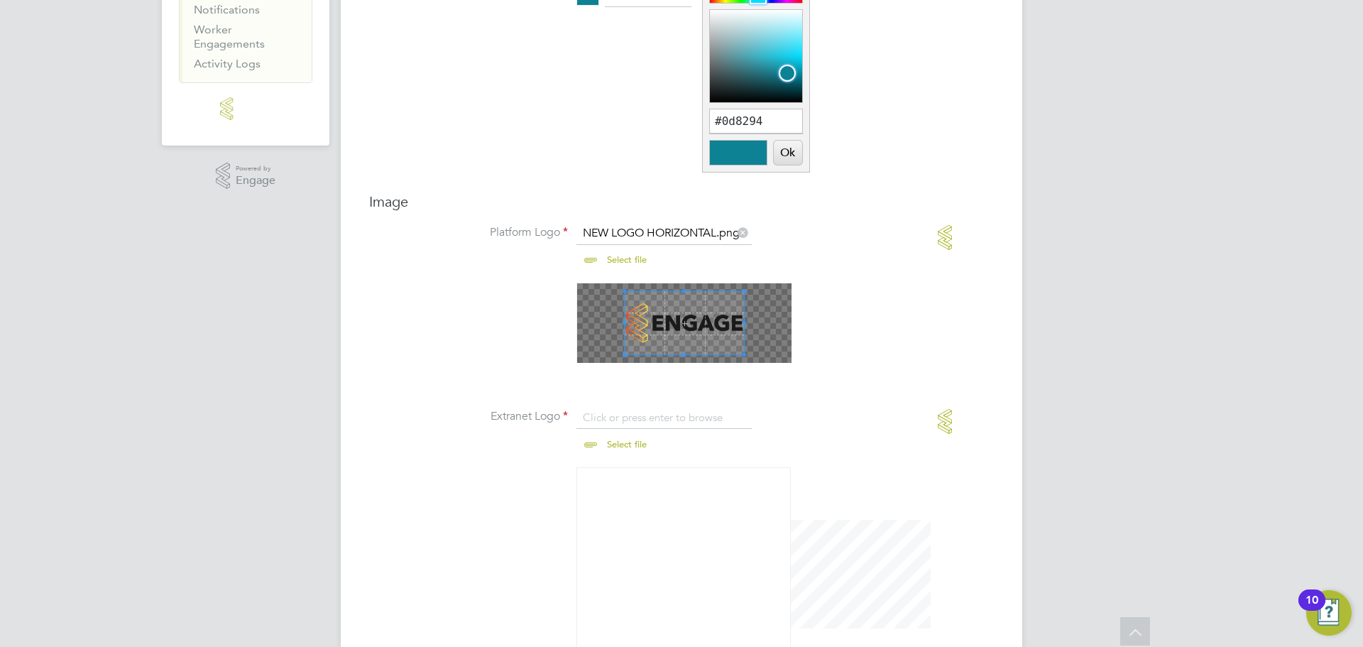
scroll to position [781, 0]
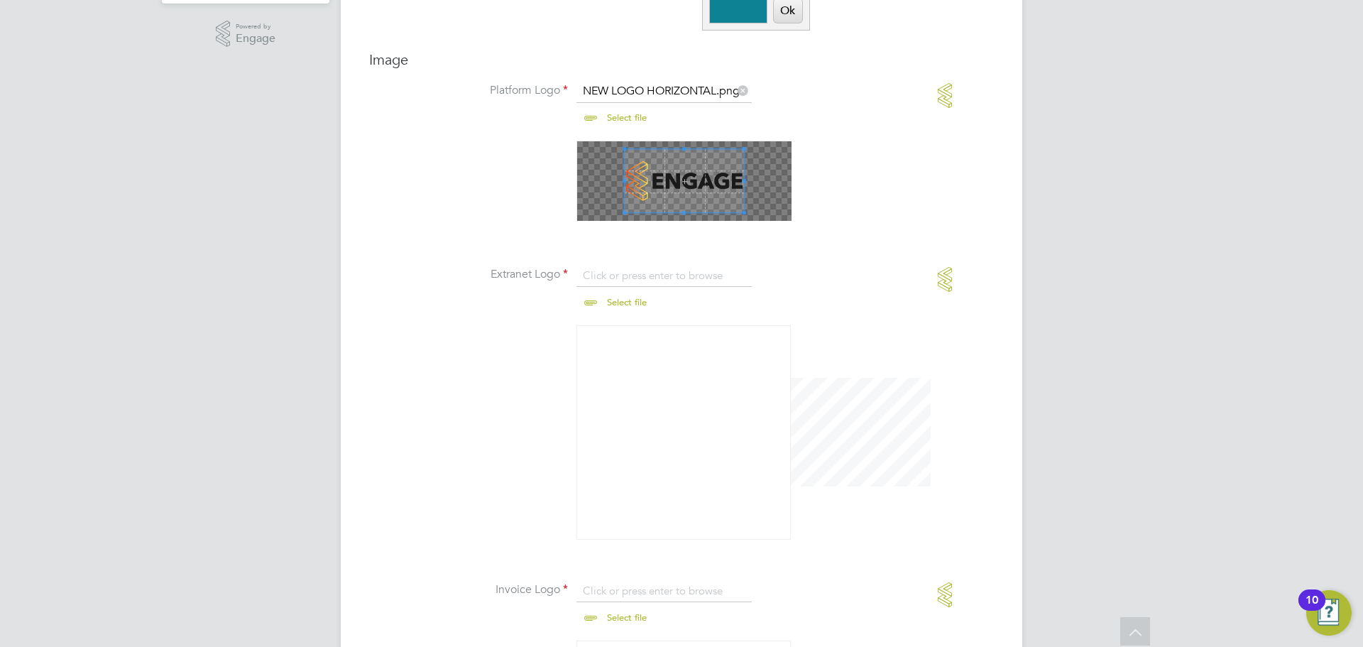
click at [620, 300] on input "file" at bounding box center [640, 289] width 223 height 43
type input "C:\fakepath\NEW LOGO squared (25).png"
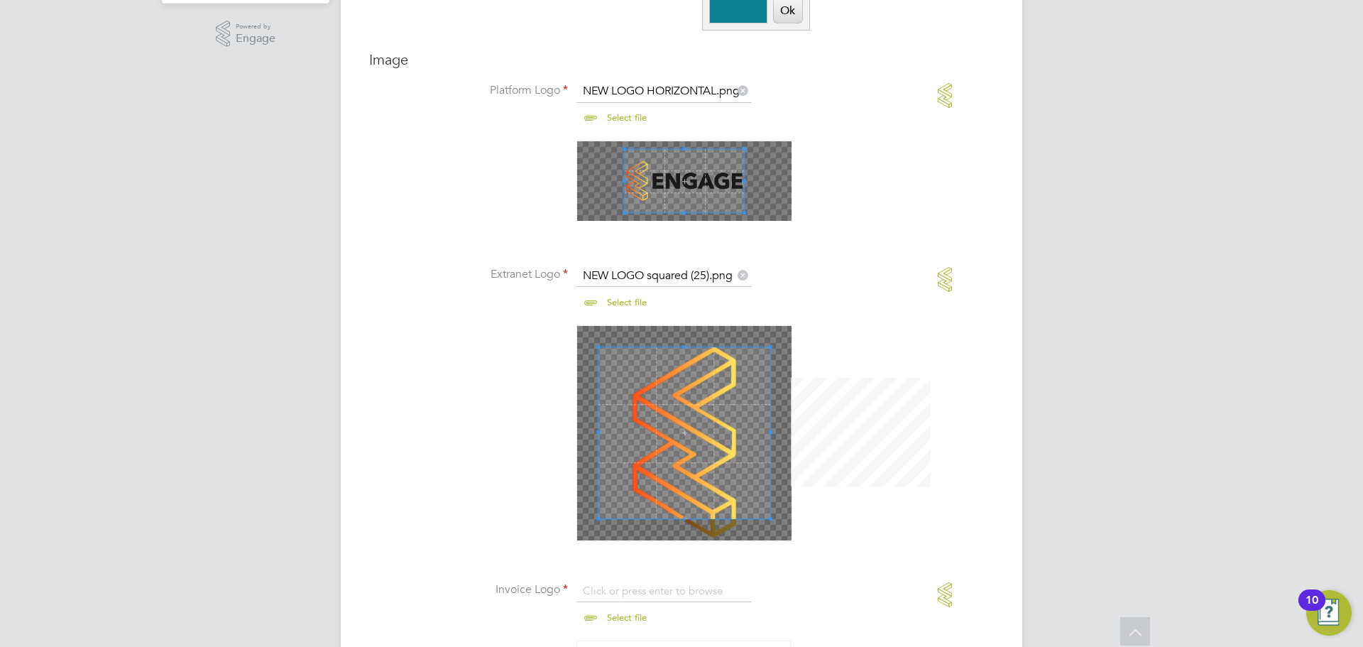
click at [741, 272] on icon at bounding box center [743, 274] width 16 height 16
click at [843, 332] on li at bounding box center [710, 439] width 568 height 229
click at [491, 414] on li at bounding box center [710, 439] width 568 height 229
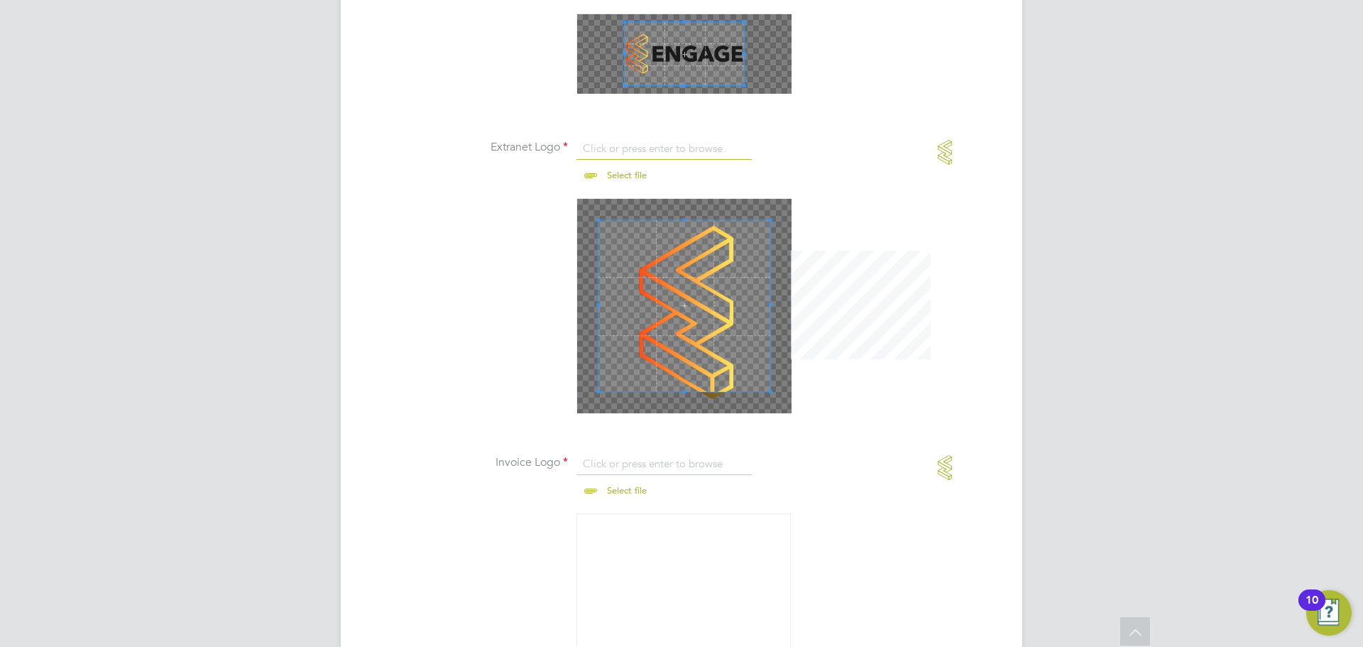
scroll to position [923, 0]
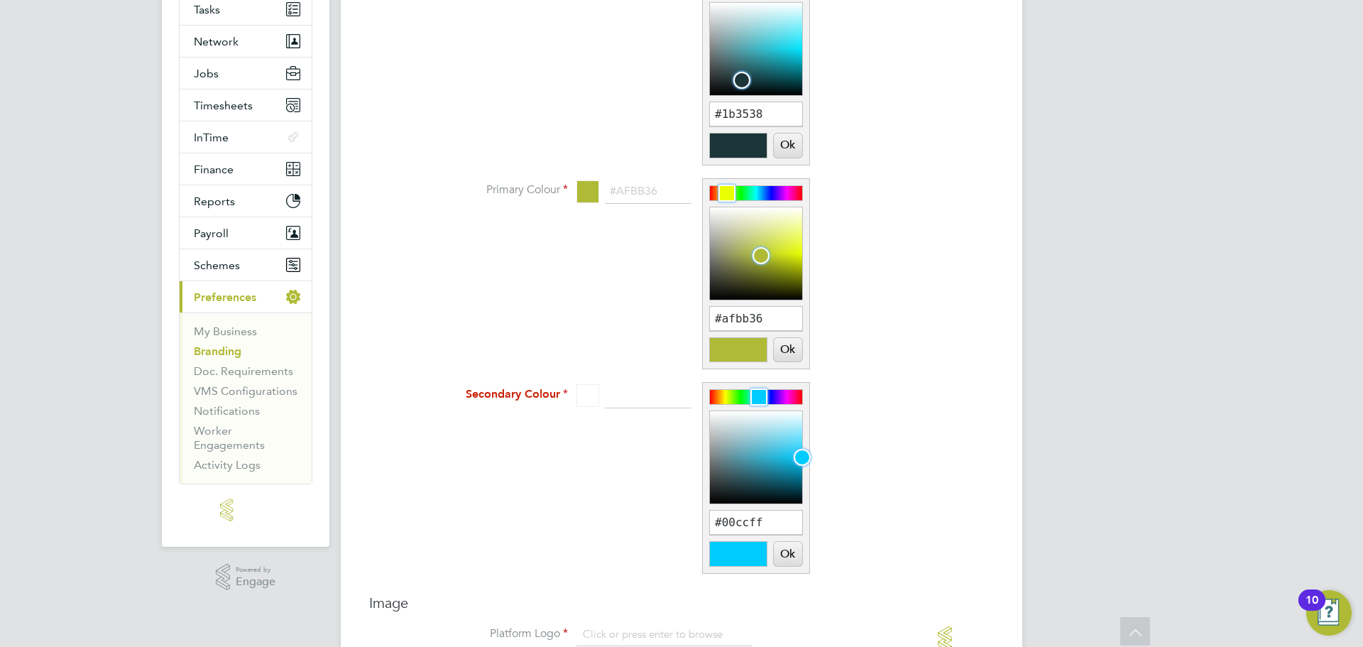
scroll to position [213, 0]
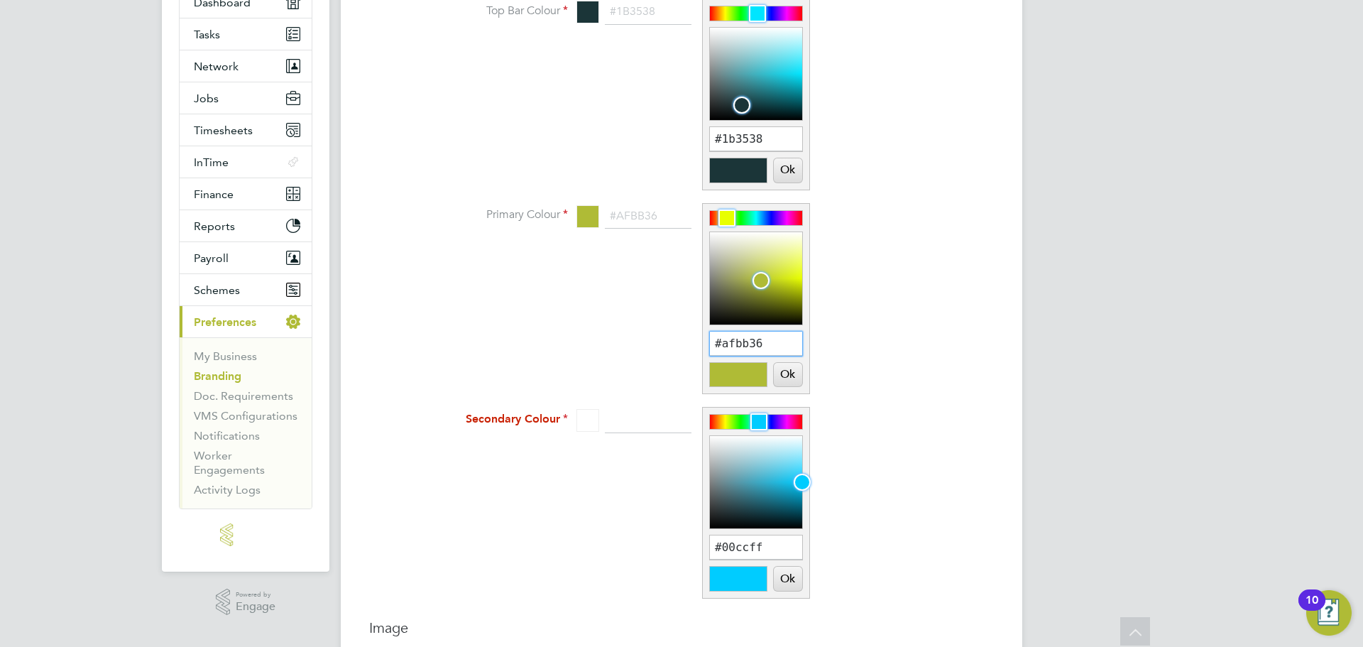
click at [757, 340] on input "#afbb36" at bounding box center [756, 344] width 92 height 24
paste input "0d8294"
type input "0d8294"
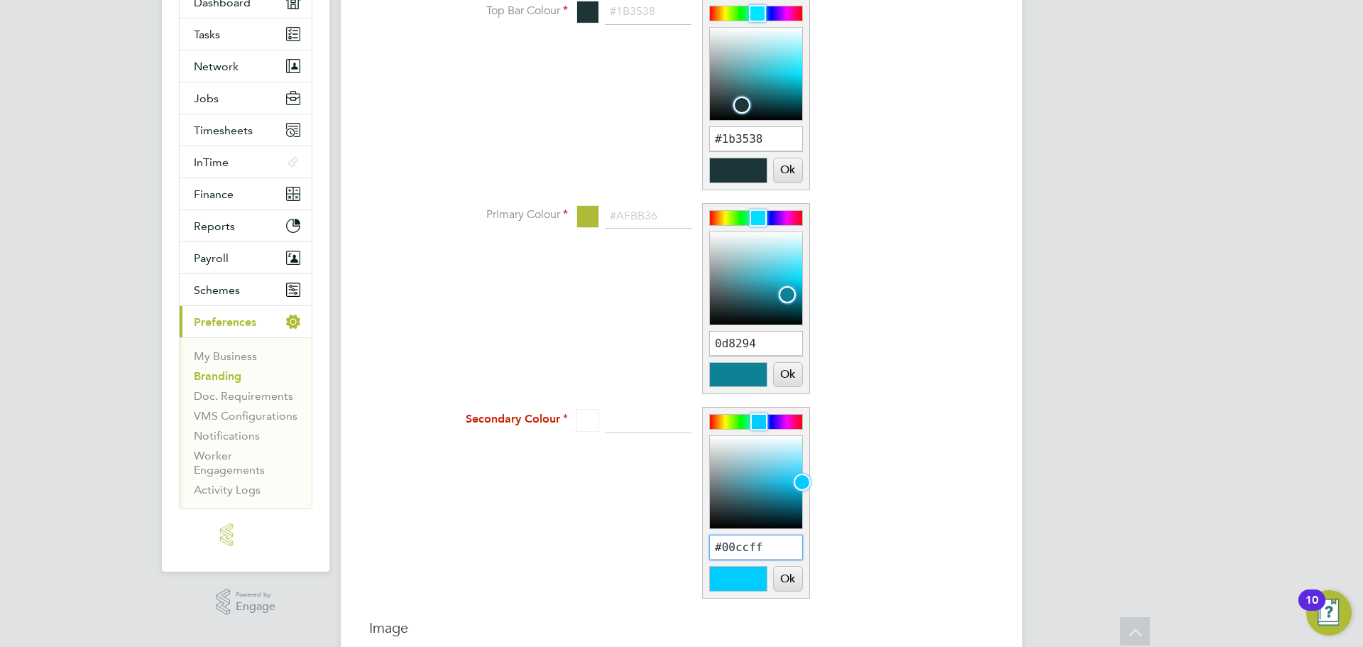
click at [743, 547] on input "#00ccff" at bounding box center [756, 547] width 92 height 24
paste input "0d8294"
type input "0d8294"
click at [785, 380] on button "Ok" at bounding box center [788, 375] width 28 height 24
type input "#0d8294"
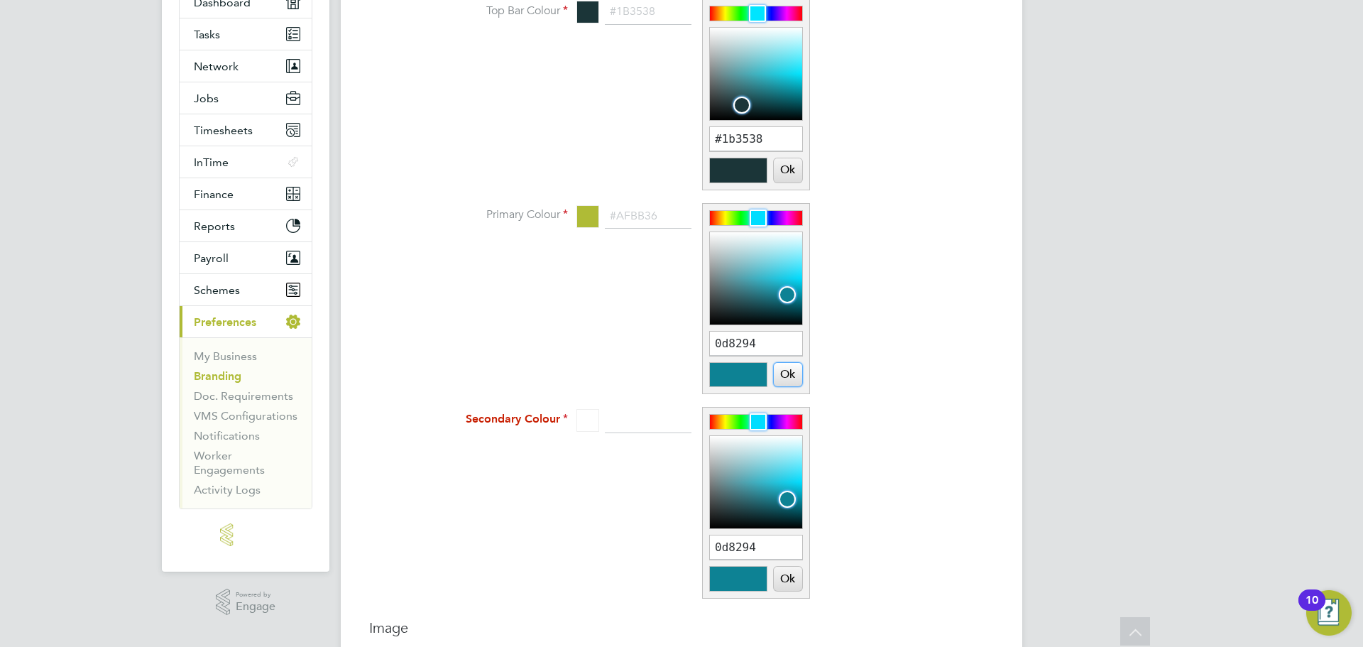
type input "#0d8294"
click at [788, 584] on button "Ok" at bounding box center [788, 579] width 28 height 24
type input "#0d8294"
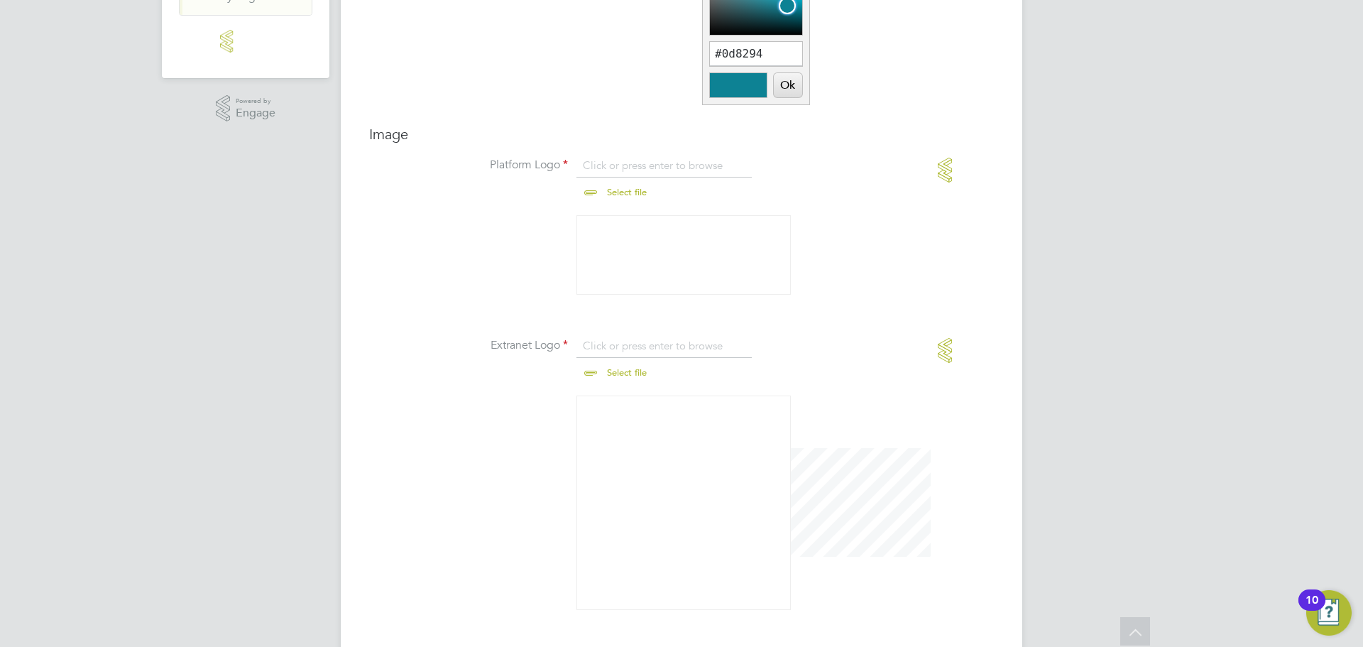
scroll to position [710, 0]
click at [615, 179] on input "file" at bounding box center [640, 176] width 223 height 43
type input "C:\fakepath\NEW LOGO HORIZONTAL.png"
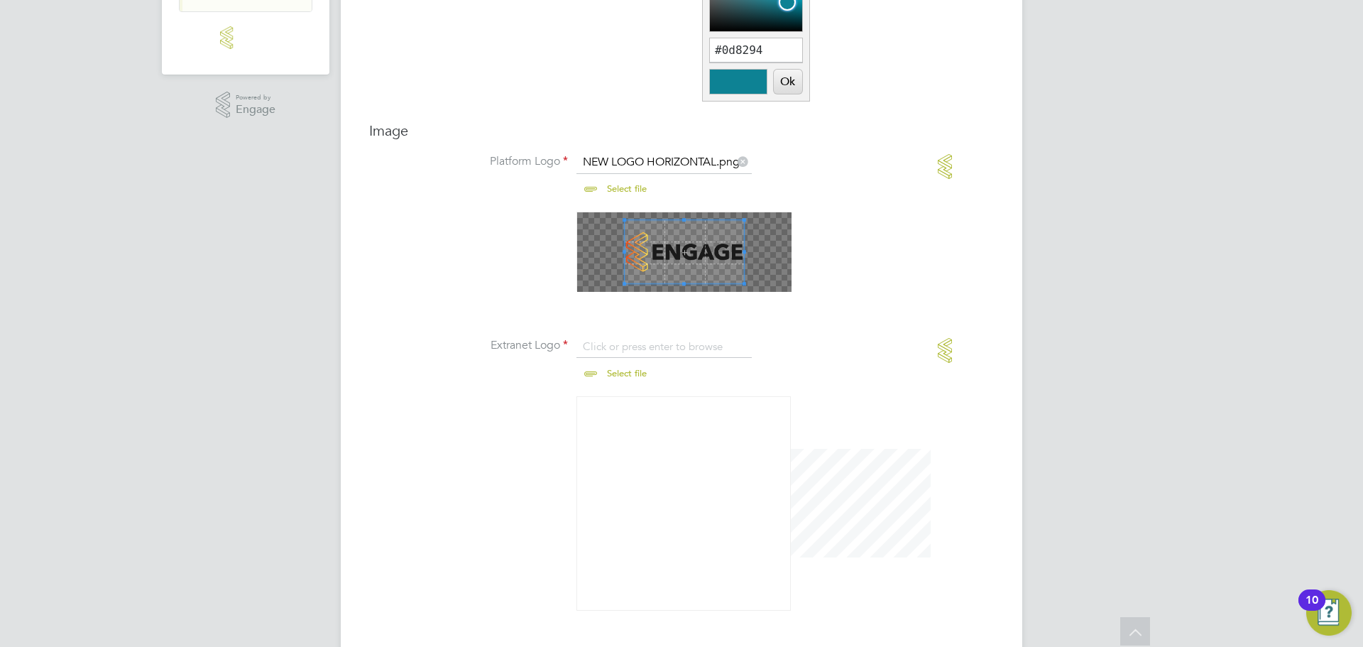
click at [851, 393] on li "Extranet Logo Click or press enter to browse Select file Drop your file here" at bounding box center [710, 367] width 568 height 58
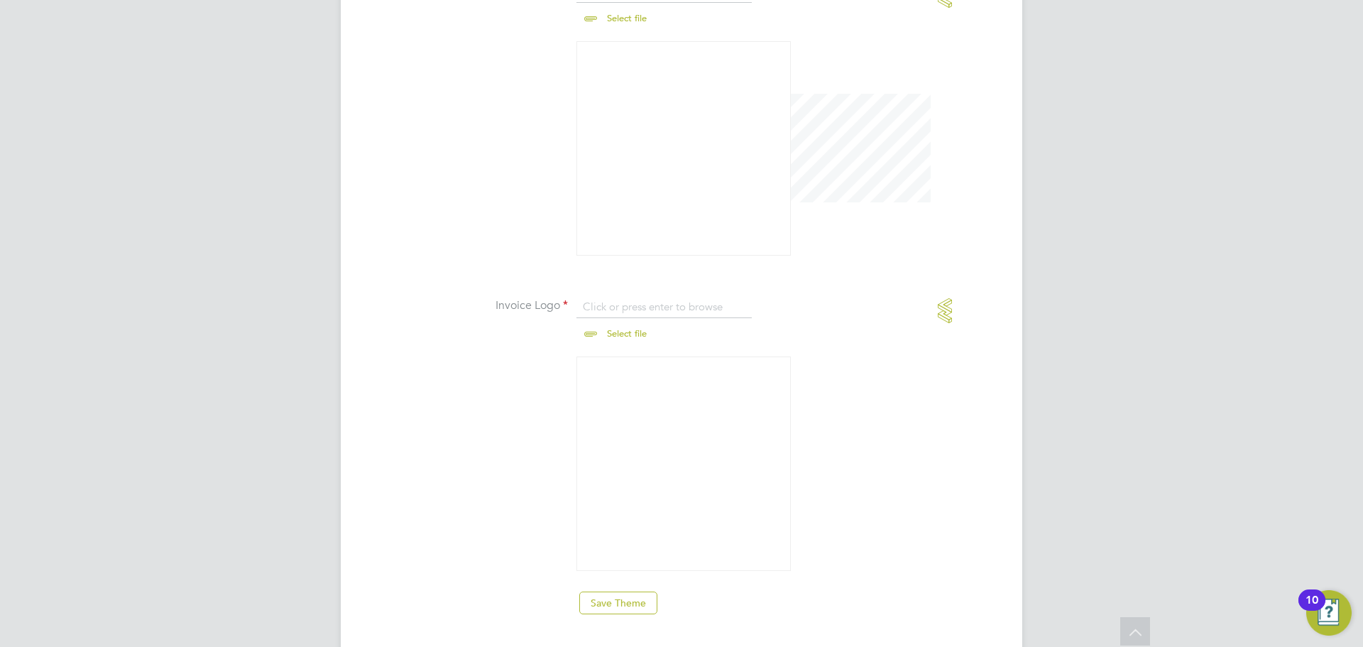
scroll to position [1104, 0]
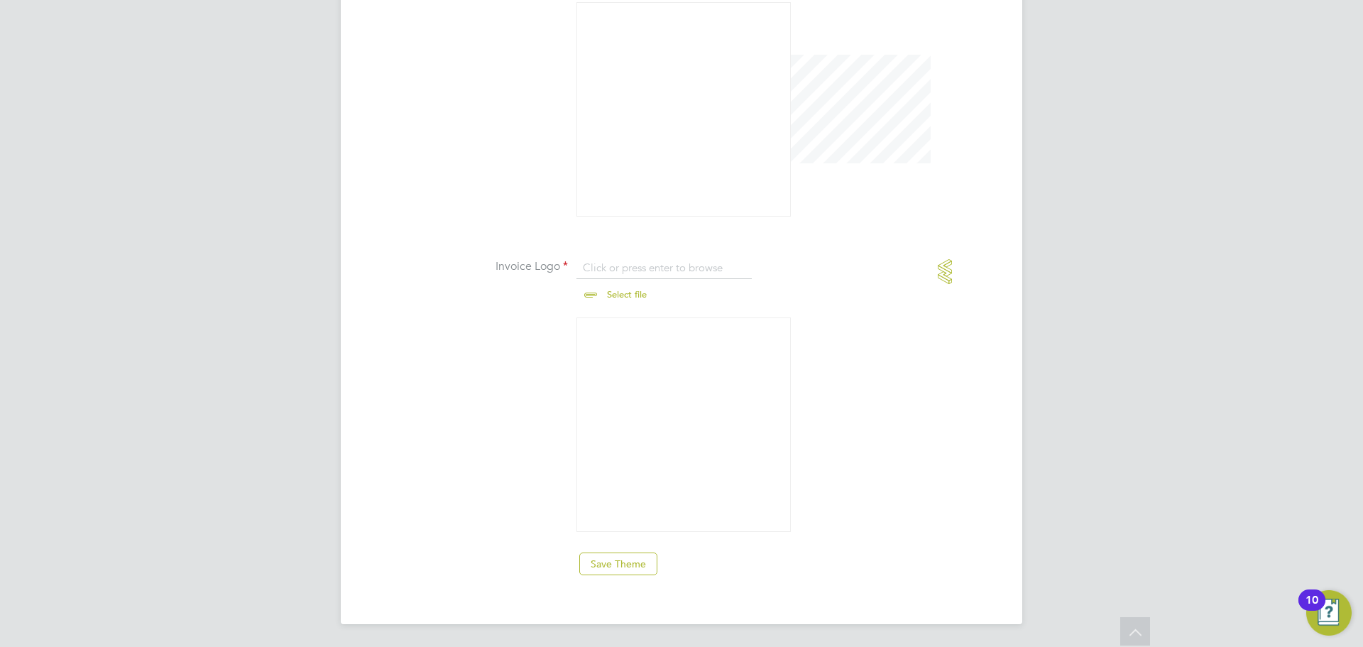
click at [614, 289] on input "file" at bounding box center [640, 282] width 223 height 43
type input "C:\fakepath\nextechlogo.png"
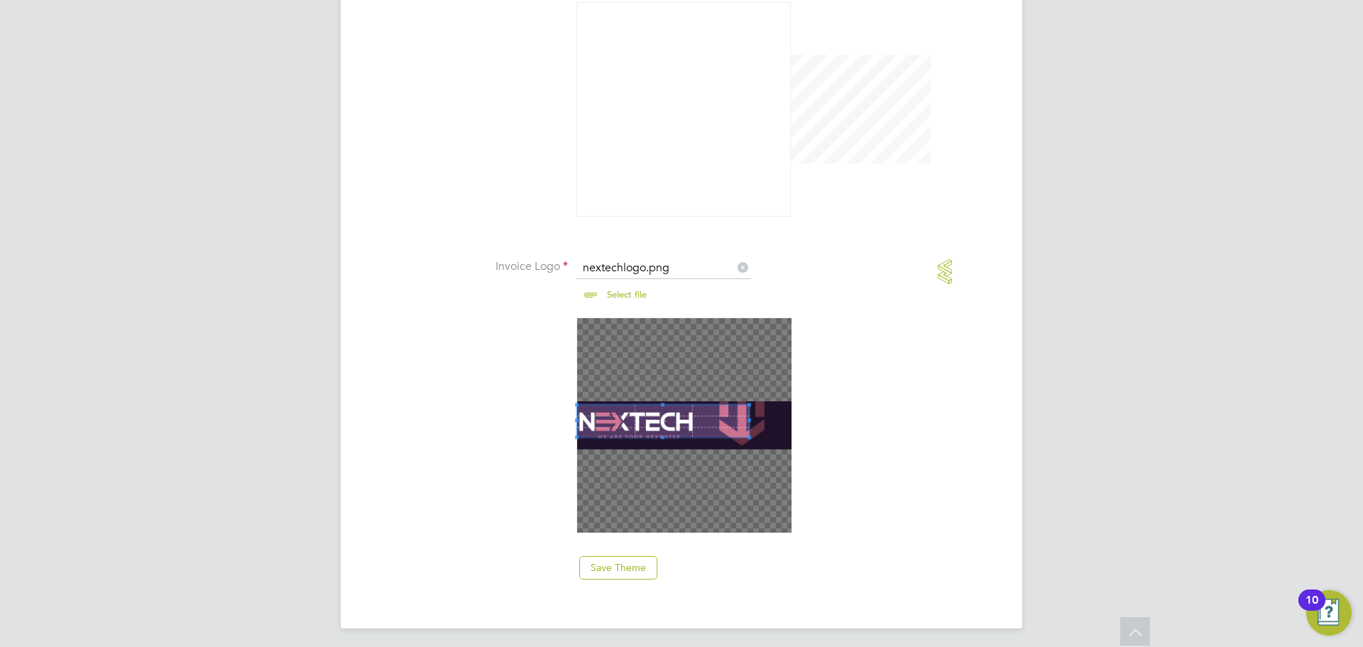
click at [679, 420] on span at bounding box center [663, 421] width 172 height 32
click at [675, 416] on span at bounding box center [663, 424] width 172 height 32
click at [700, 425] on span at bounding box center [699, 424] width 4 height 4
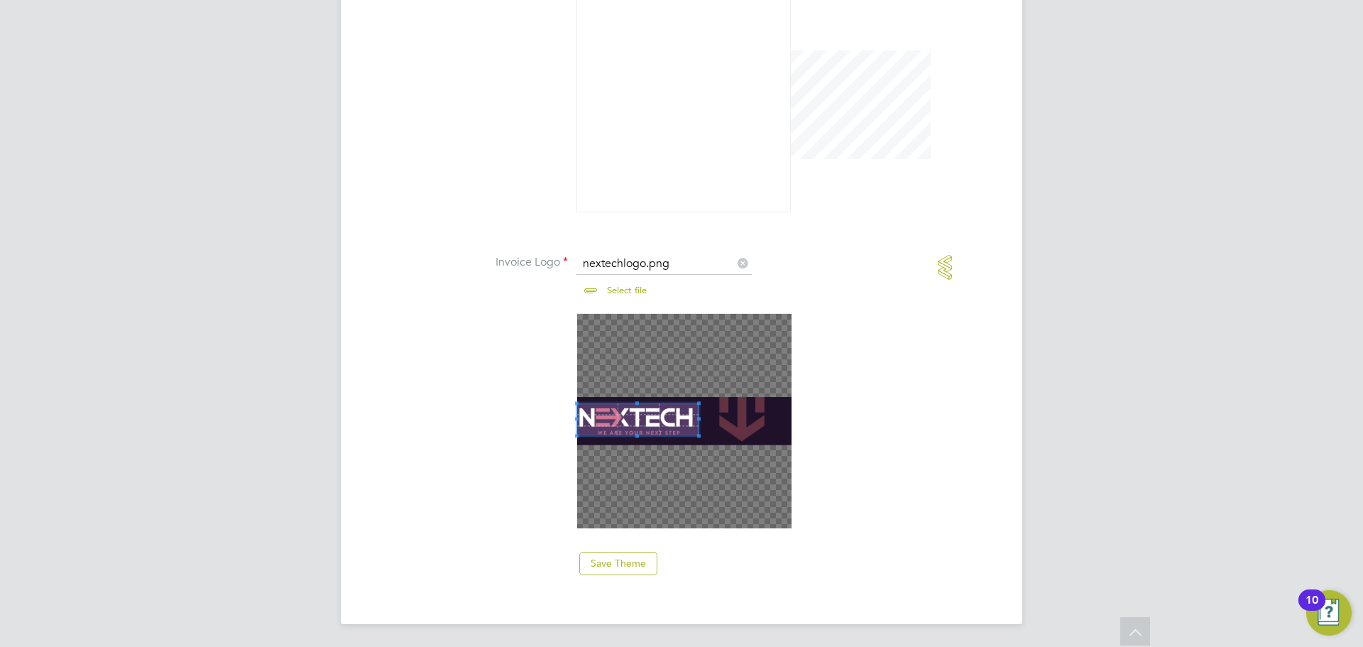
click at [852, 486] on li at bounding box center [710, 429] width 568 height 233
click at [621, 572] on button "Save Theme" at bounding box center [618, 563] width 78 height 23
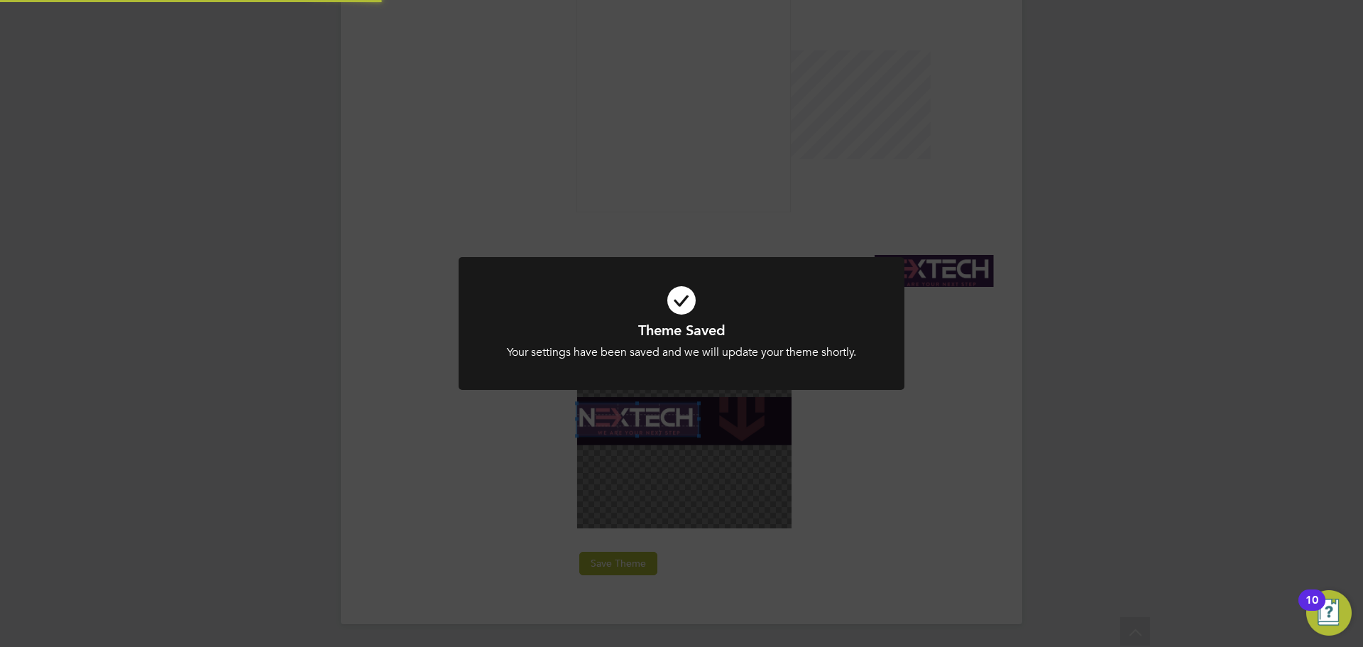
scroll to position [19, 176]
click at [205, 349] on div "Theme Saved Your settings have been saved and we will update your theme shortly…" at bounding box center [681, 323] width 1363 height 647
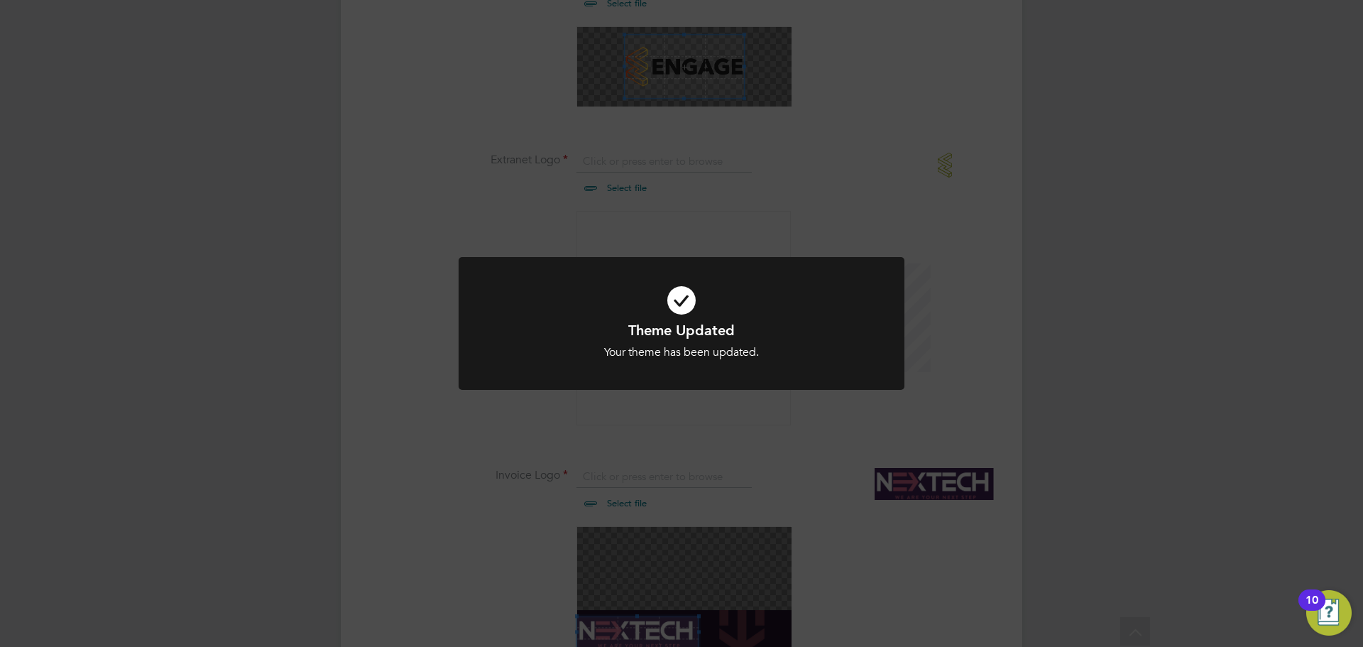
click at [337, 388] on div "Theme Updated Your theme has been updated. Cancel Okay" at bounding box center [681, 323] width 1363 height 647
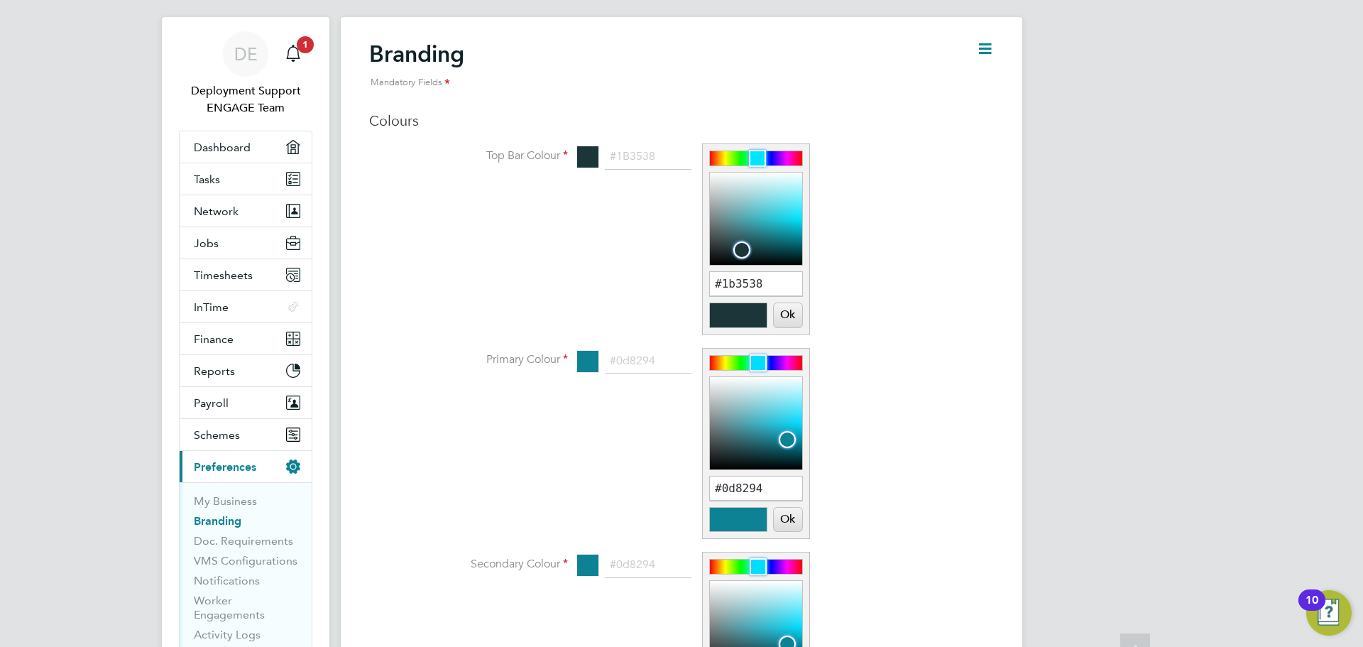
scroll to position [0, 0]
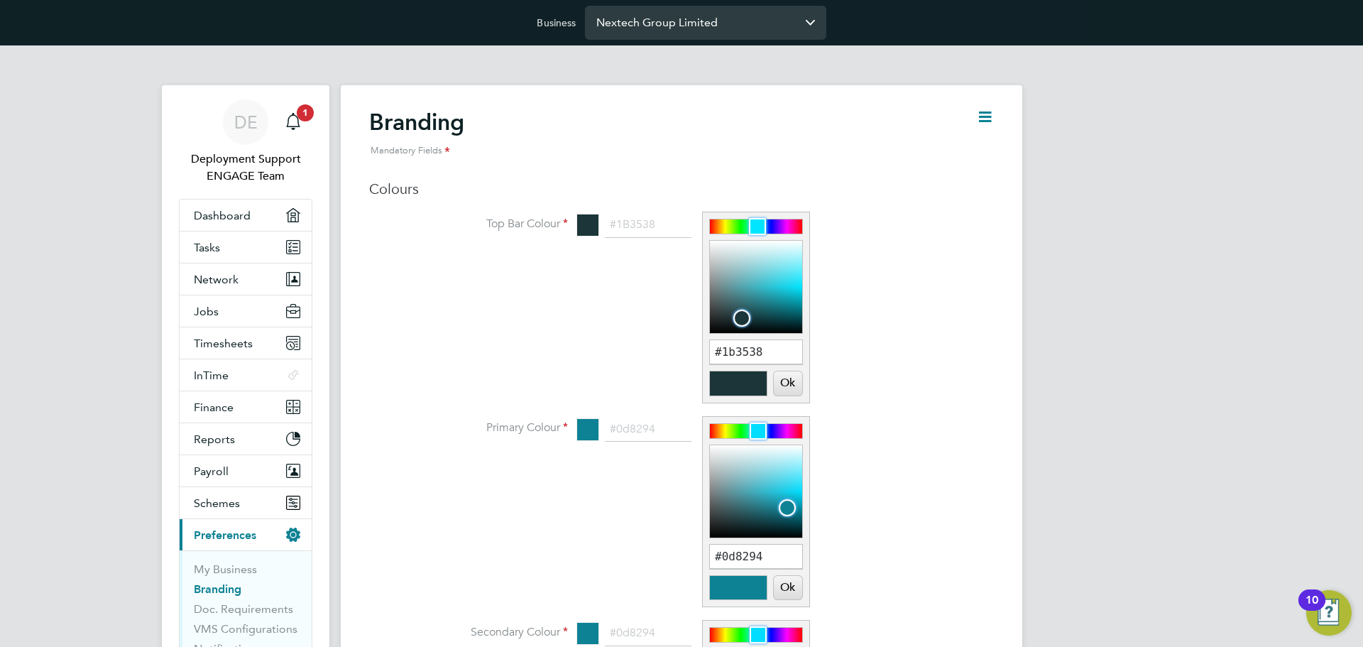
click at [632, 27] on input "Nextech Group Limited" at bounding box center [705, 22] width 241 height 33
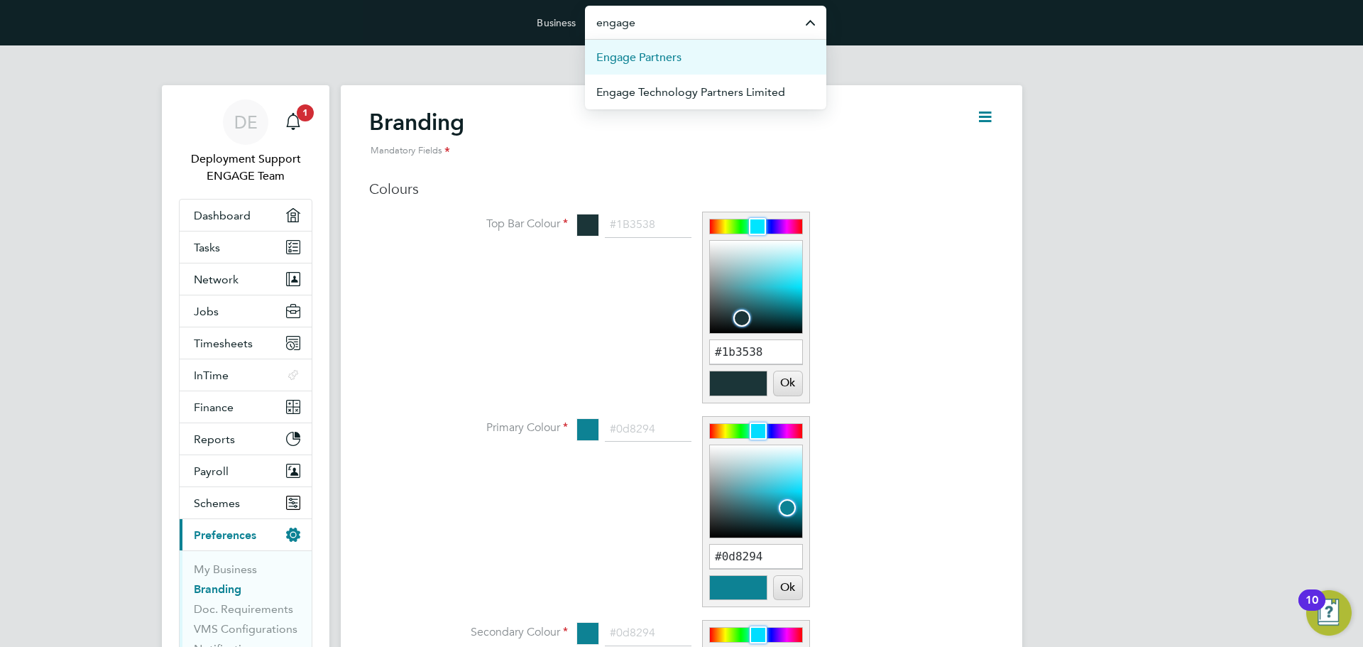
click at [647, 55] on span "Engage Partners" at bounding box center [638, 57] width 85 height 17
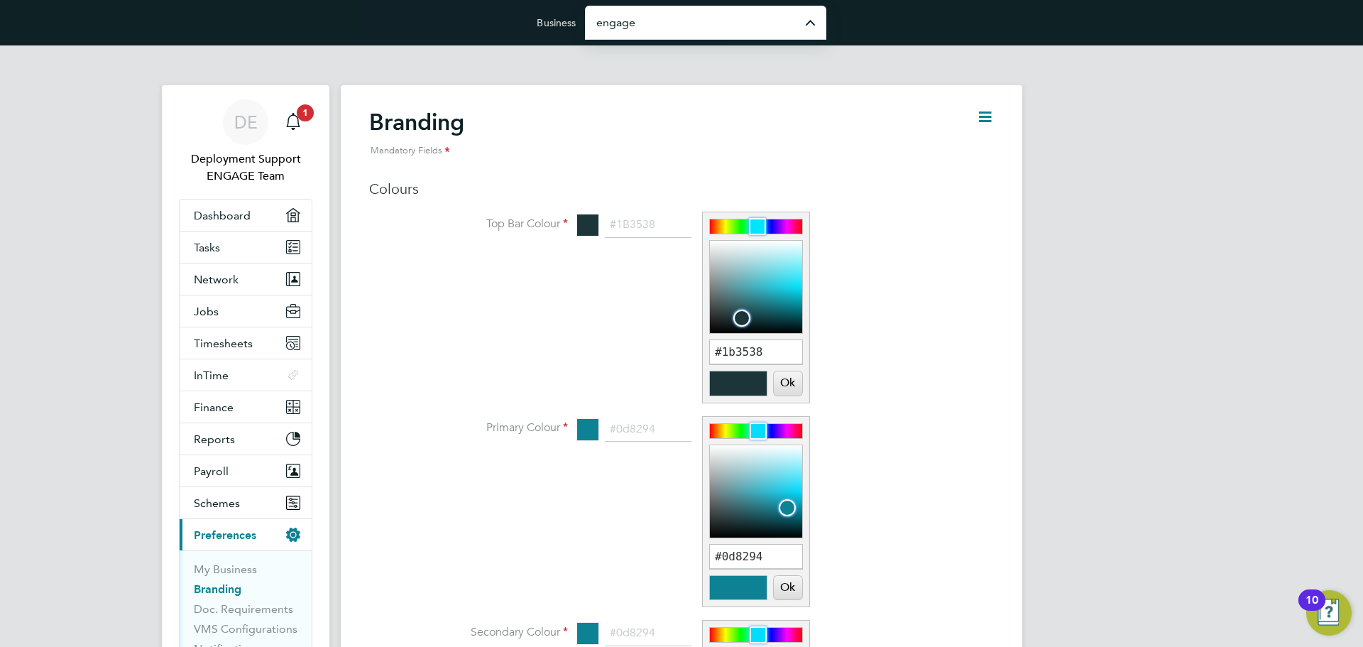
type input "Engage Partners"
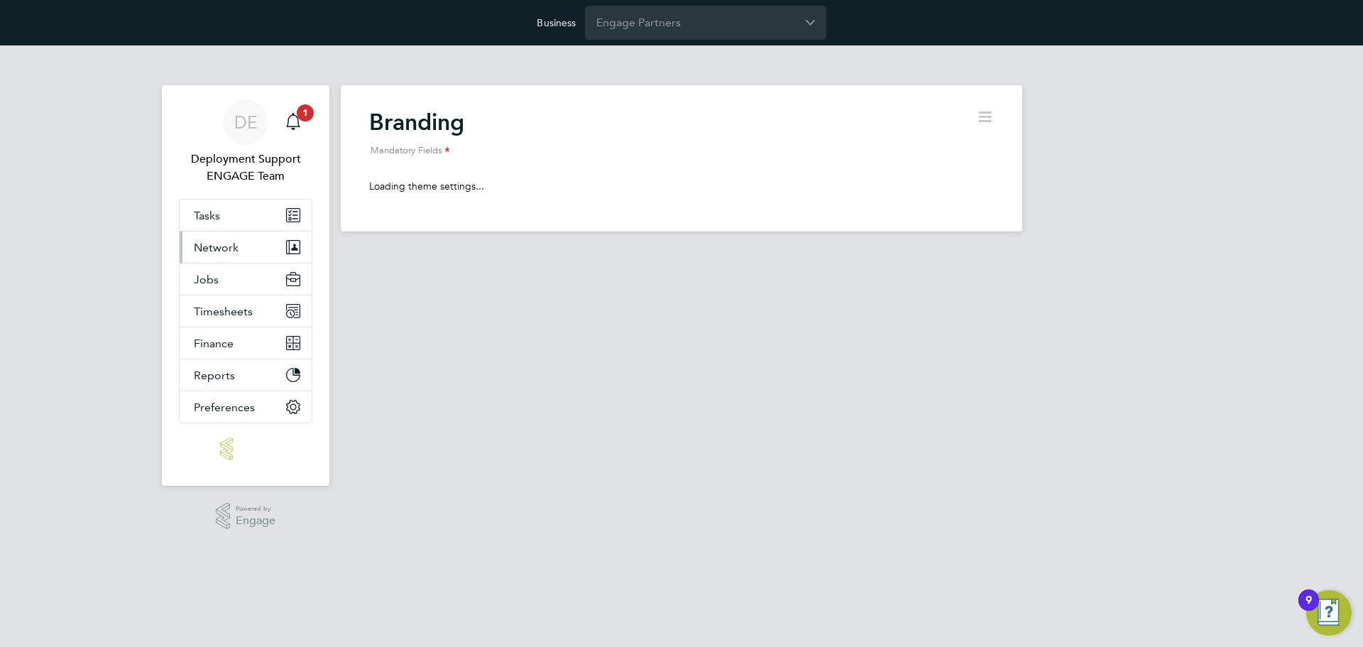
click at [281, 254] on button "Network" at bounding box center [246, 246] width 132 height 31
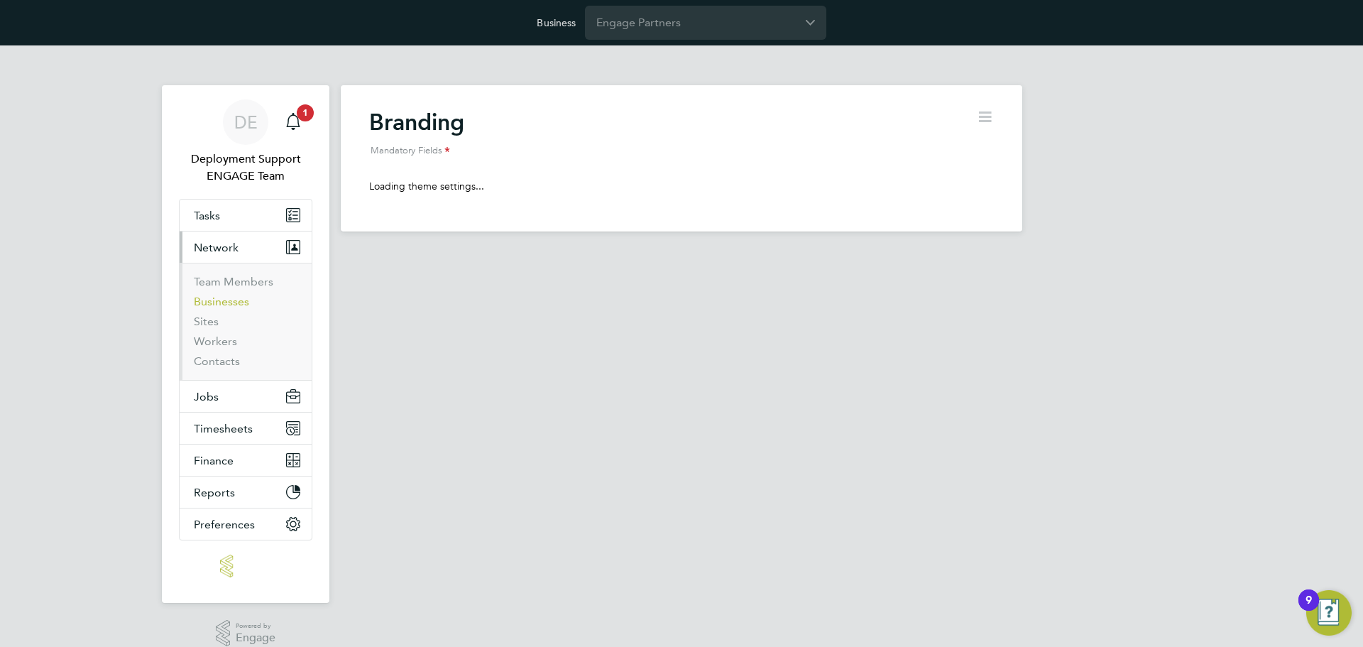
click at [218, 300] on link "Businesses" at bounding box center [221, 301] width 55 height 13
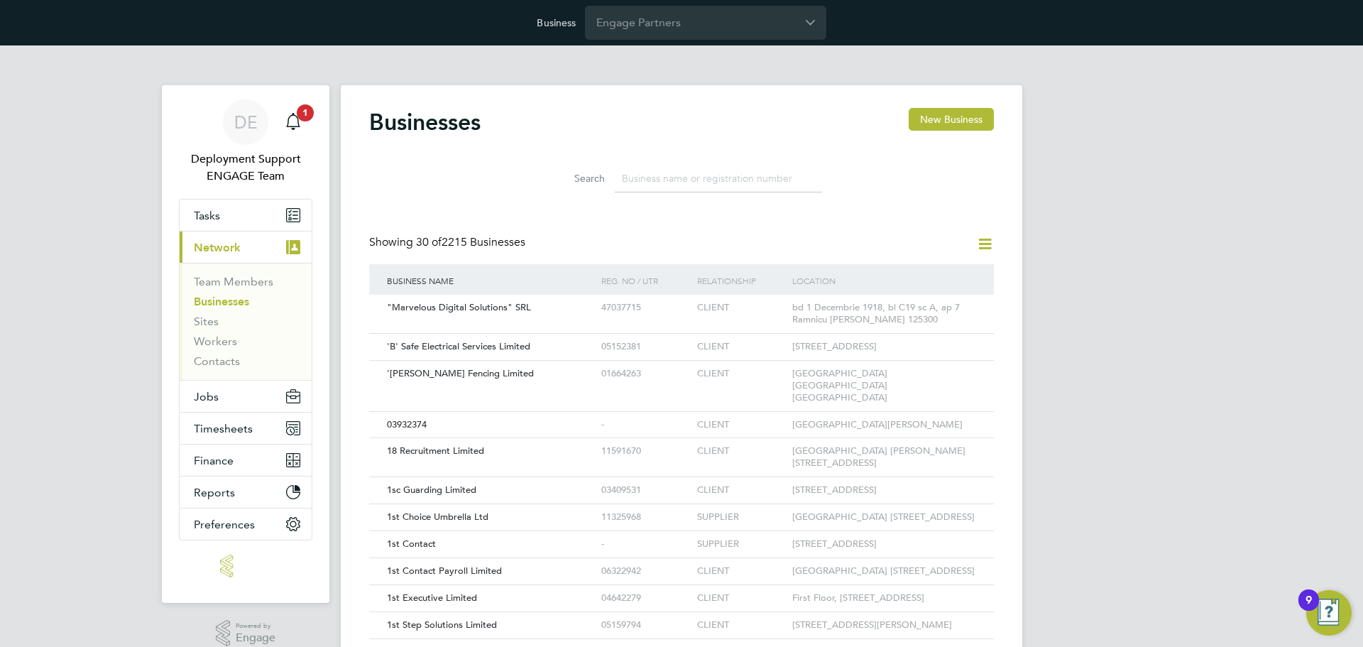
click at [736, 180] on input at bounding box center [718, 179] width 207 height 28
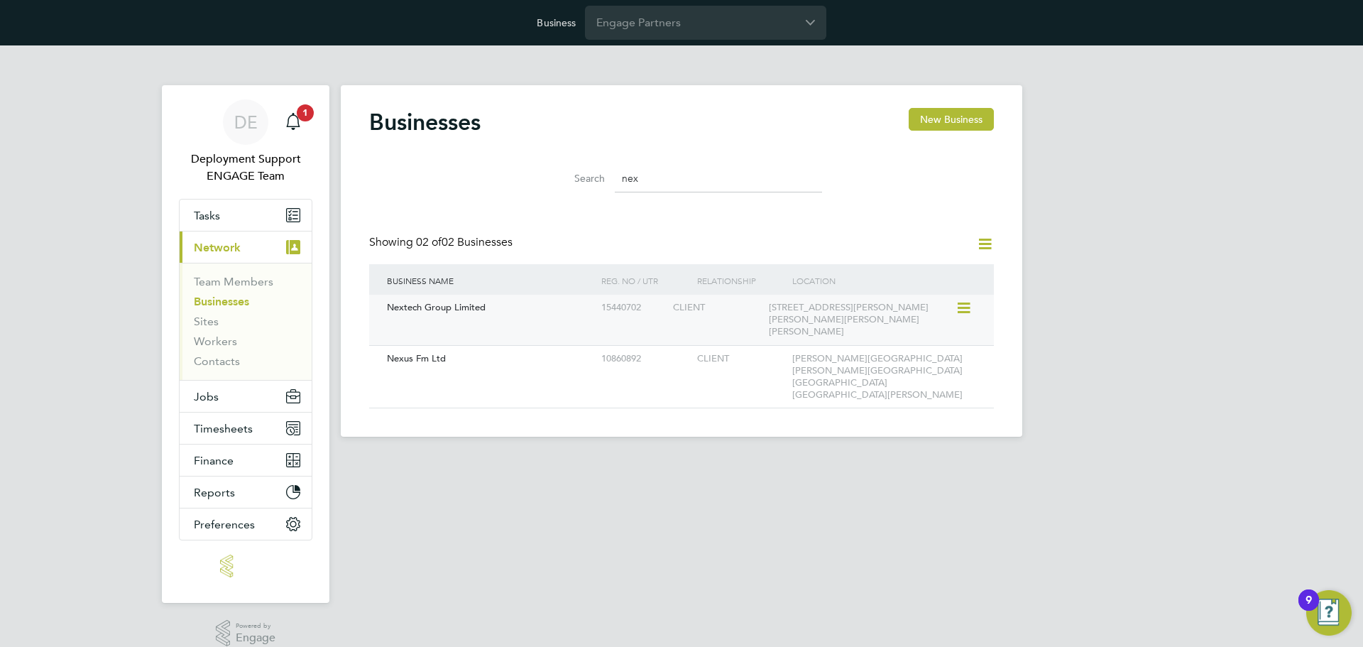
type input "nex"
click at [925, 312] on div "3 Mellor Road Cheadle Hulme Cheadle SK8 5AT" at bounding box center [861, 320] width 191 height 50
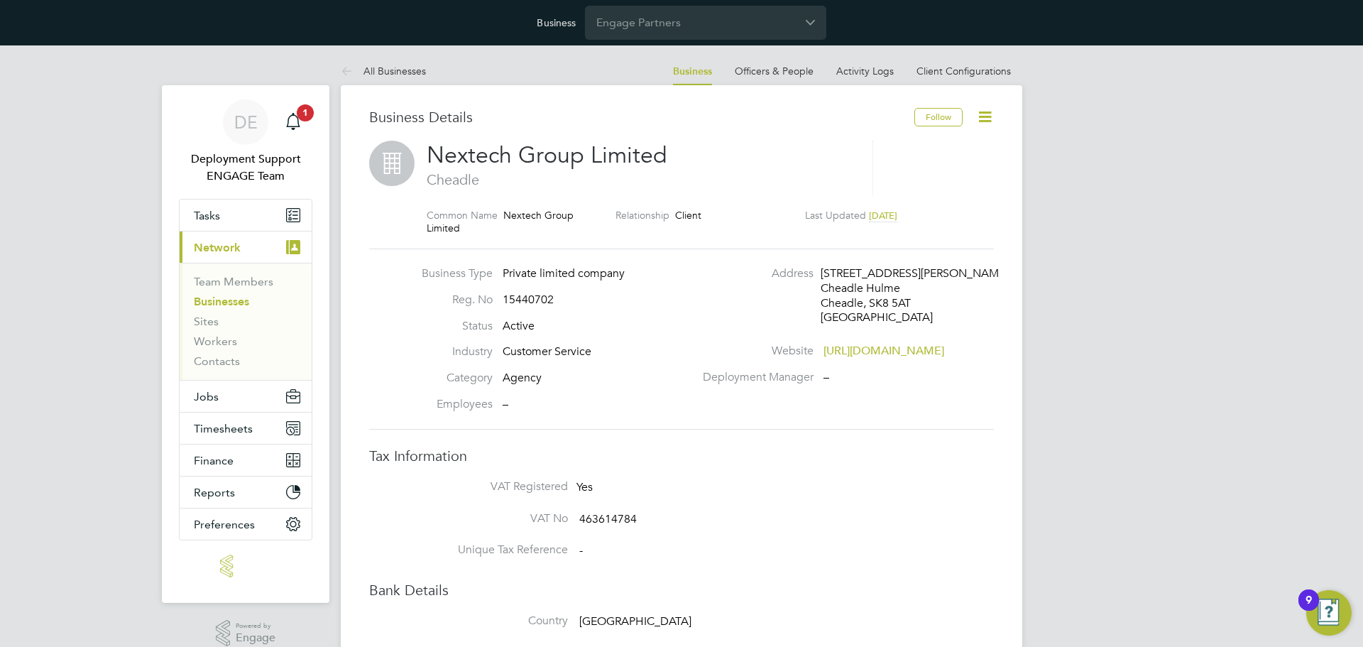
click at [990, 110] on icon at bounding box center [985, 117] width 18 height 18
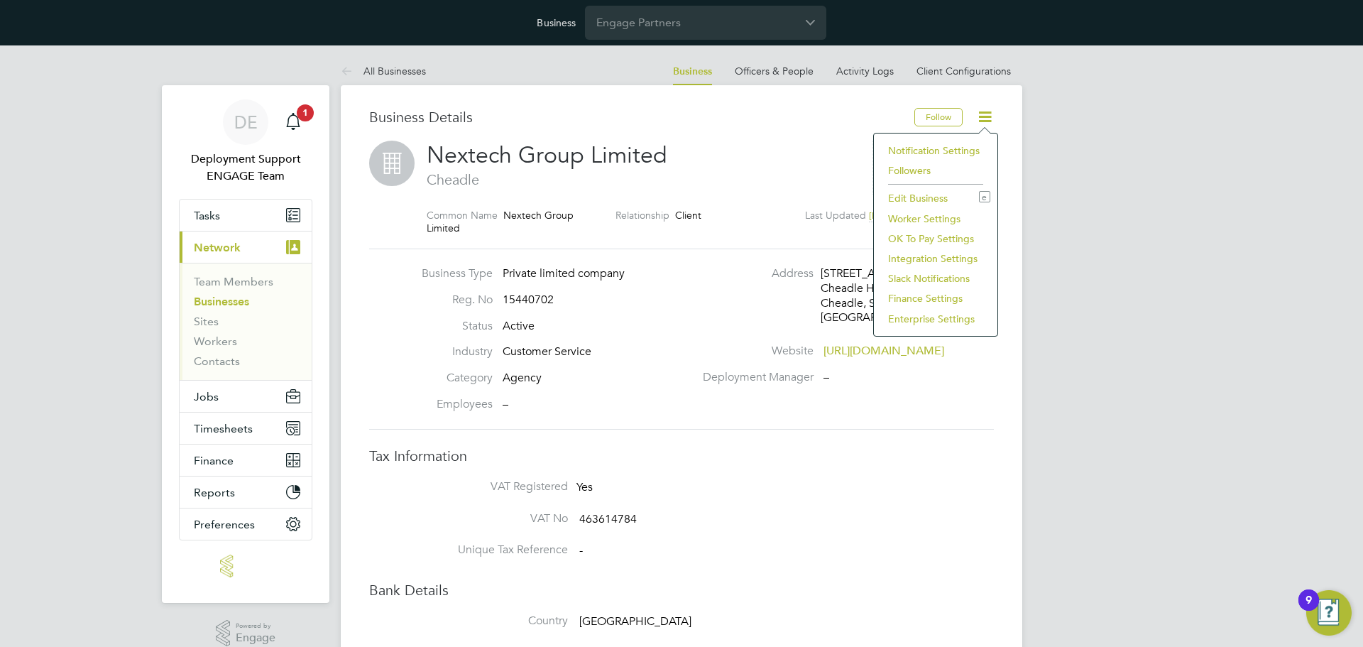
click at [898, 218] on li "Worker Settings" at bounding box center [935, 219] width 109 height 20
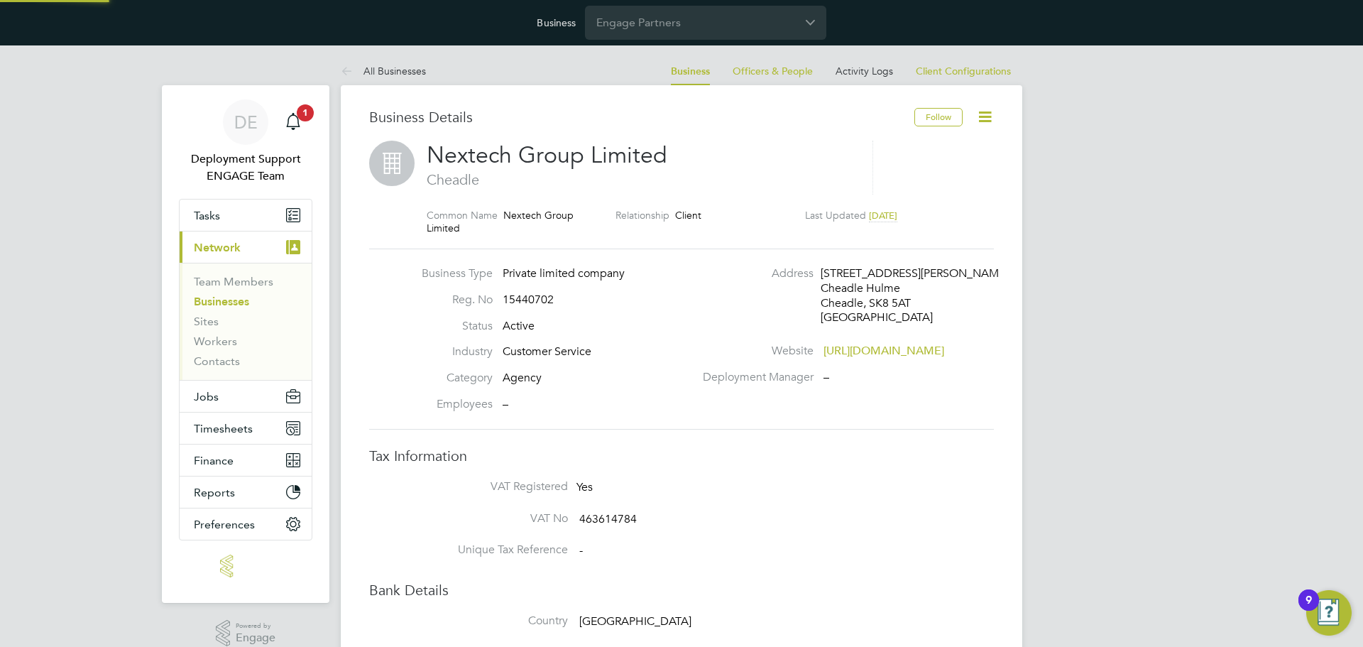
type input "Mandatory"
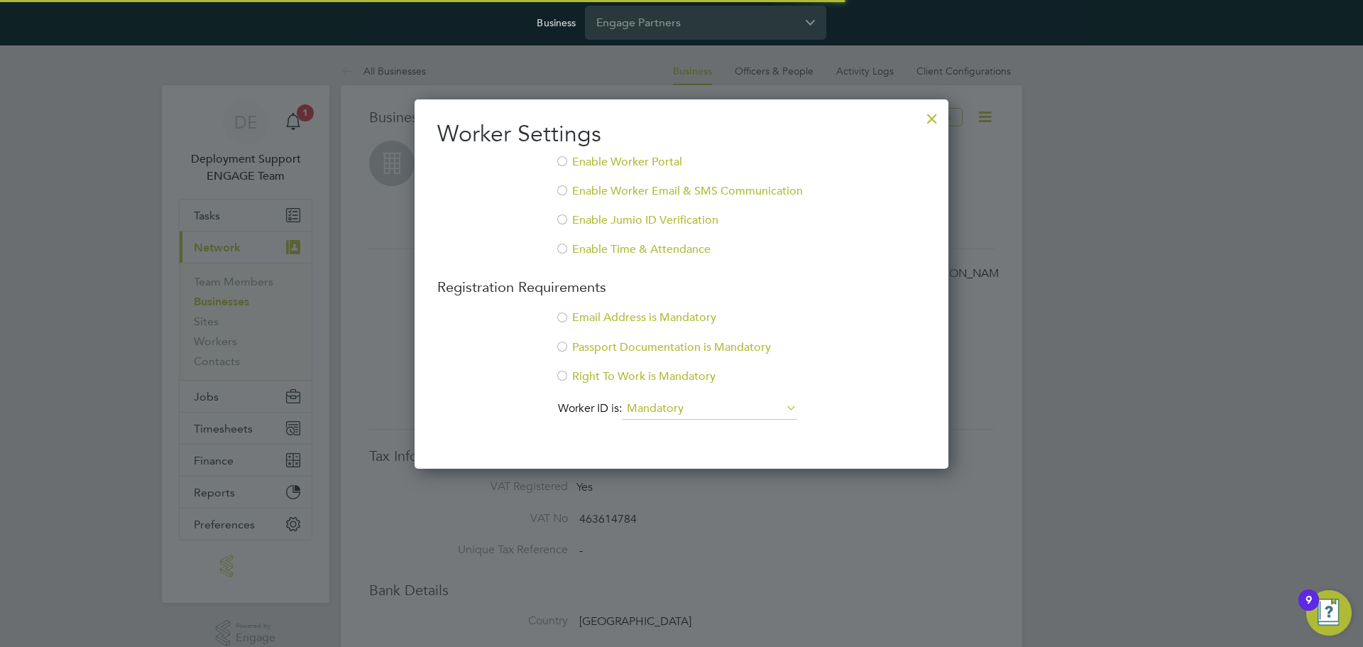
scroll to position [370, 535]
click at [569, 156] on div at bounding box center [562, 163] width 14 height 14
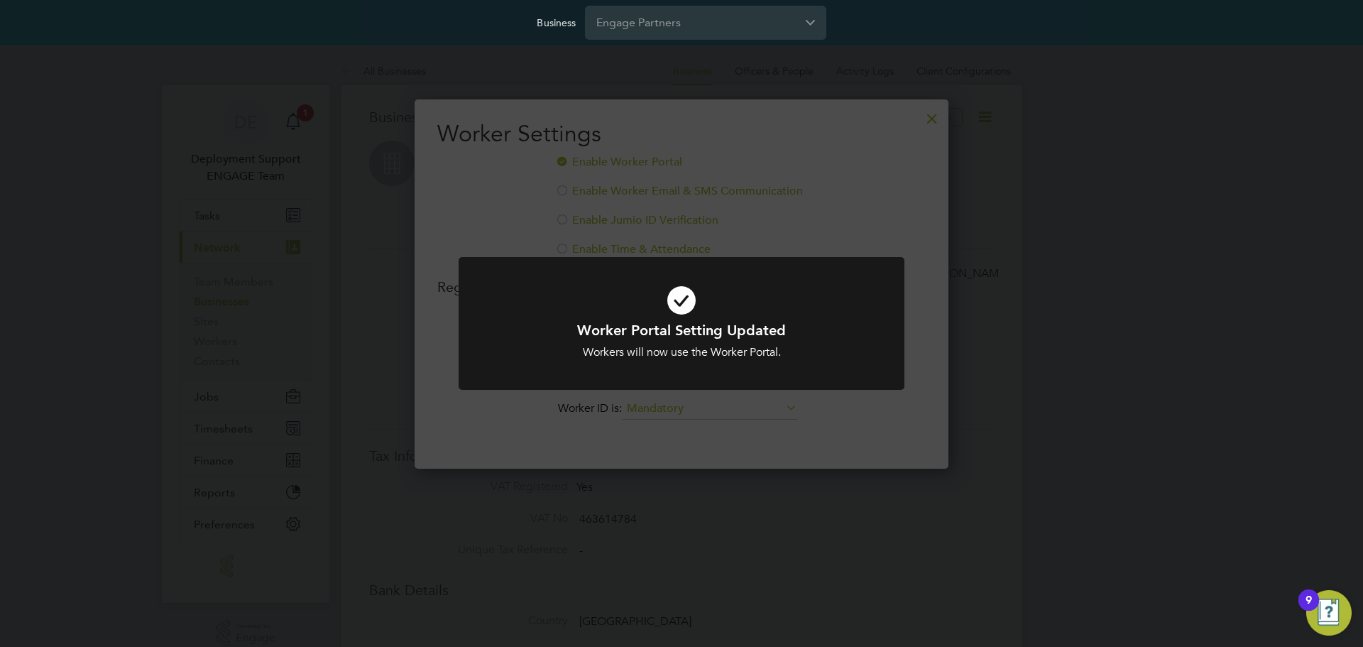
click at [565, 190] on div "Worker Portal Setting Updated Workers will now use the Worker Portal. Cancel Ok…" at bounding box center [681, 323] width 1363 height 647
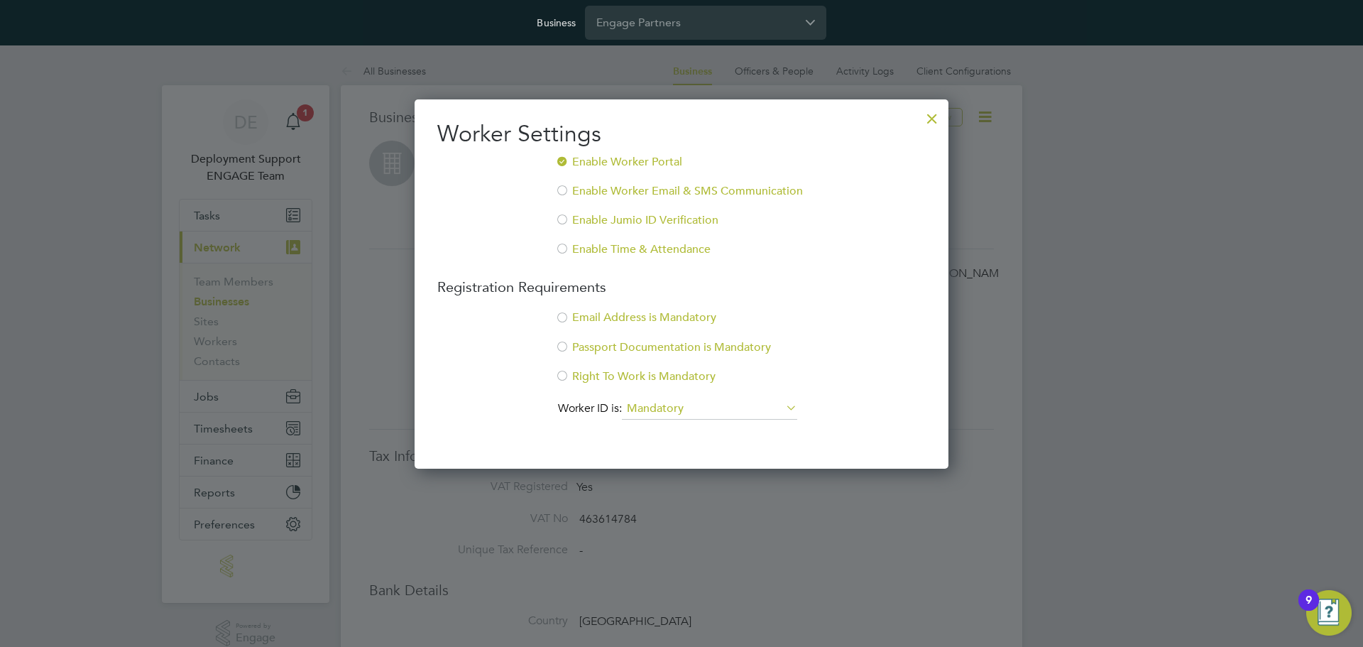
click at [562, 190] on div at bounding box center [562, 192] width 14 height 14
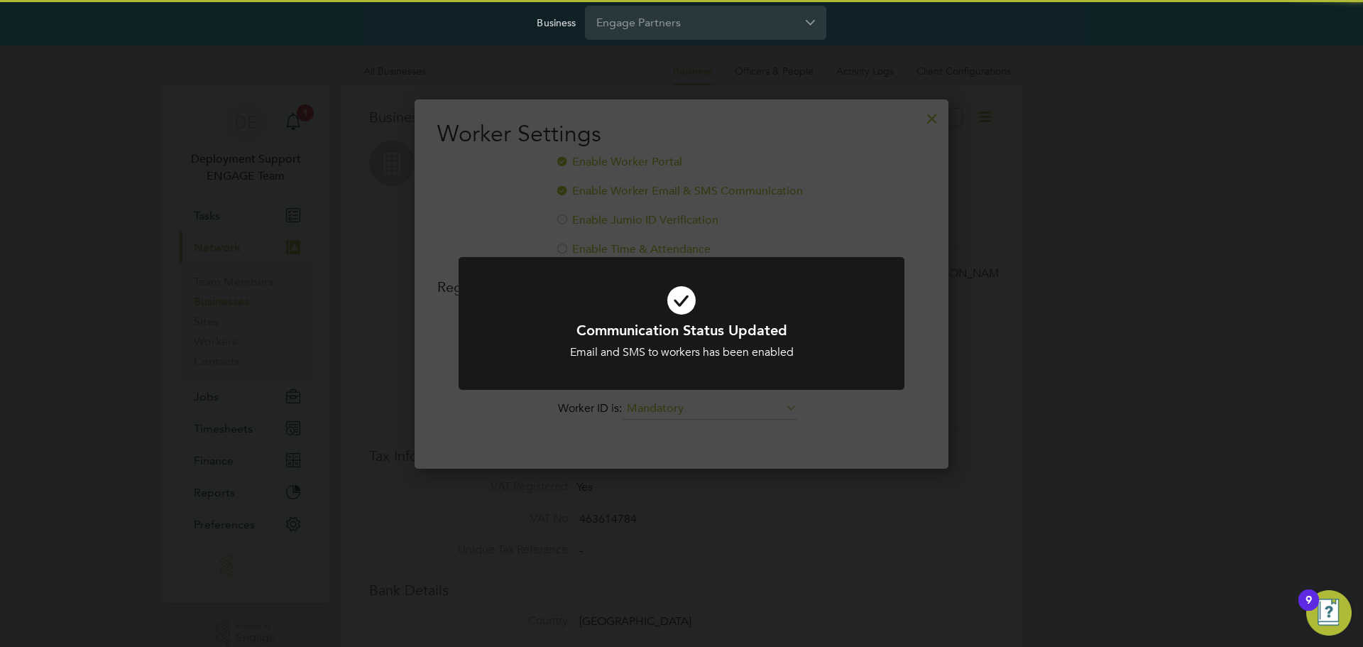
click at [511, 227] on div "Communication Status Updated Email and SMS to workers has been enabled Cancel O…" at bounding box center [681, 323] width 1363 height 647
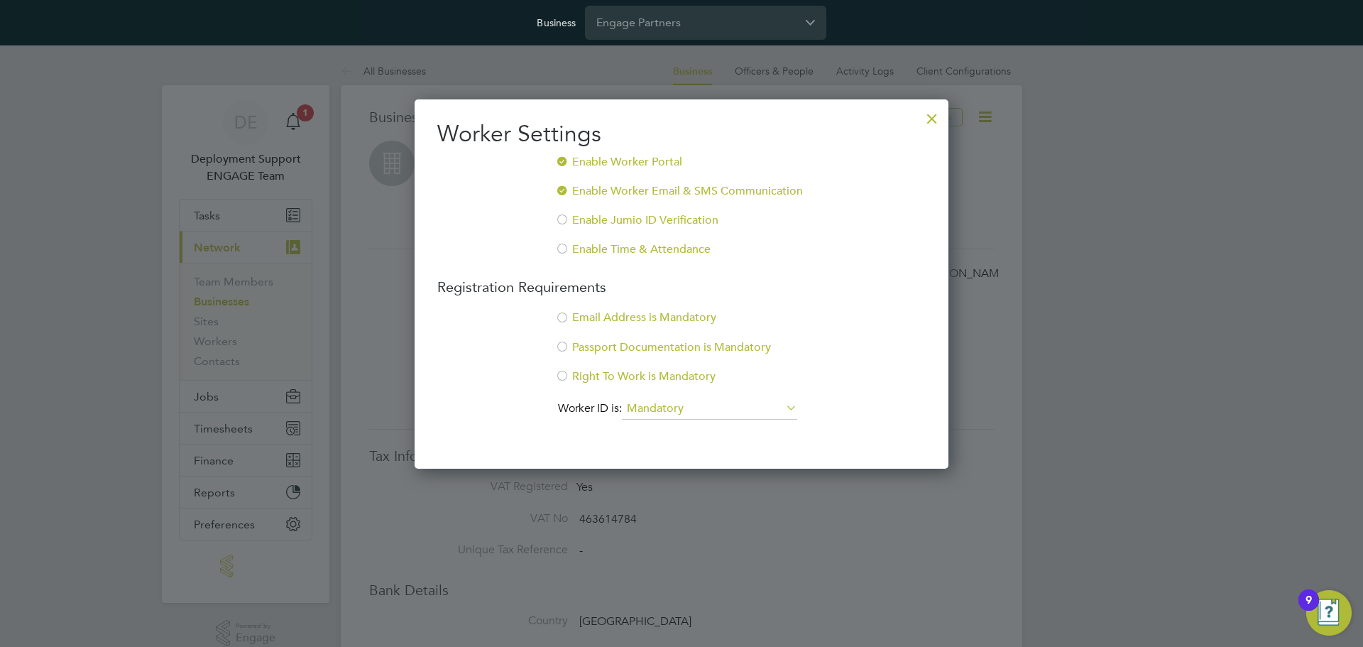
click at [569, 319] on div at bounding box center [562, 319] width 14 height 14
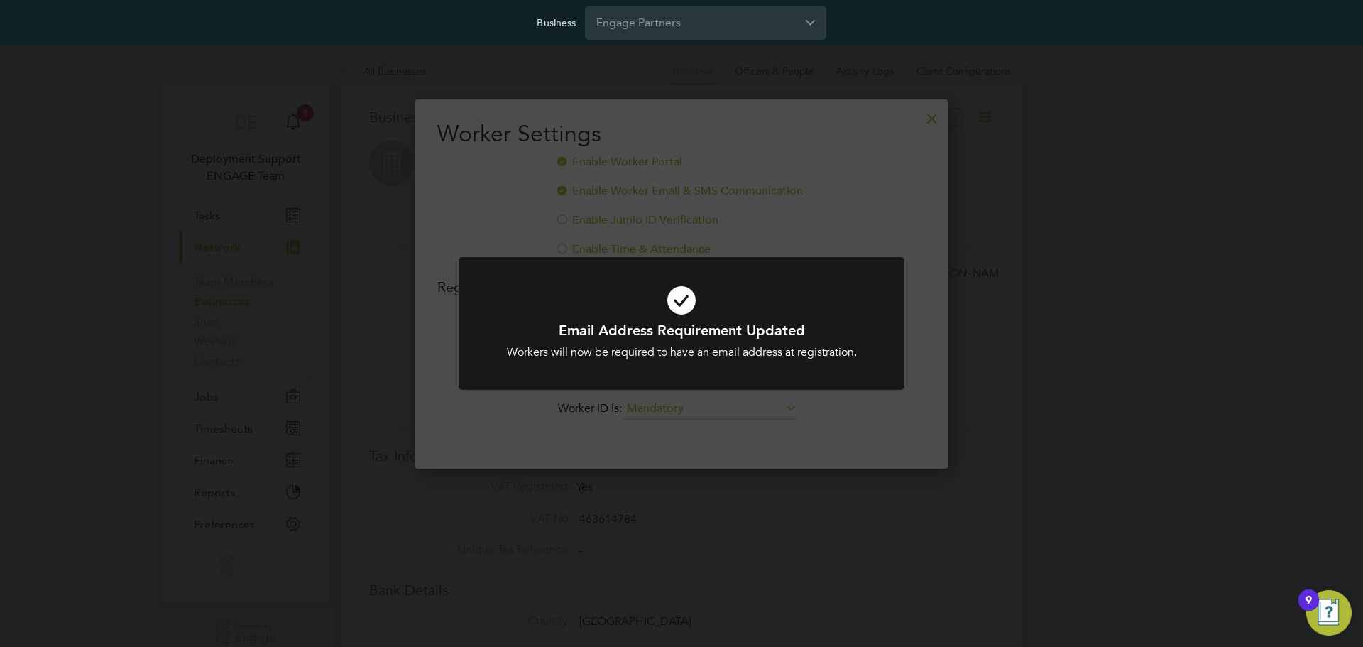
click at [489, 384] on div at bounding box center [682, 323] width 446 height 133
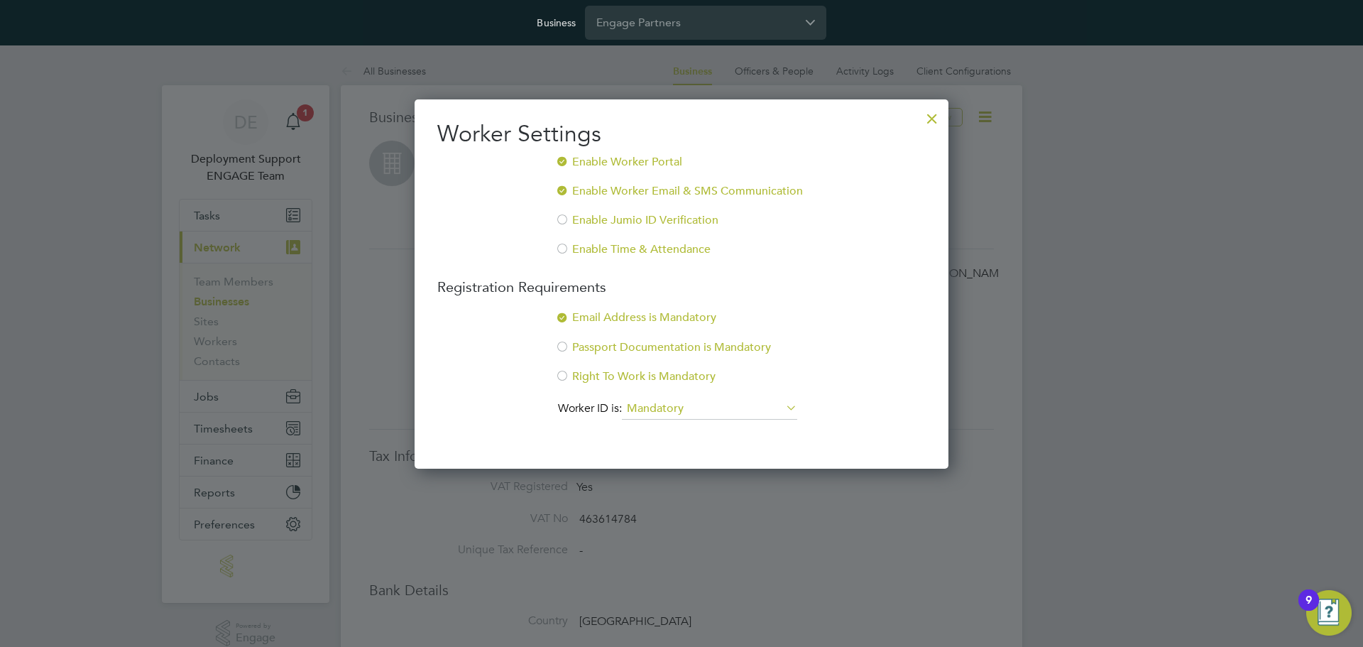
click at [930, 121] on div at bounding box center [933, 115] width 26 height 26
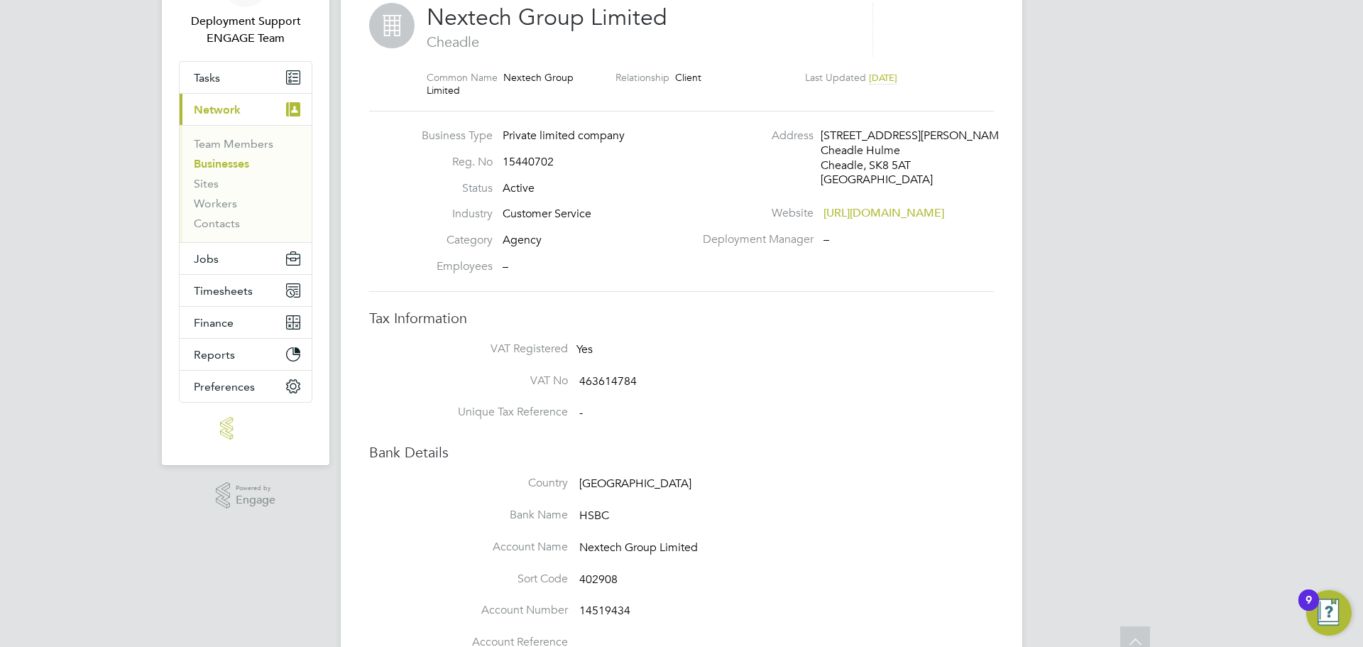
scroll to position [0, 0]
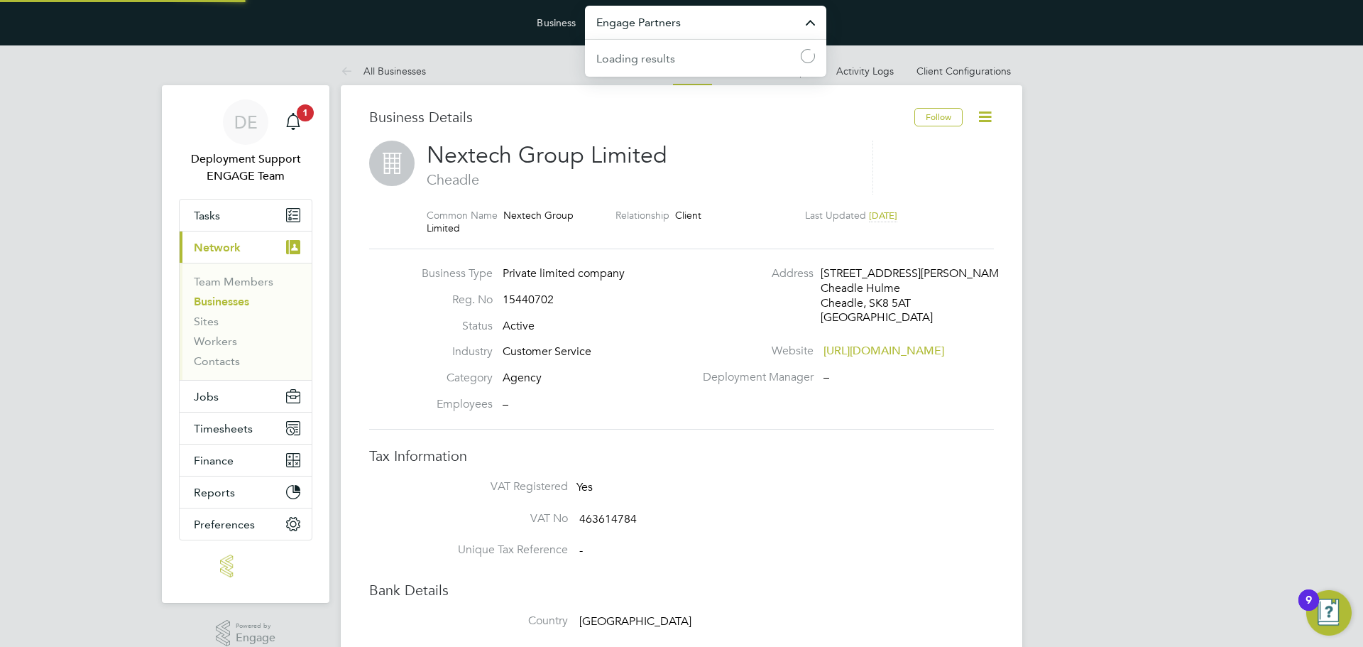
click at [697, 26] on input "Engage Partners" at bounding box center [705, 22] width 241 height 33
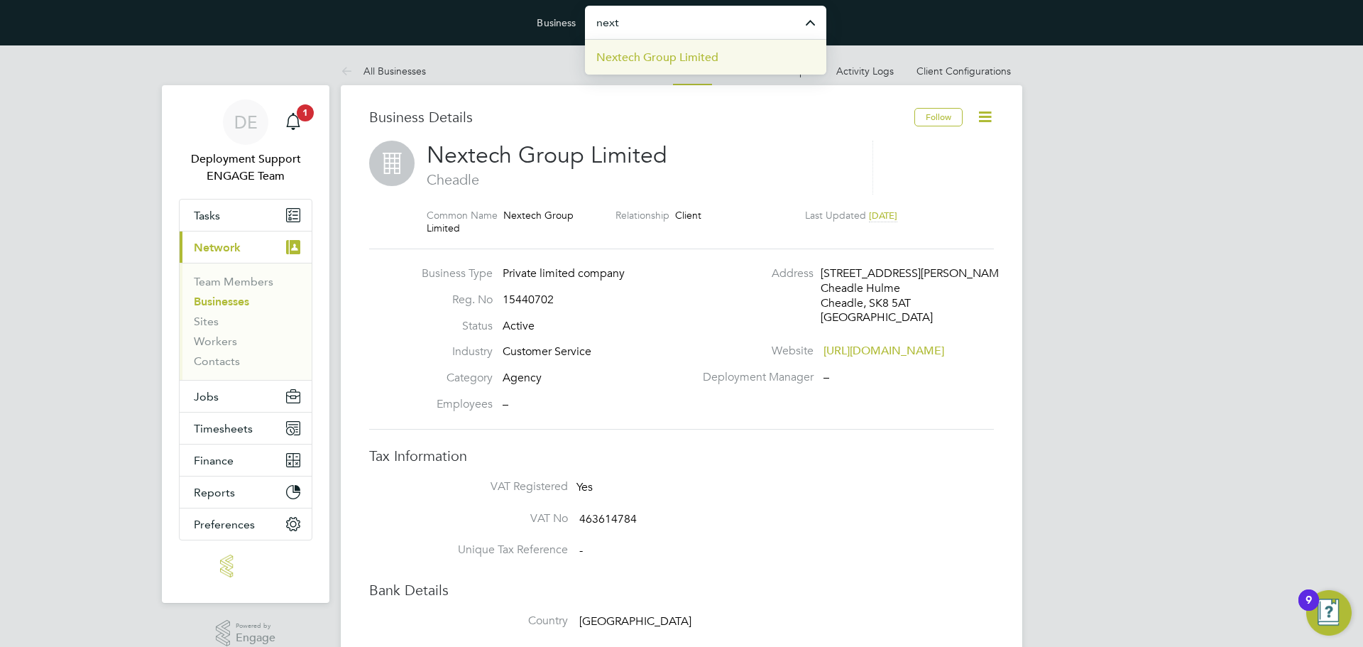
click at [707, 67] on li "Nextech Group Limited" at bounding box center [705, 57] width 241 height 35
type input "Nextech Group Limited"
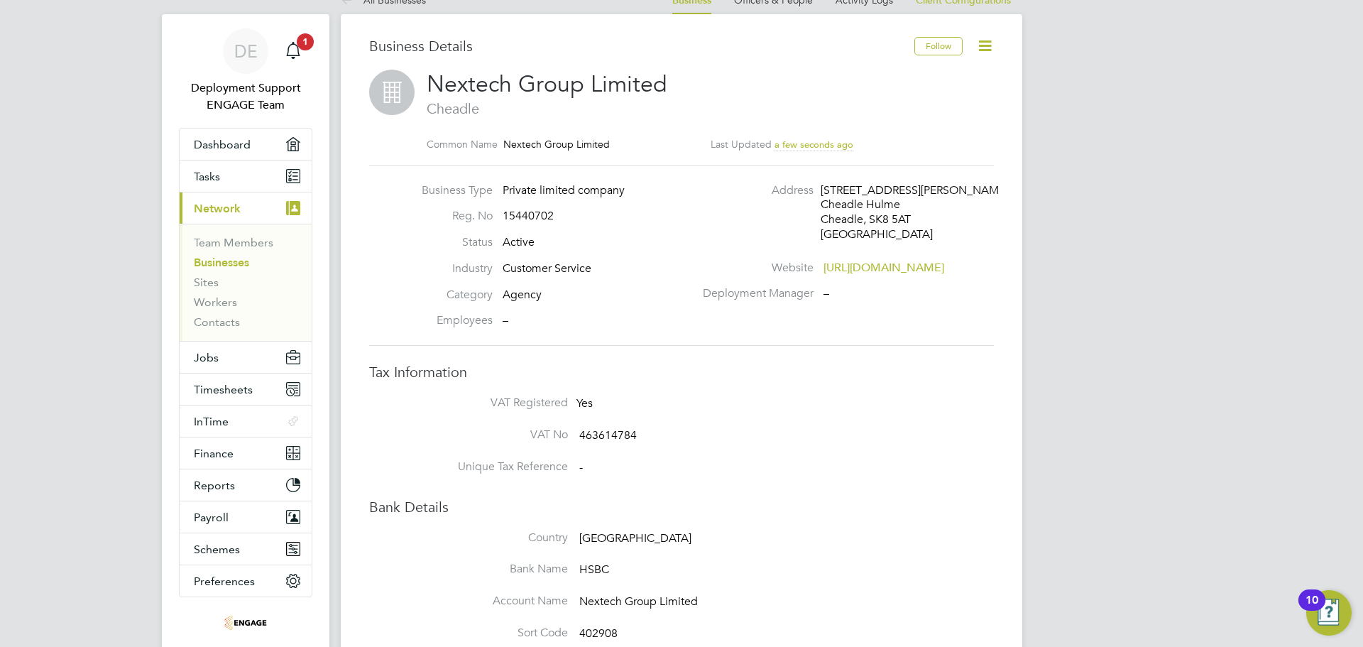
scroll to position [142, 0]
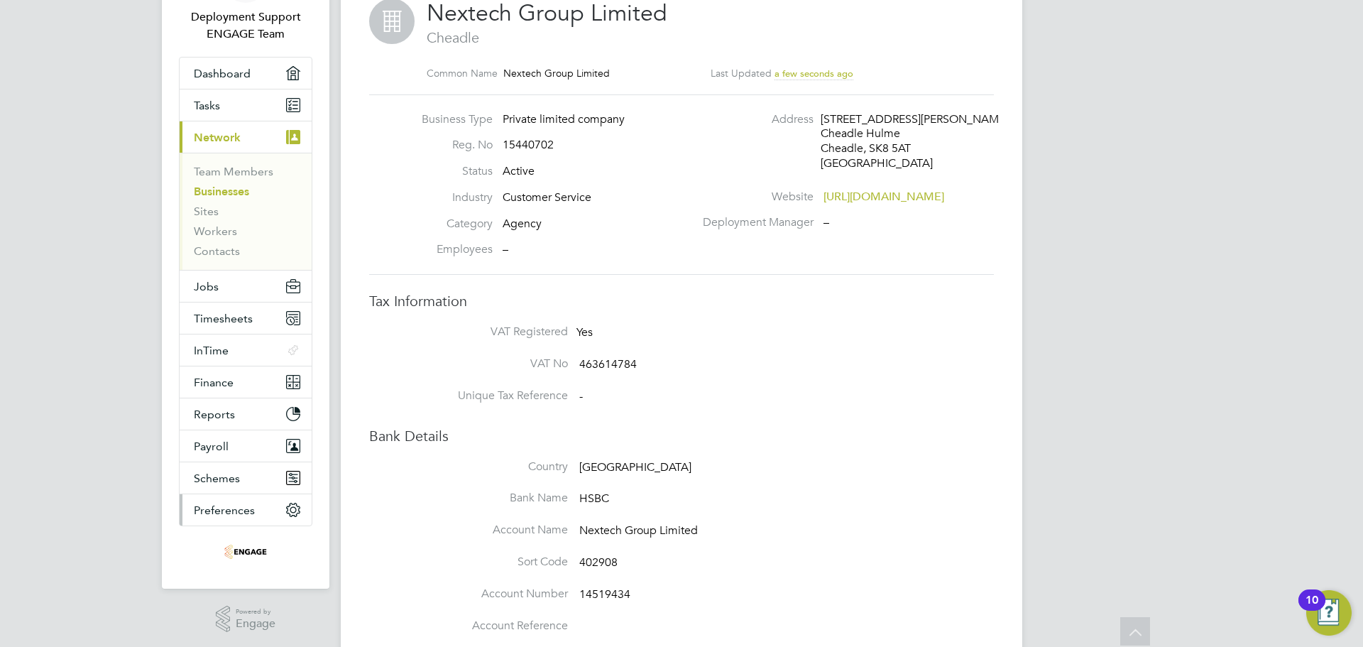
click at [271, 500] on button "Preferences" at bounding box center [246, 509] width 132 height 31
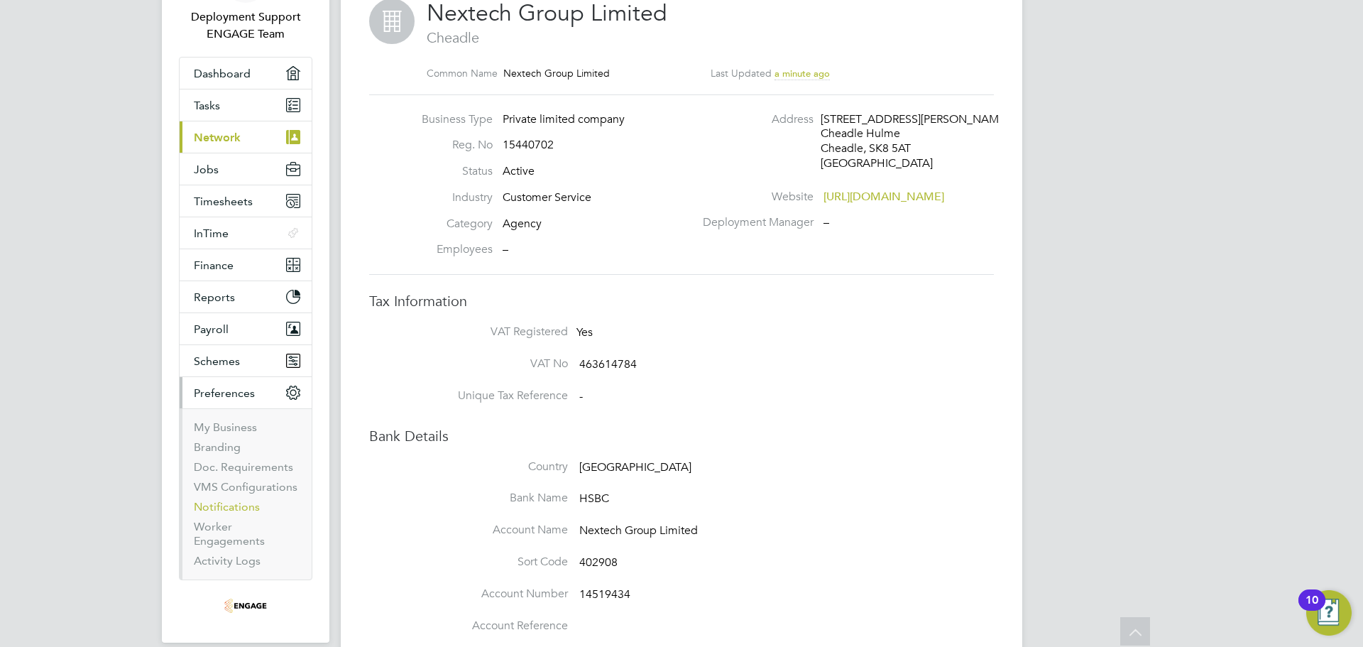
click at [245, 506] on link "Notifications" at bounding box center [227, 506] width 66 height 13
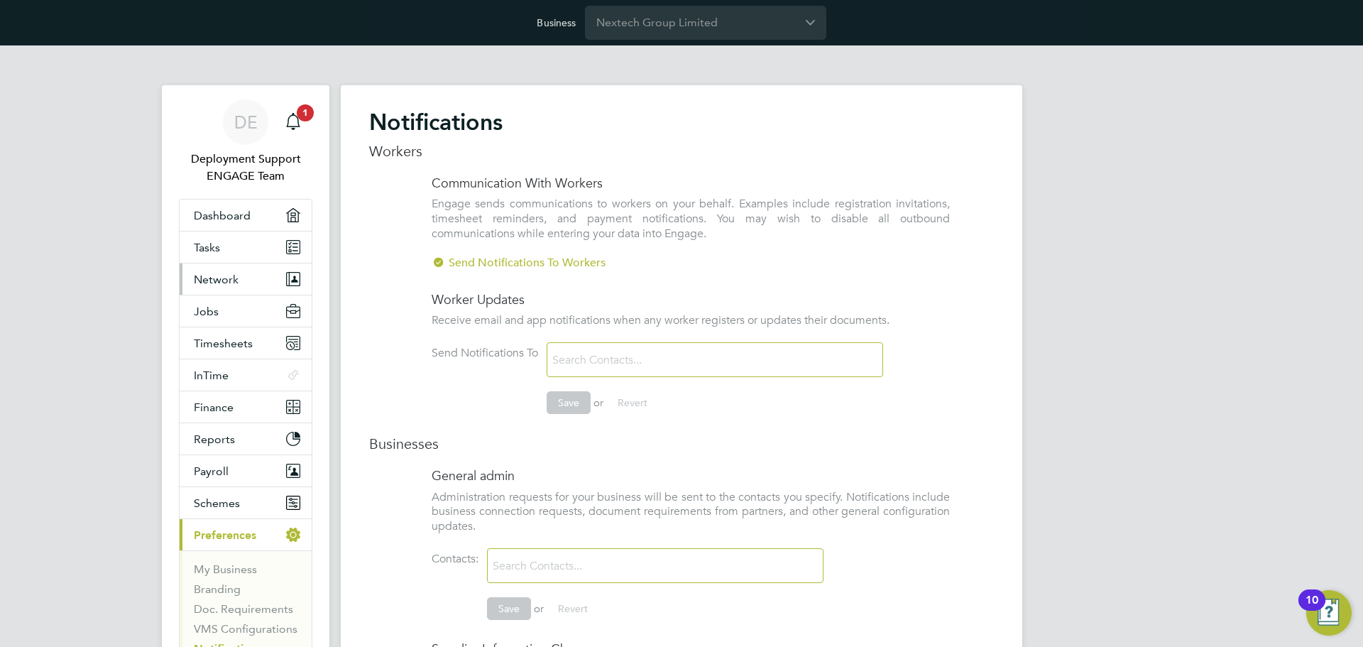
click at [253, 282] on button "Network" at bounding box center [246, 278] width 132 height 31
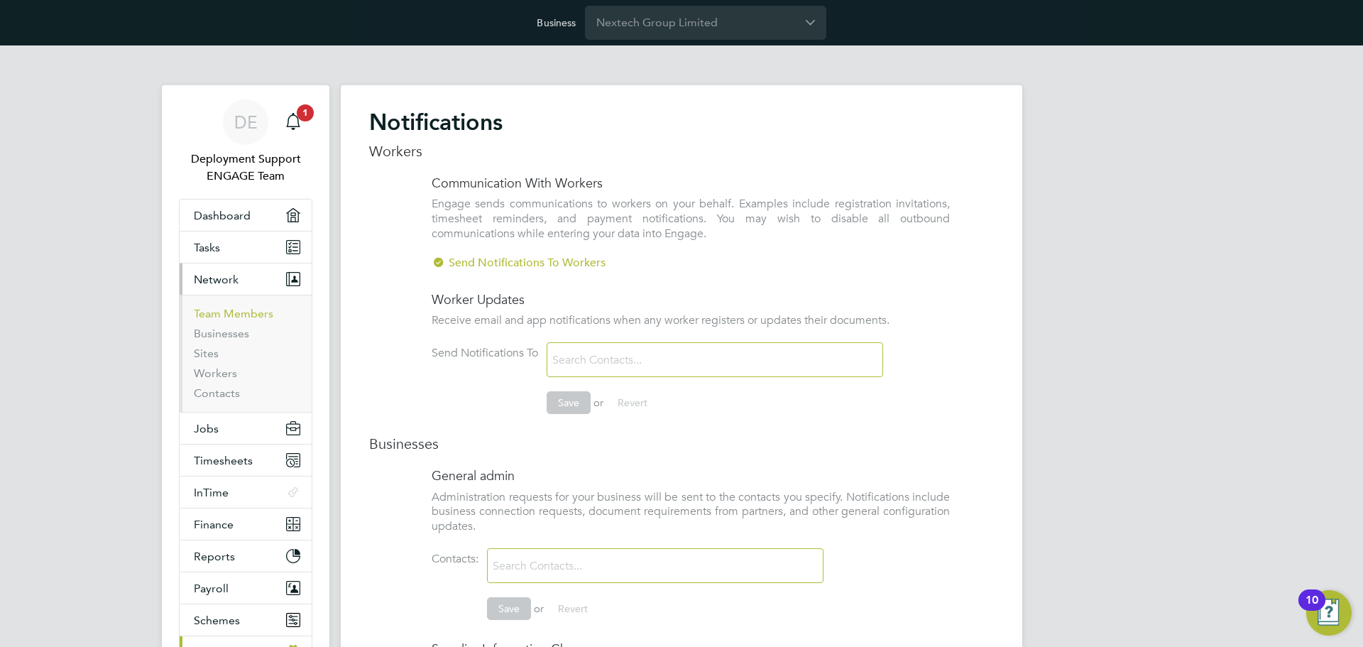
click at [243, 312] on link "Team Members" at bounding box center [234, 313] width 80 height 13
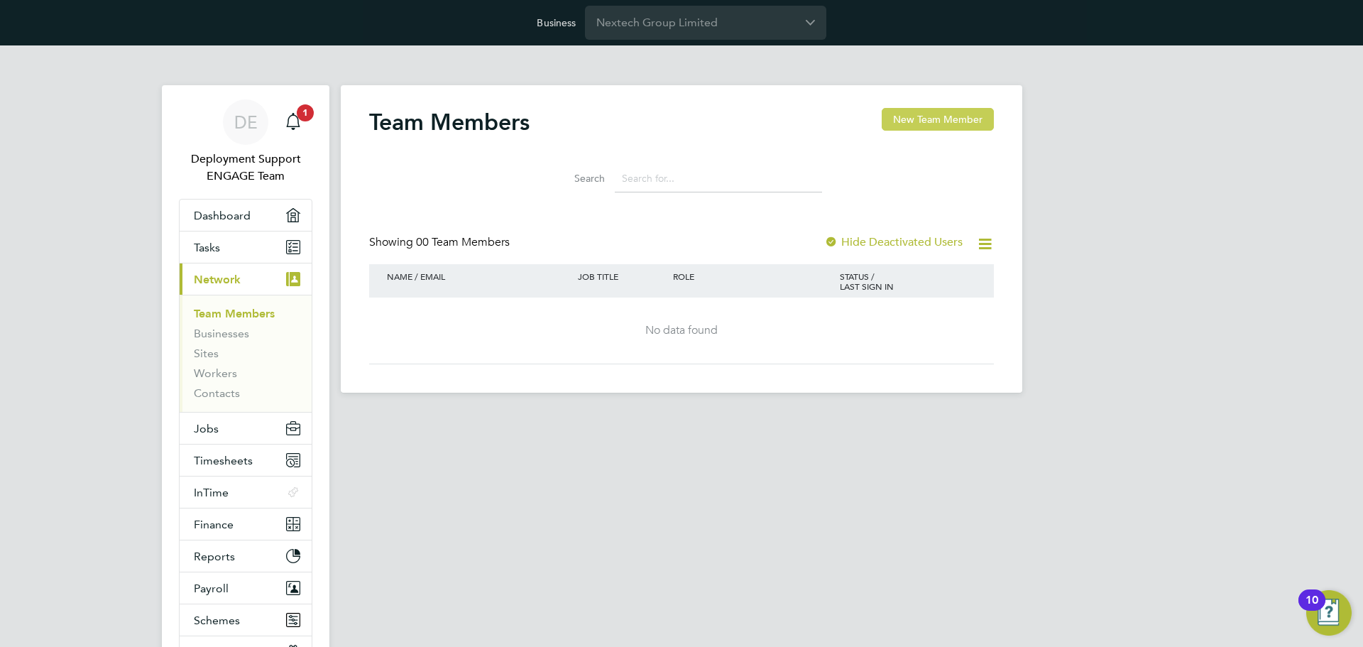
click at [963, 120] on button "New Team Member" at bounding box center [938, 119] width 112 height 23
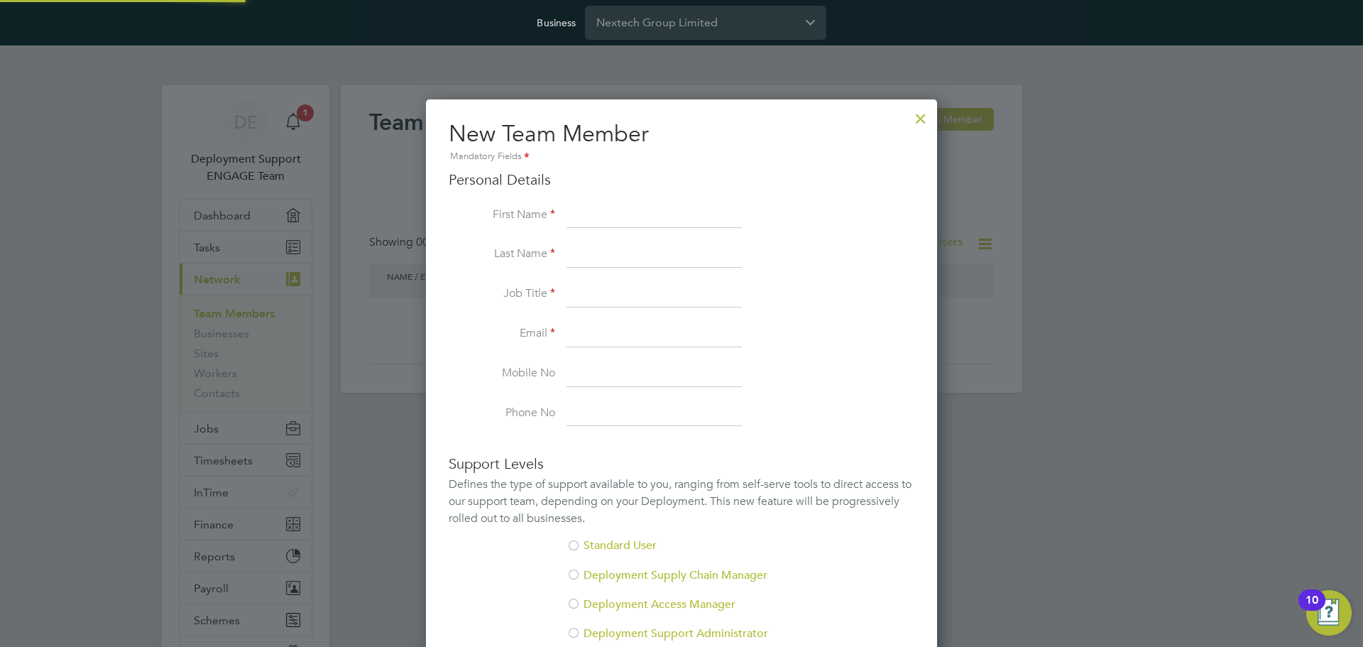
scroll to position [844, 512]
click at [604, 329] on input at bounding box center [654, 335] width 175 height 26
paste input "[PERSON_NAME][EMAIL_ADDRESS][PERSON_NAME][DOMAIN_NAME]"
type input "[PERSON_NAME][EMAIL_ADDRESS][PERSON_NAME][DOMAIN_NAME]"
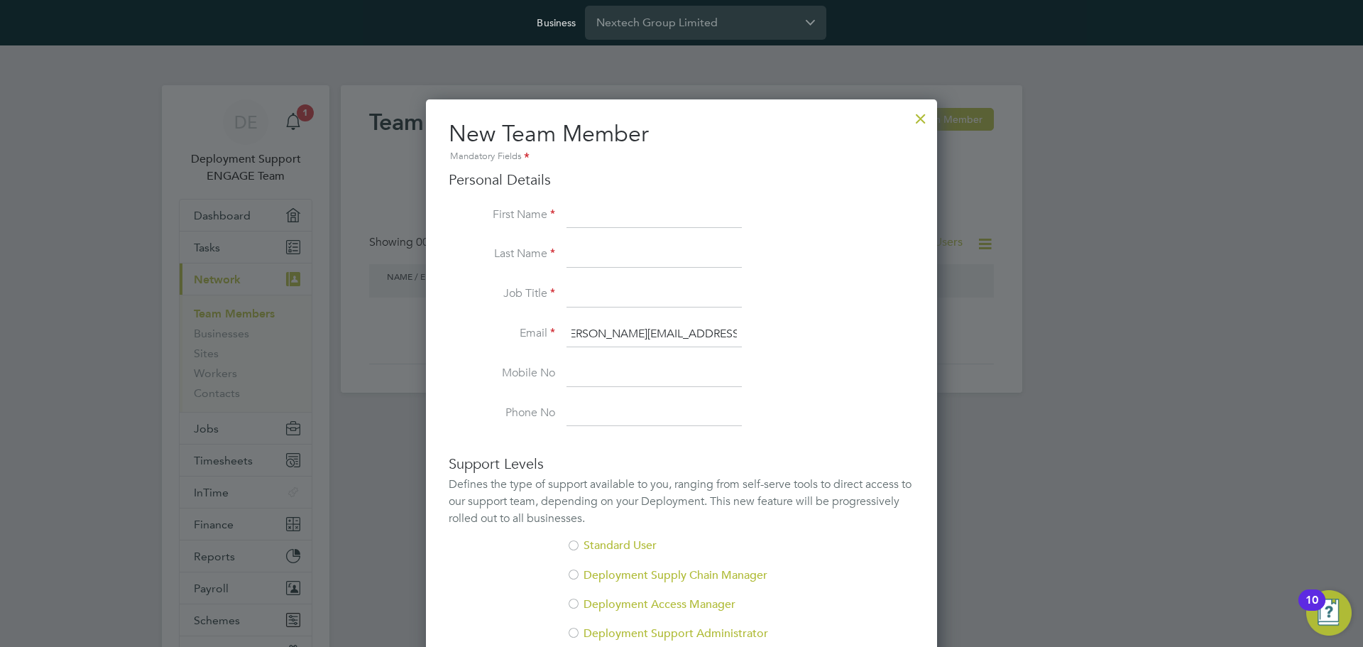
scroll to position [0, 0]
click at [615, 212] on input at bounding box center [654, 216] width 175 height 26
paste input "[PERSON_NAME]"
type input "[PERSON_NAME]"
click at [511, 294] on label "Job Title" at bounding box center [502, 293] width 107 height 15
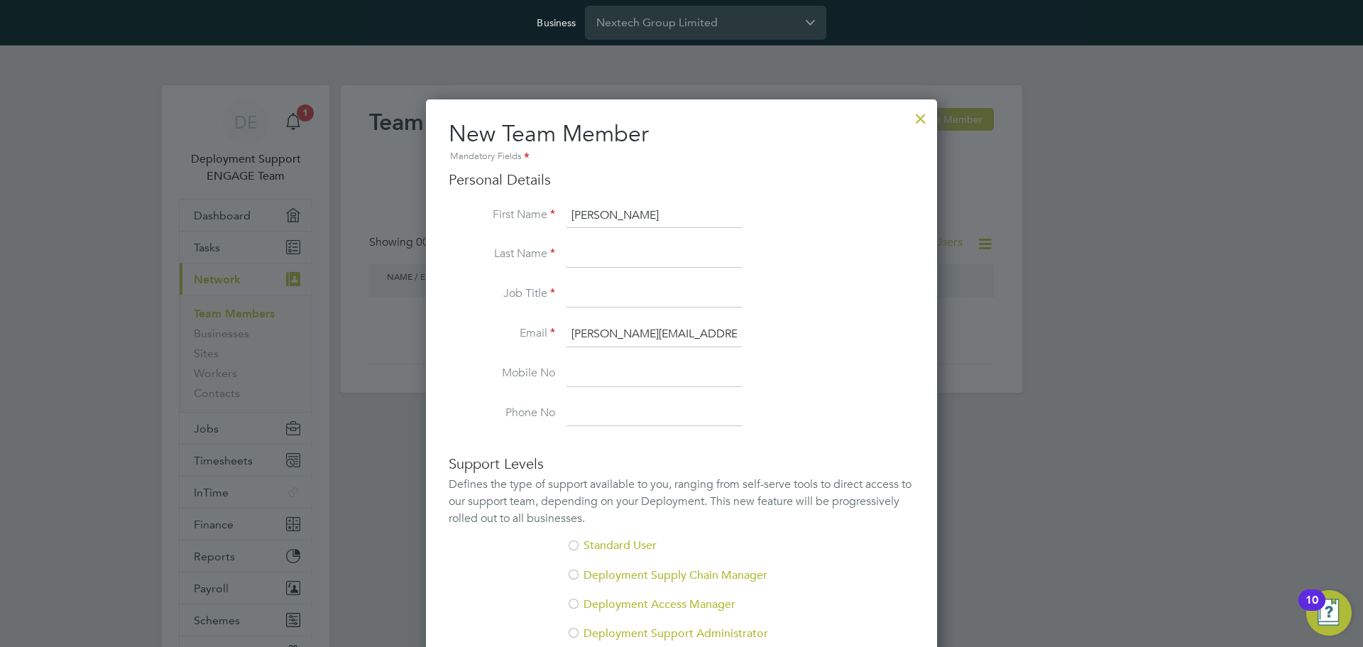
click at [618, 246] on input at bounding box center [654, 255] width 175 height 26
paste input "[PERSON_NAME]"
type input "[PERSON_NAME]"
click at [469, 288] on label "Job Title" at bounding box center [502, 293] width 107 height 15
click at [561, 292] on li "Job Title" at bounding box center [682, 302] width 466 height 40
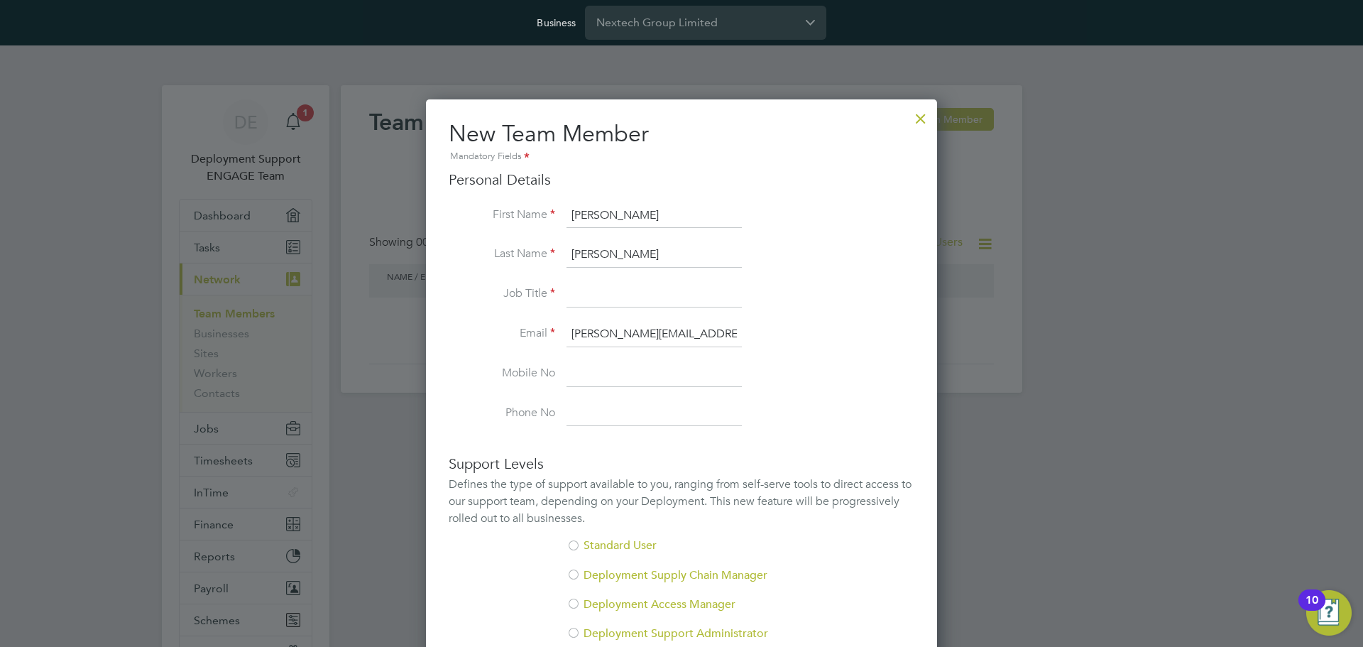
click at [576, 293] on input at bounding box center [654, 295] width 175 height 26
paste input "Director"
type input "Director"
click at [827, 246] on li "Last Name [PERSON_NAME]" at bounding box center [682, 262] width 466 height 40
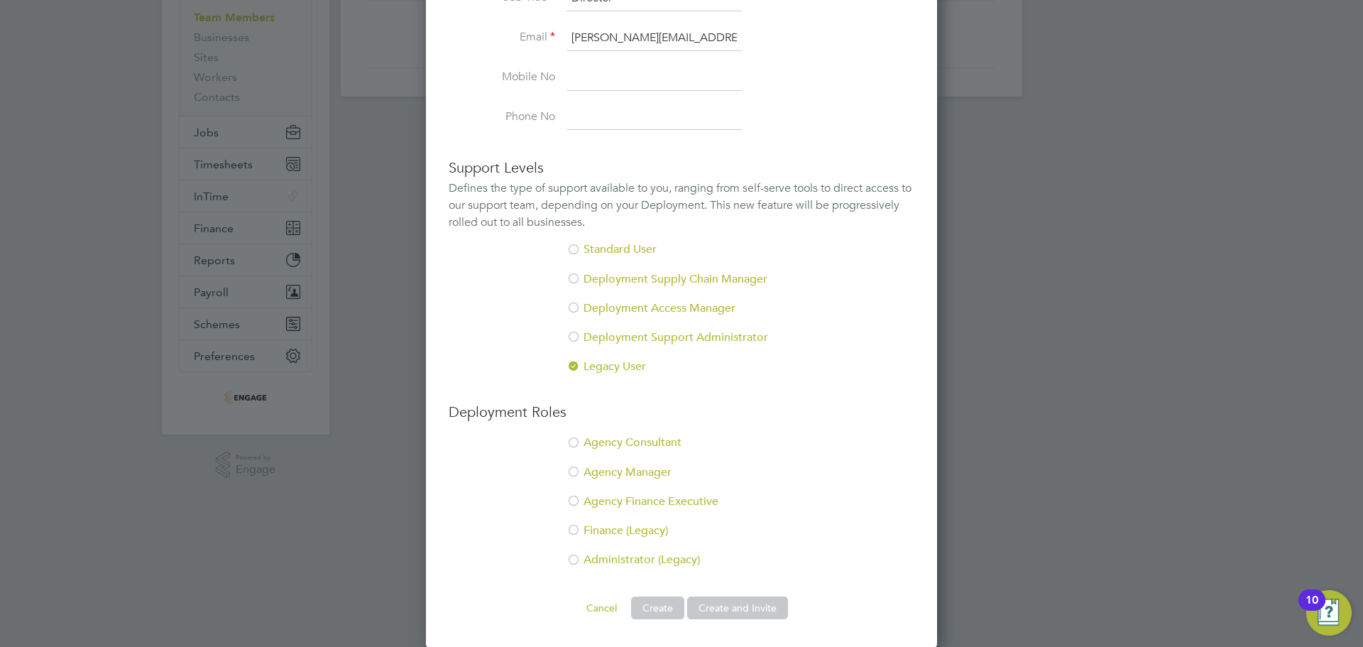
scroll to position [297, 0]
click at [572, 555] on div at bounding box center [574, 560] width 14 height 14
click at [655, 610] on button "Create" at bounding box center [657, 607] width 53 height 23
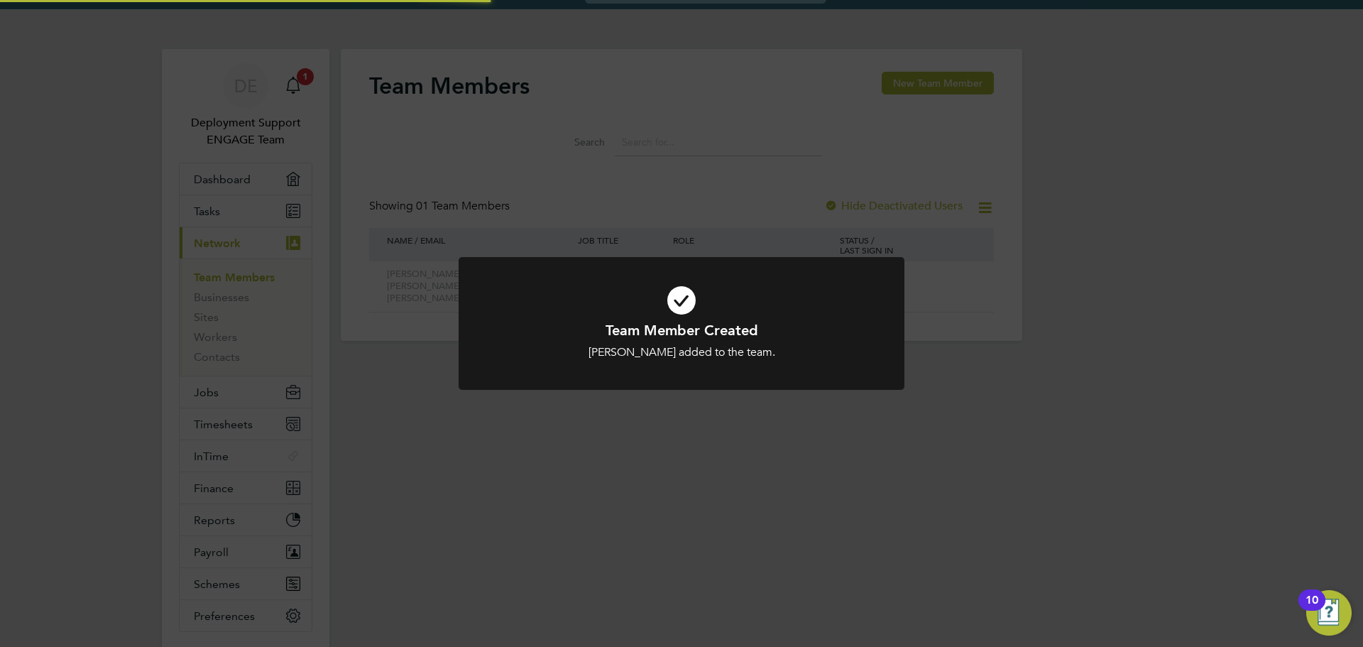
scroll to position [0, 0]
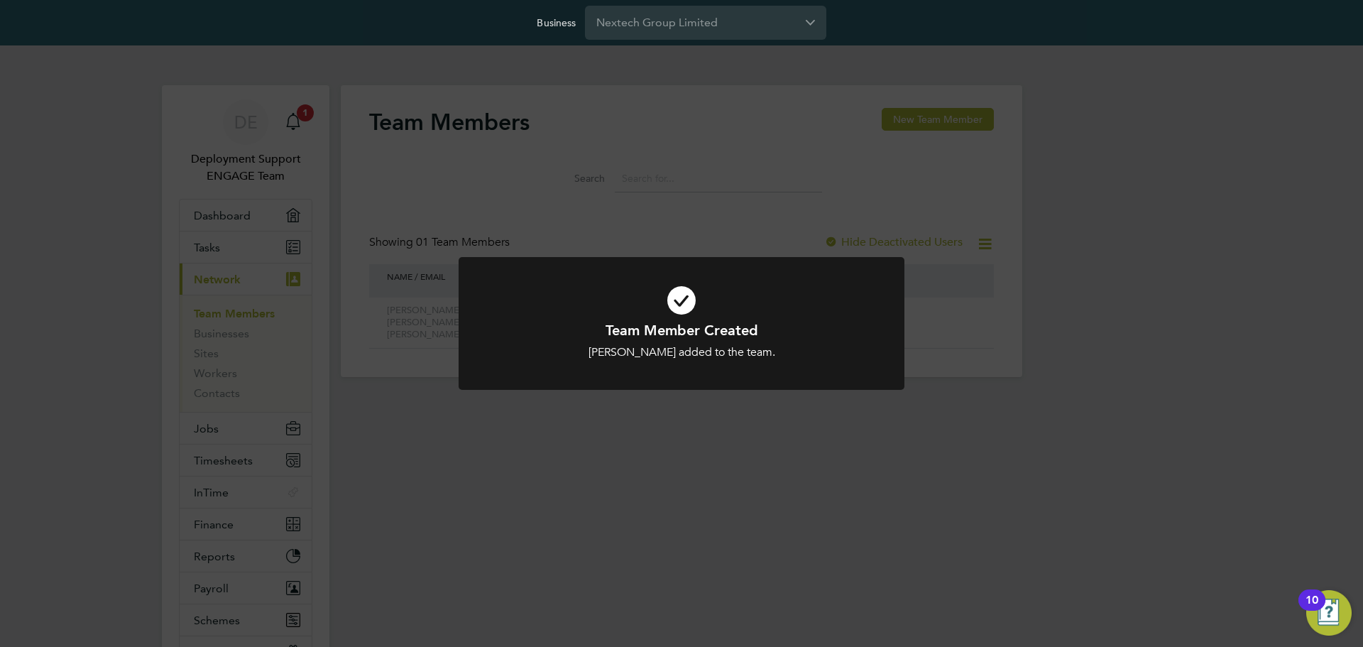
click at [685, 505] on div "Team Member Created [PERSON_NAME] added to the team. Cancel Okay" at bounding box center [681, 323] width 1363 height 647
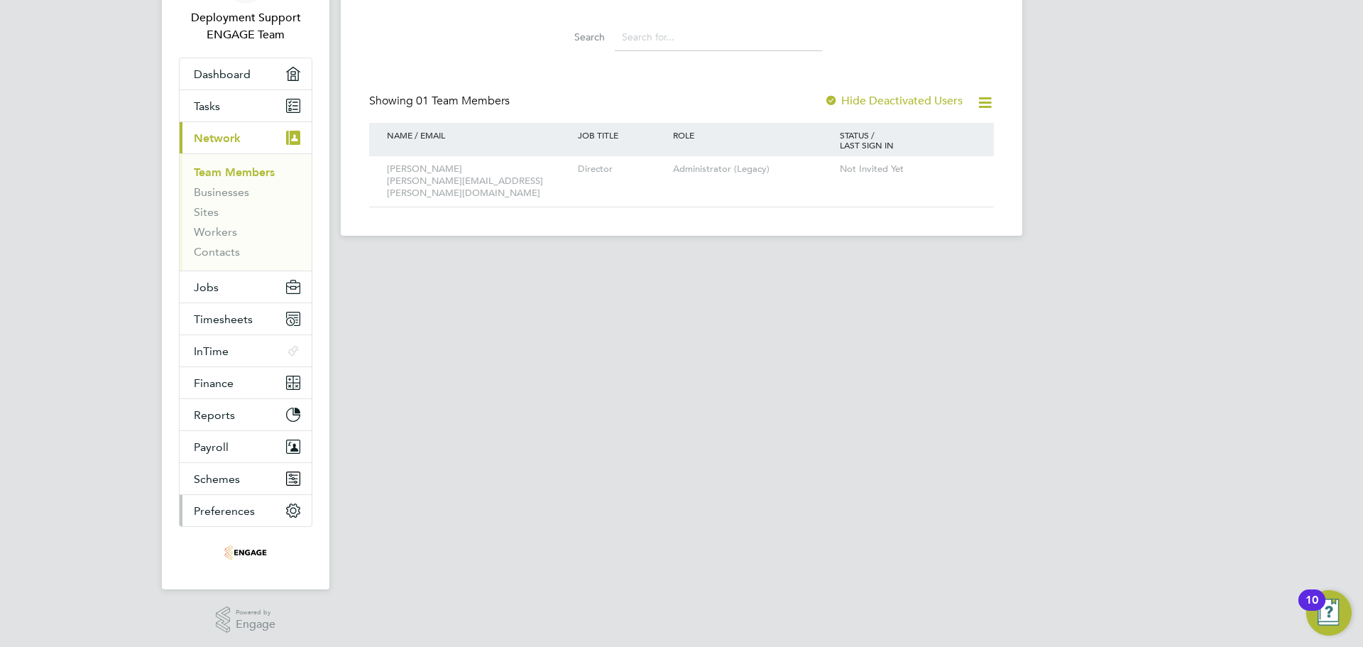
scroll to position [142, 0]
click at [265, 509] on button "Preferences" at bounding box center [246, 509] width 132 height 31
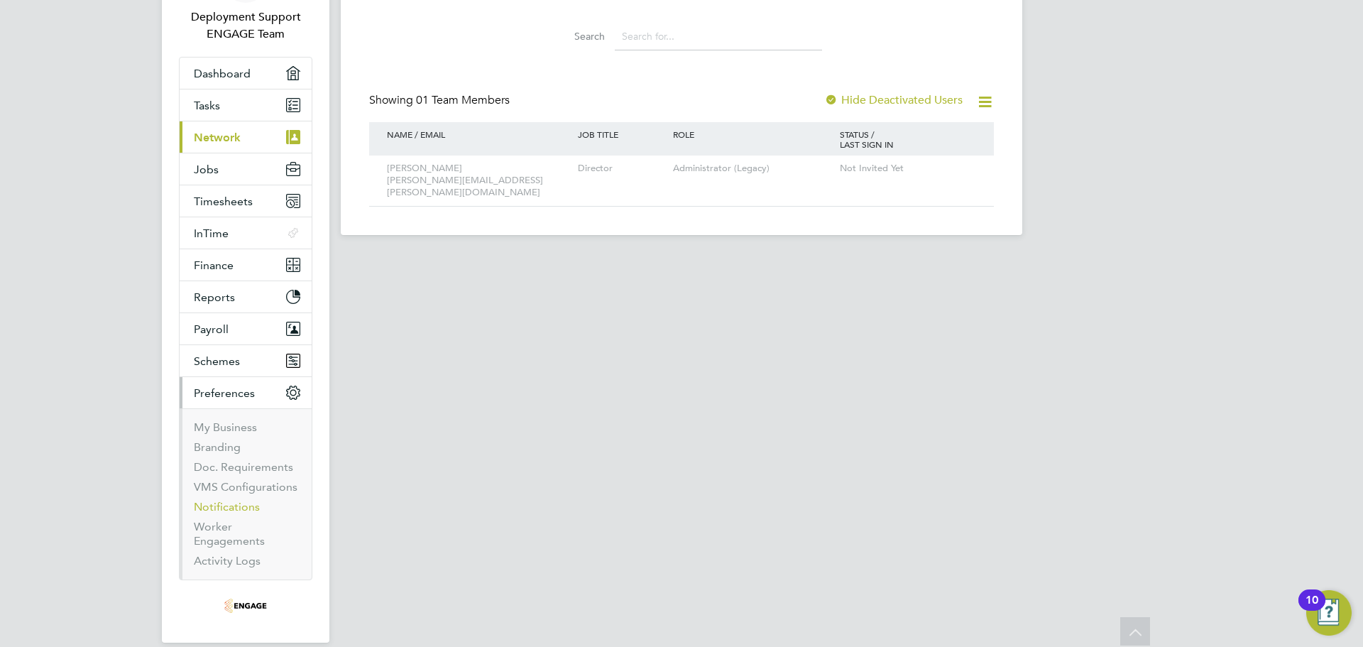
click at [241, 501] on link "Notifications" at bounding box center [227, 506] width 66 height 13
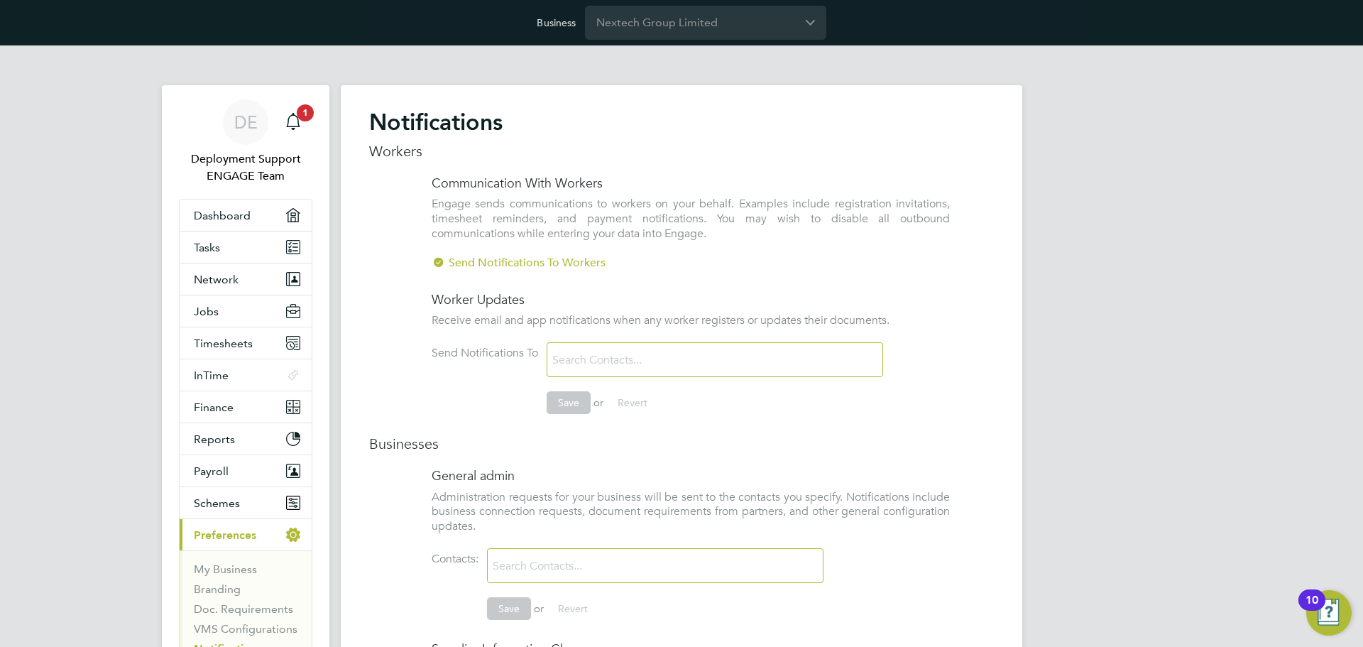
click at [645, 369] on input at bounding box center [631, 360] width 169 height 25
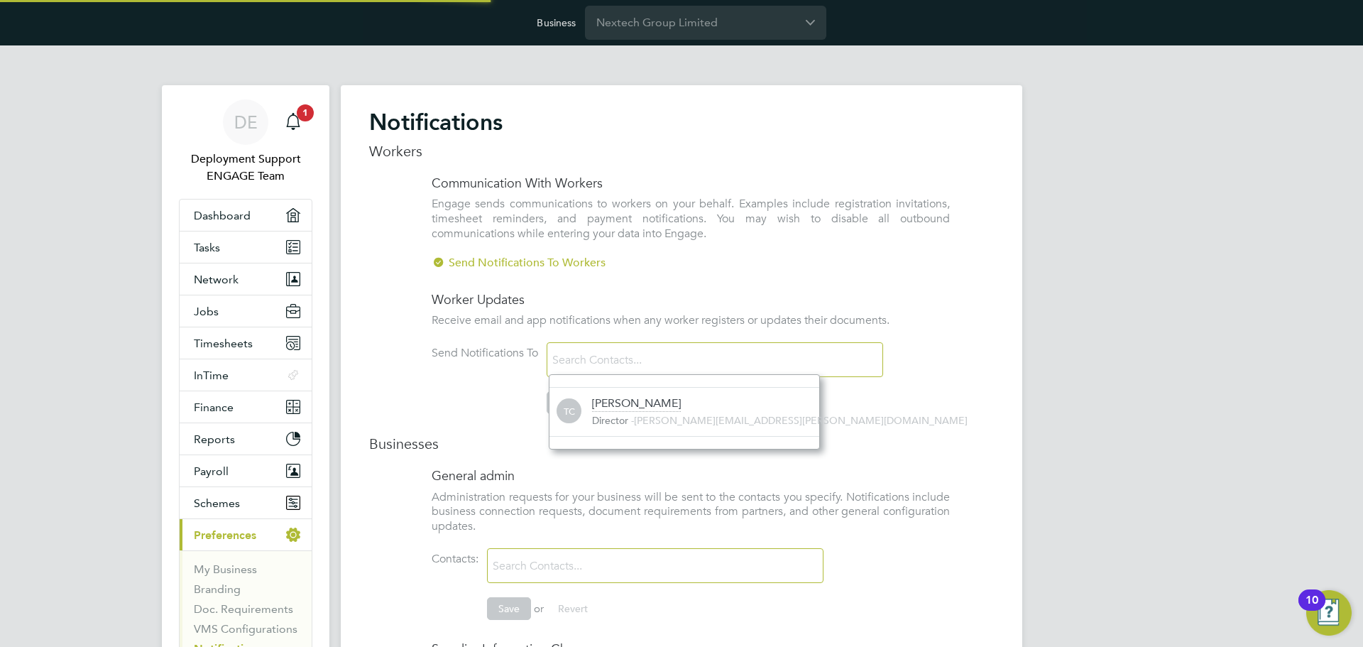
scroll to position [15, 228]
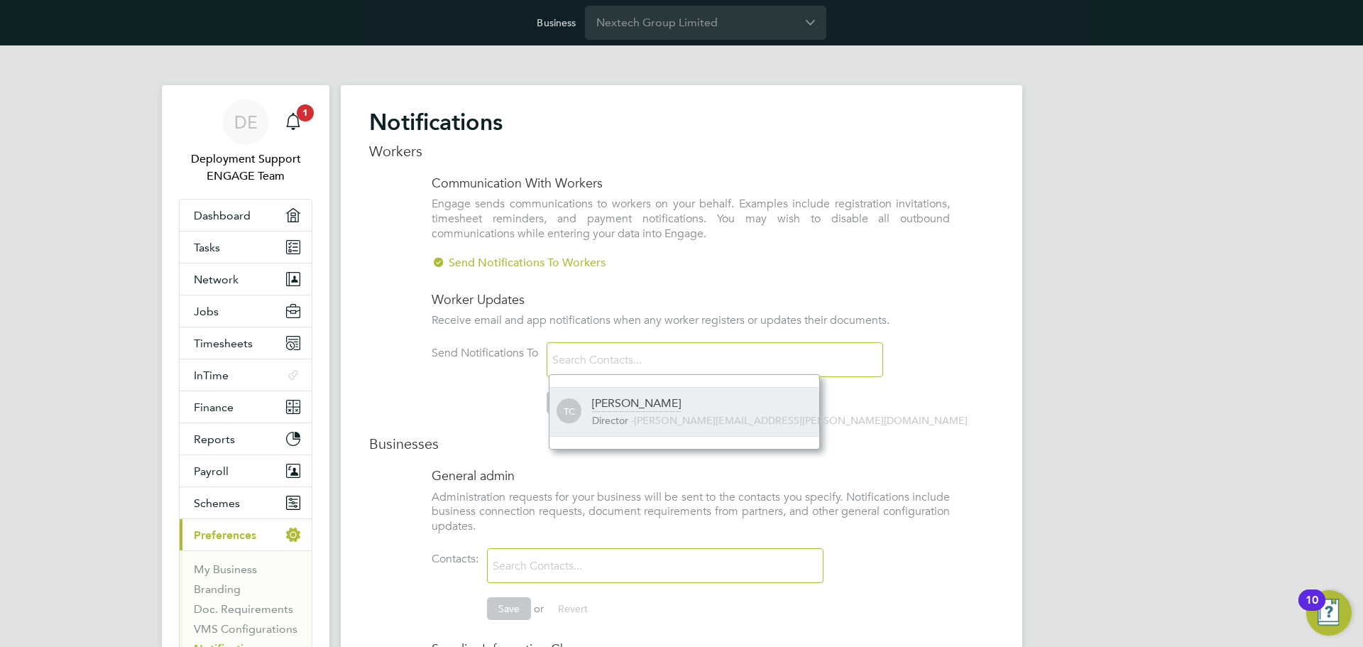
click at [627, 405] on div "[PERSON_NAME]" at bounding box center [636, 404] width 89 height 16
click at [501, 412] on li "Send Notifications To [PERSON_NAME] Save or Revert" at bounding box center [691, 385] width 518 height 86
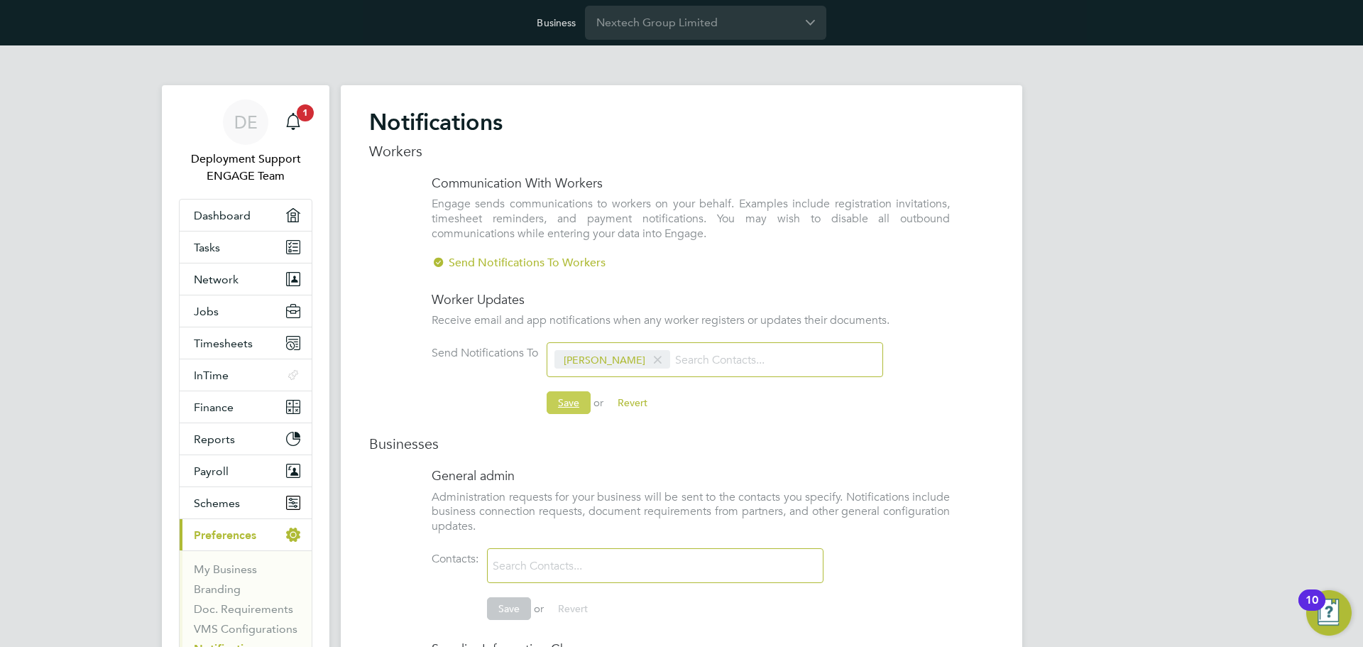
click at [587, 403] on button "Save" at bounding box center [569, 402] width 44 height 23
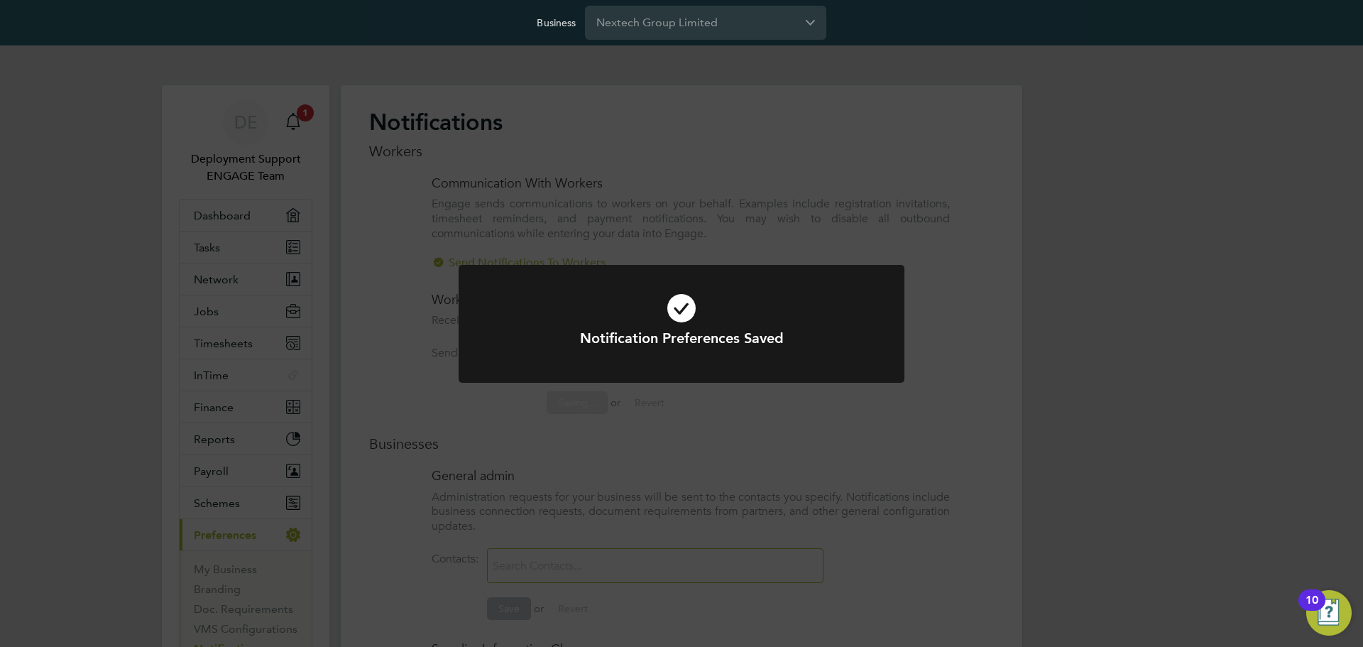
click at [455, 427] on div "Notification Preferences Saved Cancel Okay" at bounding box center [681, 323] width 1363 height 647
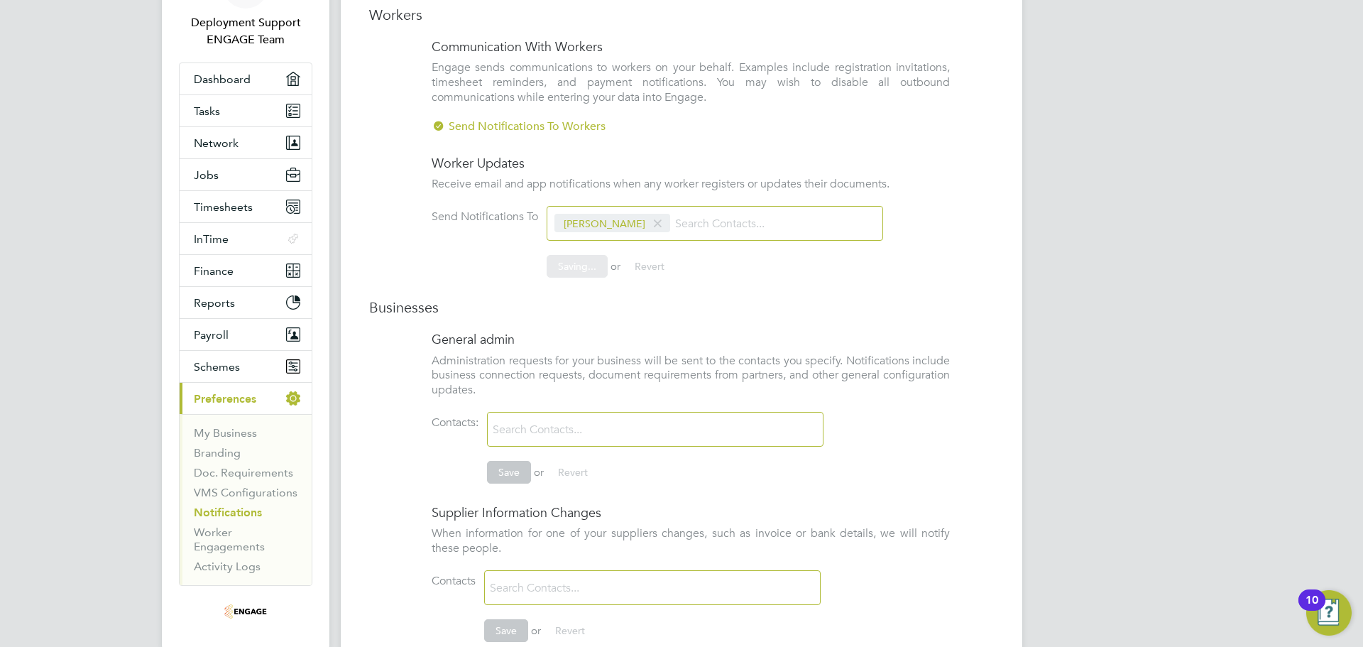
scroll to position [142, 0]
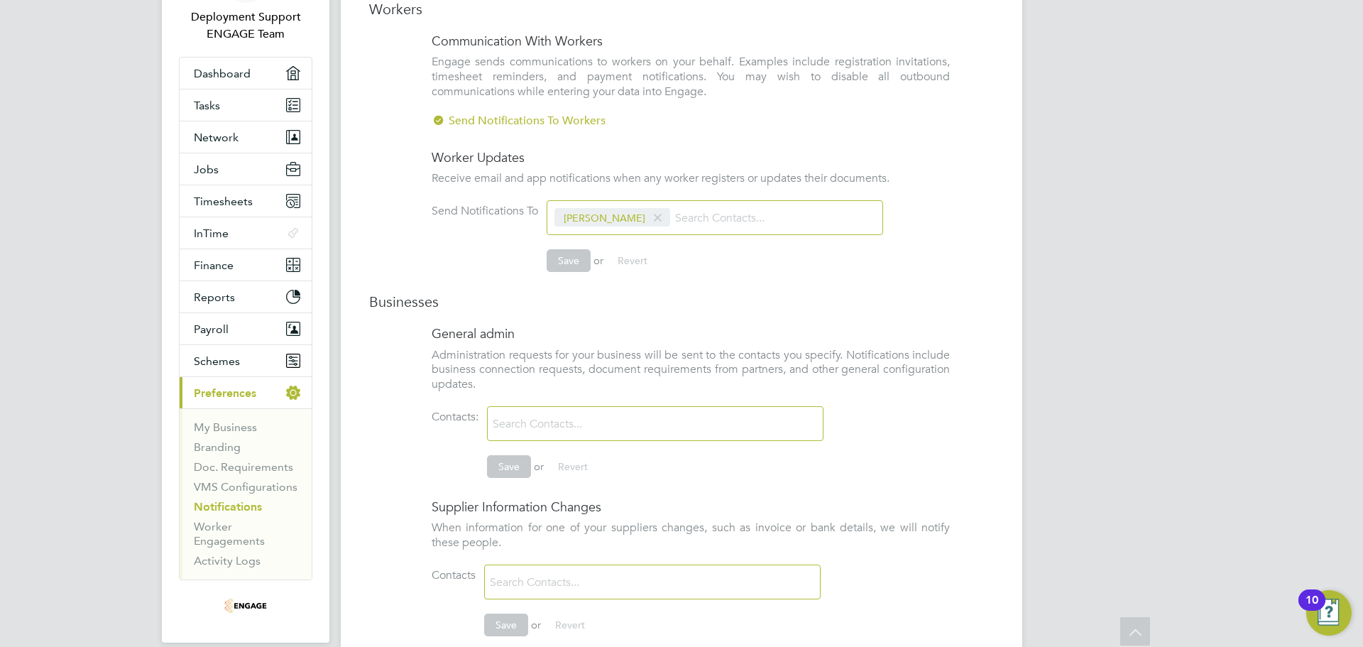
click at [578, 430] on input at bounding box center [572, 424] width 169 height 25
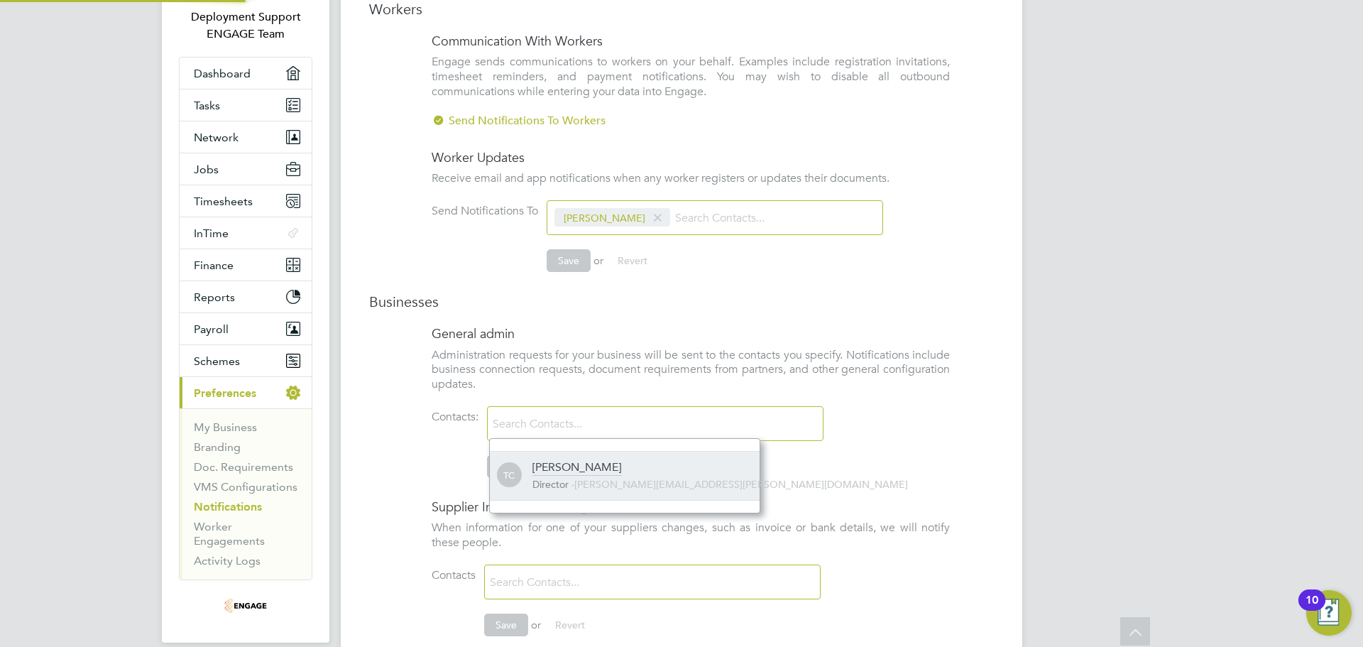
scroll to position [15, 228]
click at [570, 464] on div "[PERSON_NAME]" at bounding box center [577, 468] width 89 height 16
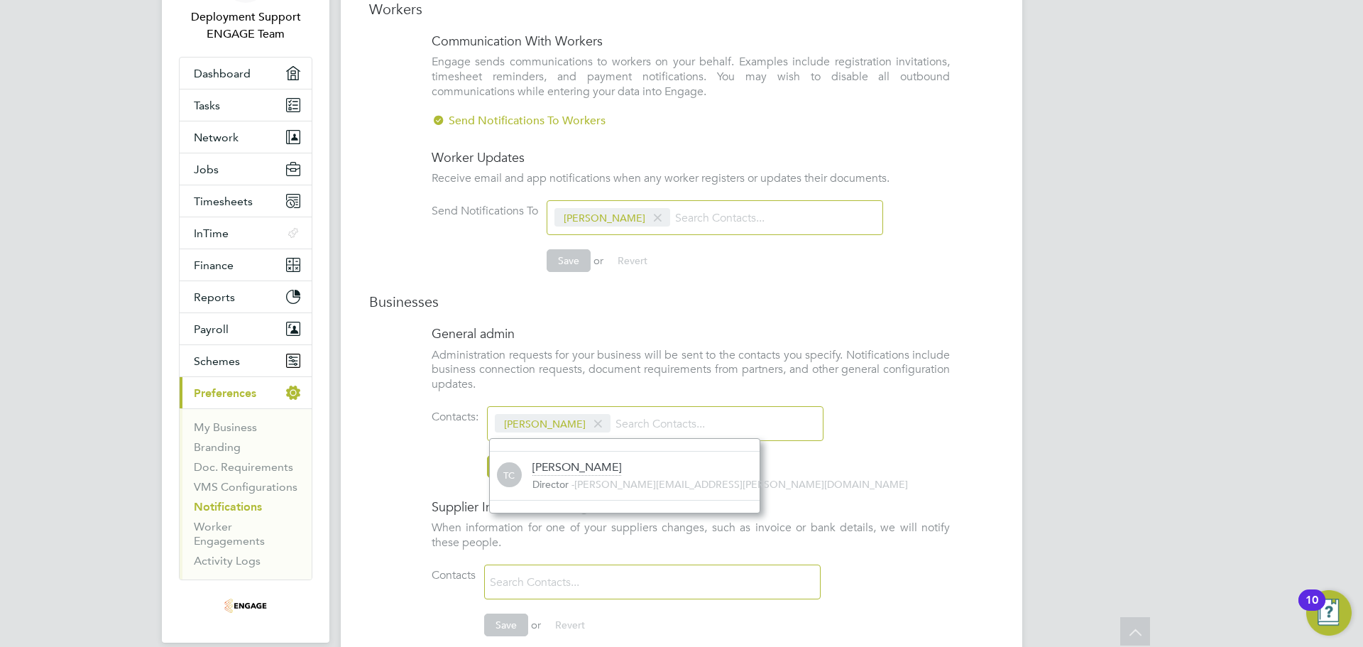
scroll to position [0, 0]
click at [447, 462] on li "Contacts: [PERSON_NAME] Save or Revert" at bounding box center [691, 449] width 518 height 86
click at [505, 466] on button "Save" at bounding box center [509, 466] width 44 height 23
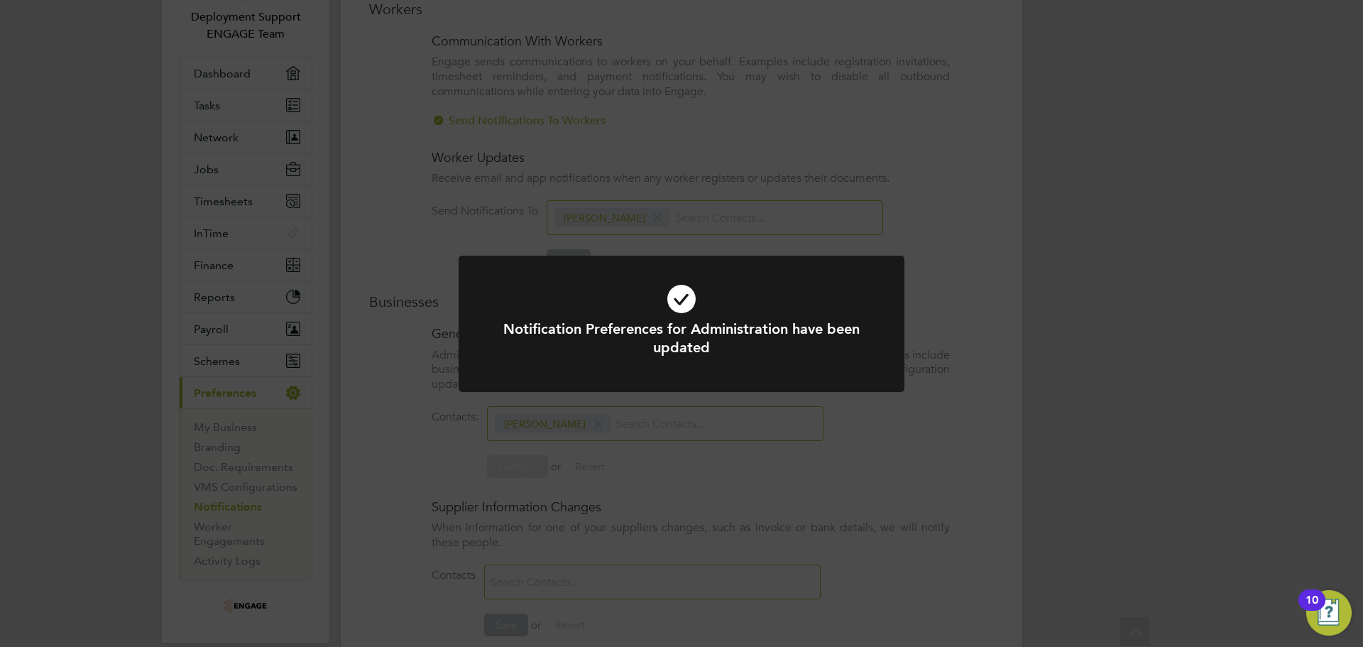
click at [431, 447] on div "Notification Preferences for Administration have been updated Cancel Okay" at bounding box center [681, 323] width 1363 height 647
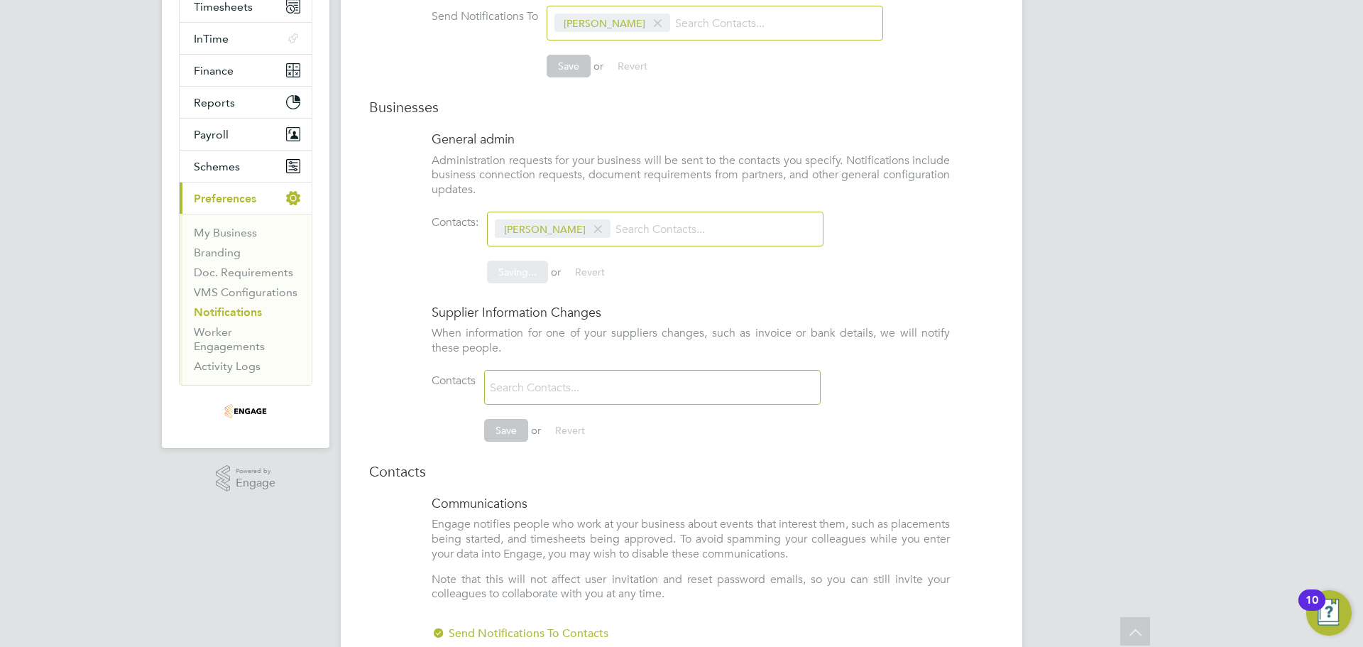
scroll to position [355, 0]
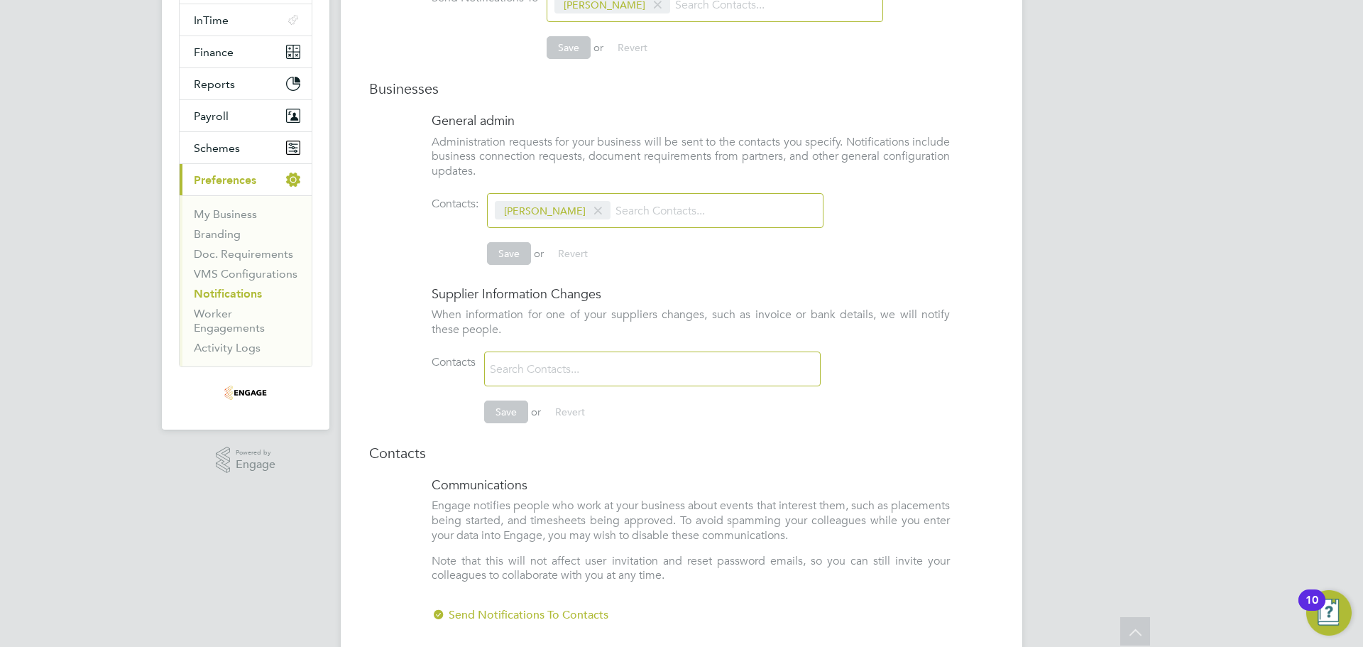
click at [548, 374] on input at bounding box center [569, 369] width 169 height 25
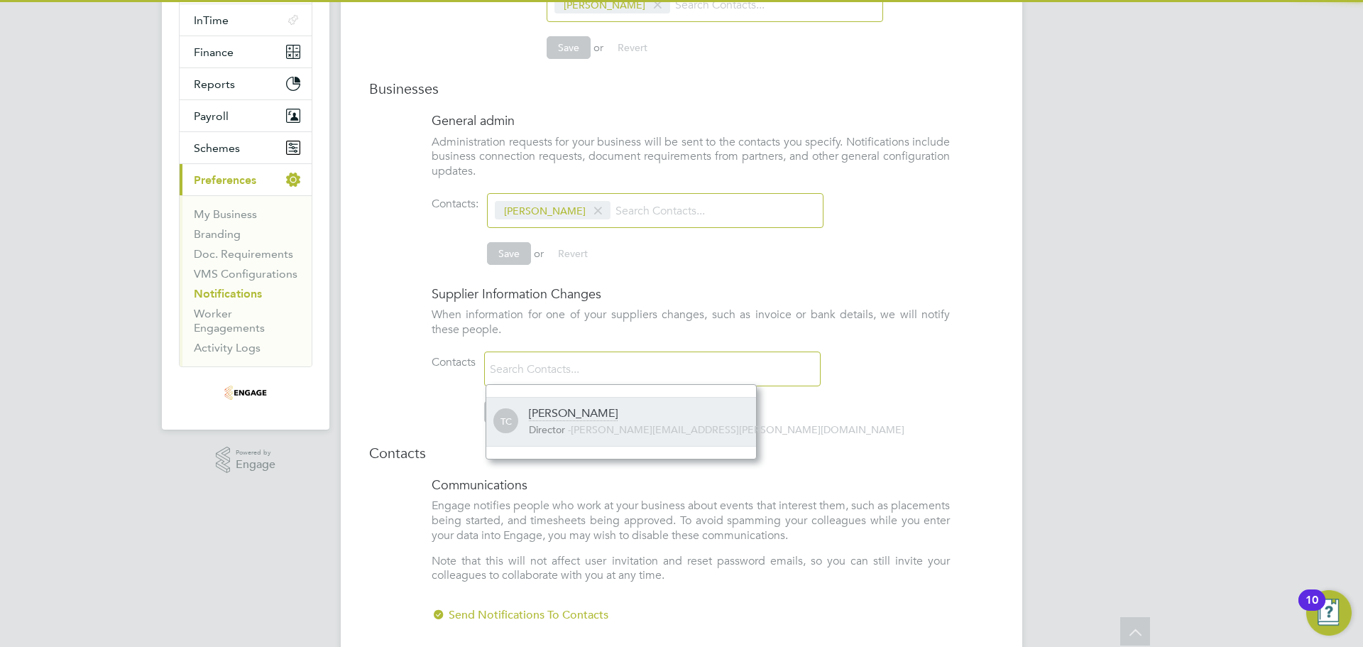
click at [557, 417] on div "[PERSON_NAME]" at bounding box center [573, 414] width 89 height 16
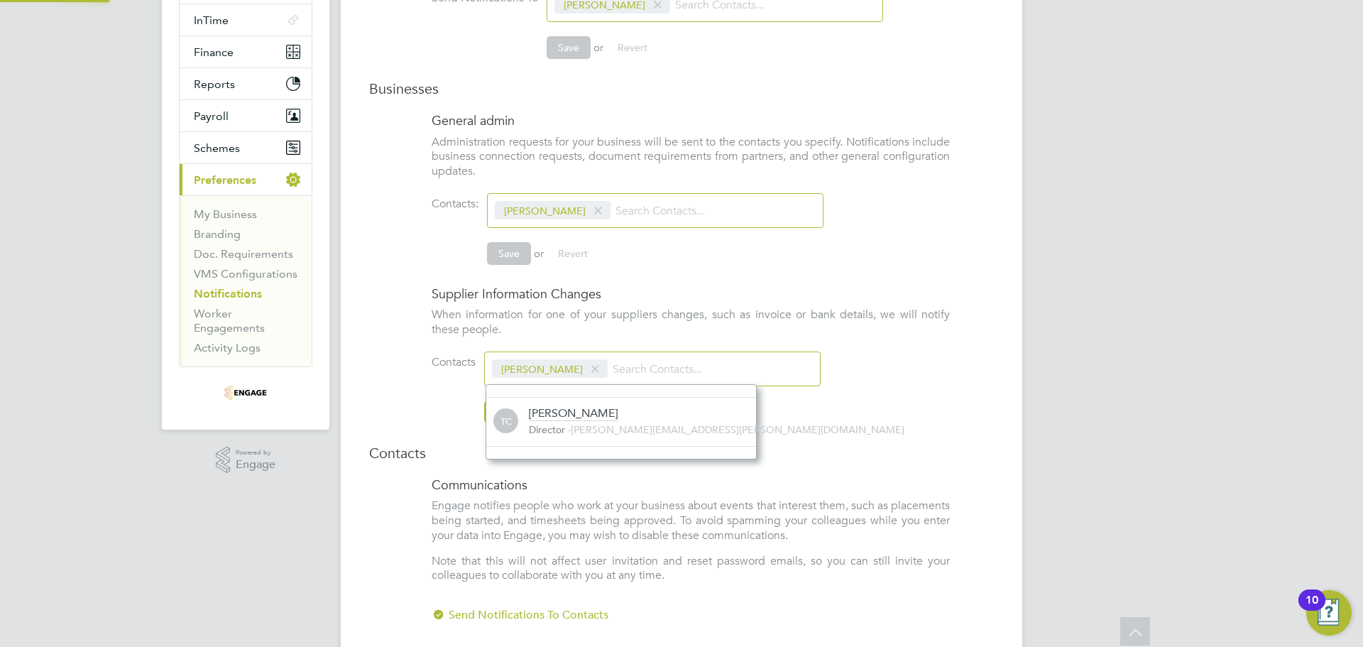
click at [414, 410] on ng-form "Supplier Information Changes When information for one of your suppliers changes…" at bounding box center [681, 361] width 625 height 152
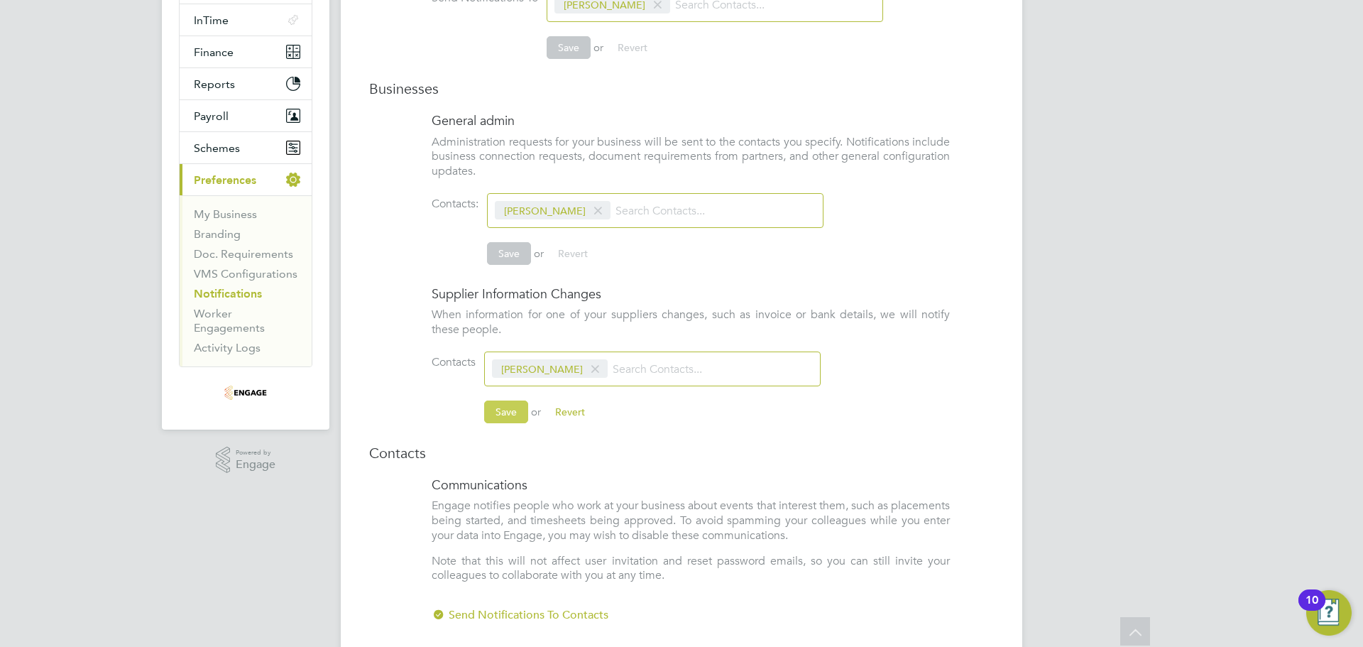
click at [501, 415] on button "Save" at bounding box center [506, 412] width 44 height 23
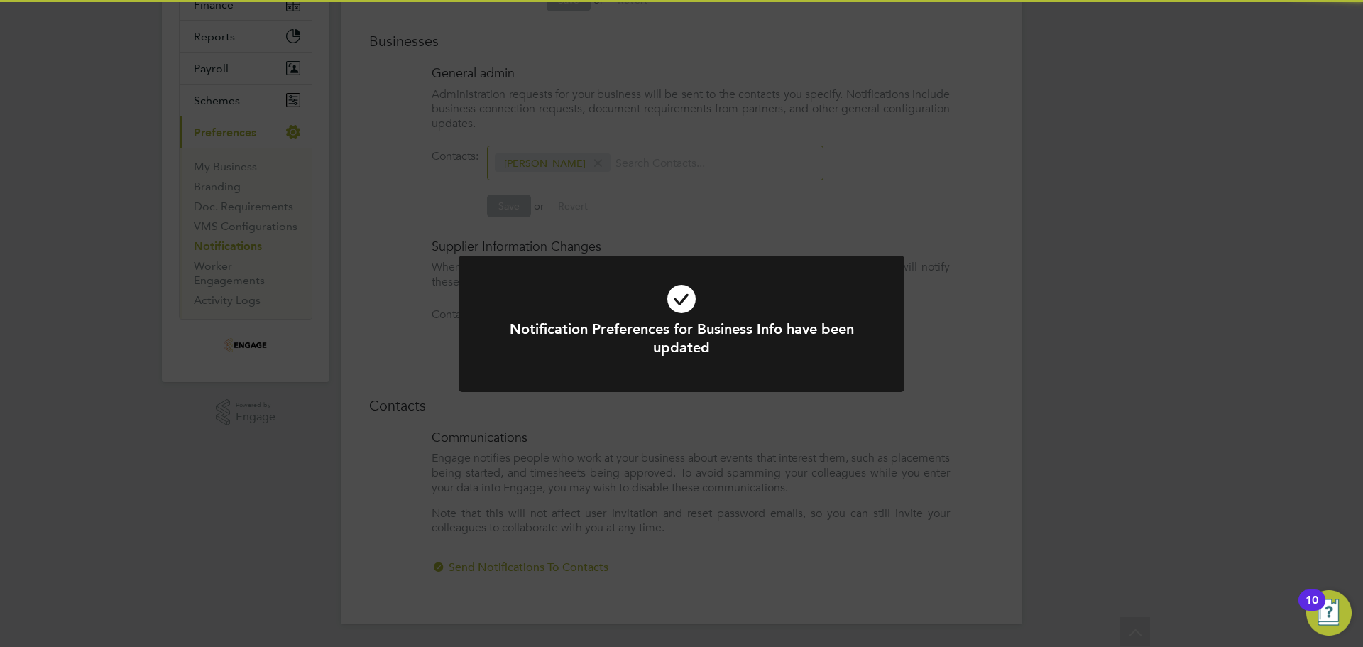
click at [663, 456] on div "Notification Preferences for Business Info have been updated Cancel Okay" at bounding box center [681, 323] width 1363 height 647
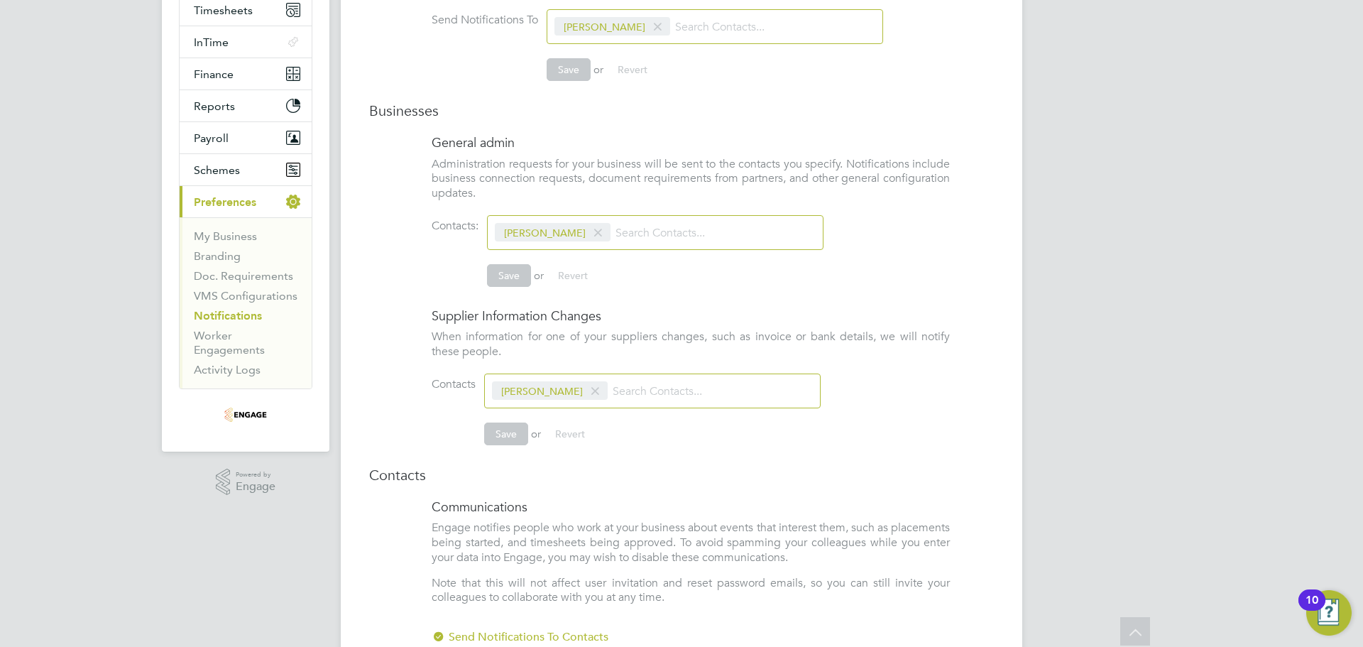
scroll to position [404, 0]
